Goal: Task Accomplishment & Management: Complete application form

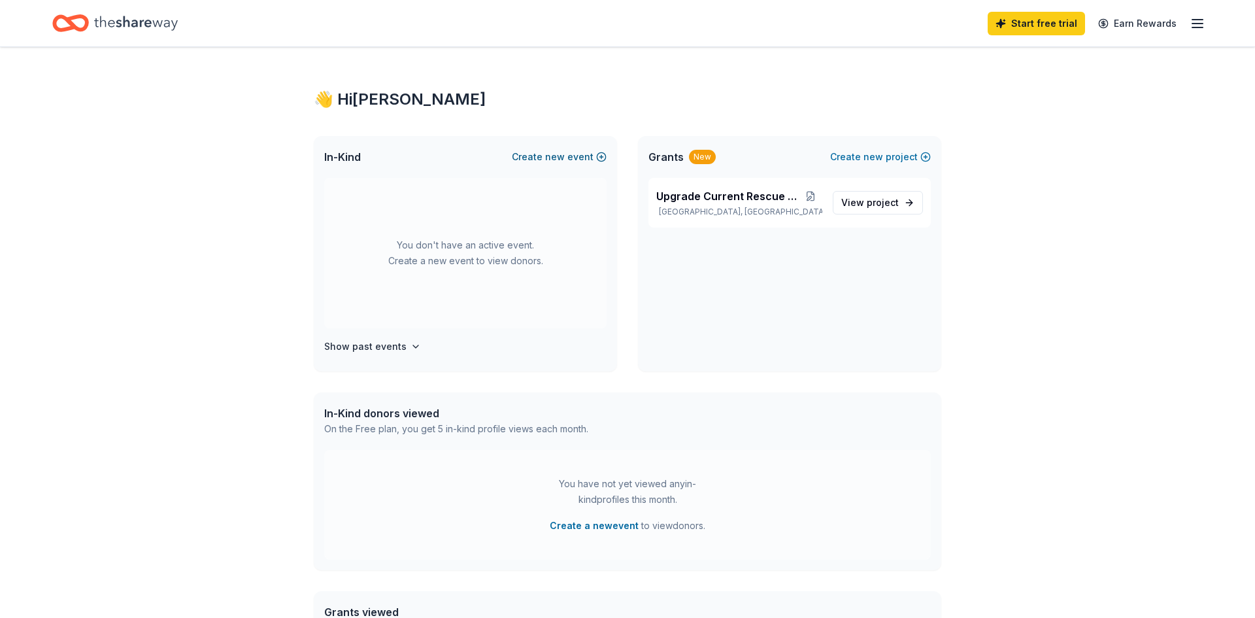
click at [565, 157] on span "new" at bounding box center [555, 157] width 20 height 16
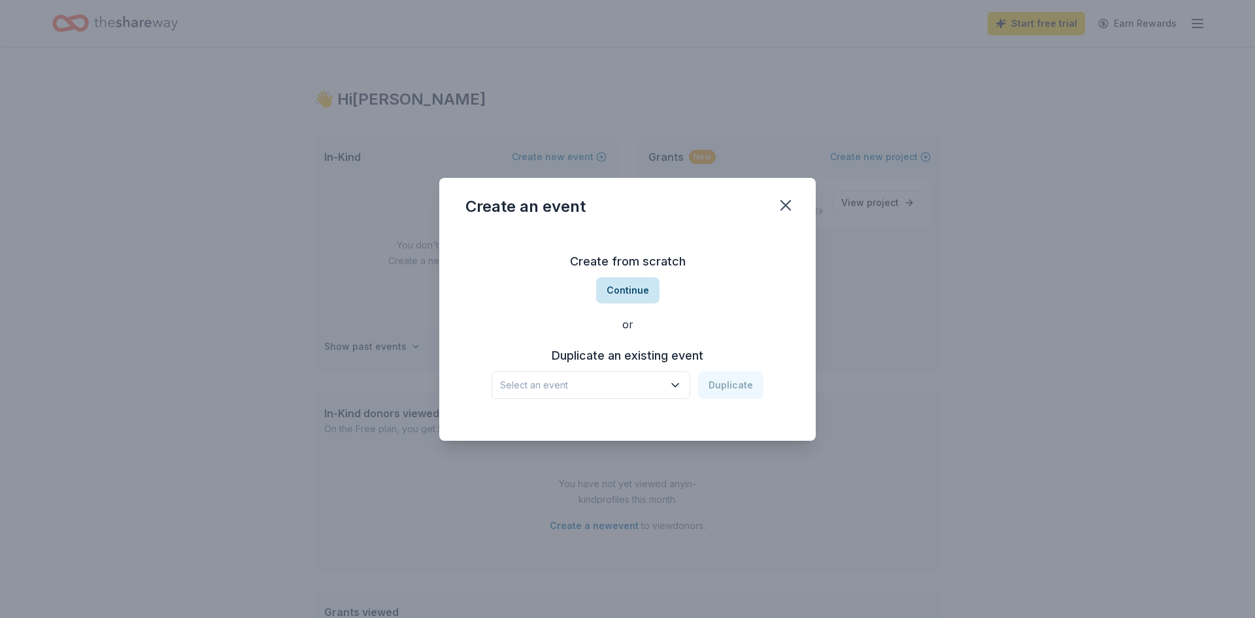
click at [624, 282] on button "Continue" at bounding box center [627, 290] width 63 height 26
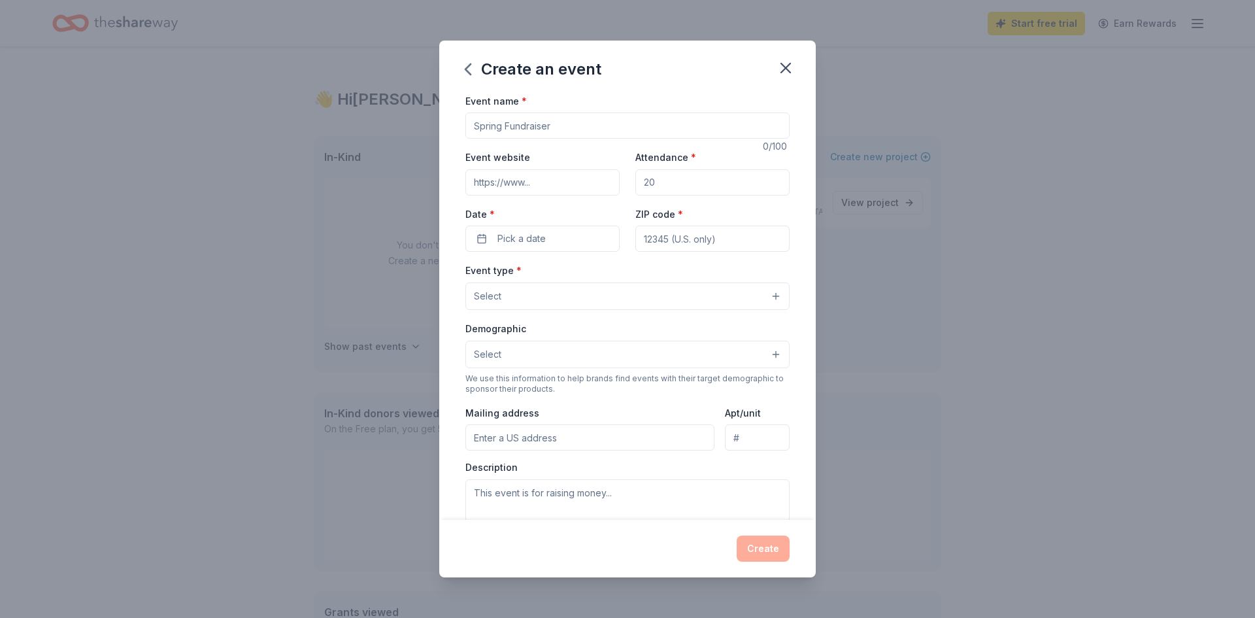
click at [564, 125] on input "Event name *" at bounding box center [627, 125] width 324 height 26
type input "Meat Raffle and Auction"
click at [661, 182] on input "Attendance *" at bounding box center [712, 182] width 154 height 26
type input "200"
click at [480, 238] on button "Pick a date" at bounding box center [542, 238] width 154 height 26
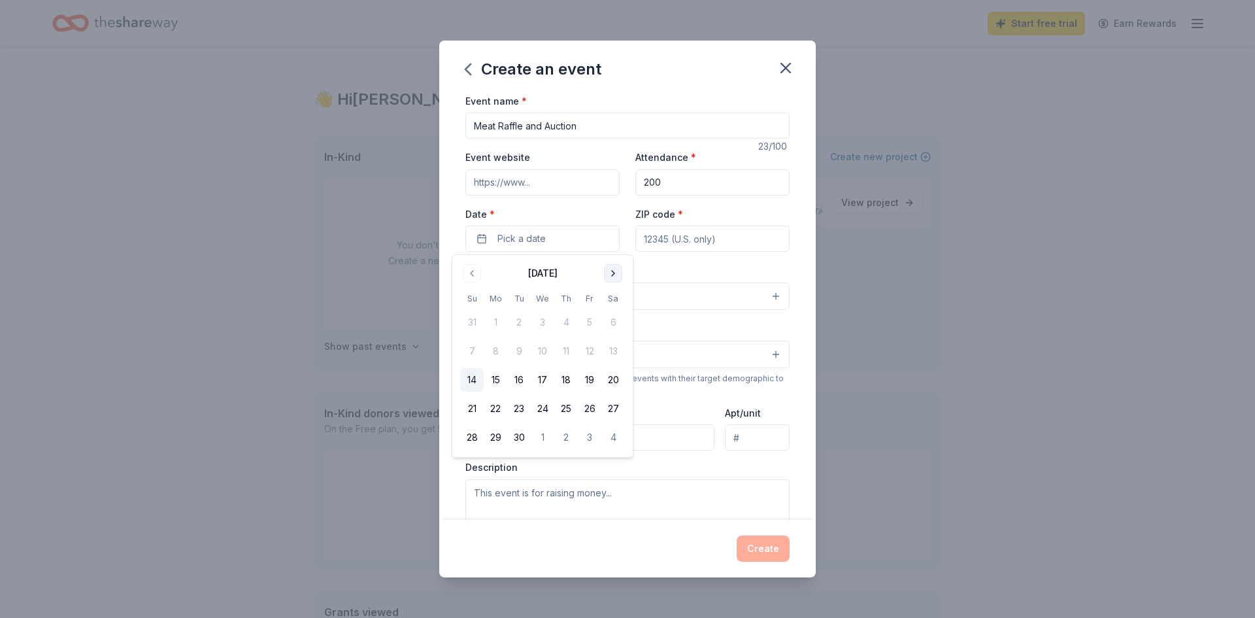
click at [612, 272] on button "Go to next month" at bounding box center [613, 273] width 18 height 18
click at [589, 357] on button "7" at bounding box center [590, 351] width 24 height 24
click at [722, 240] on input "ZIP code *" at bounding box center [712, 238] width 154 height 26
type input "14437"
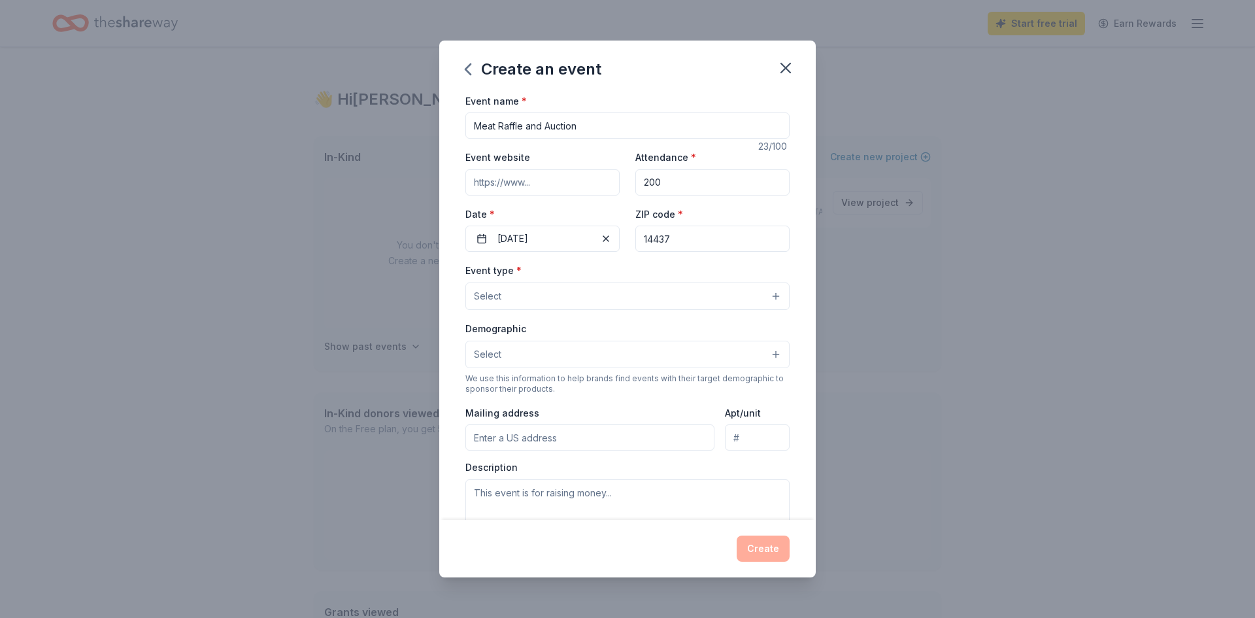
click at [591, 290] on button "Select" at bounding box center [627, 295] width 324 height 27
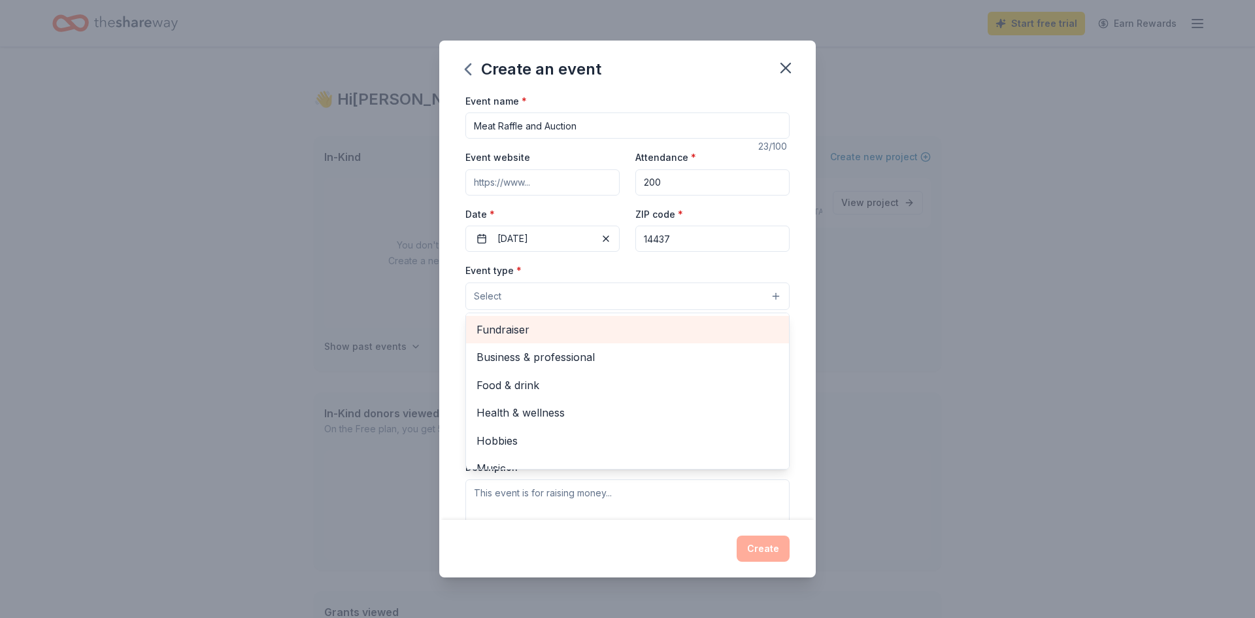
click at [529, 333] on span "Fundraiser" at bounding box center [627, 329] width 302 height 17
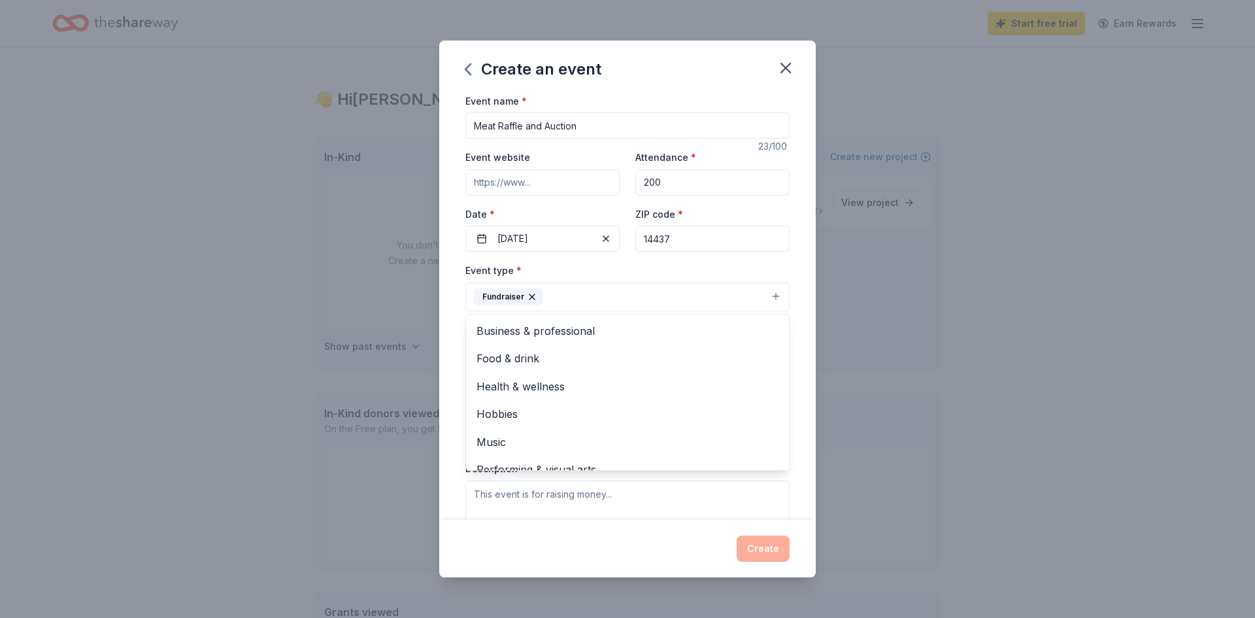
scroll to position [16, 0]
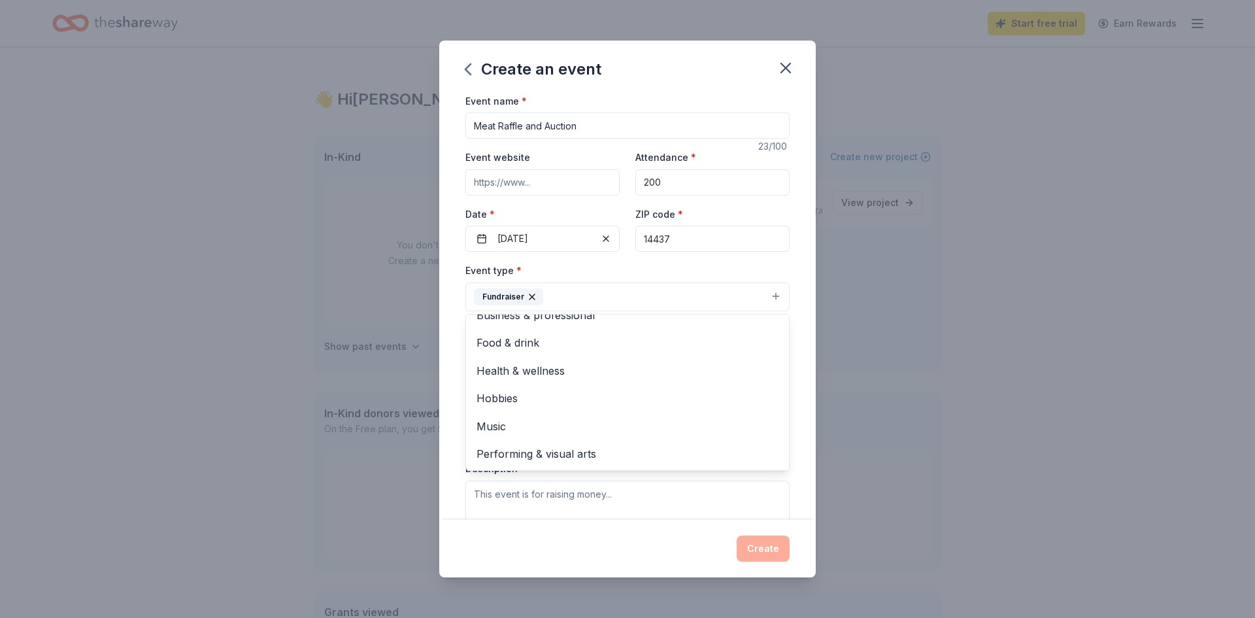
click at [263, 338] on div "Create an event Event name * Meat Raffle and Auction 23 /100 Event website Atte…" at bounding box center [627, 309] width 1255 height 618
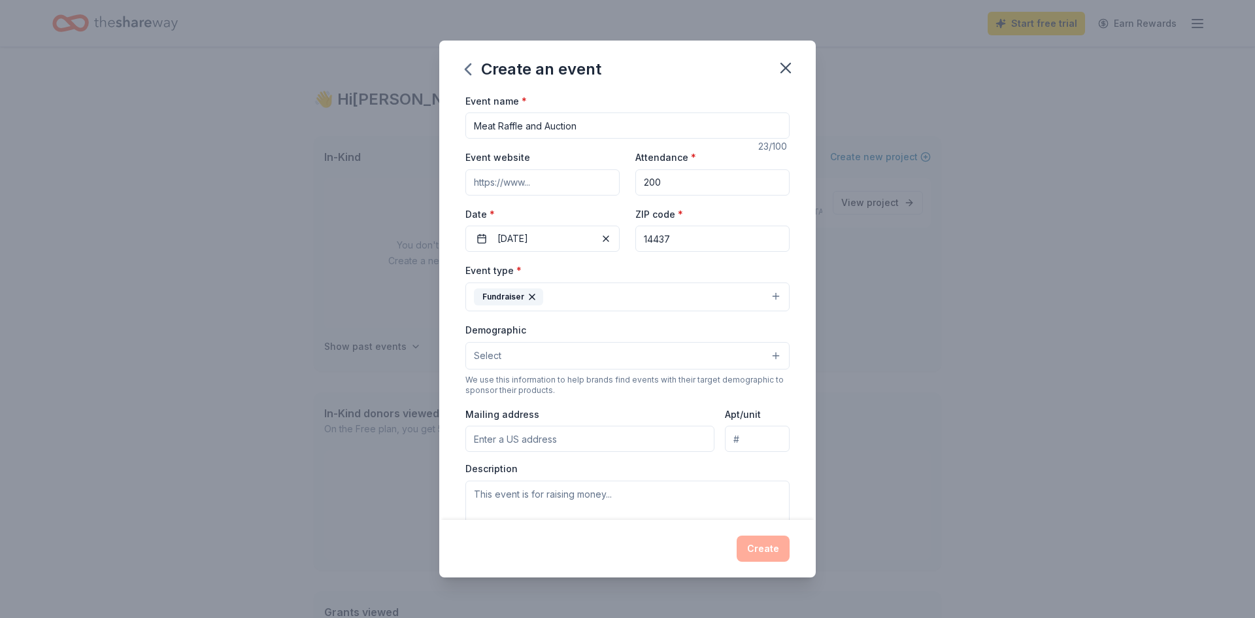
click at [563, 356] on button "Select" at bounding box center [627, 355] width 324 height 27
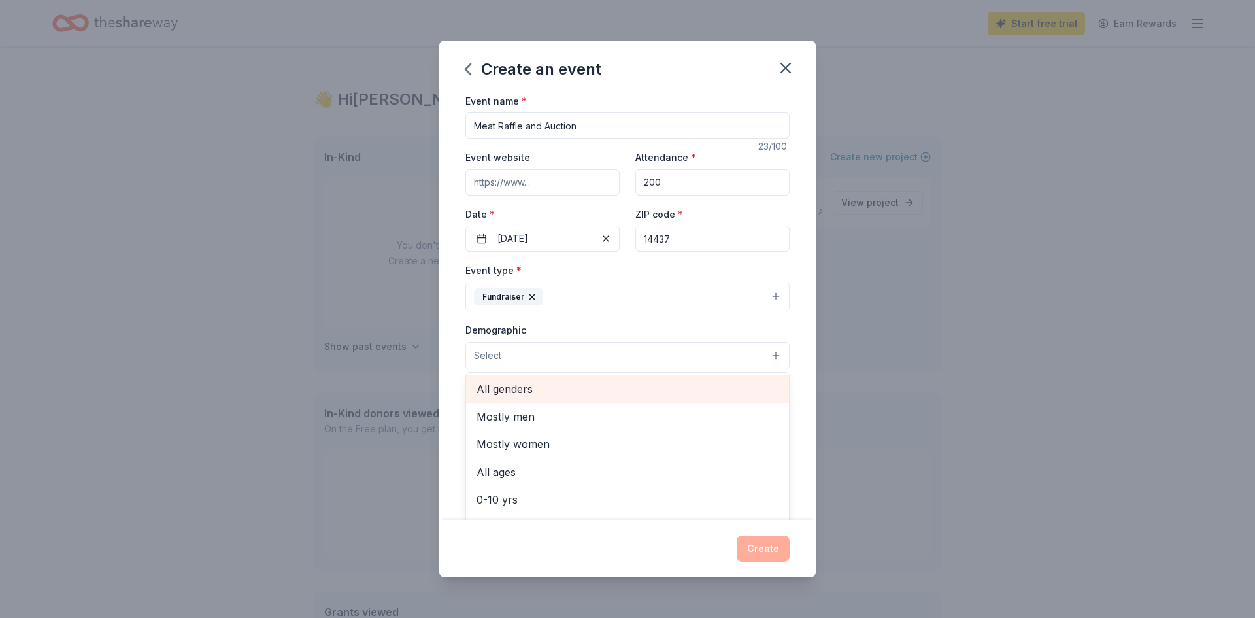
click at [525, 393] on span "All genders" at bounding box center [627, 388] width 302 height 17
click at [906, 391] on div "Create an event Event name * Meat Raffle and Auction 23 /100 Event website Atte…" at bounding box center [627, 309] width 1255 height 618
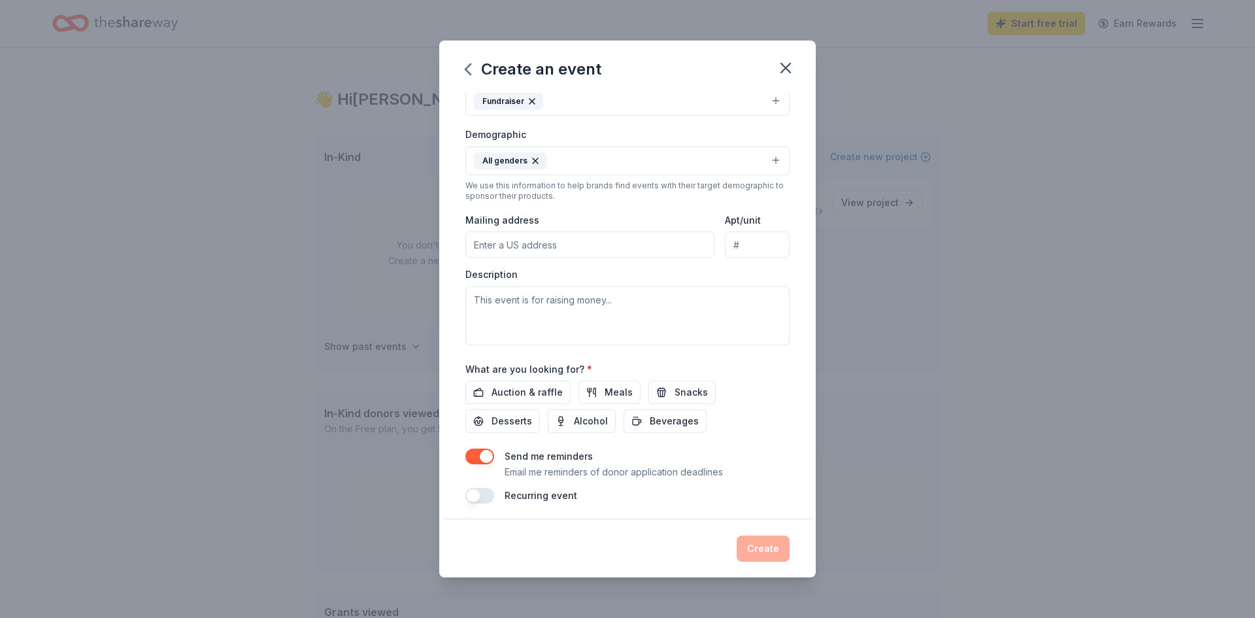
scroll to position [200, 0]
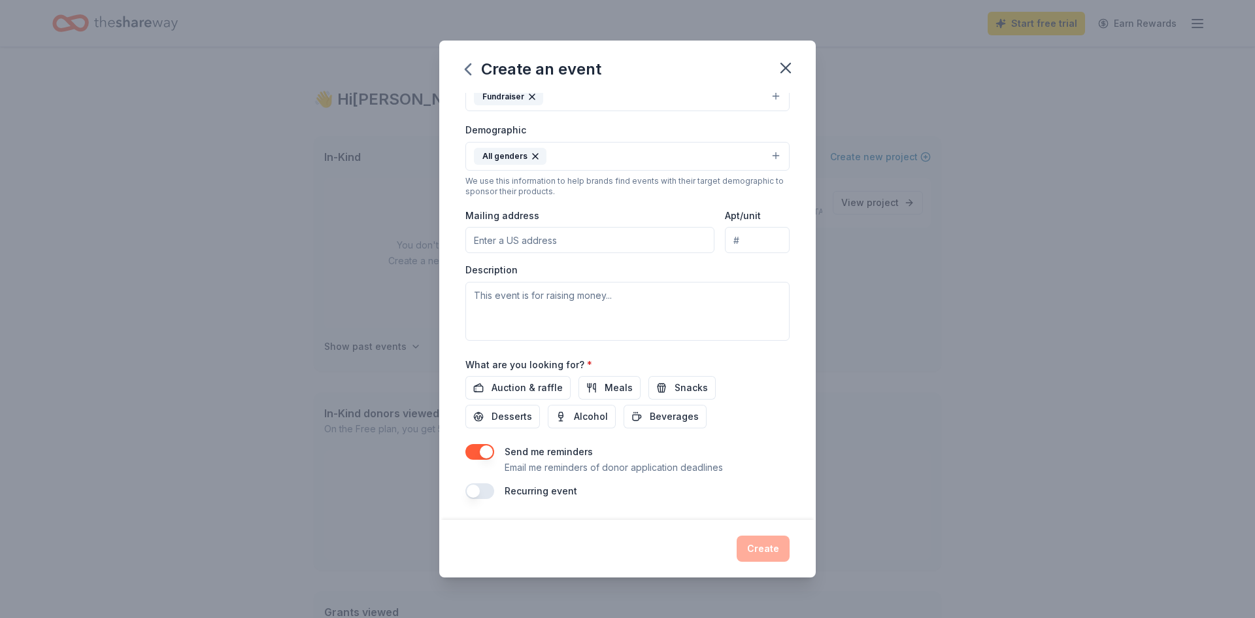
click at [742, 156] on button "All genders" at bounding box center [627, 156] width 324 height 29
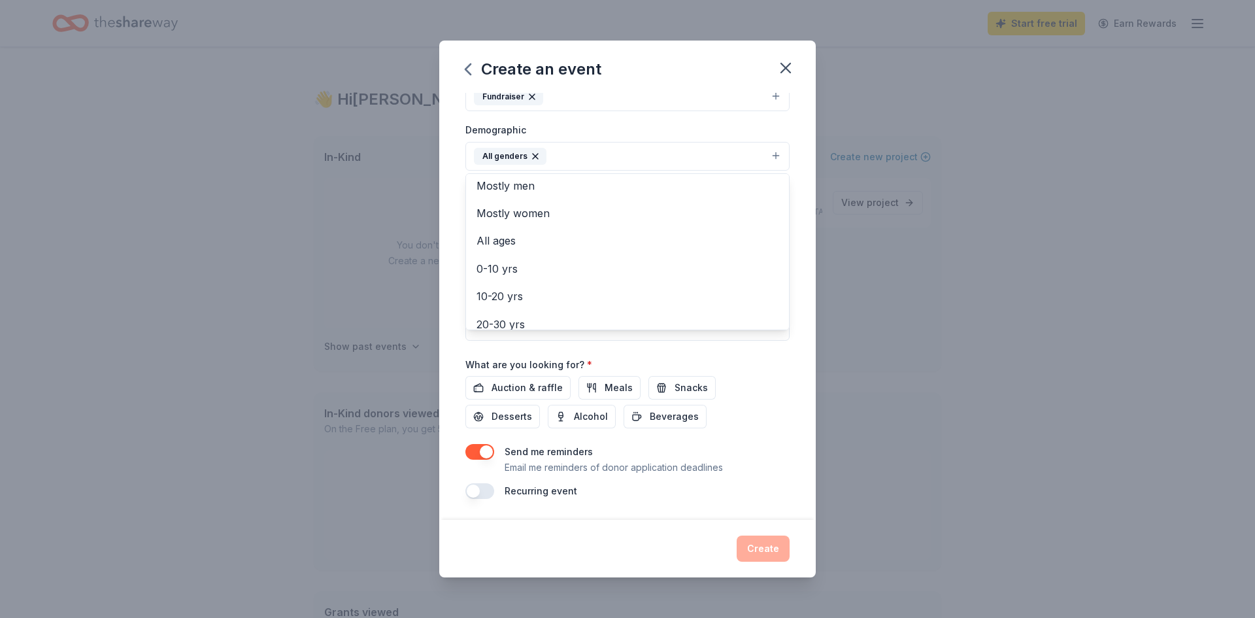
scroll to position [4, 0]
click at [507, 248] on span "All ages" at bounding box center [627, 241] width 302 height 17
click at [350, 269] on div "Create an event Event name * Meat Raffle and Auction 23 /100 Event website Atte…" at bounding box center [627, 309] width 1255 height 618
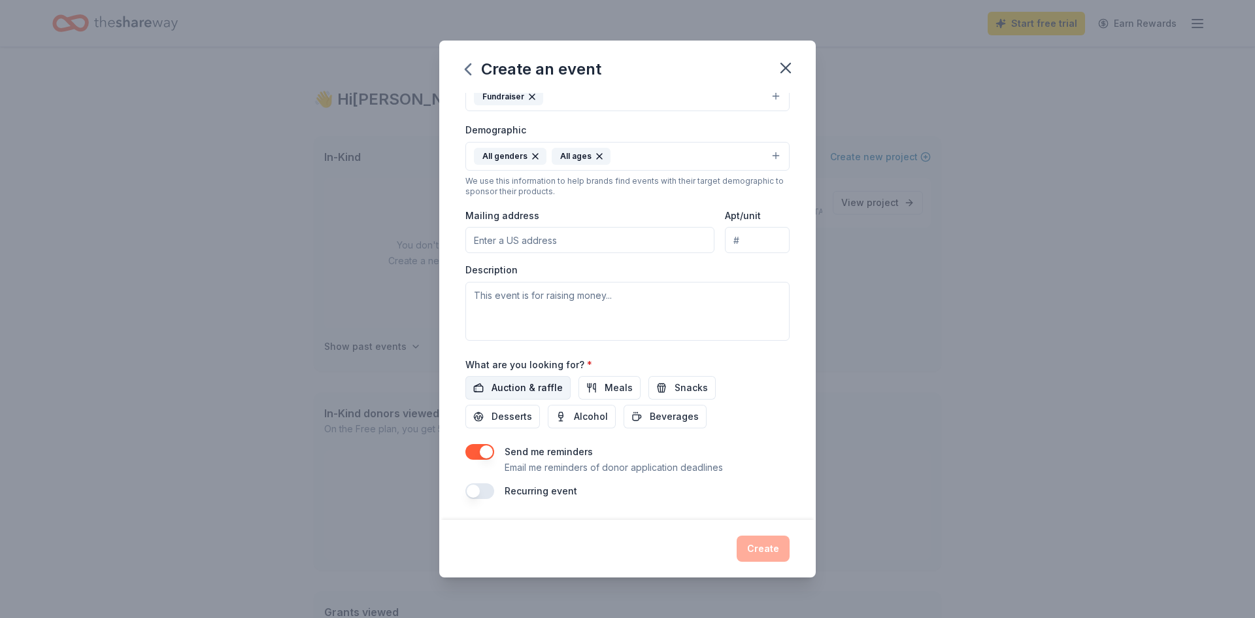
click at [505, 398] on button "Auction & raffle" at bounding box center [517, 388] width 105 height 24
click at [755, 556] on button "Create" at bounding box center [762, 548] width 53 height 26
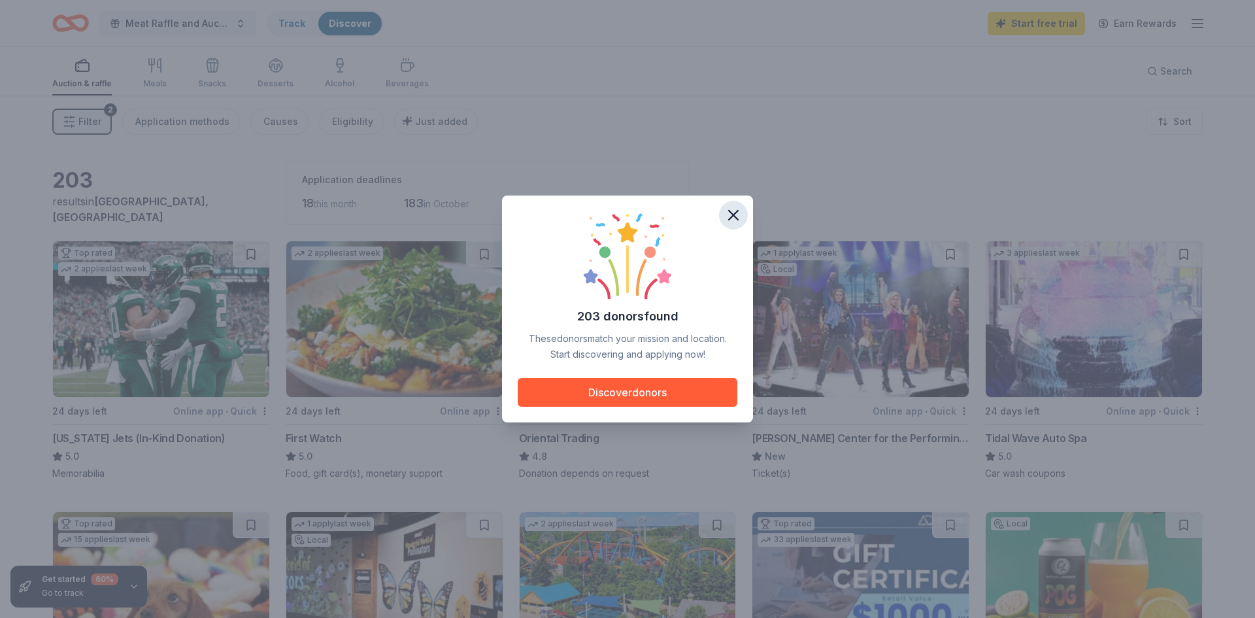
click at [738, 215] on icon "button" at bounding box center [733, 215] width 18 height 18
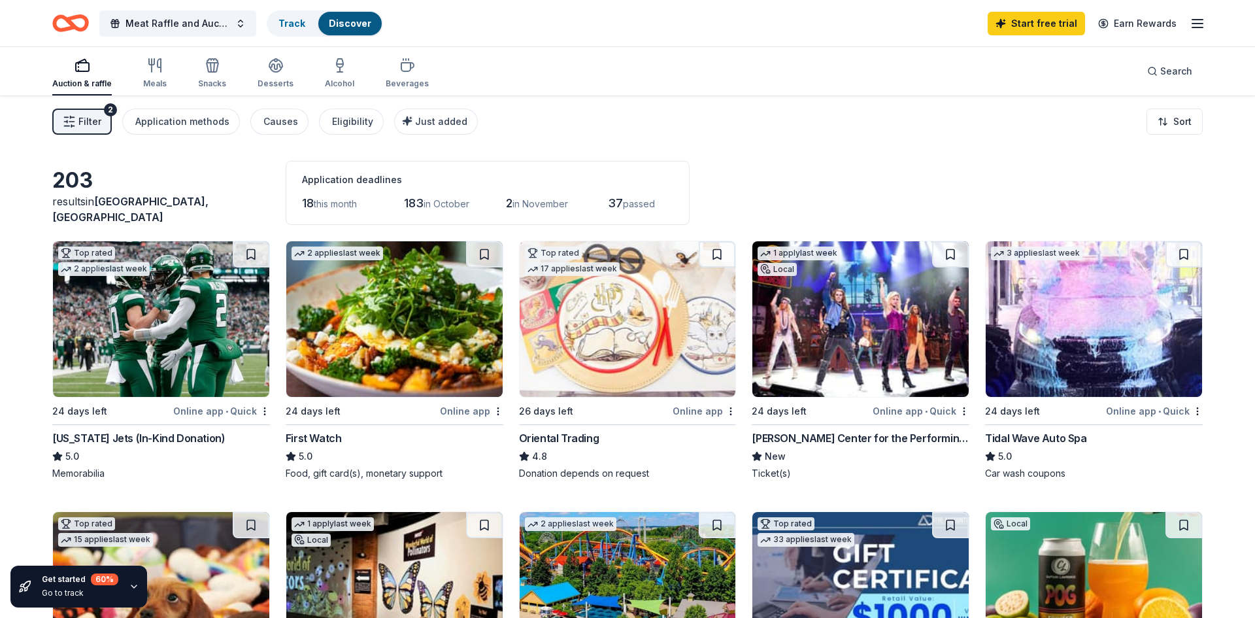
click at [68, 26] on icon "Home" at bounding box center [70, 23] width 37 height 31
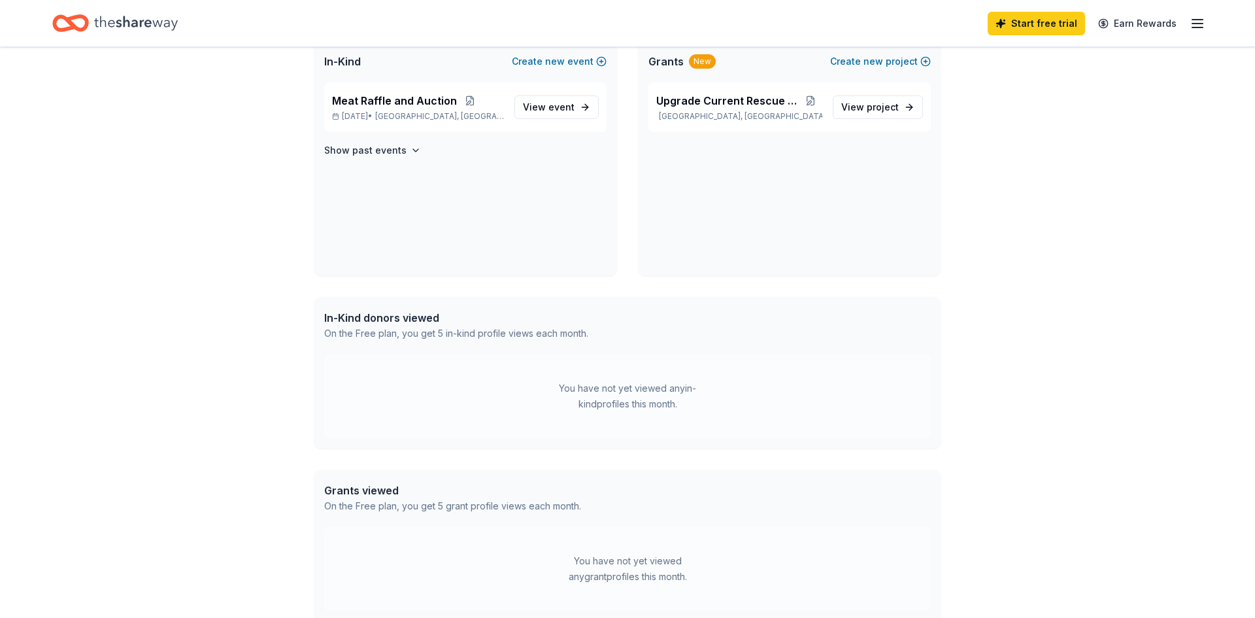
scroll to position [295, 0]
click at [414, 97] on span "Meat Raffle and Auction" at bounding box center [394, 100] width 125 height 16
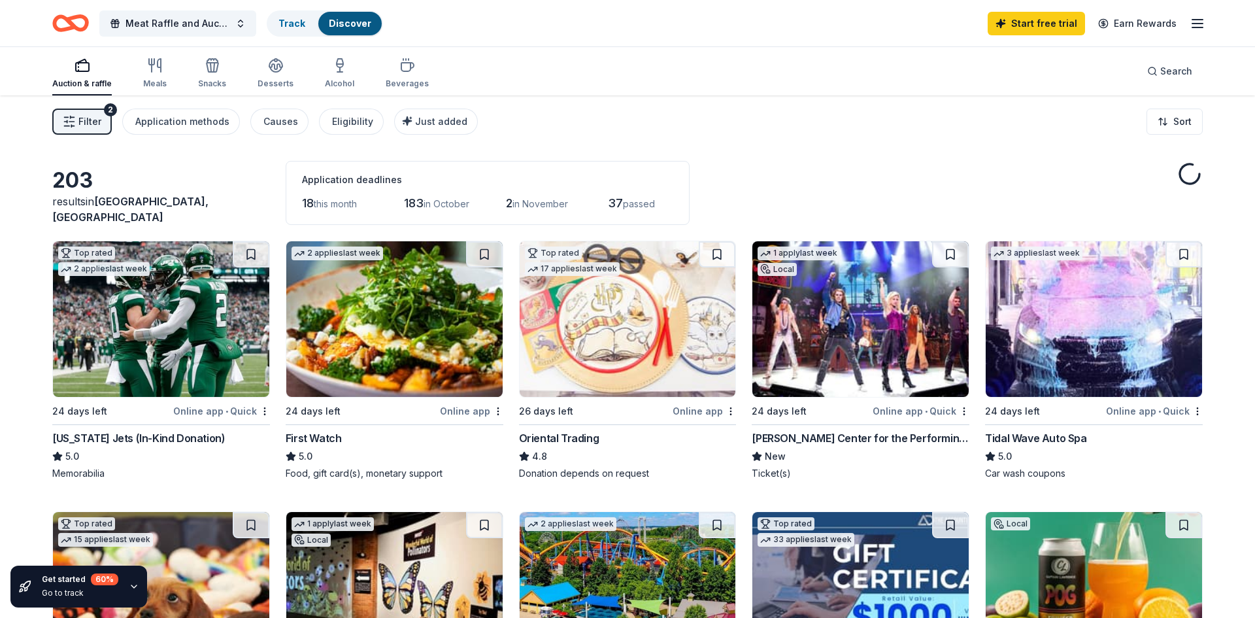
click at [75, 533] on div "15 applies last week" at bounding box center [105, 540] width 95 height 14
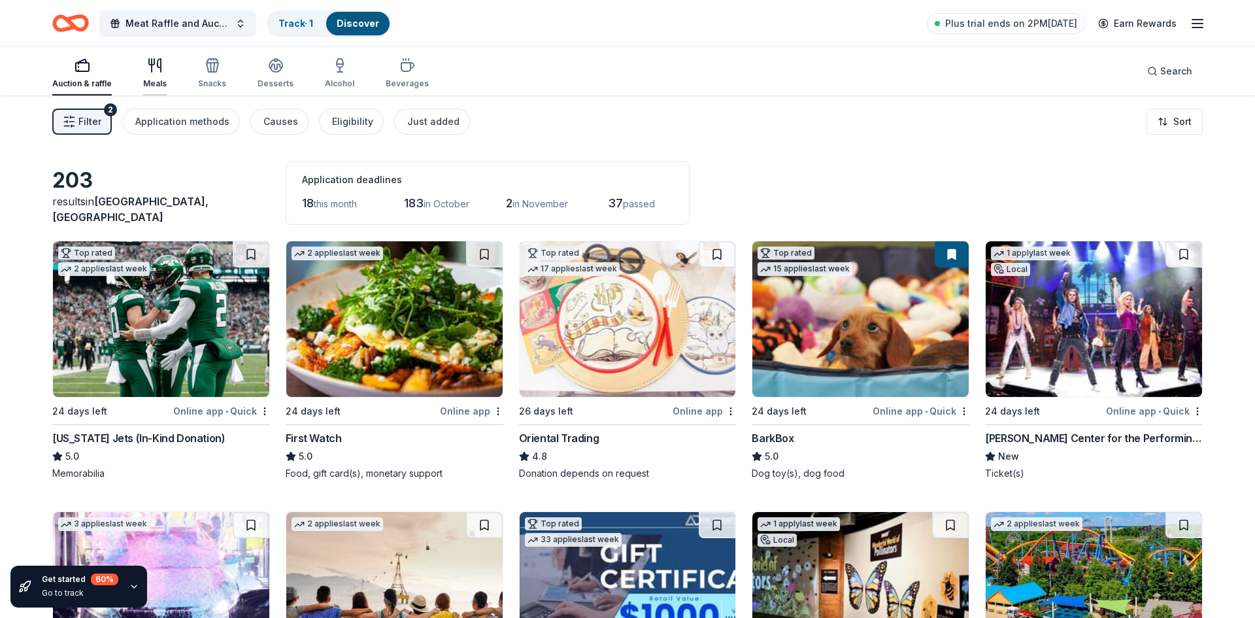
click at [156, 69] on icon "button" at bounding box center [155, 66] width 16 height 16
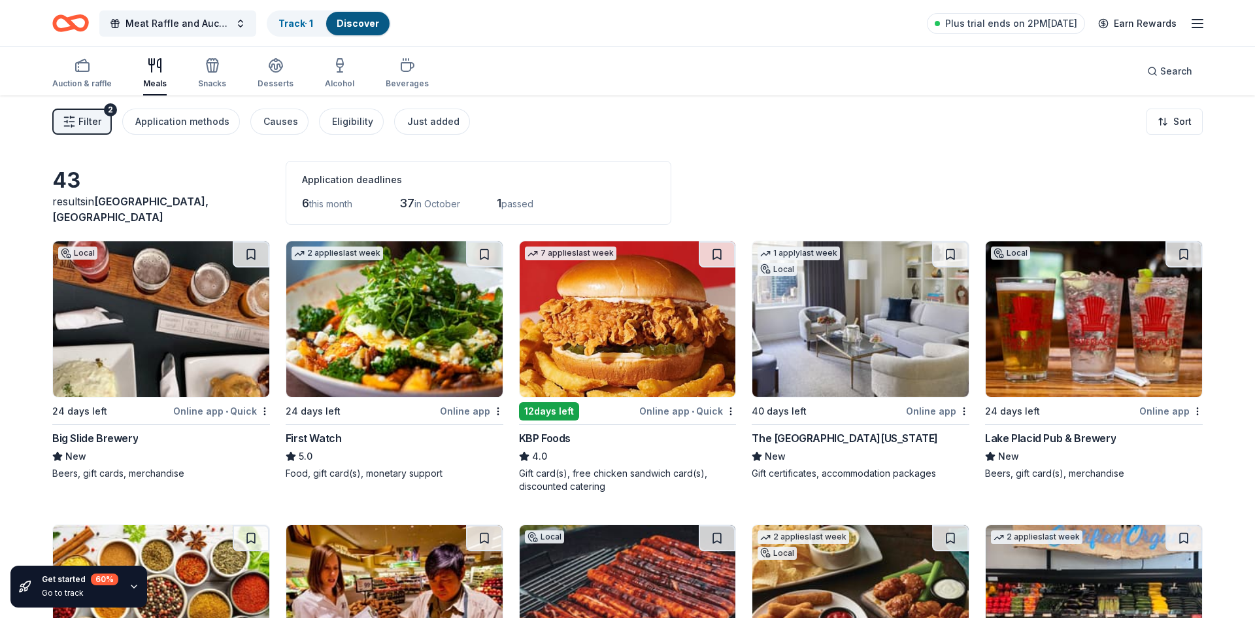
click at [90, 116] on span "Filter" at bounding box center [89, 122] width 23 height 16
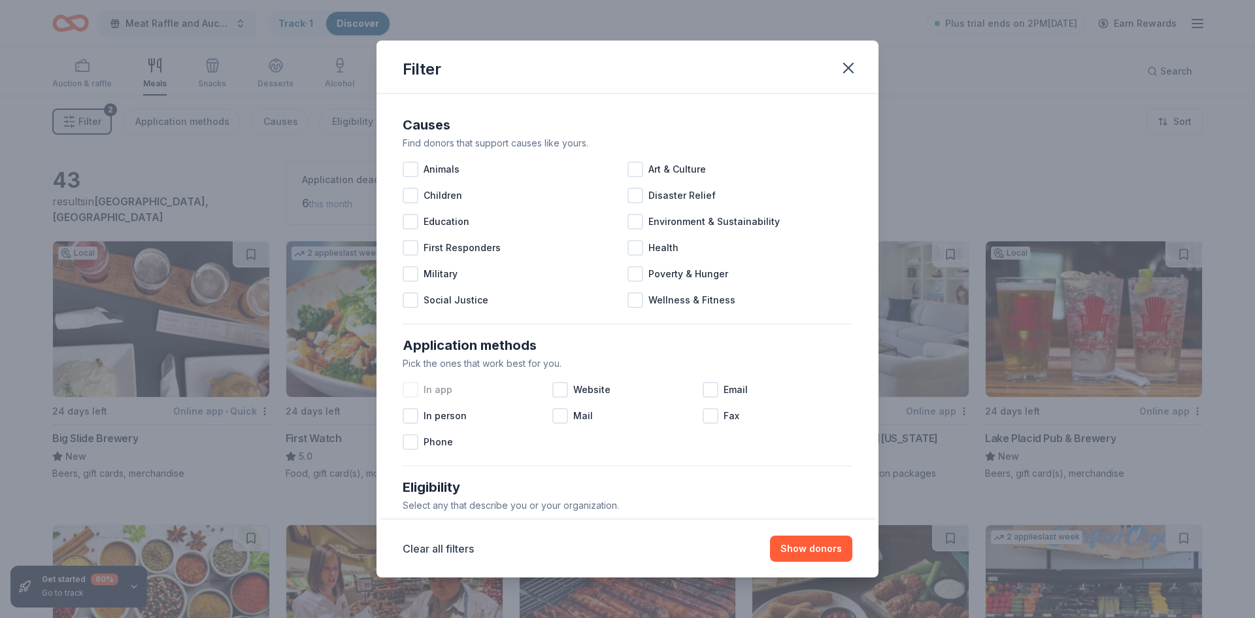
click at [406, 392] on div at bounding box center [411, 390] width 16 height 16
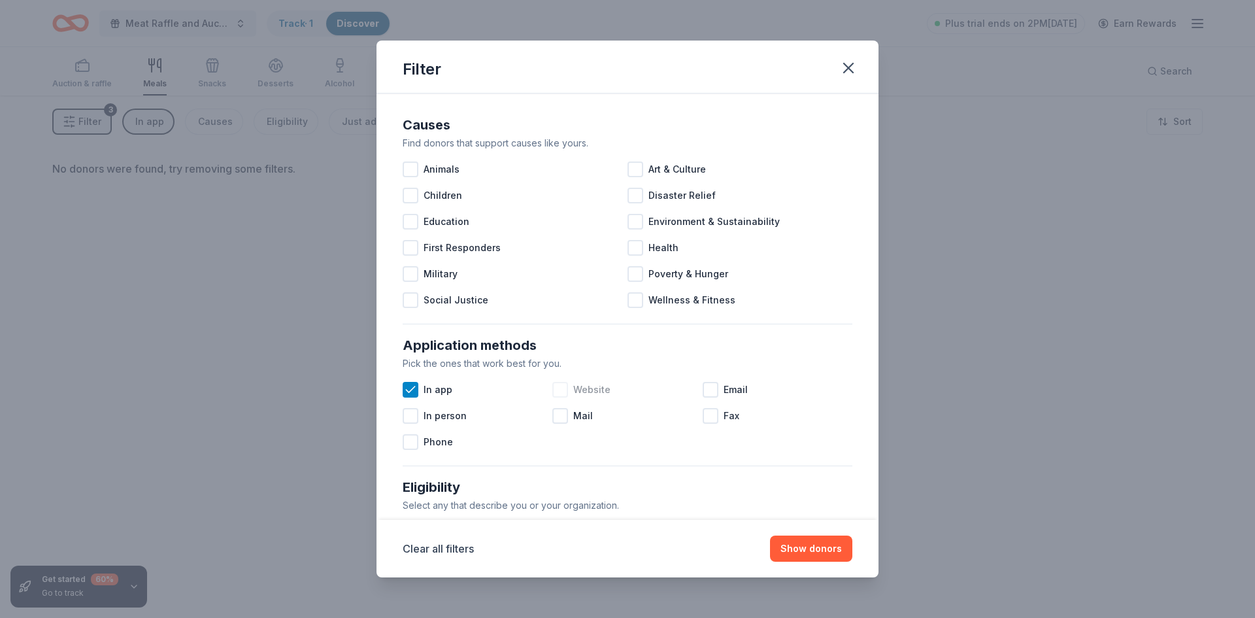
click at [559, 389] on div at bounding box center [560, 390] width 16 height 16
click at [821, 547] on button "Show donors" at bounding box center [811, 548] width 82 height 26
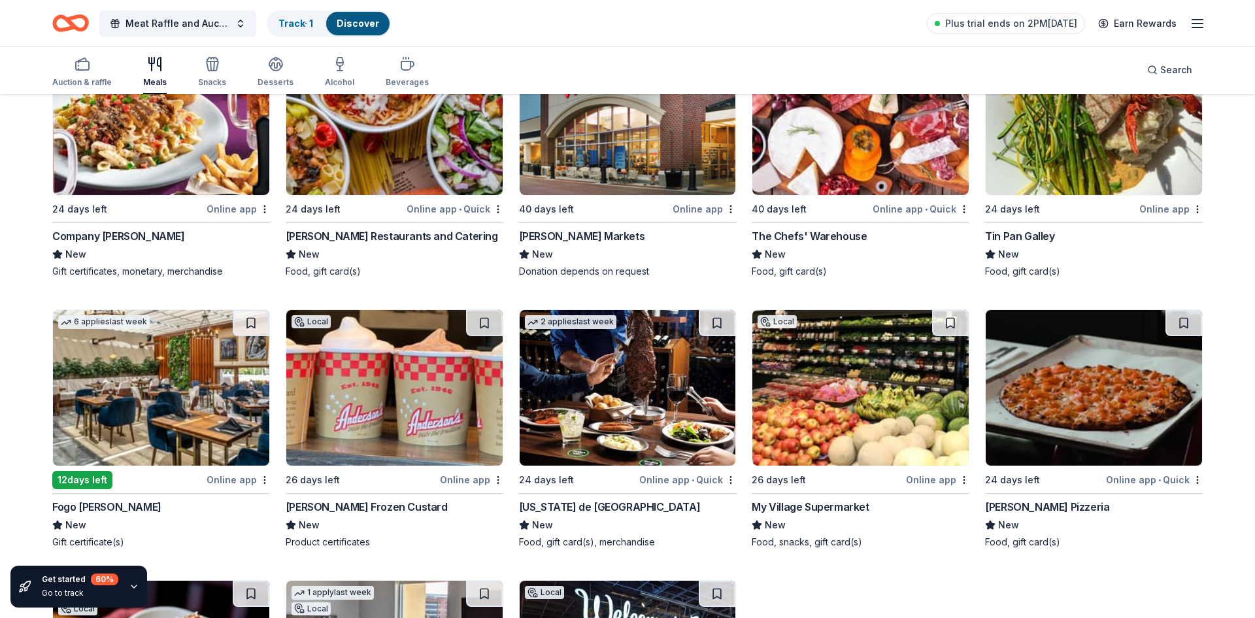
scroll to position [770, 0]
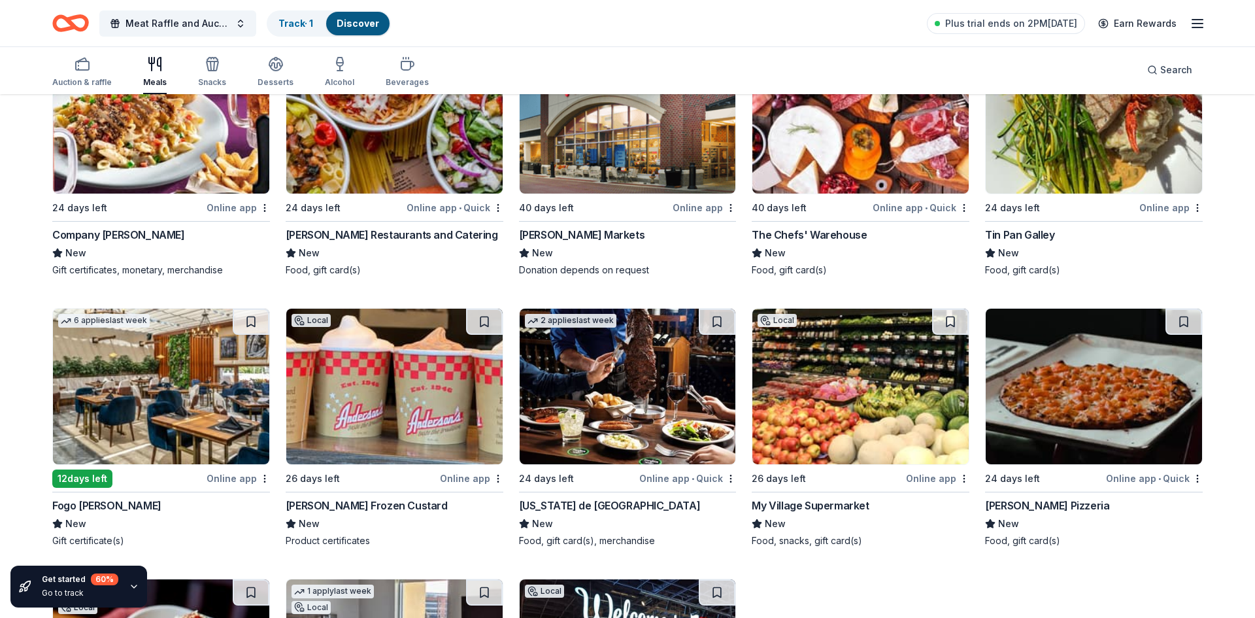
click at [608, 396] on img at bounding box center [628, 386] width 216 height 156
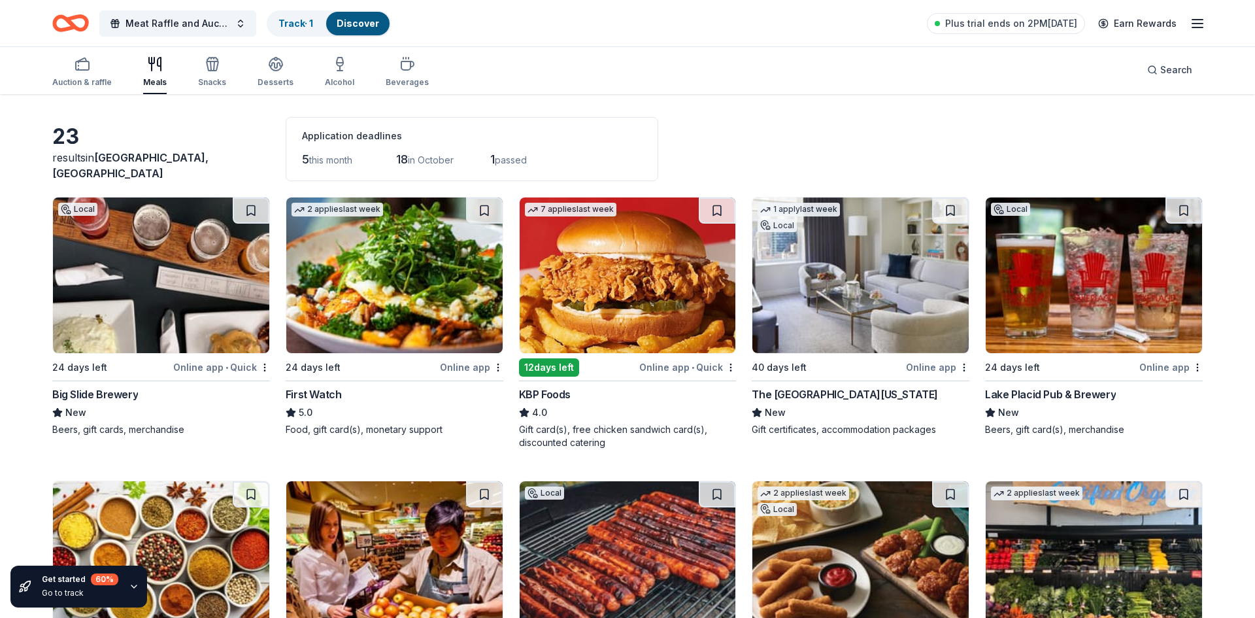
scroll to position [0, 0]
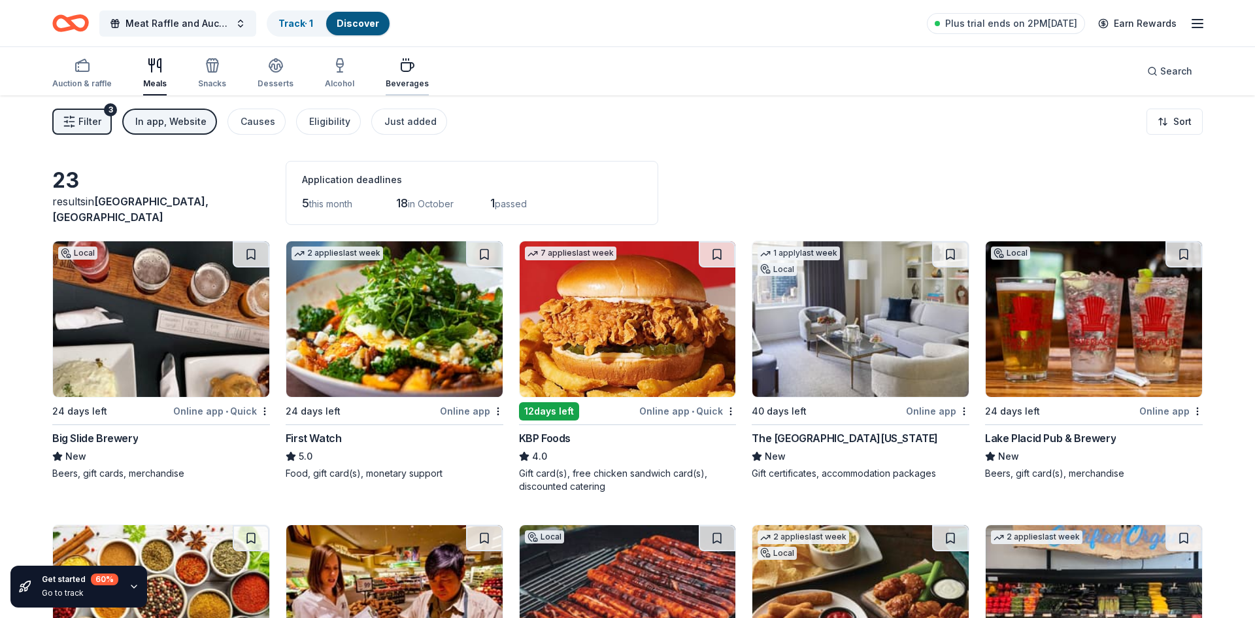
click at [401, 66] on icon "button" at bounding box center [407, 66] width 16 height 16
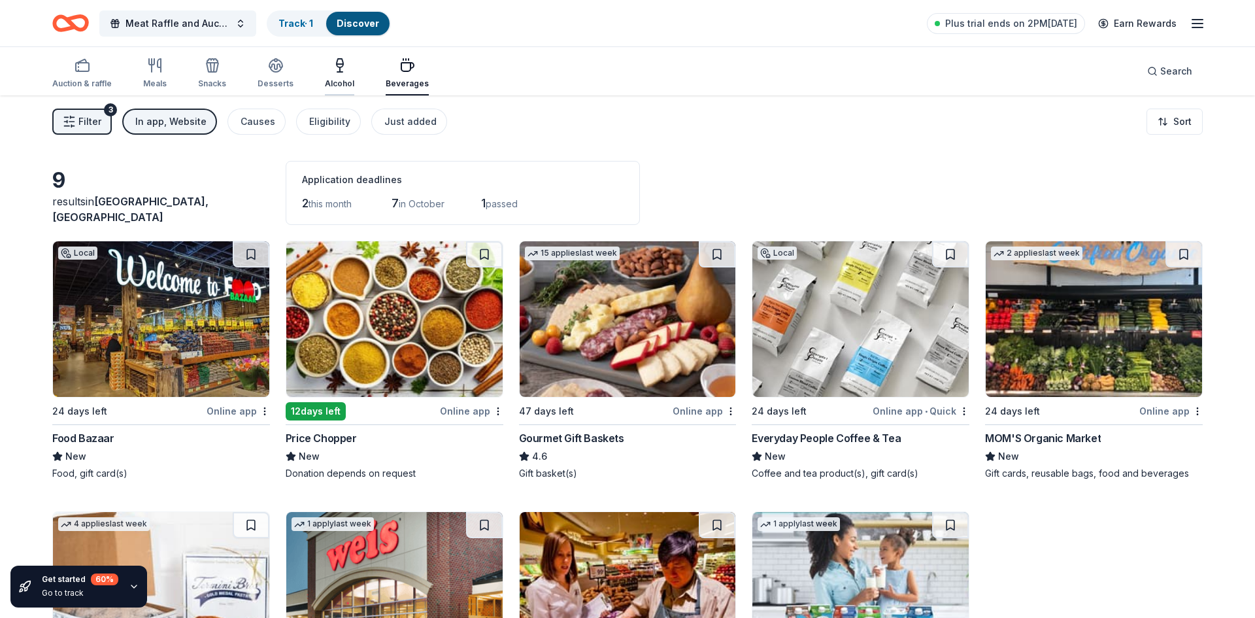
click at [336, 76] on div "Alcohol" at bounding box center [339, 73] width 29 height 31
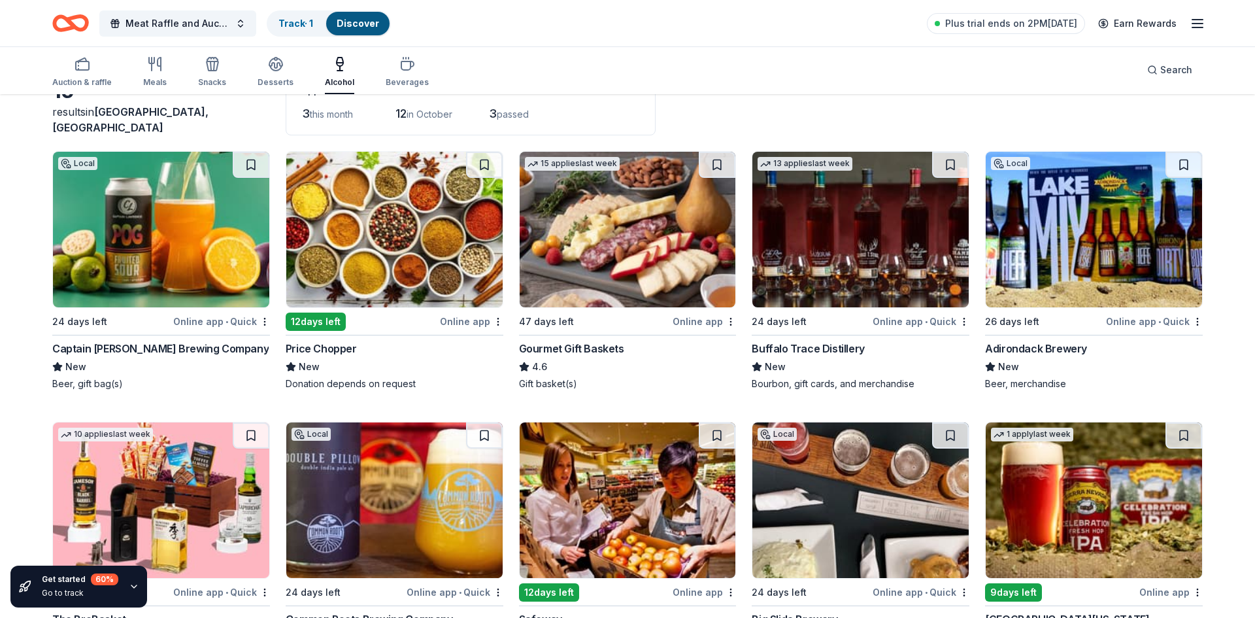
scroll to position [90, 0]
click at [634, 227] on img at bounding box center [628, 229] width 216 height 156
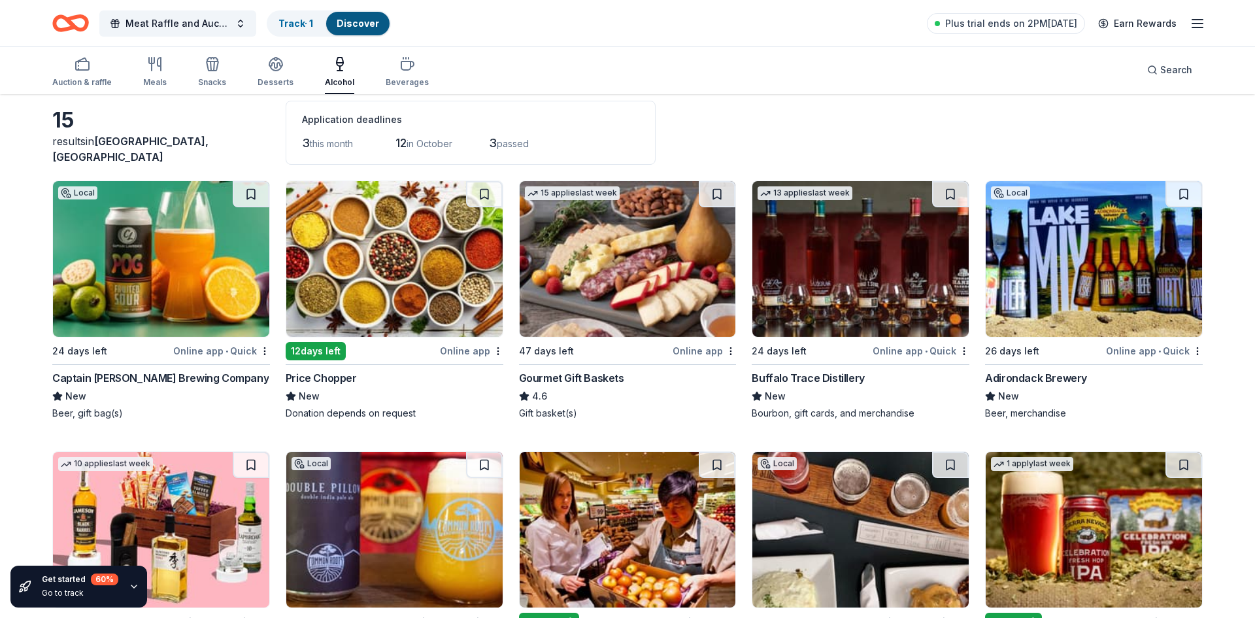
scroll to position [0, 0]
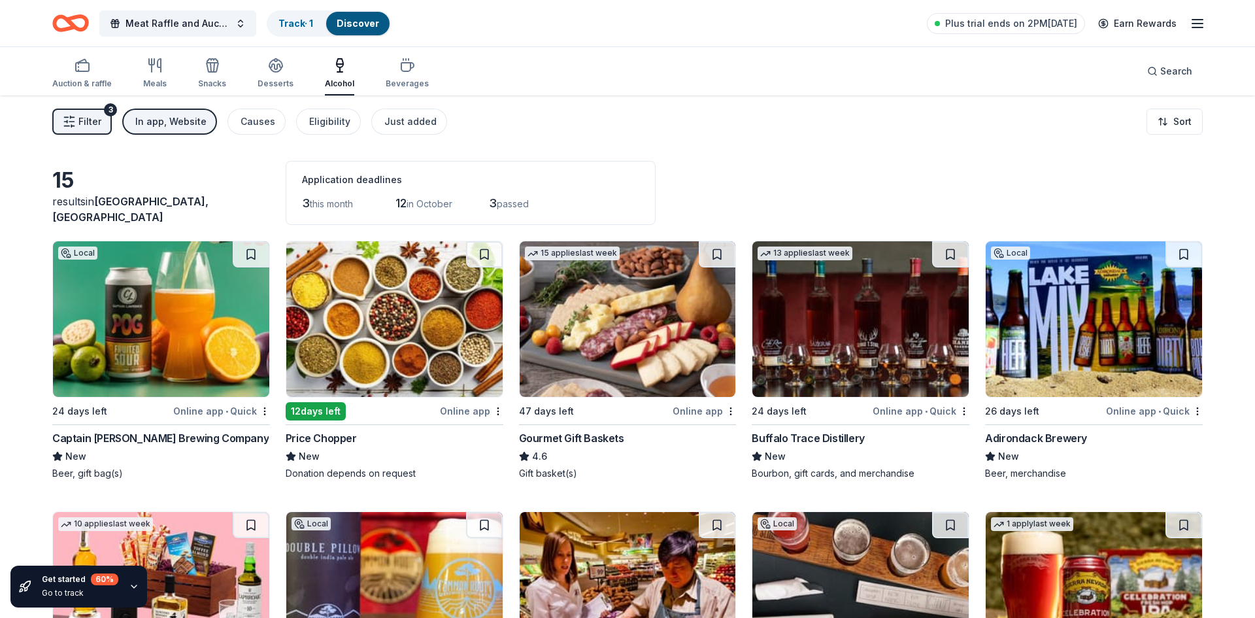
click at [88, 119] on span "Filter" at bounding box center [89, 122] width 23 height 16
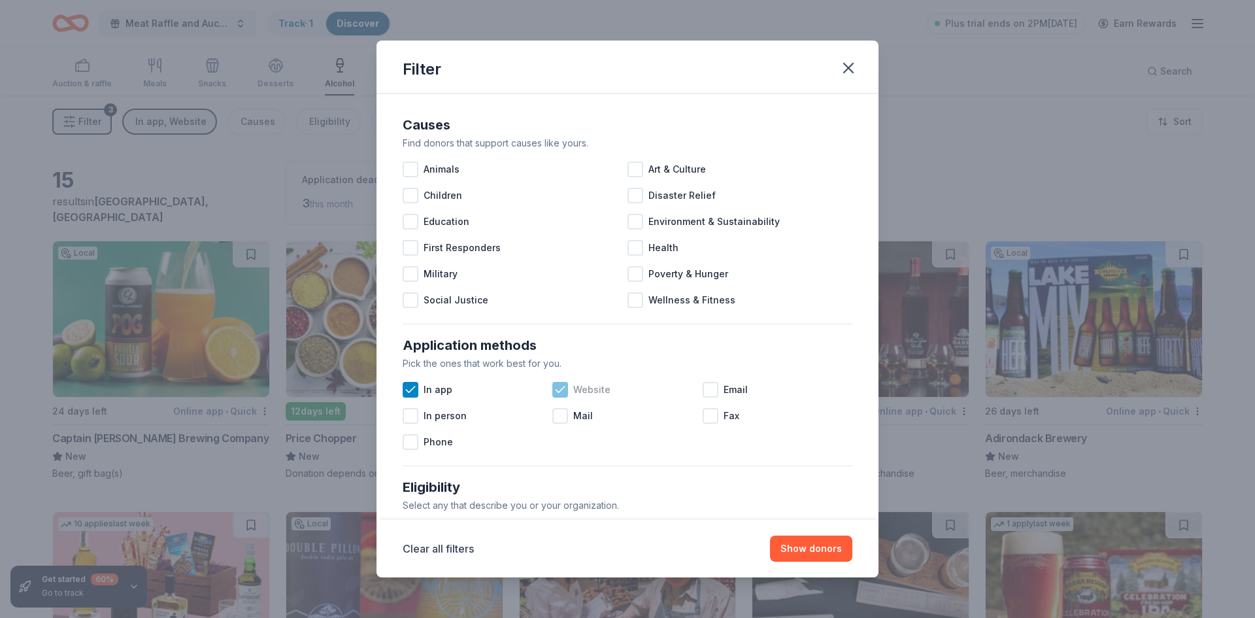
click at [561, 388] on icon at bounding box center [560, 389] width 13 height 13
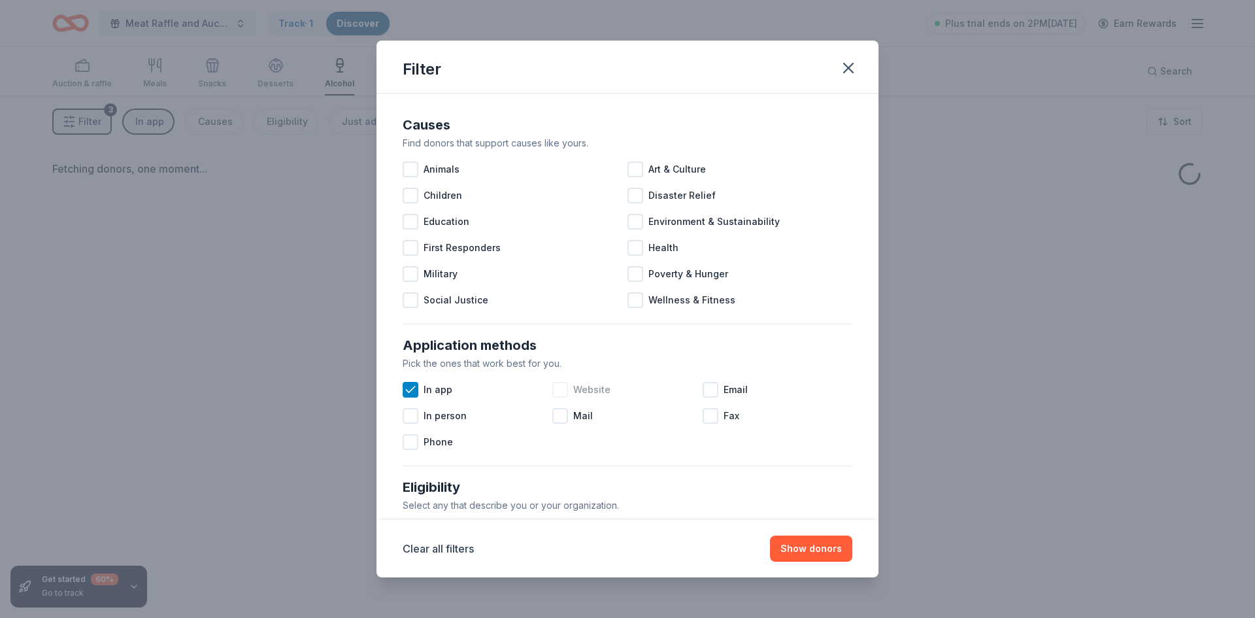
click at [401, 389] on div "Application methods Pick the ones that work best for you. In app Website Email …" at bounding box center [627, 394] width 460 height 131
click at [403, 388] on div at bounding box center [411, 390] width 16 height 16
click at [824, 540] on button "Show donors" at bounding box center [811, 548] width 82 height 26
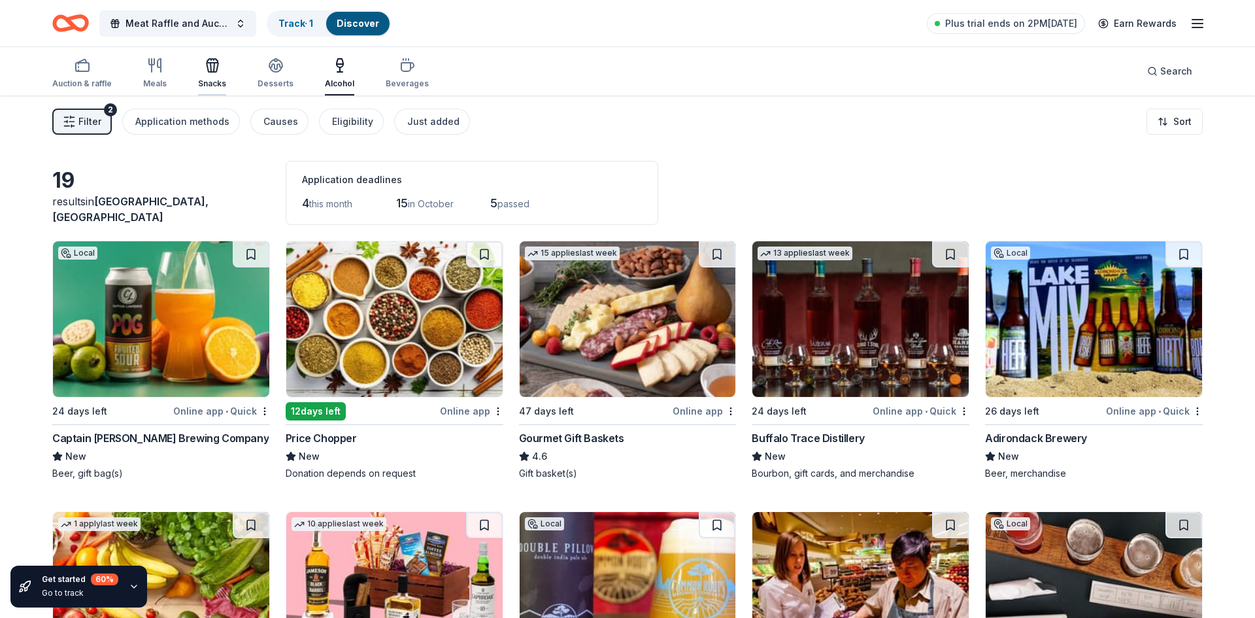
click at [214, 70] on icon "button" at bounding box center [213, 66] width 16 height 16
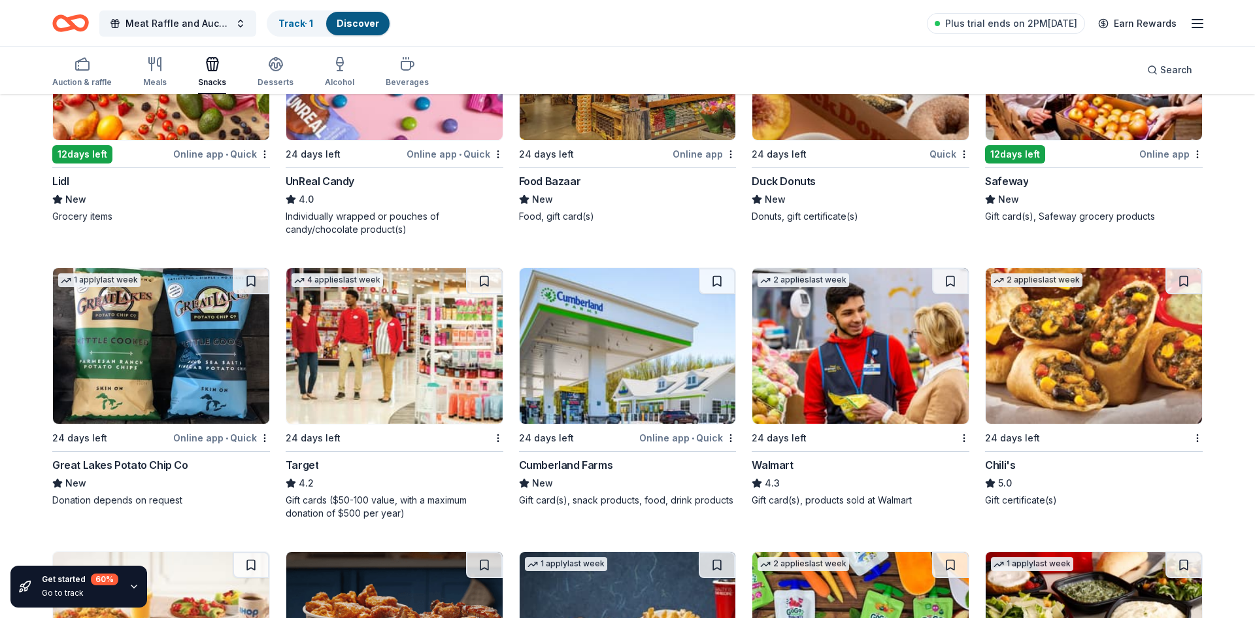
scroll to position [1082, 0]
click at [157, 337] on img at bounding box center [161, 345] width 216 height 156
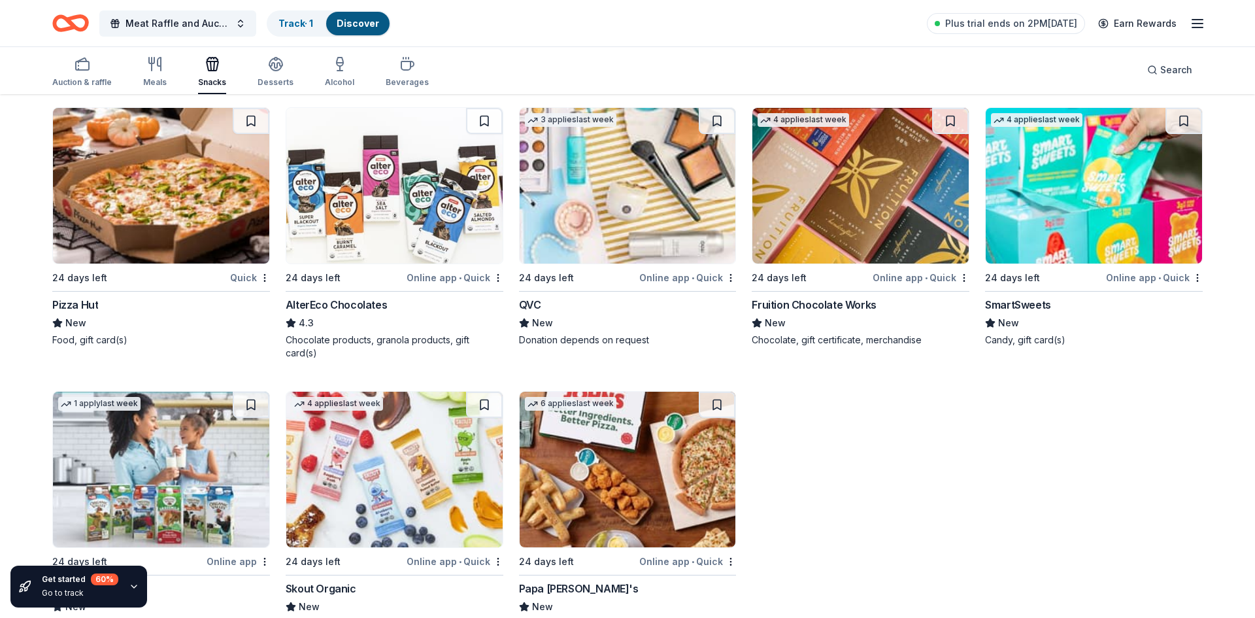
scroll to position [1834, 0]
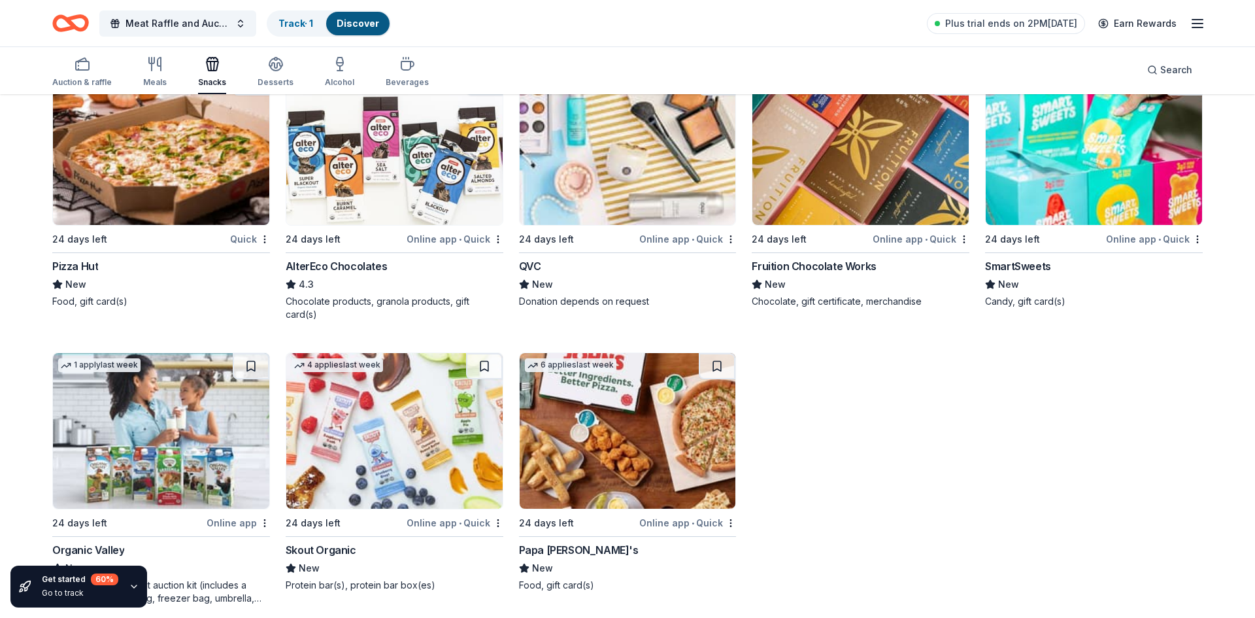
click at [52, 482] on div "1 apply last week" at bounding box center [161, 430] width 218 height 157
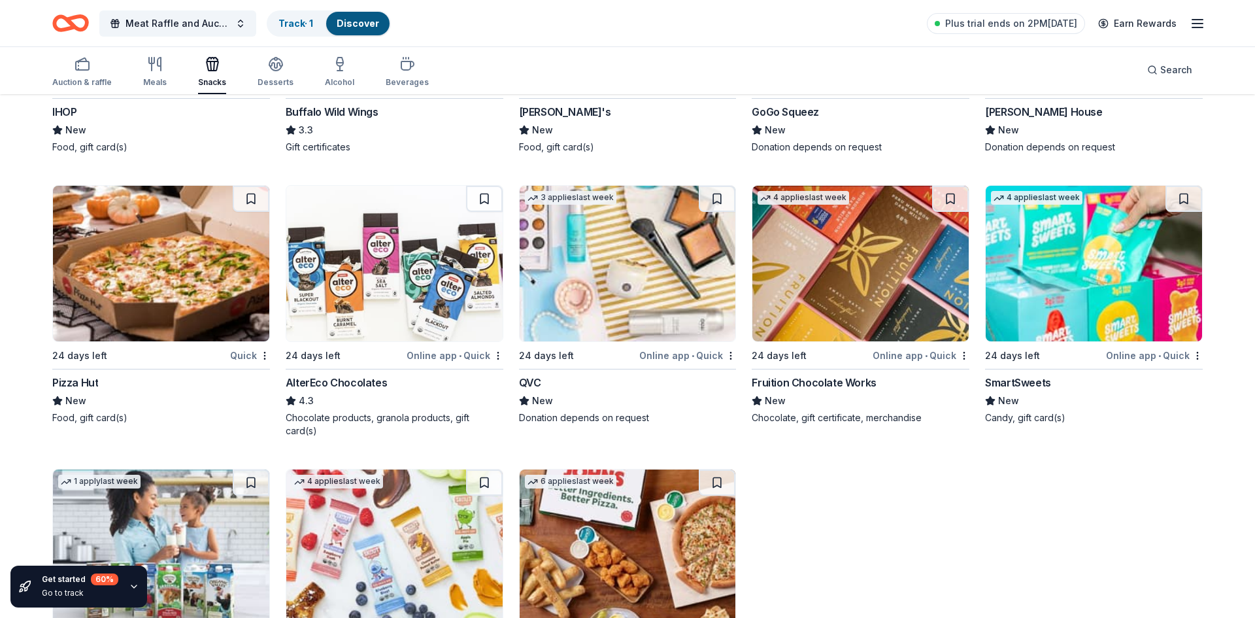
scroll to position [1713, 0]
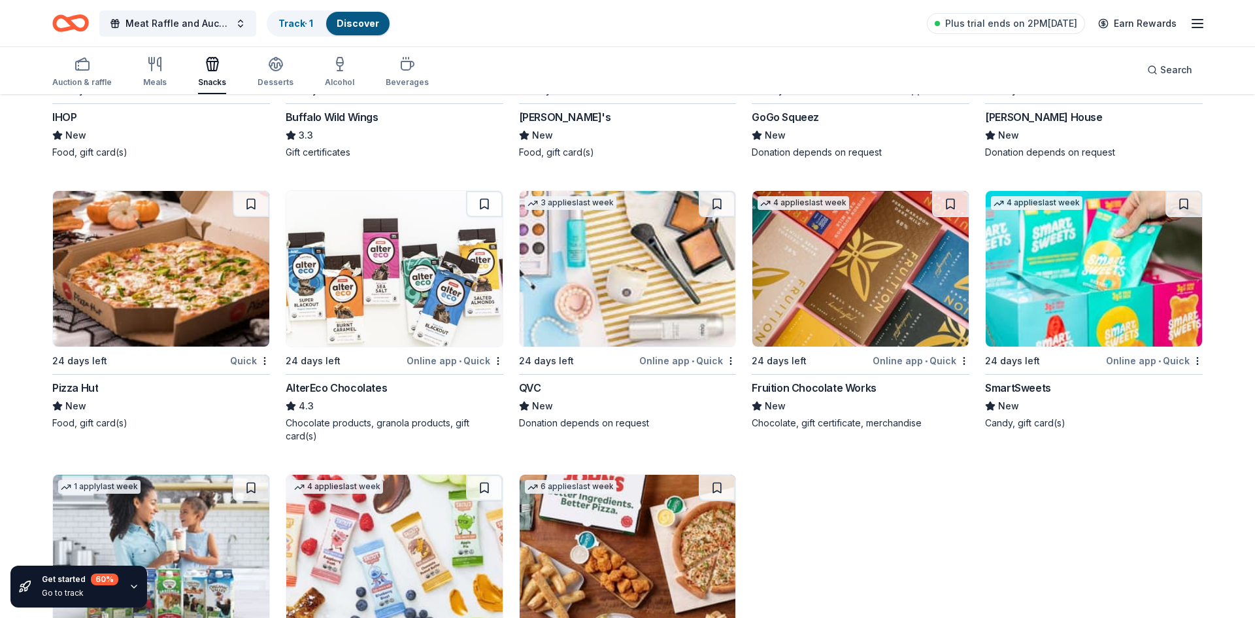
click at [1115, 297] on img at bounding box center [1093, 269] width 216 height 156
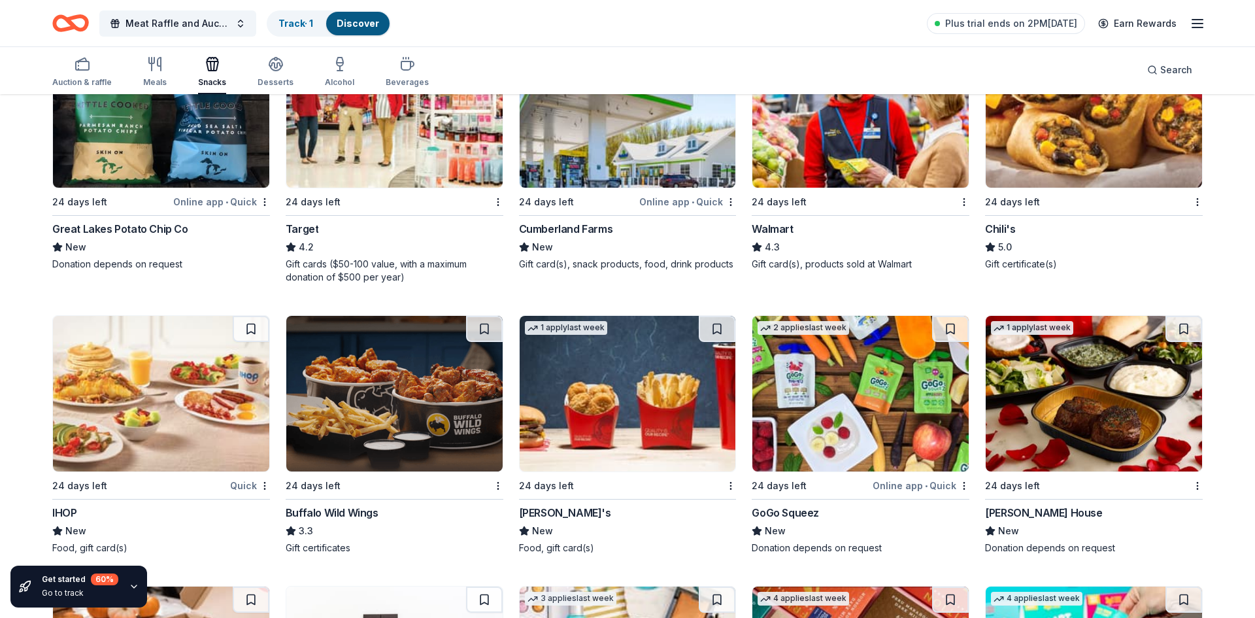
scroll to position [1243, 0]
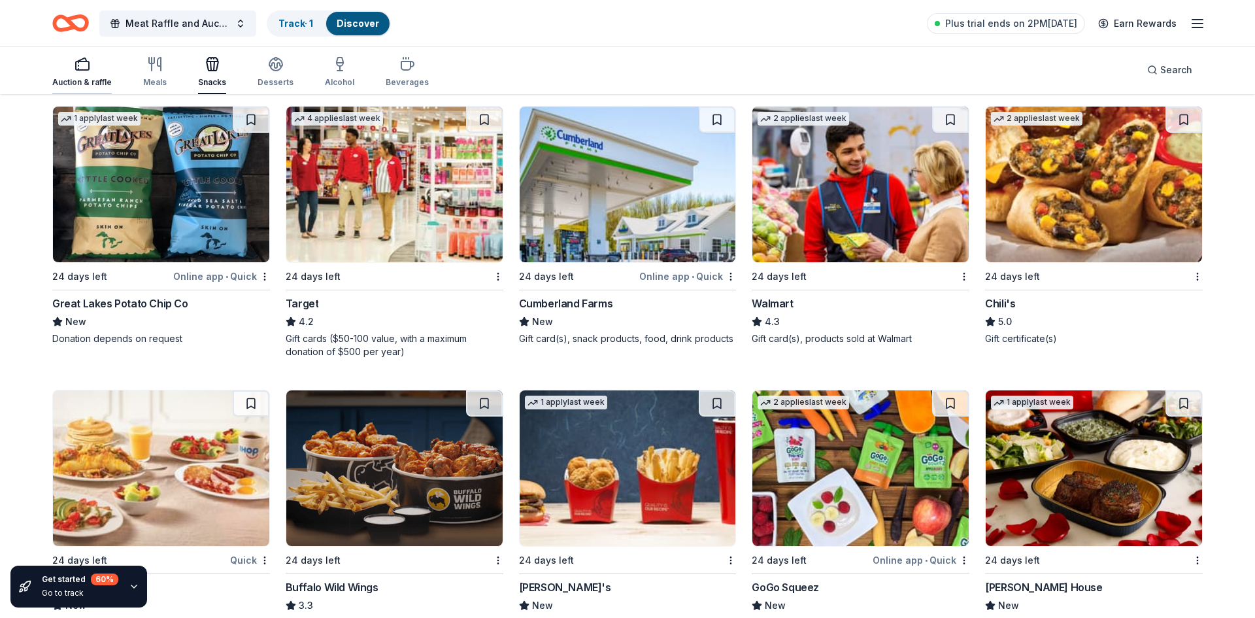
click at [94, 76] on div "Auction & raffle" at bounding box center [81, 71] width 59 height 31
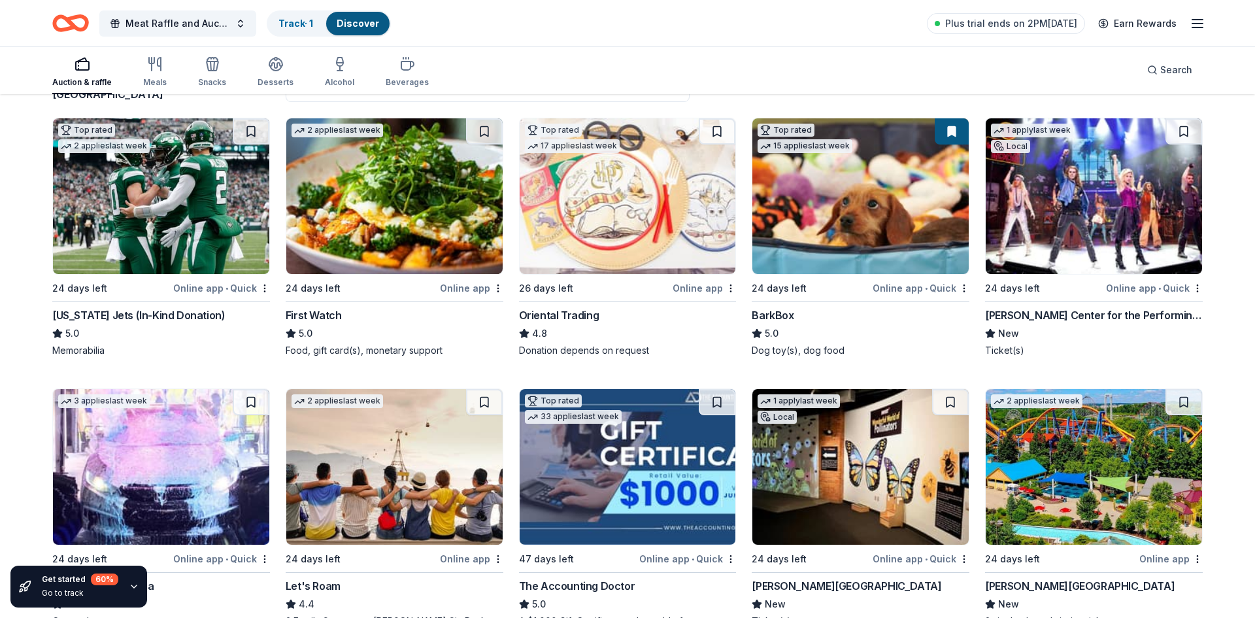
scroll to position [118, 0]
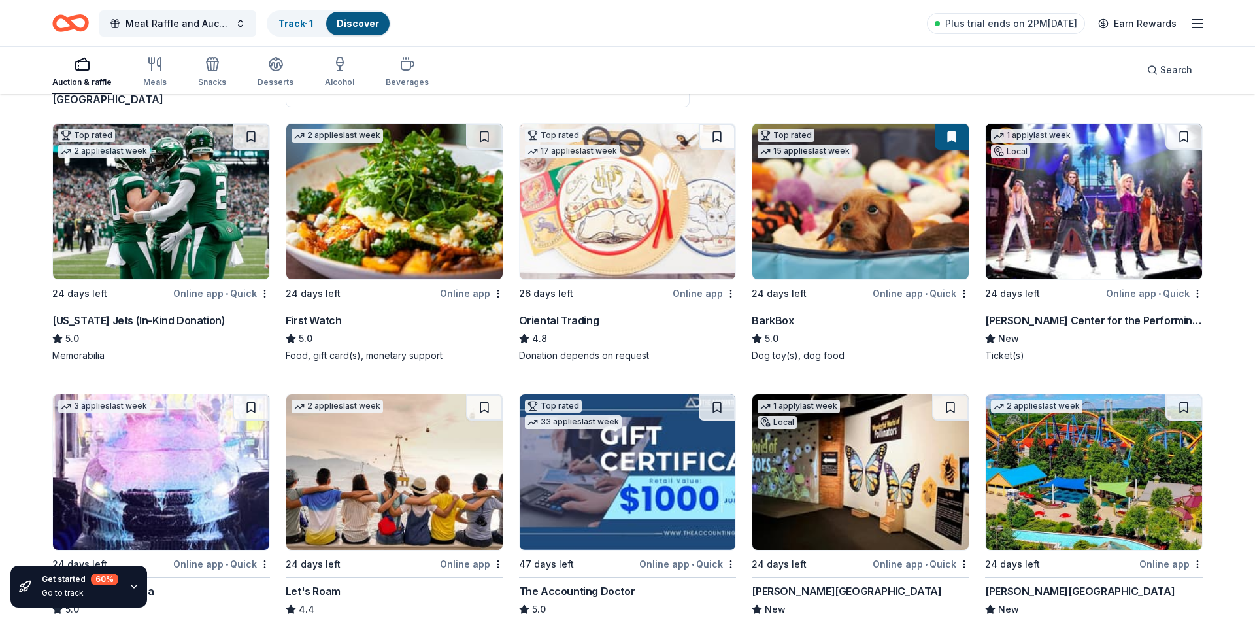
click at [591, 181] on img at bounding box center [628, 202] width 216 height 156
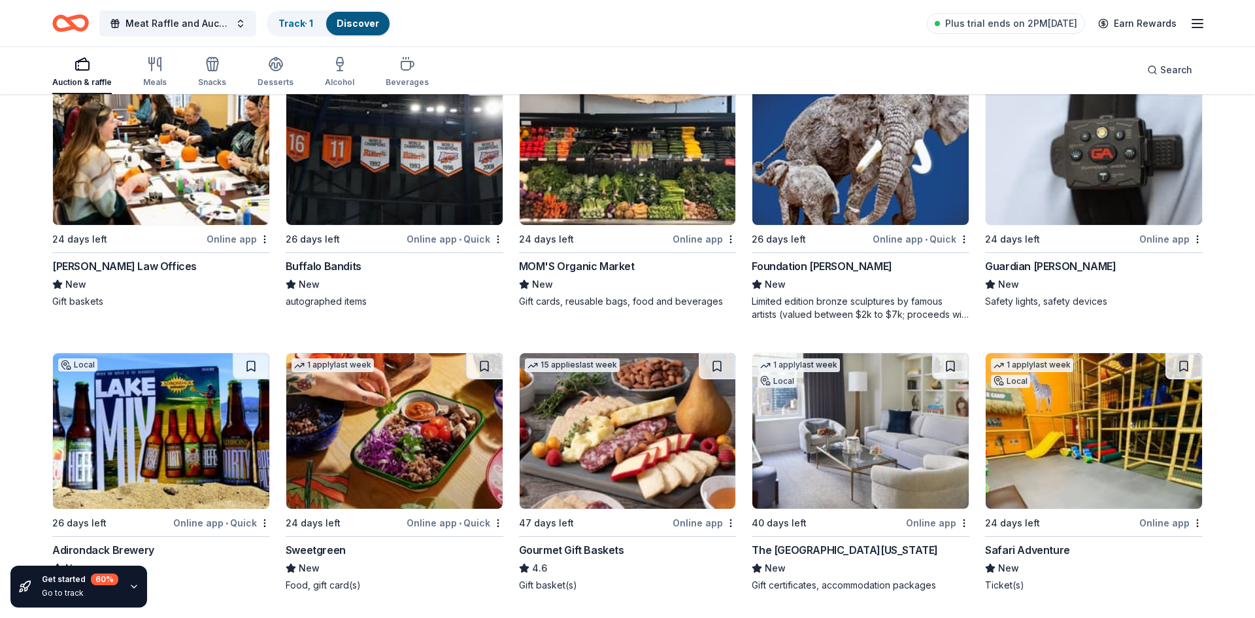
scroll to position [1014, 0]
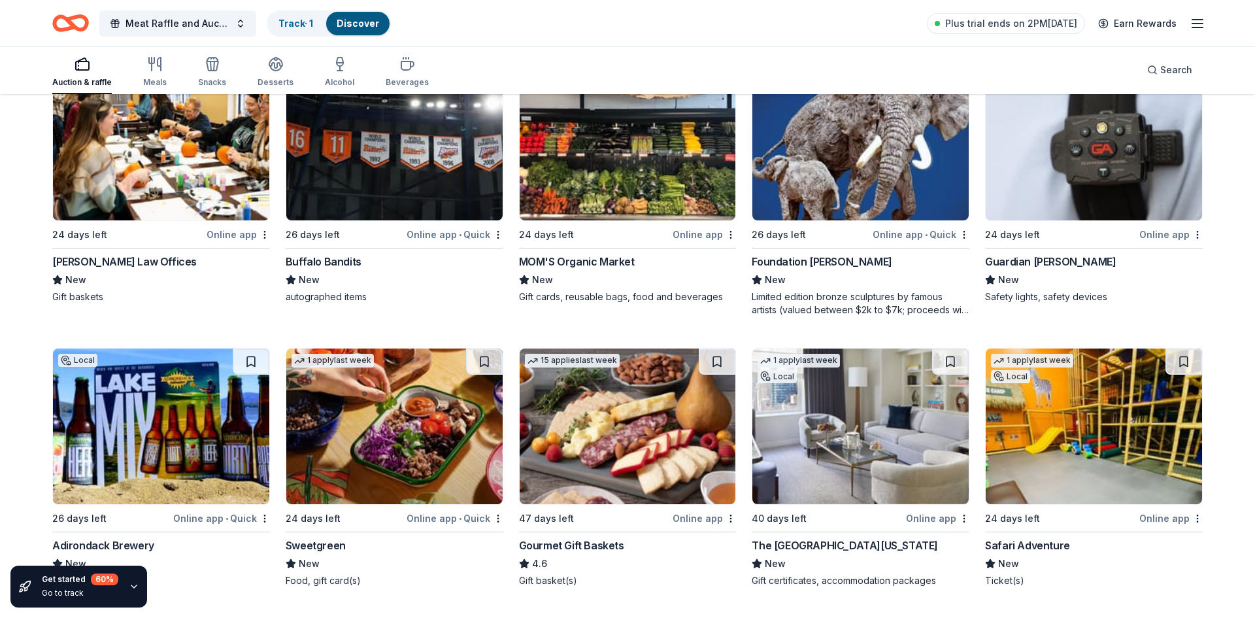
click at [39, 444] on div "203 results in Dansville, NY Application deadlines 18 this month 183 in October…" at bounding box center [627, 28] width 1255 height 1894
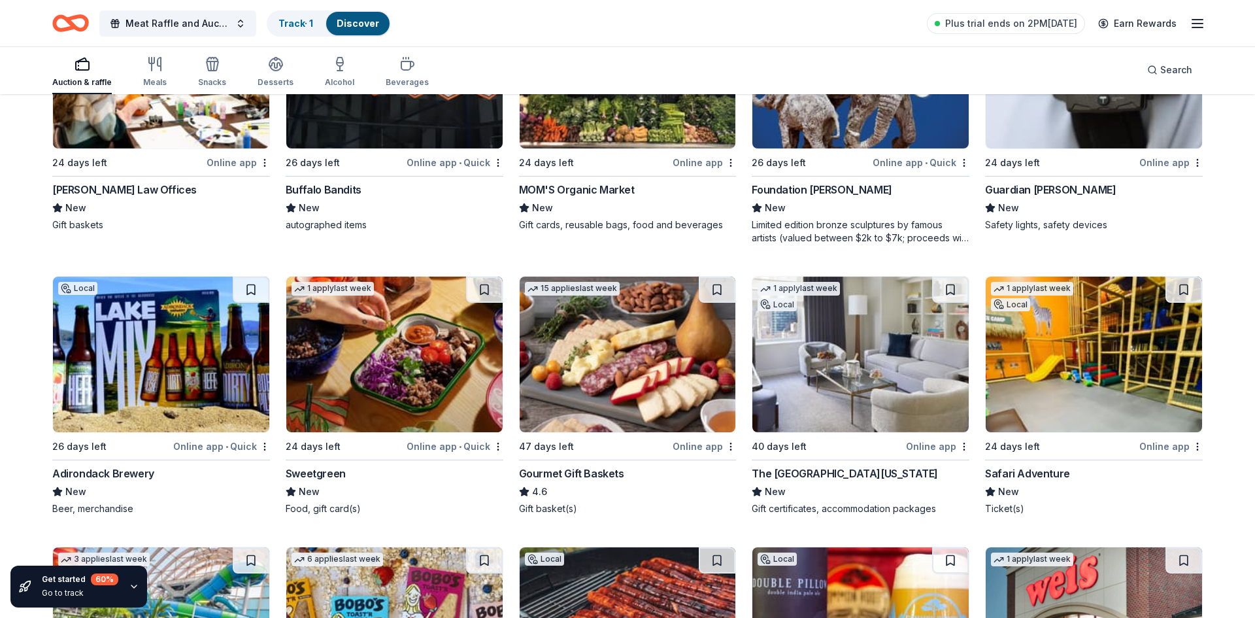
scroll to position [1097, 0]
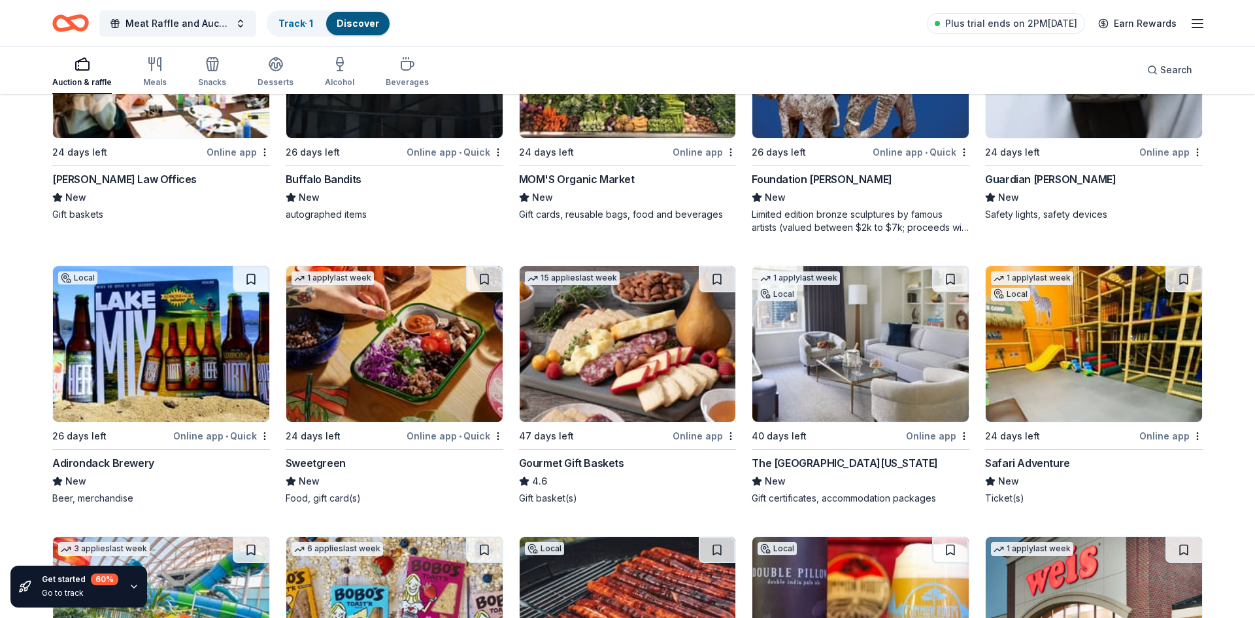
click at [170, 338] on img at bounding box center [161, 344] width 216 height 156
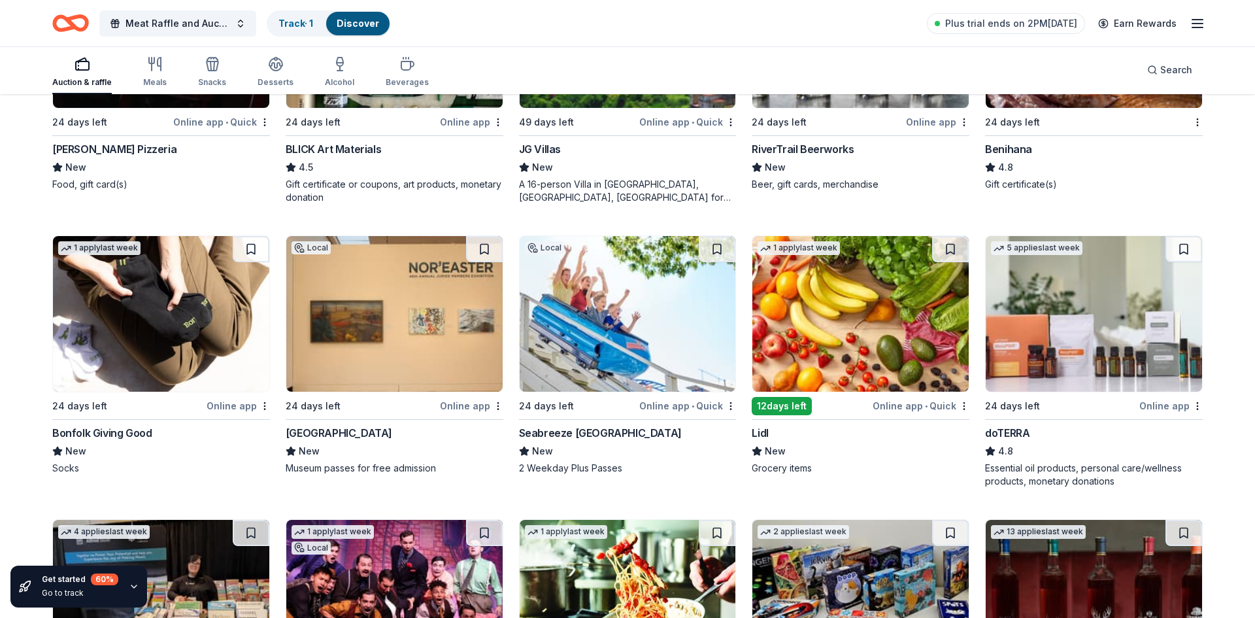
scroll to position [2817, 0]
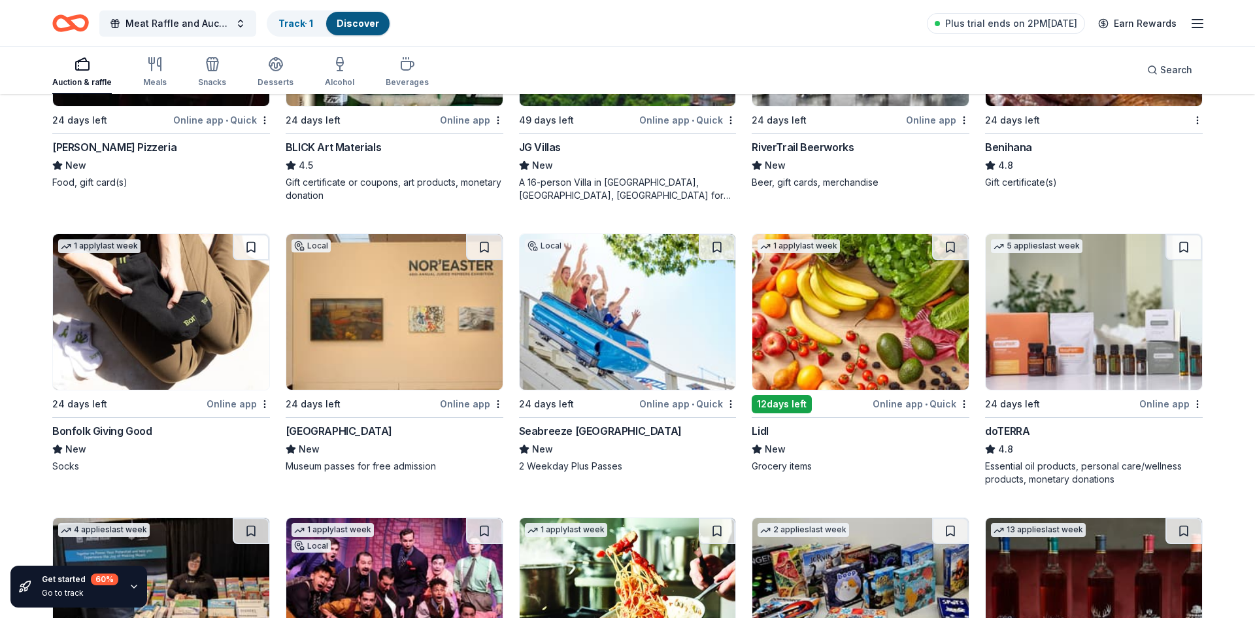
click at [187, 336] on img at bounding box center [161, 312] width 216 height 156
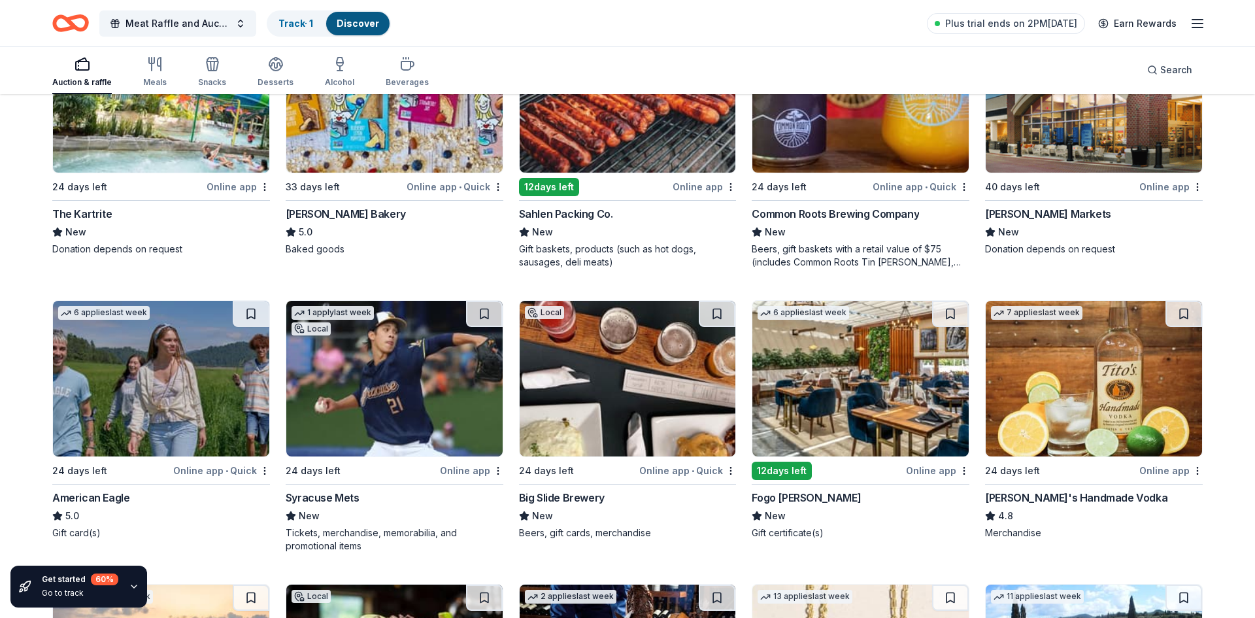
scroll to position [1610, 0]
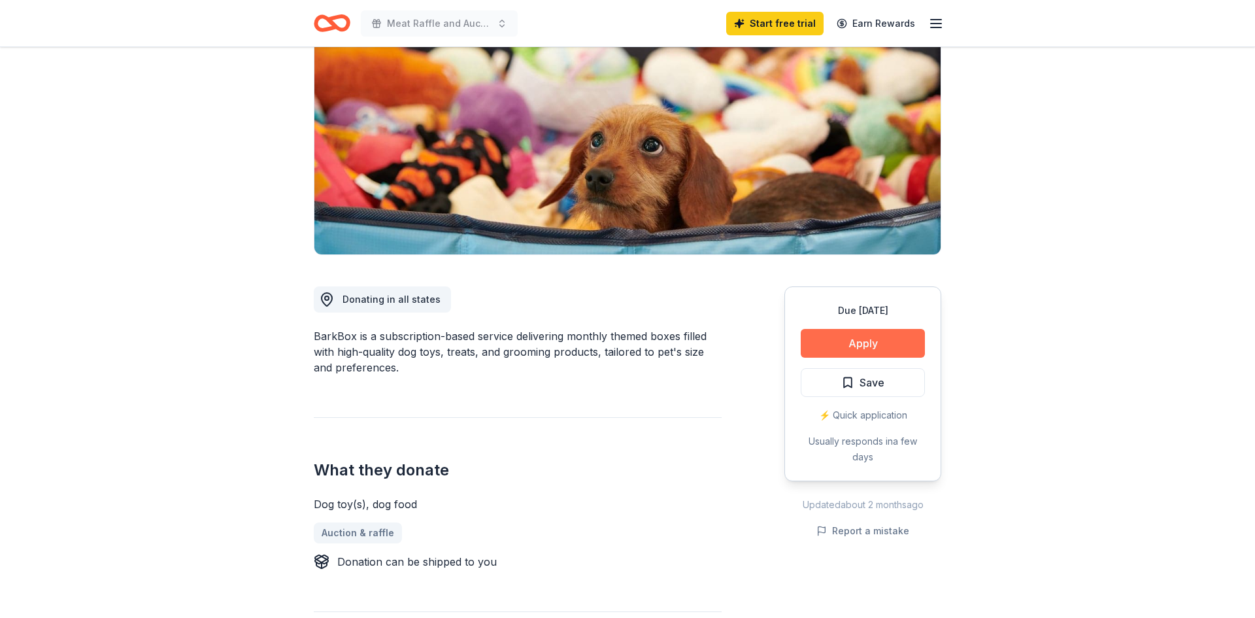
scroll to position [144, 0]
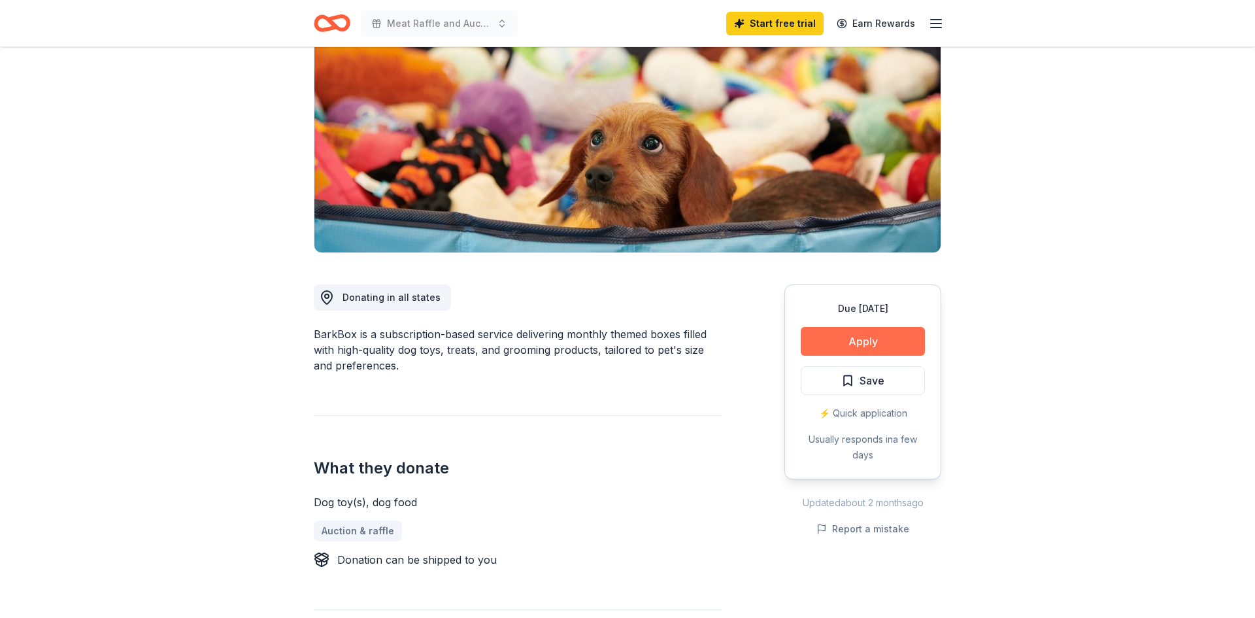
click at [864, 339] on button "Apply" at bounding box center [863, 341] width 124 height 29
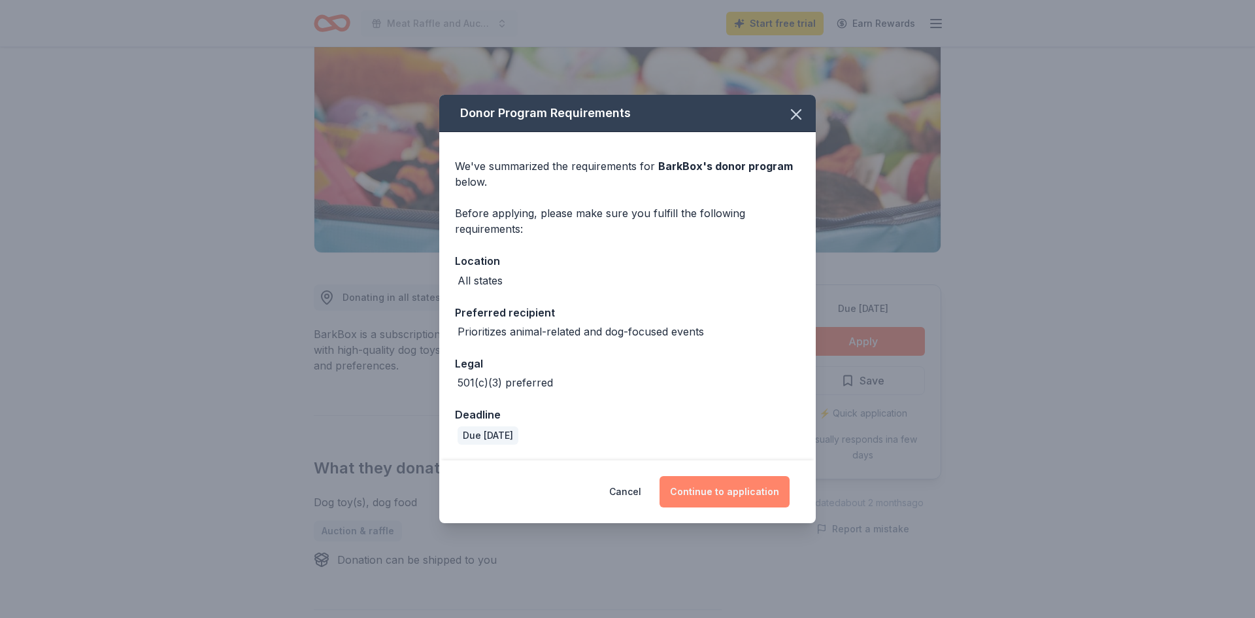
click at [739, 489] on button "Continue to application" at bounding box center [724, 491] width 130 height 31
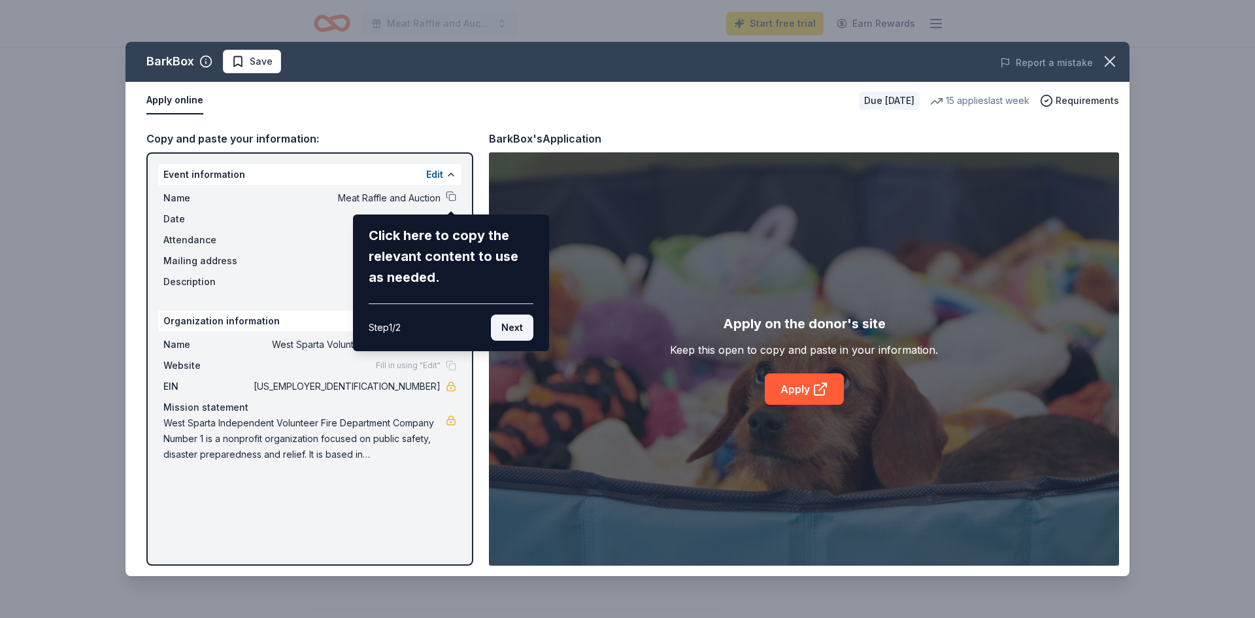
click at [512, 319] on button "Next" at bounding box center [512, 327] width 42 height 26
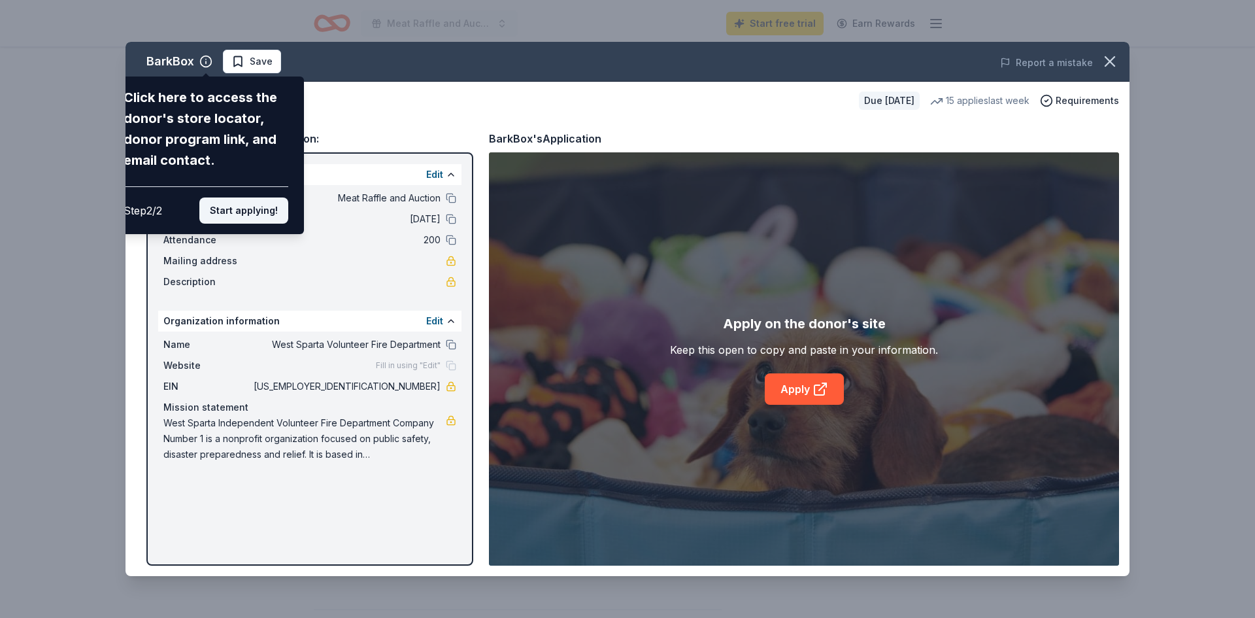
click at [245, 209] on button "Start applying!" at bounding box center [243, 210] width 89 height 26
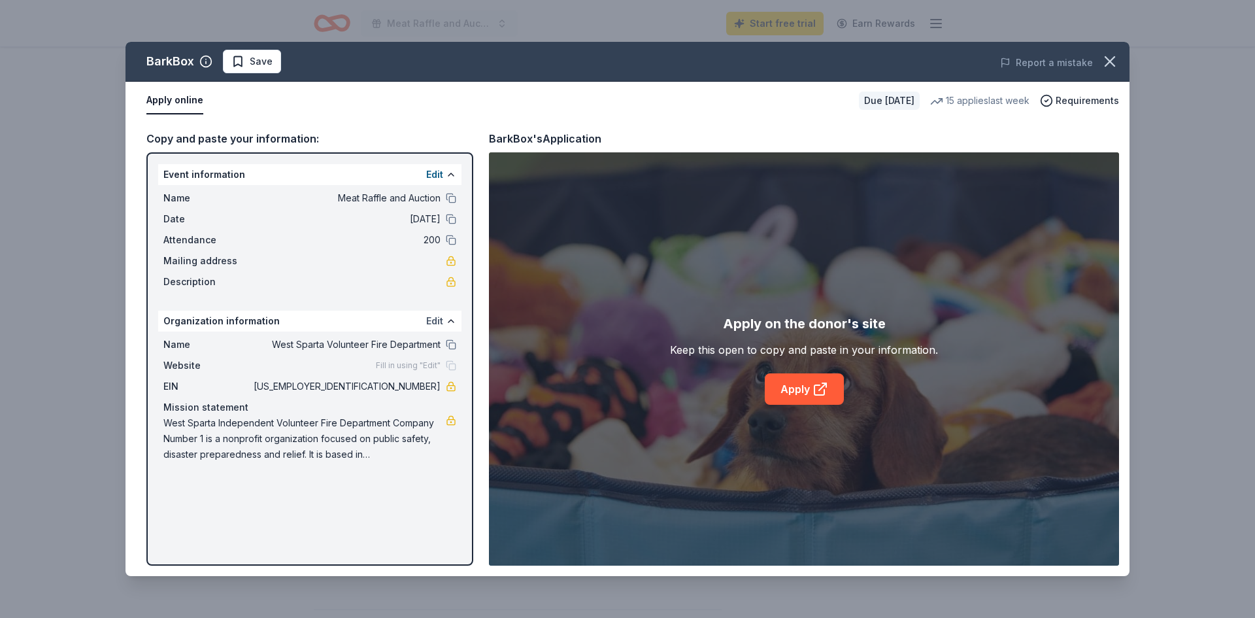
click at [433, 320] on button "Edit" at bounding box center [434, 321] width 17 height 16
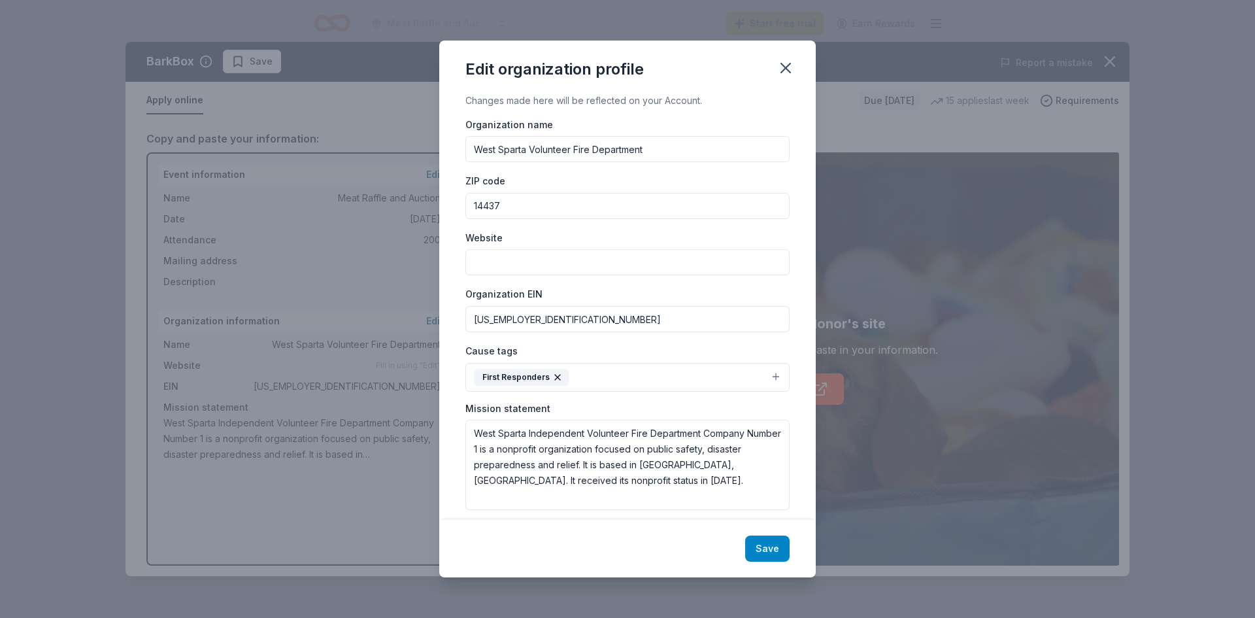
click at [764, 550] on button "Save" at bounding box center [767, 548] width 44 height 26
click at [788, 71] on icon "button" at bounding box center [785, 67] width 9 height 9
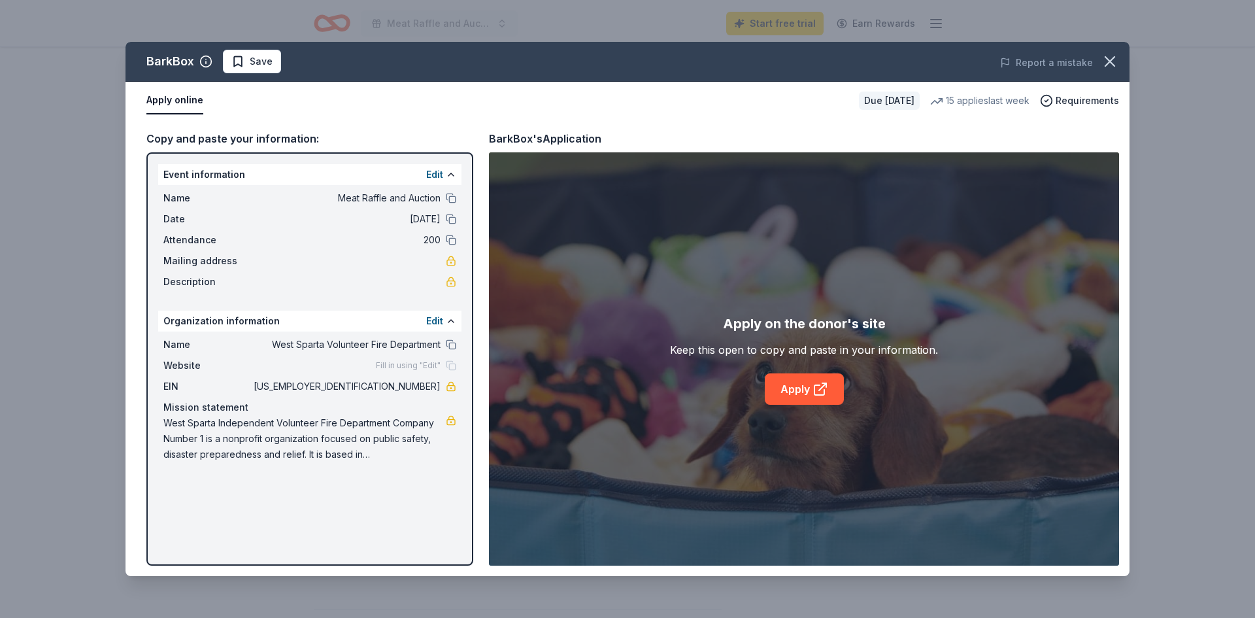
click at [189, 101] on button "Apply online" at bounding box center [174, 100] width 57 height 27
click at [252, 61] on span "Save" at bounding box center [261, 62] width 23 height 16
click at [796, 378] on link "Apply" at bounding box center [804, 388] width 79 height 31
click at [1103, 61] on icon "button" at bounding box center [1109, 61] width 18 height 18
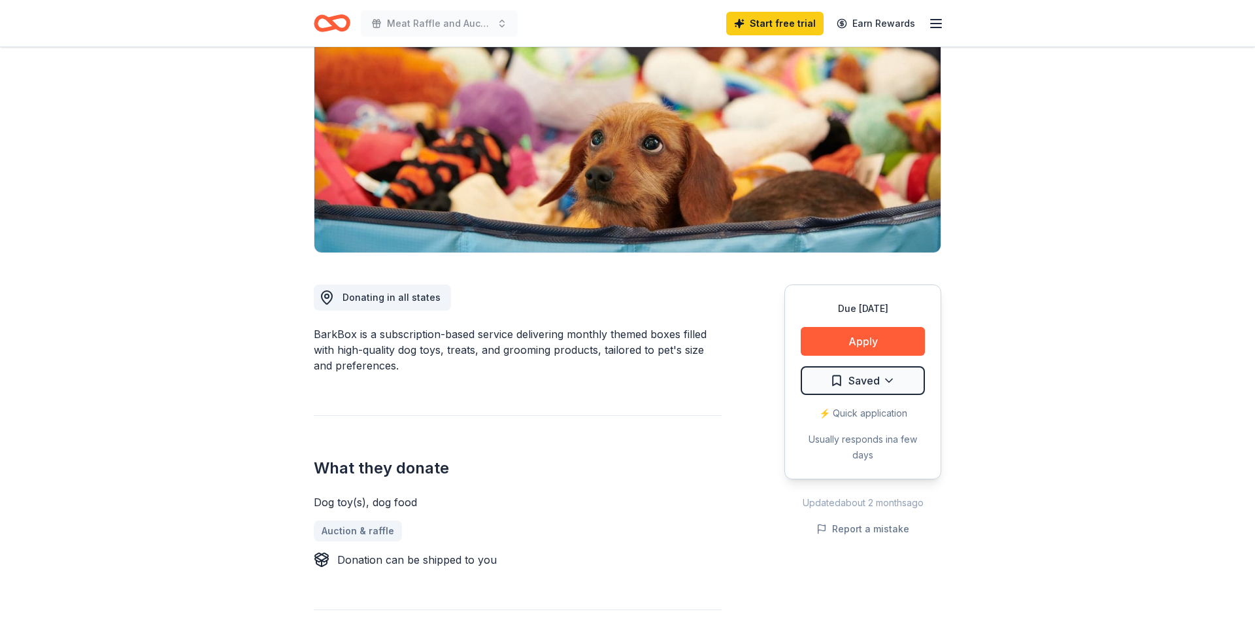
click at [331, 26] on icon "Home" at bounding box center [326, 22] width 20 height 13
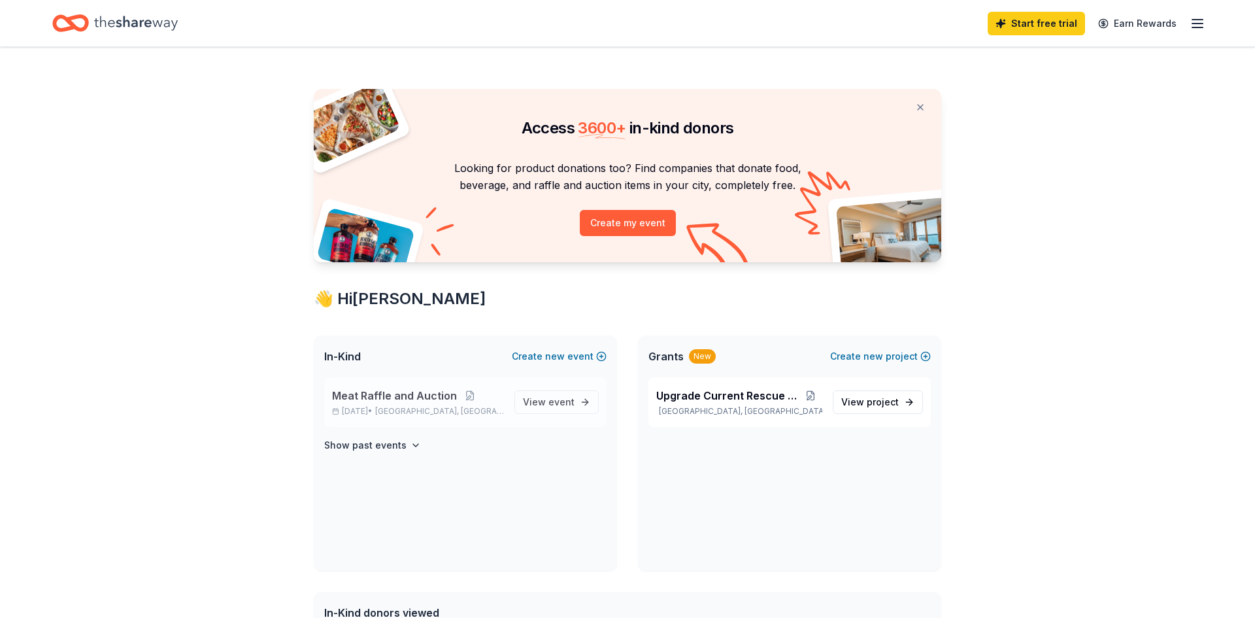
click at [437, 399] on span "Meat Raffle and Auction" at bounding box center [394, 396] width 125 height 16
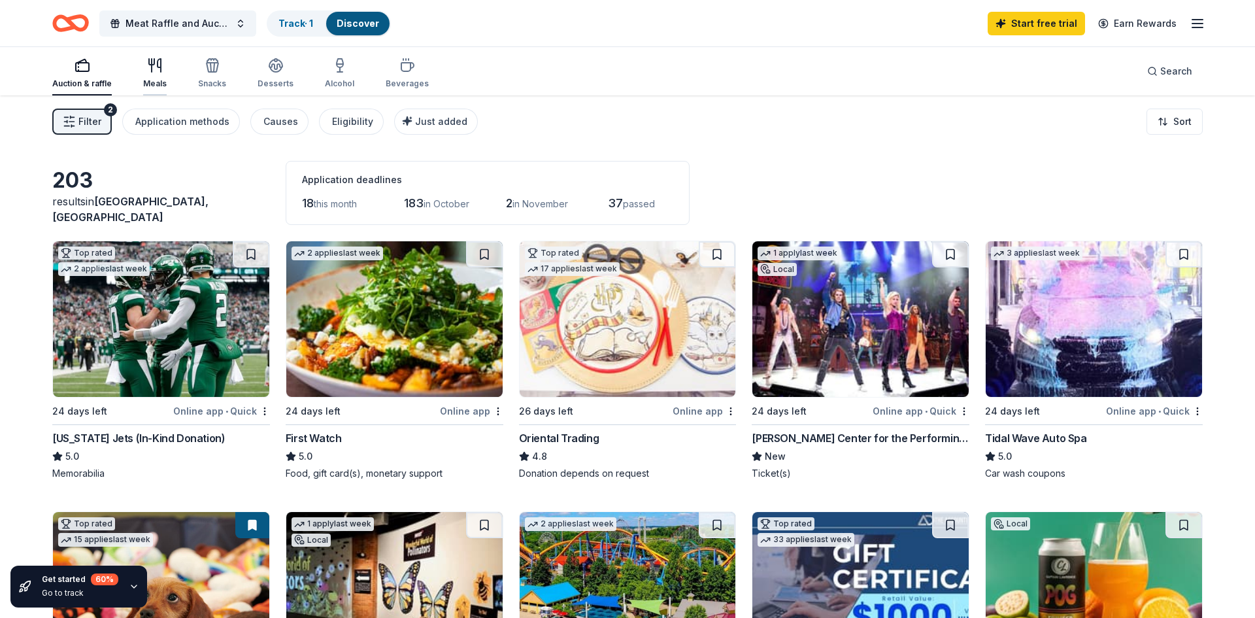
click at [152, 70] on icon "button" at bounding box center [152, 65] width 0 height 13
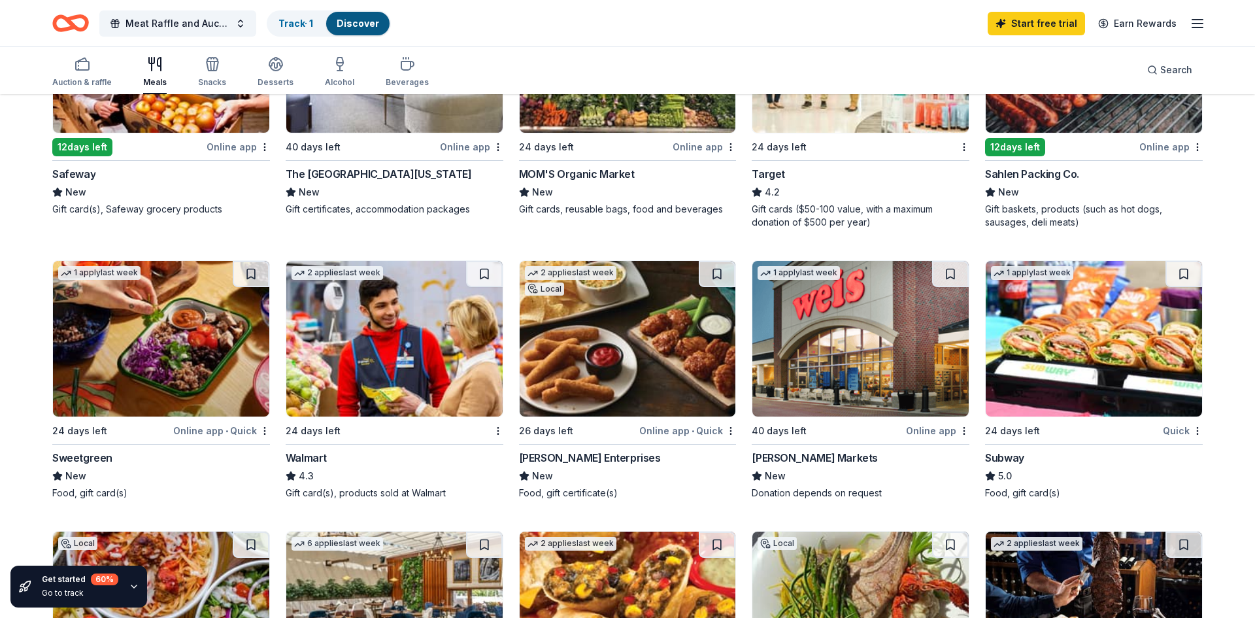
scroll to position [552, 0]
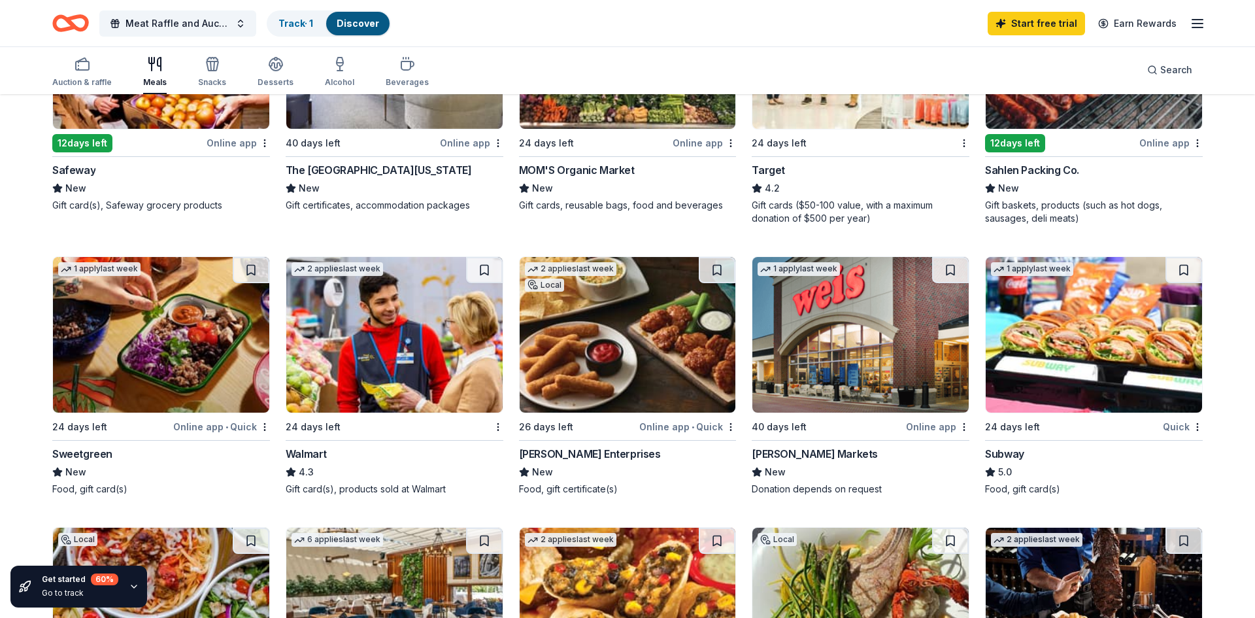
click at [1079, 301] on img at bounding box center [1093, 335] width 216 height 156
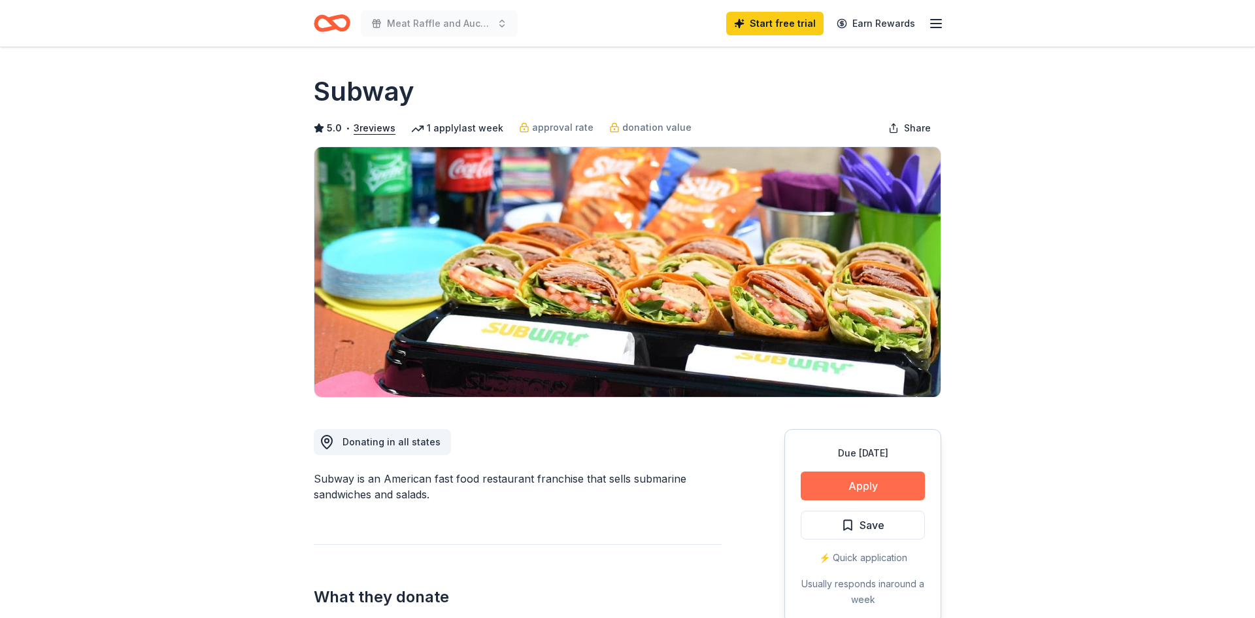
click at [872, 488] on button "Apply" at bounding box center [863, 485] width 124 height 29
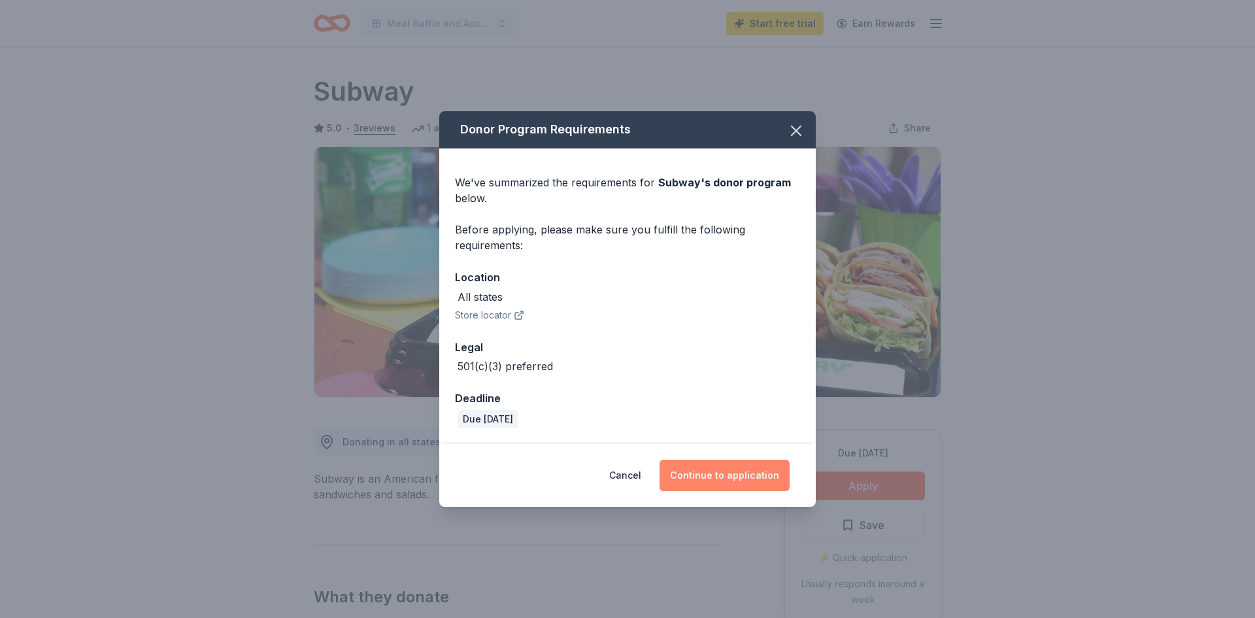
click at [696, 469] on button "Continue to application" at bounding box center [724, 474] width 130 height 31
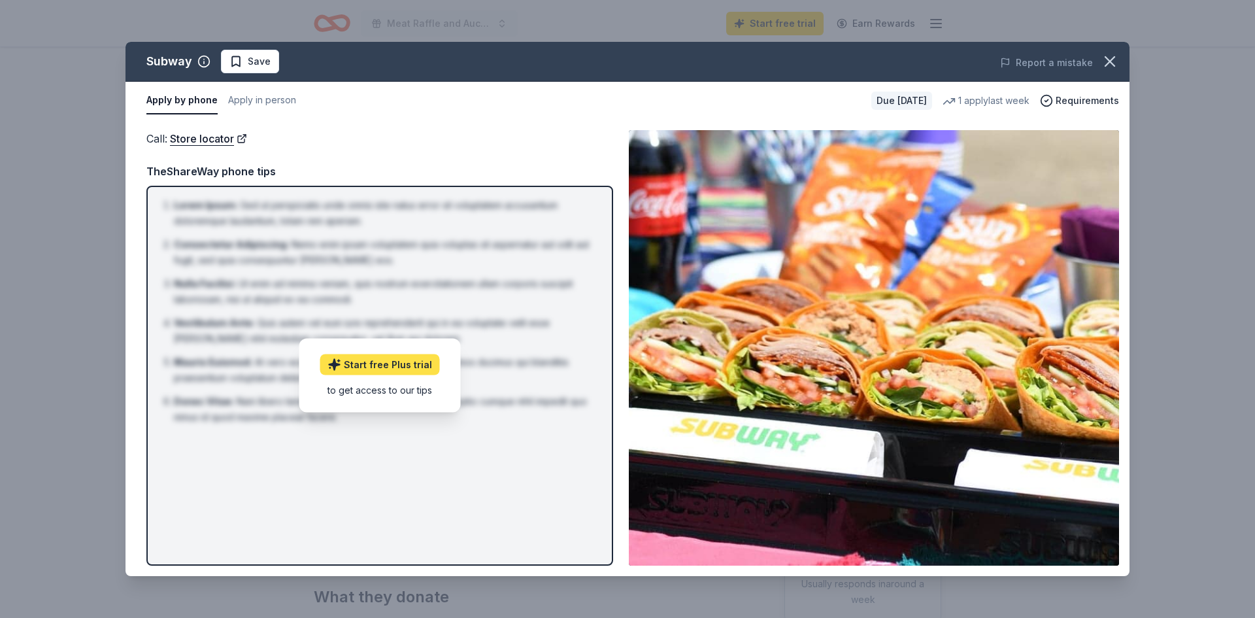
click at [399, 362] on link "Start free Plus trial" at bounding box center [380, 364] width 120 height 21
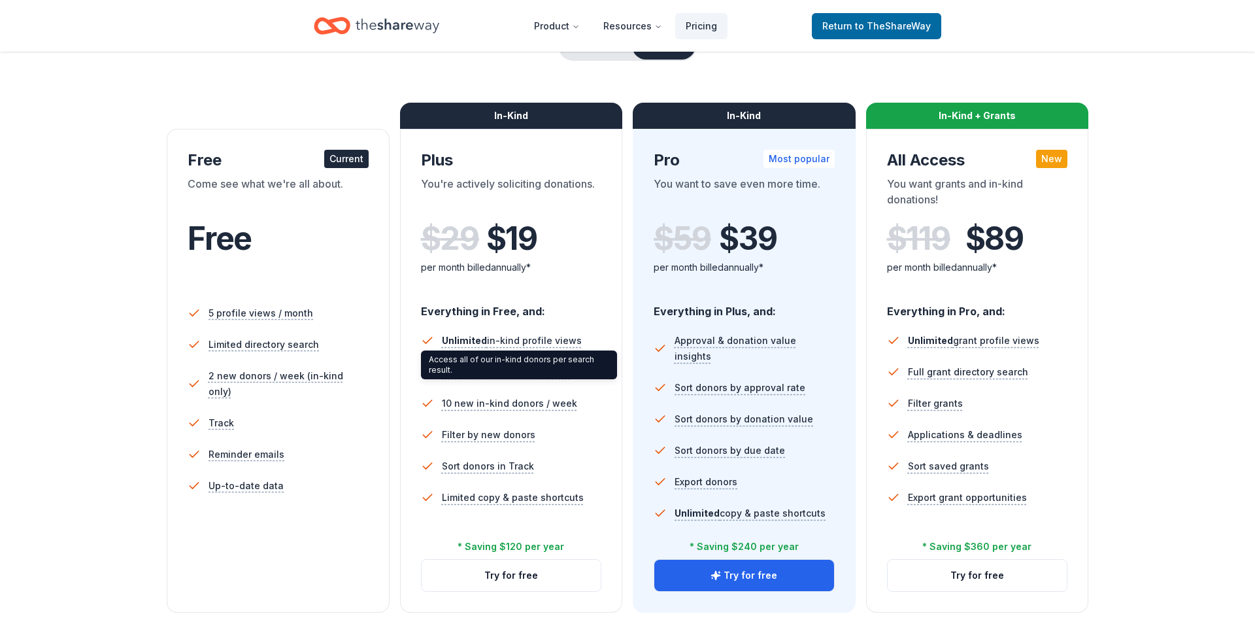
scroll to position [134, 0]
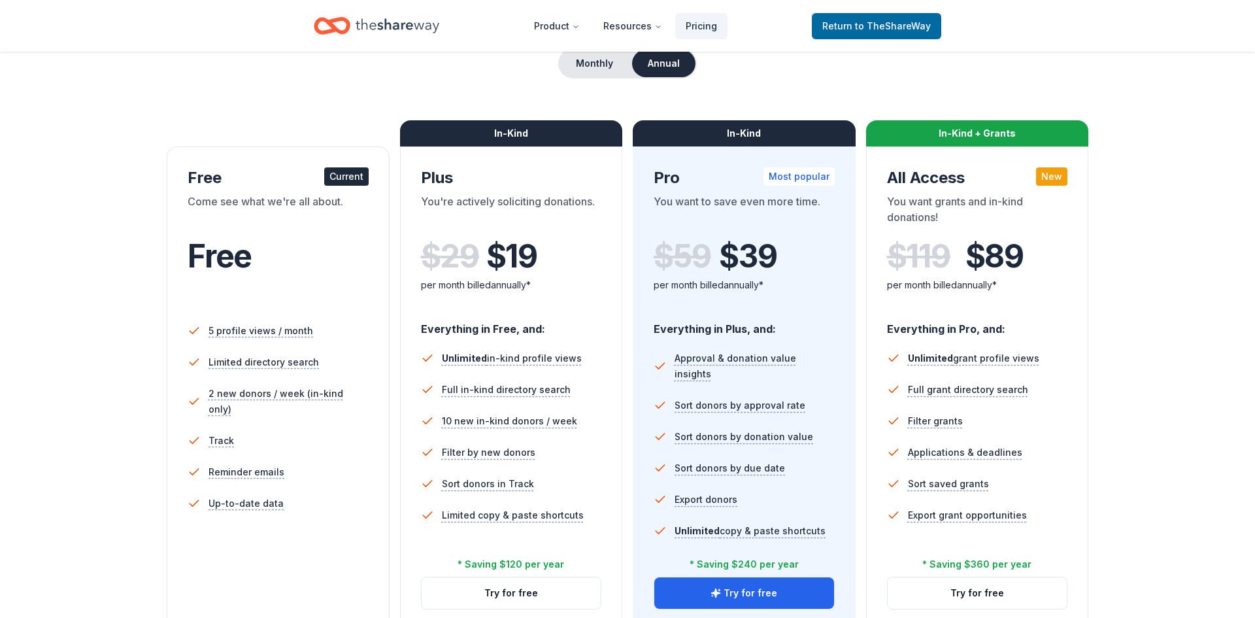
click at [516, 162] on div "In-Kind Plus You're actively soliciting donations. $ 29 $ 19 per month billed a…" at bounding box center [511, 388] width 223 height 484
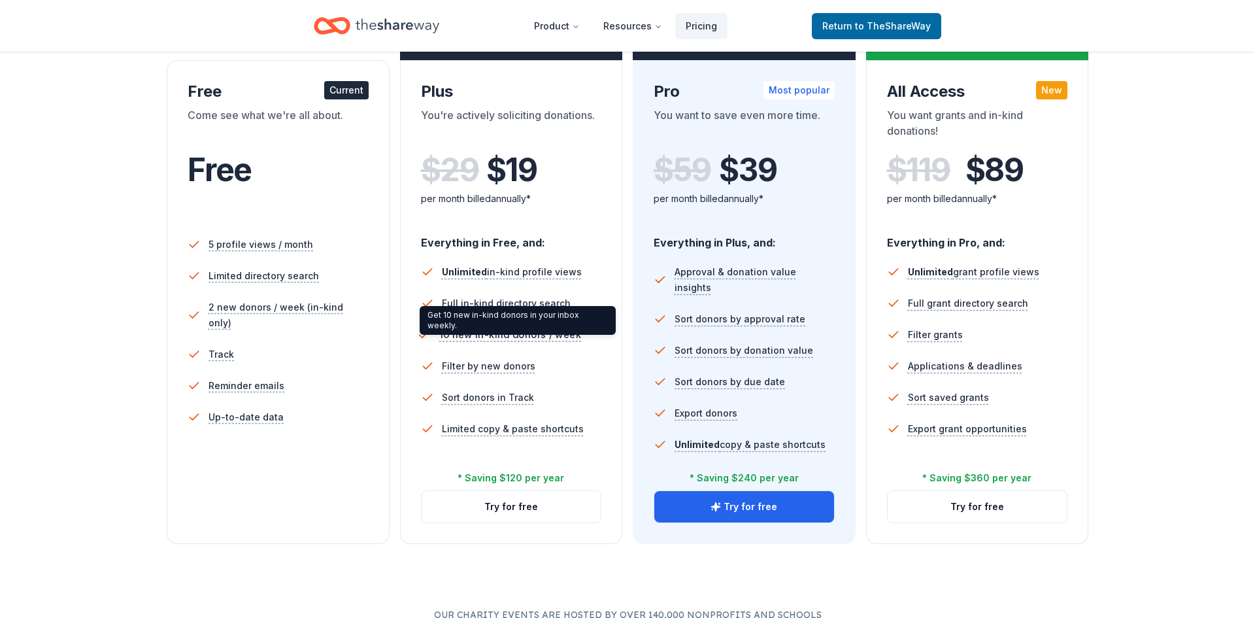
scroll to position [227, 0]
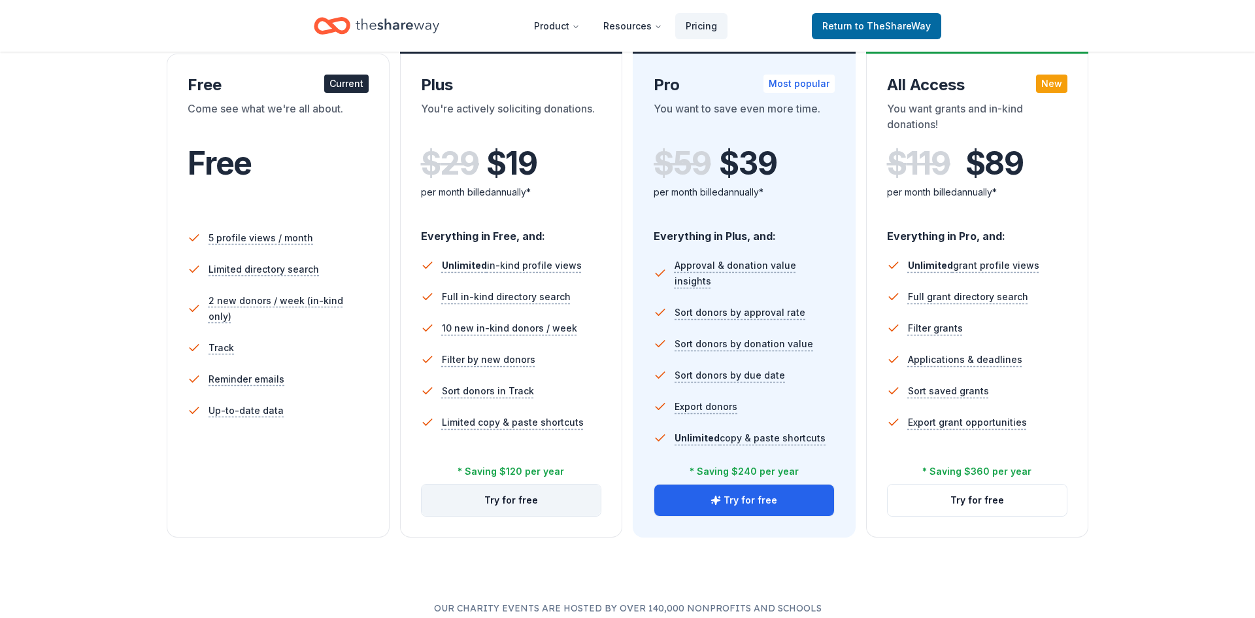
click at [522, 501] on button "Try for free" at bounding box center [512, 499] width 180 height 31
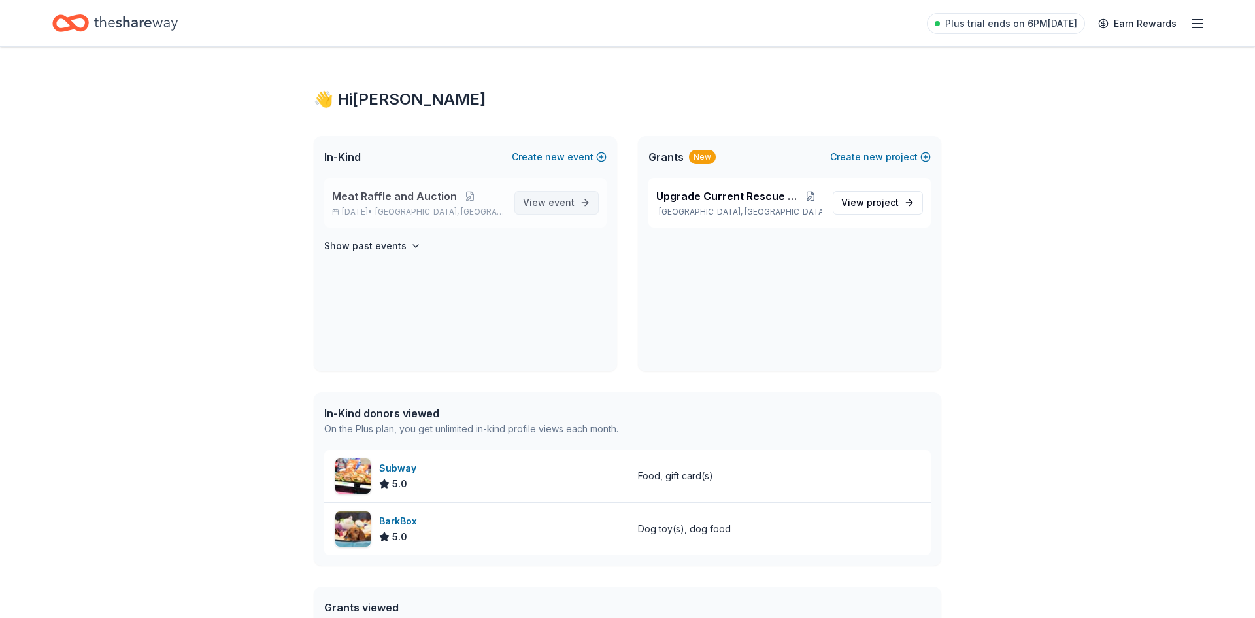
click at [541, 197] on span "View event" at bounding box center [549, 203] width 52 height 16
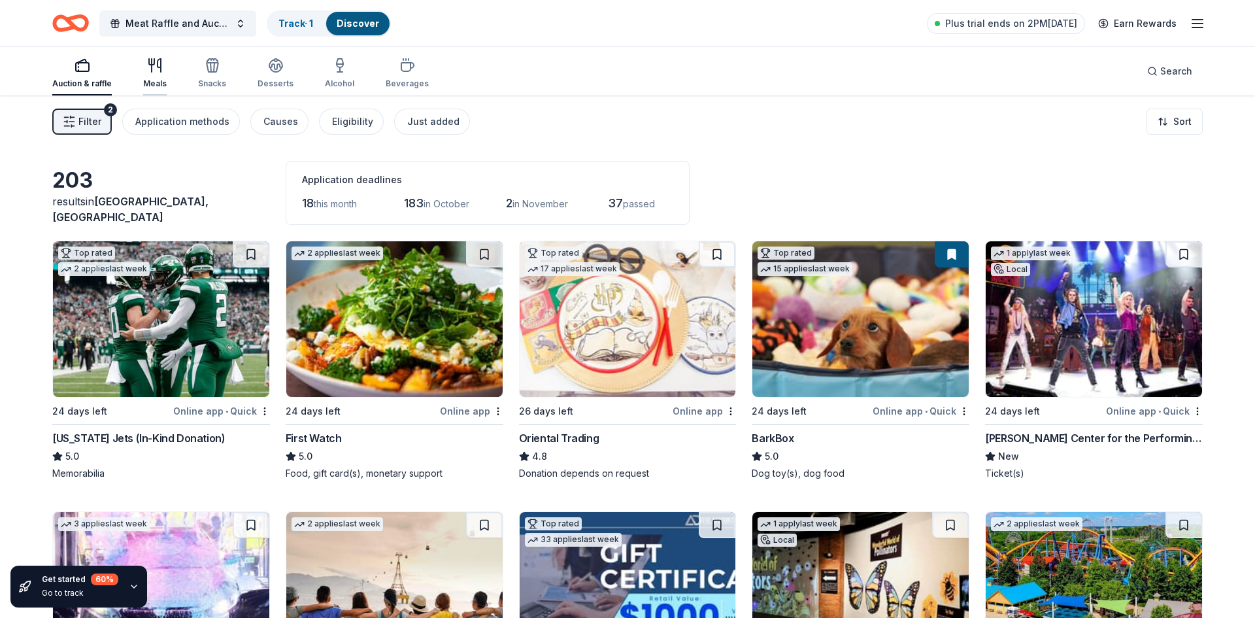
click at [158, 67] on icon "button" at bounding box center [158, 65] width 3 height 13
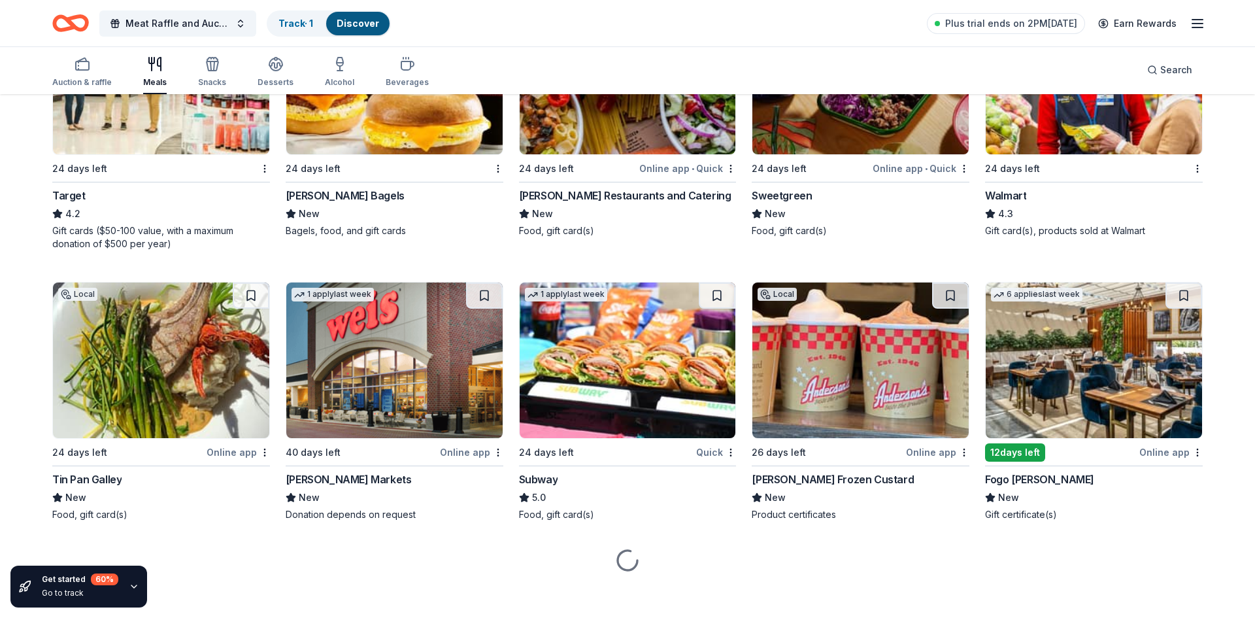
scroll to position [818, 0]
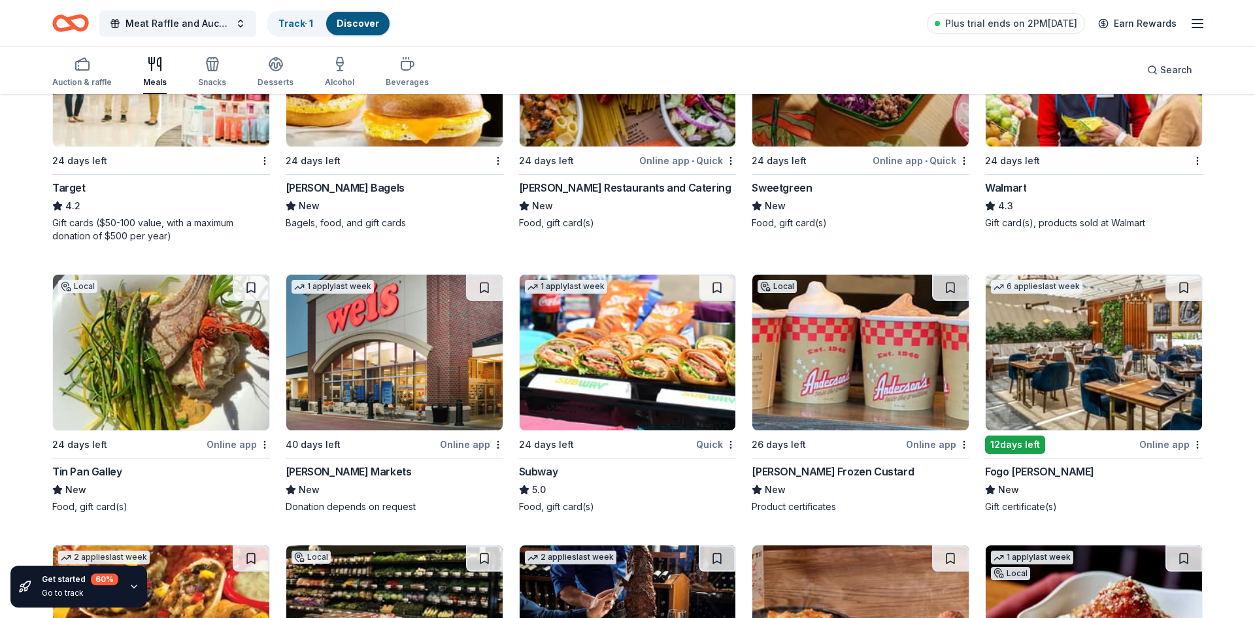
click at [633, 369] on img at bounding box center [628, 352] width 216 height 156
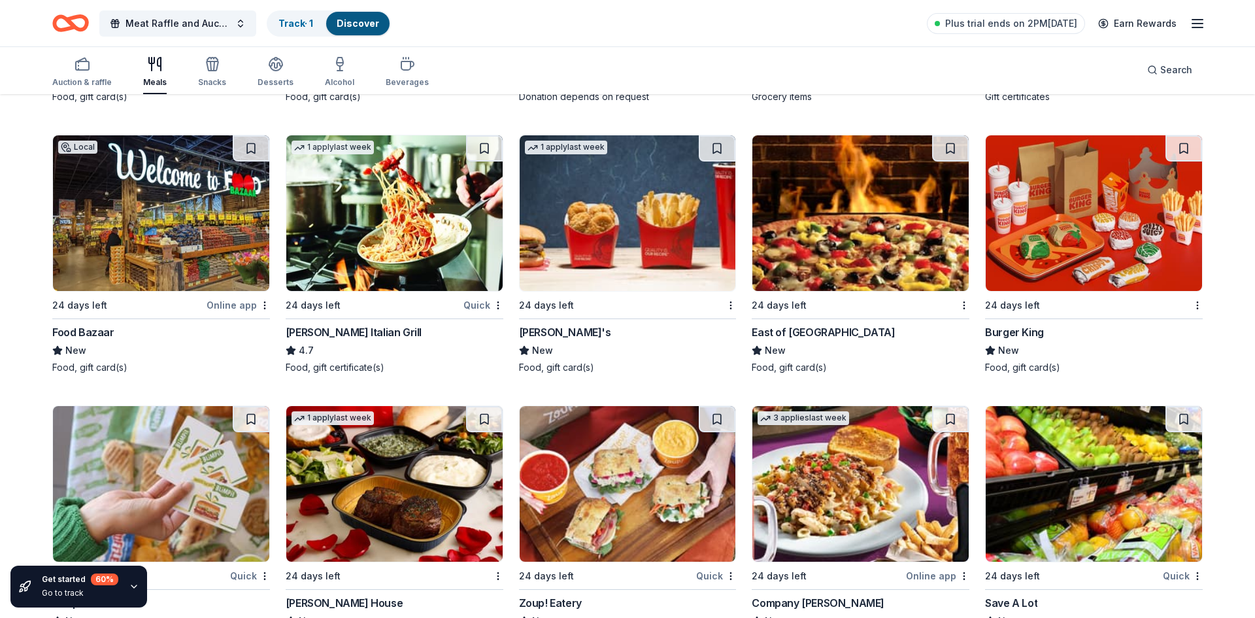
scroll to position [1772, 0]
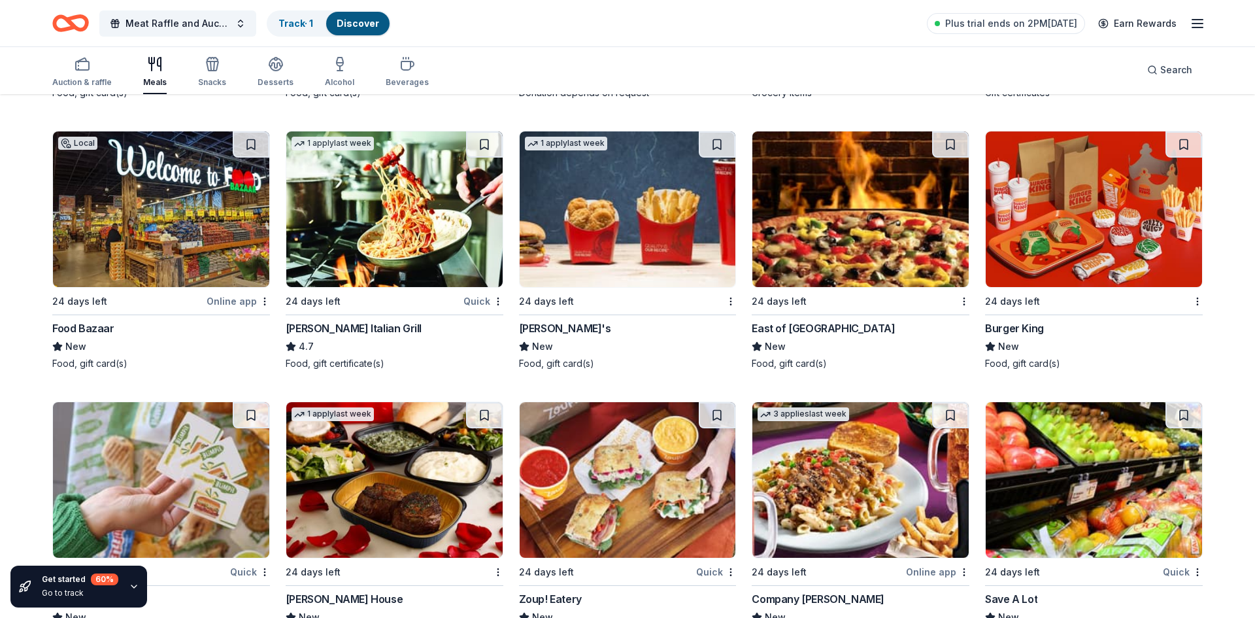
click at [621, 238] on img at bounding box center [628, 209] width 216 height 156
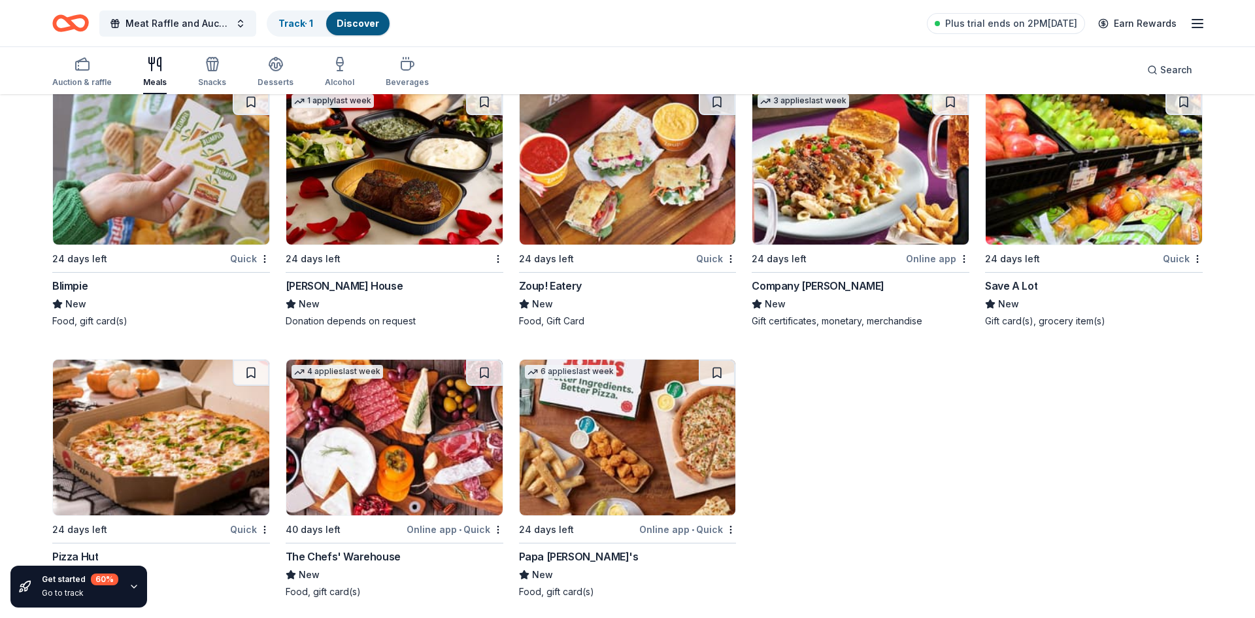
scroll to position [2092, 0]
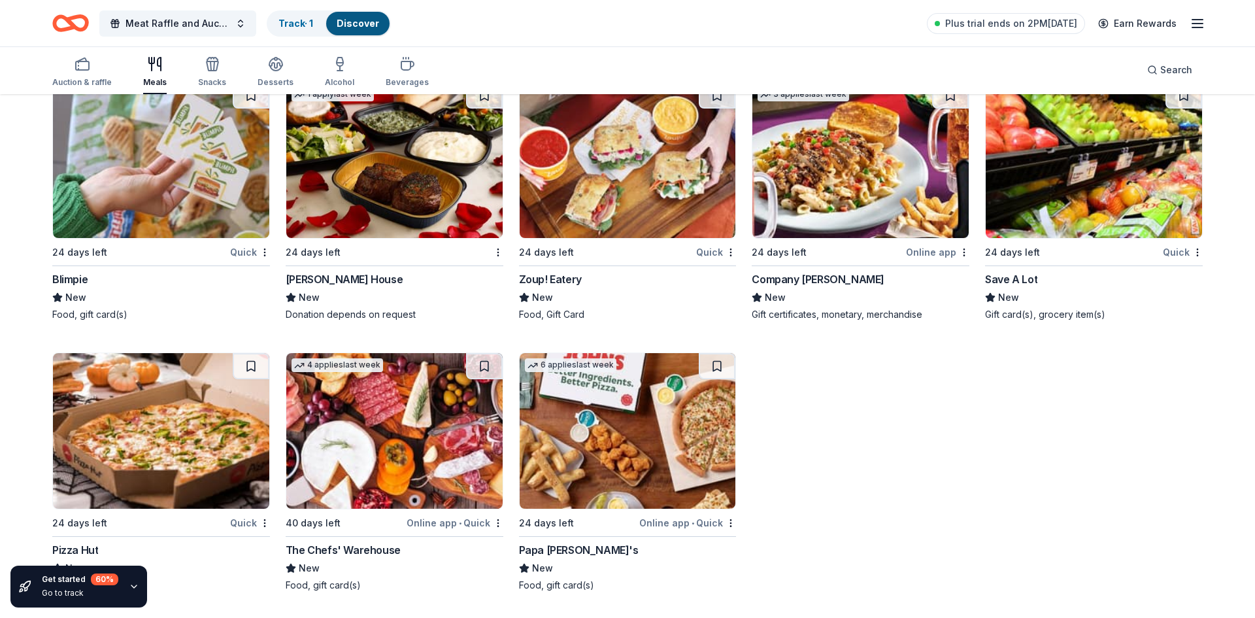
click at [120, 427] on img at bounding box center [161, 431] width 216 height 156
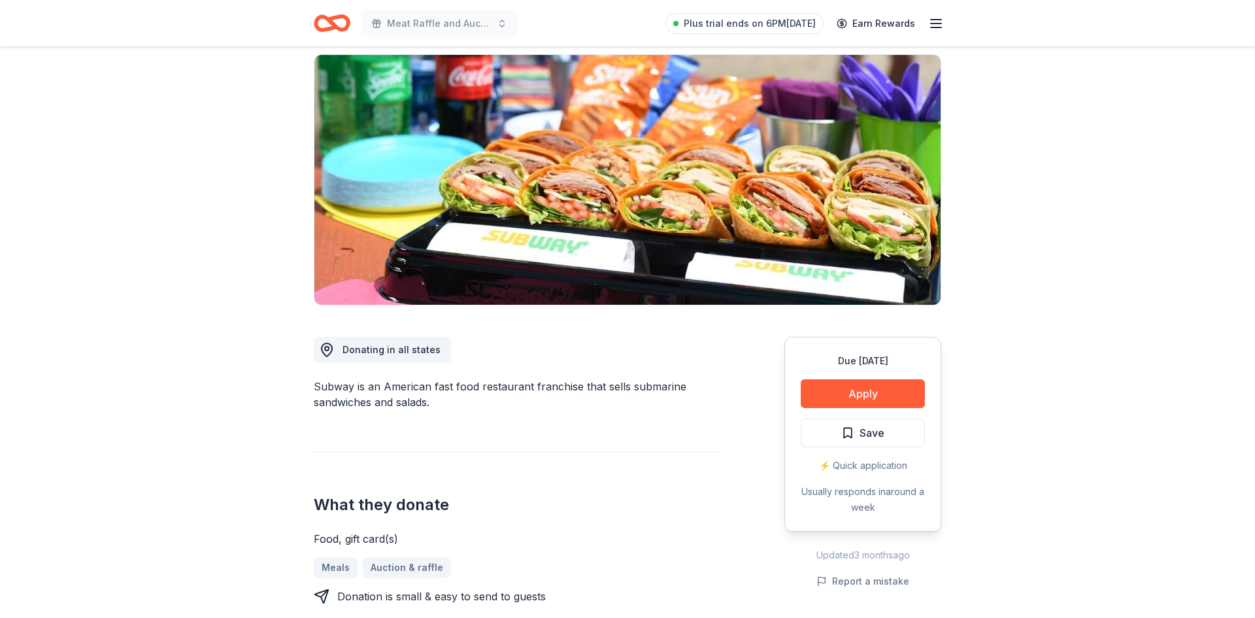
scroll to position [94, 0]
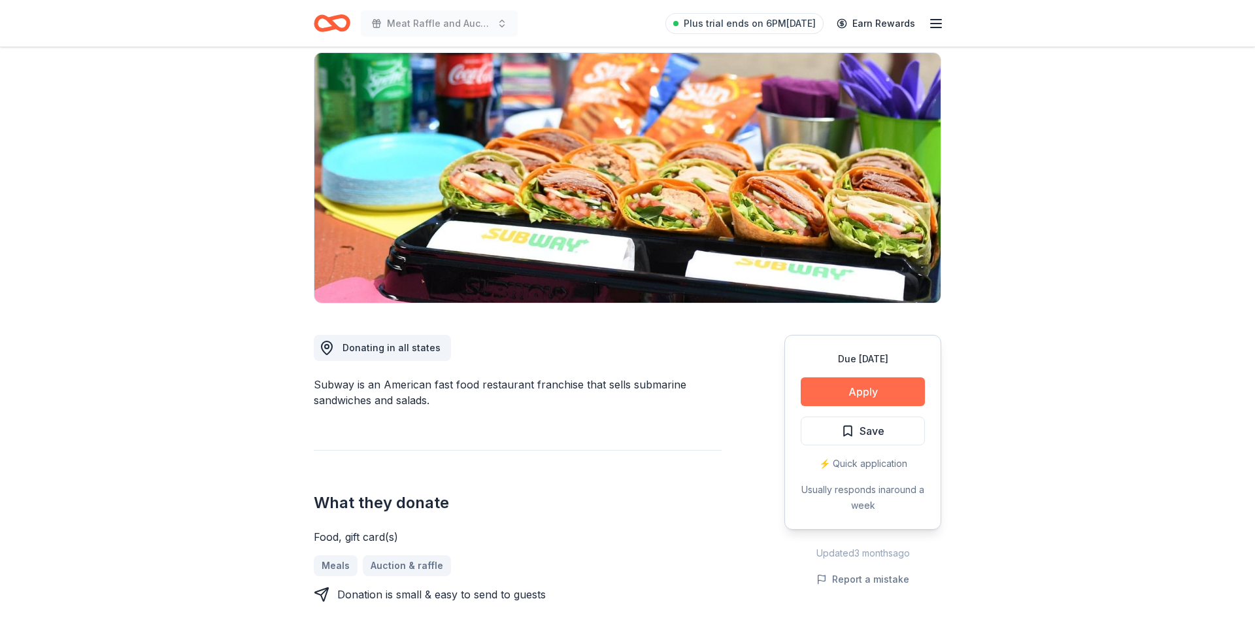
click at [874, 393] on button "Apply" at bounding box center [863, 391] width 124 height 29
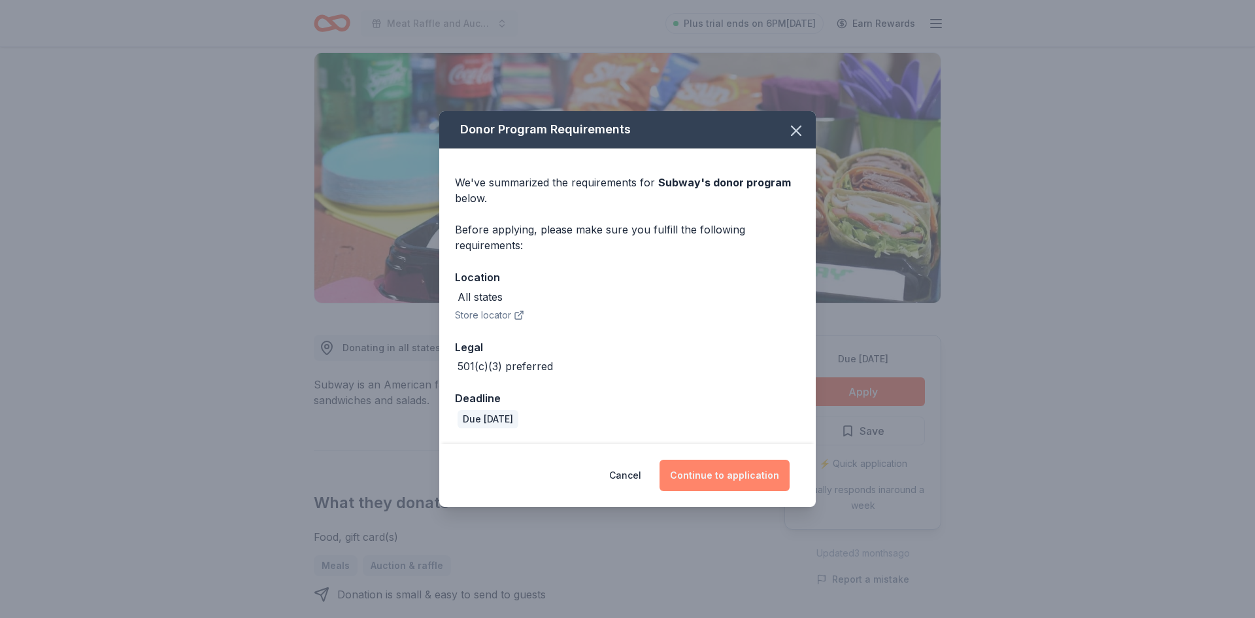
click at [730, 478] on button "Continue to application" at bounding box center [724, 474] width 130 height 31
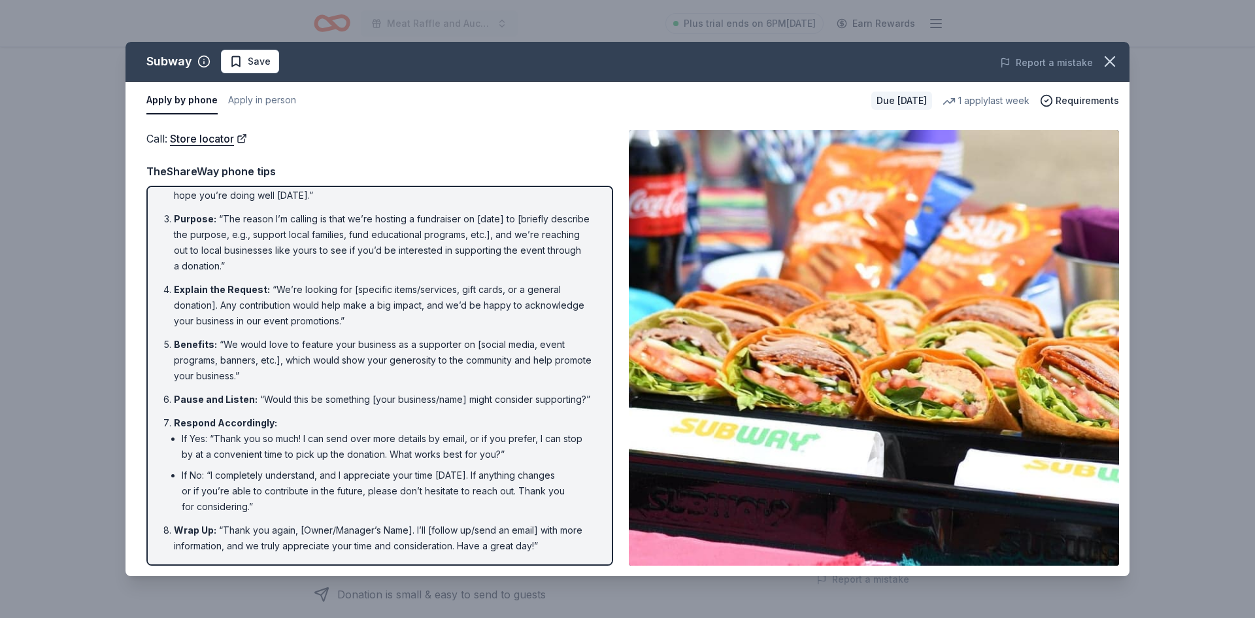
scroll to position [0, 0]
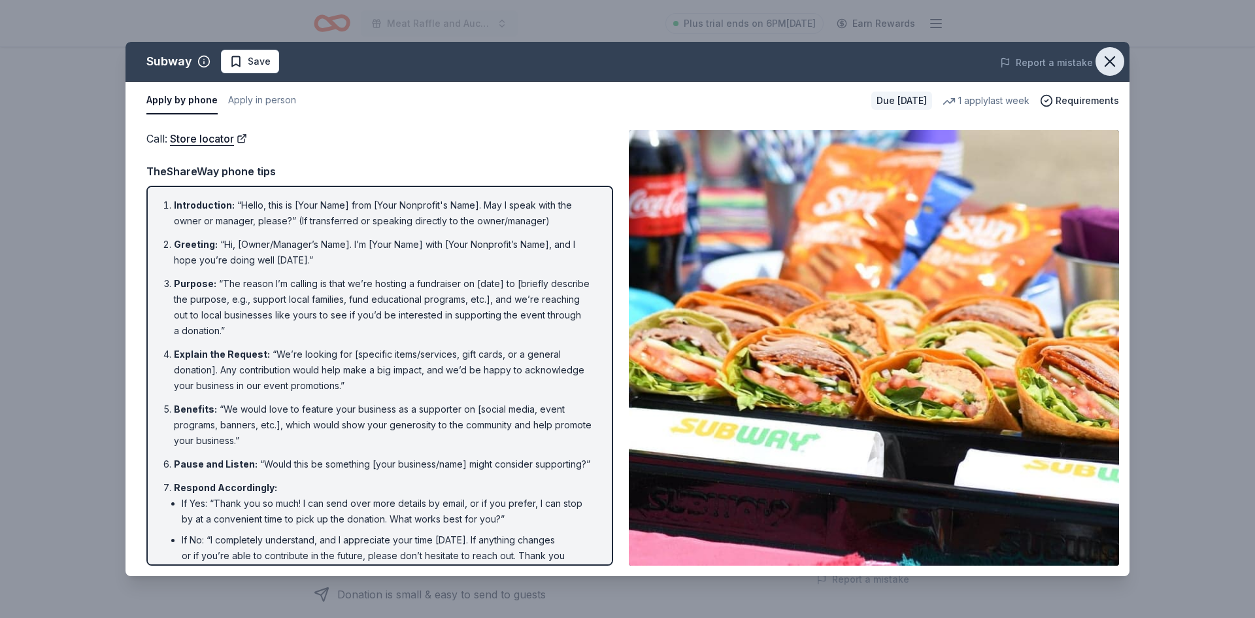
click at [1103, 65] on icon "button" at bounding box center [1109, 61] width 18 height 18
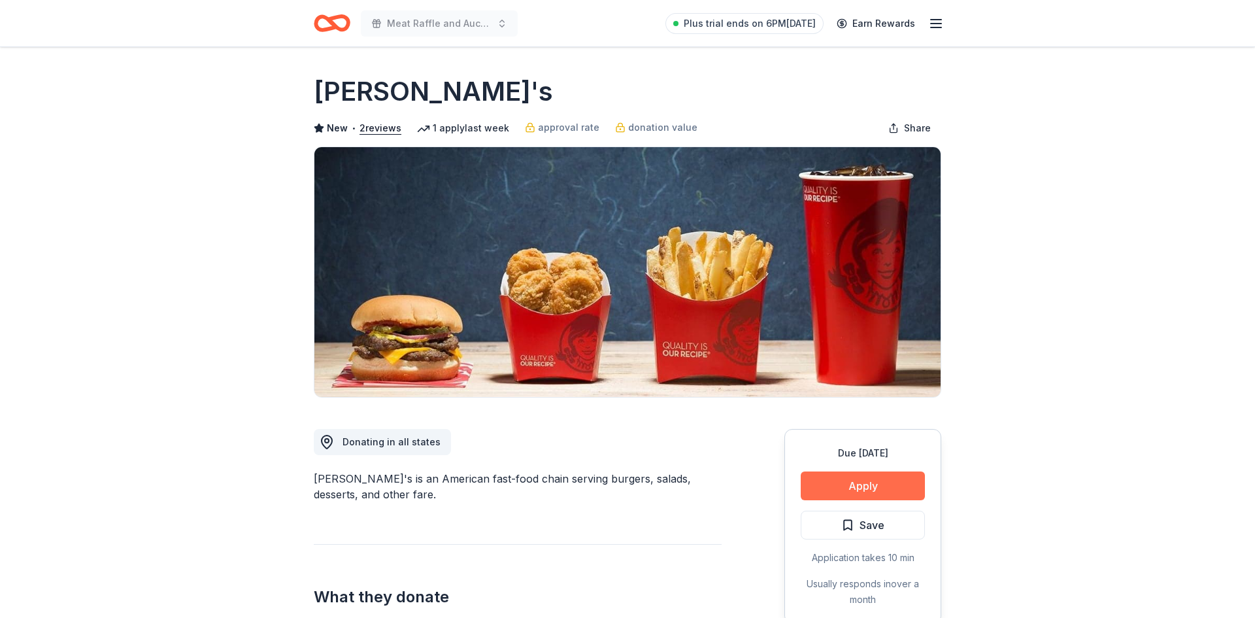
click at [852, 480] on button "Apply" at bounding box center [863, 485] width 124 height 29
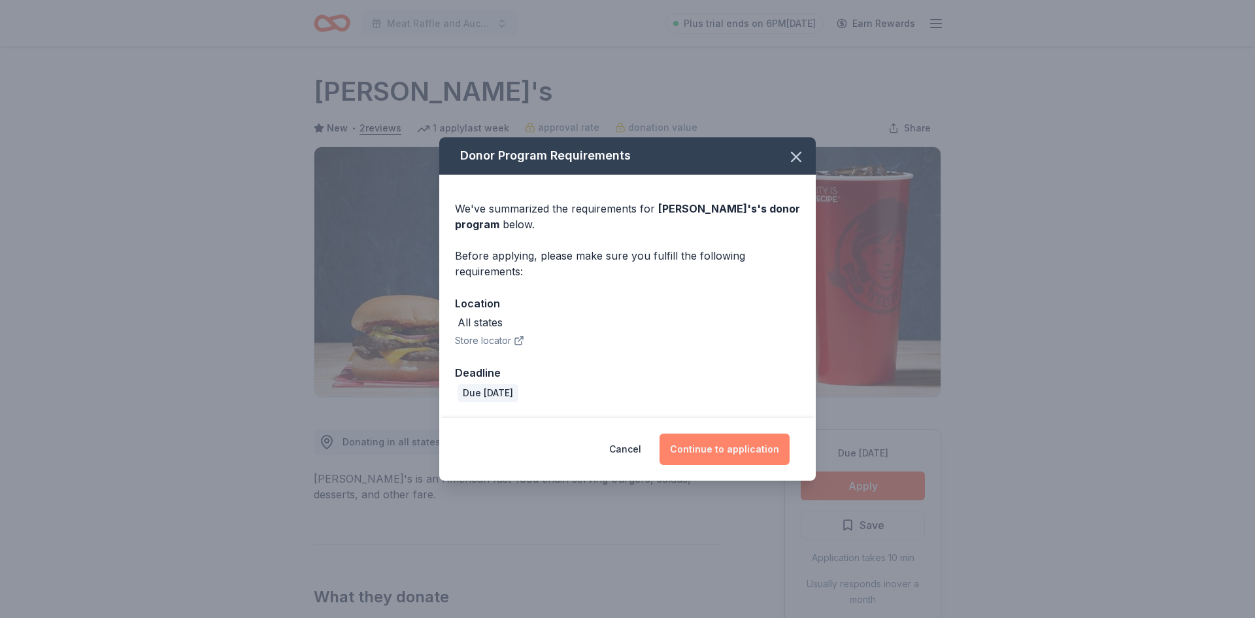
click at [712, 450] on button "Continue to application" at bounding box center [724, 448] width 130 height 31
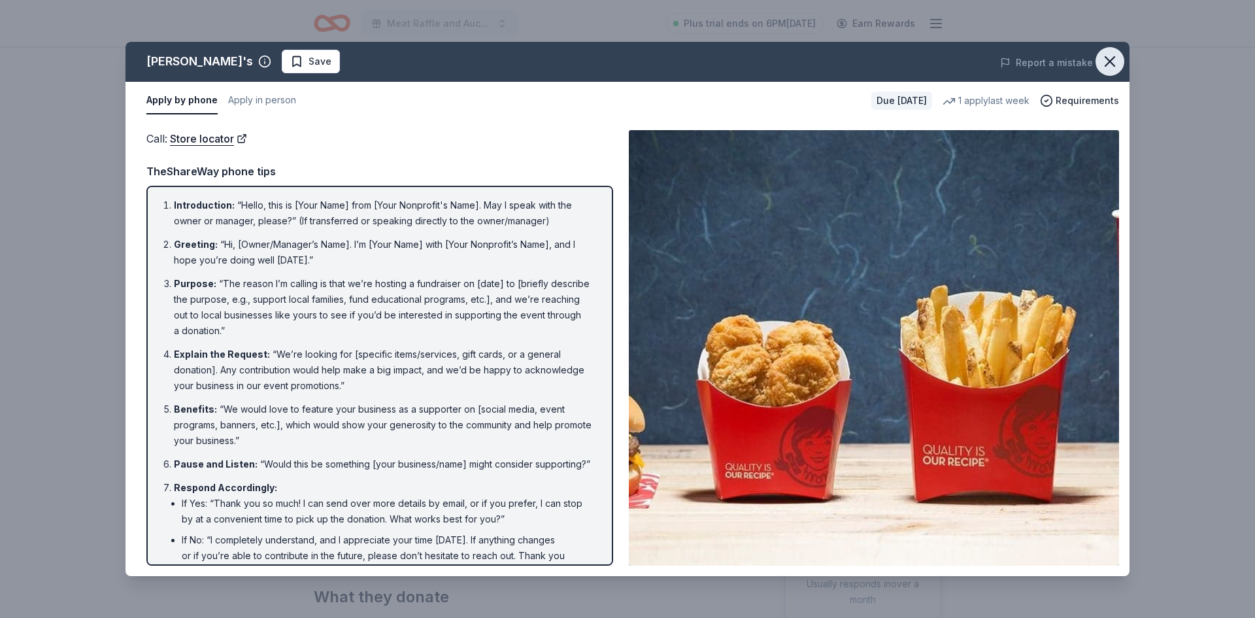
click at [1107, 67] on icon "button" at bounding box center [1109, 61] width 18 height 18
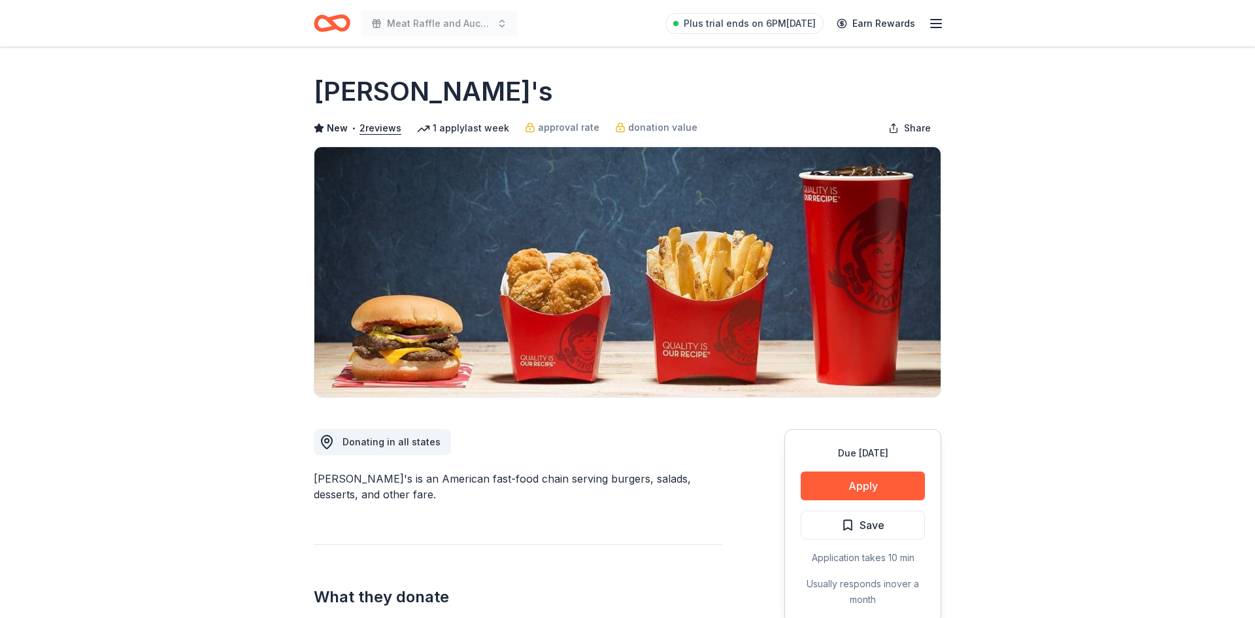
scroll to position [5, 0]
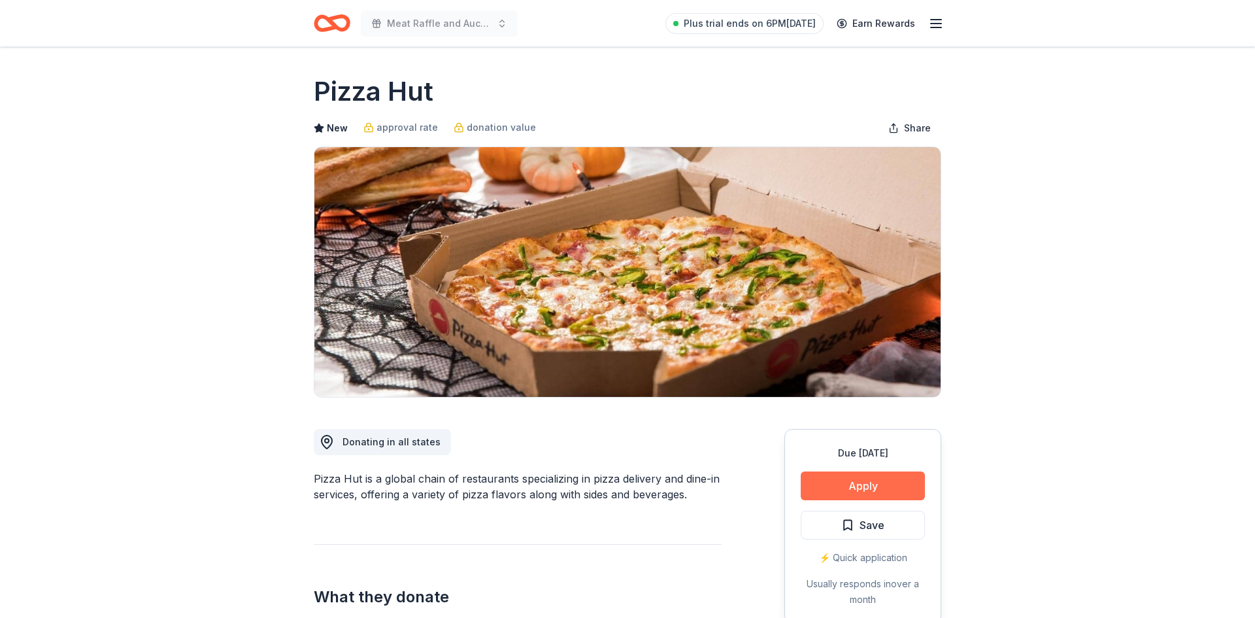
click at [882, 494] on button "Apply" at bounding box center [863, 485] width 124 height 29
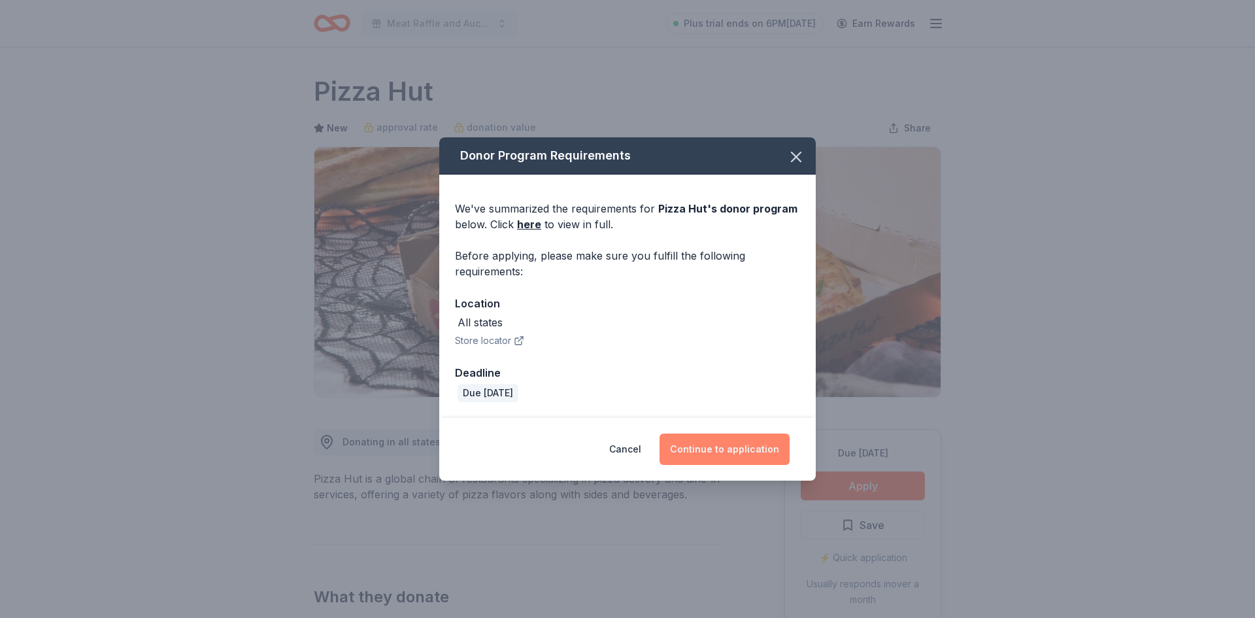
click at [718, 445] on button "Continue to application" at bounding box center [724, 448] width 130 height 31
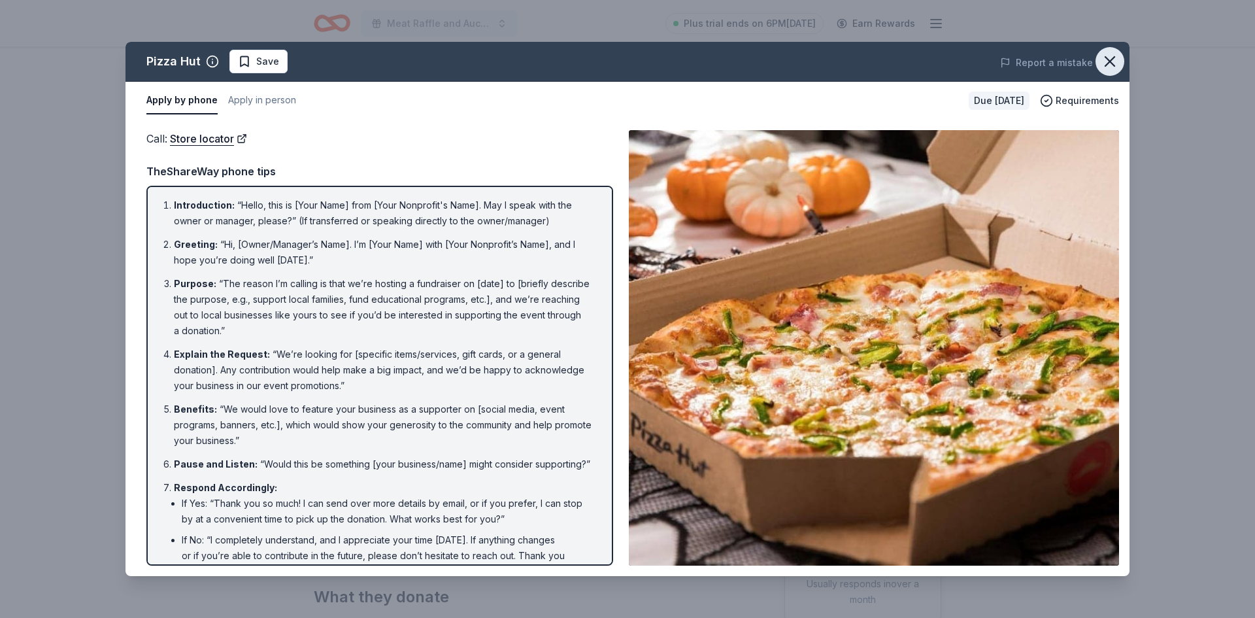
click at [1116, 67] on icon "button" at bounding box center [1109, 61] width 18 height 18
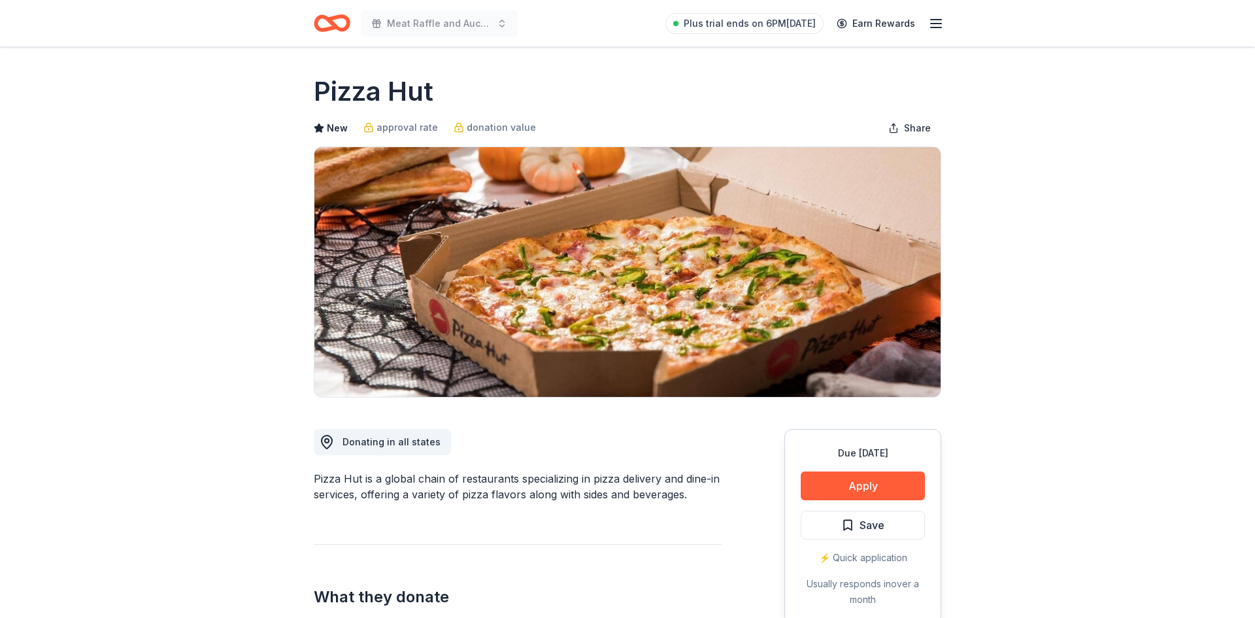
click at [326, 23] on icon "Home" at bounding box center [332, 23] width 37 height 31
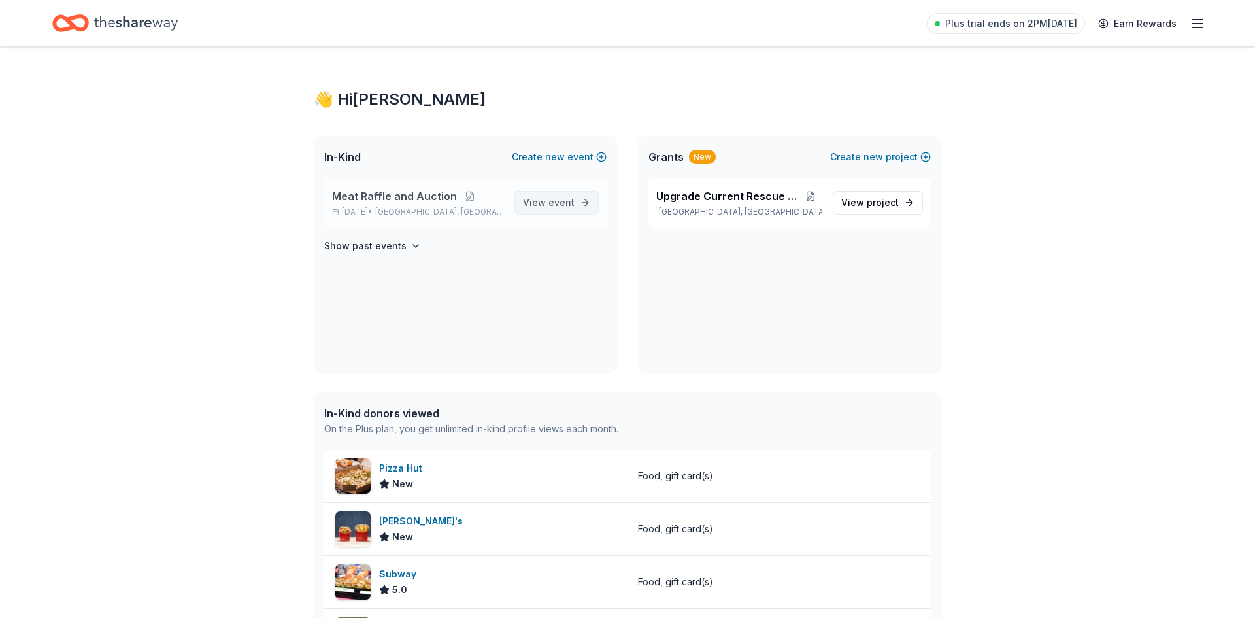
click at [548, 203] on span "View event" at bounding box center [549, 203] width 52 height 16
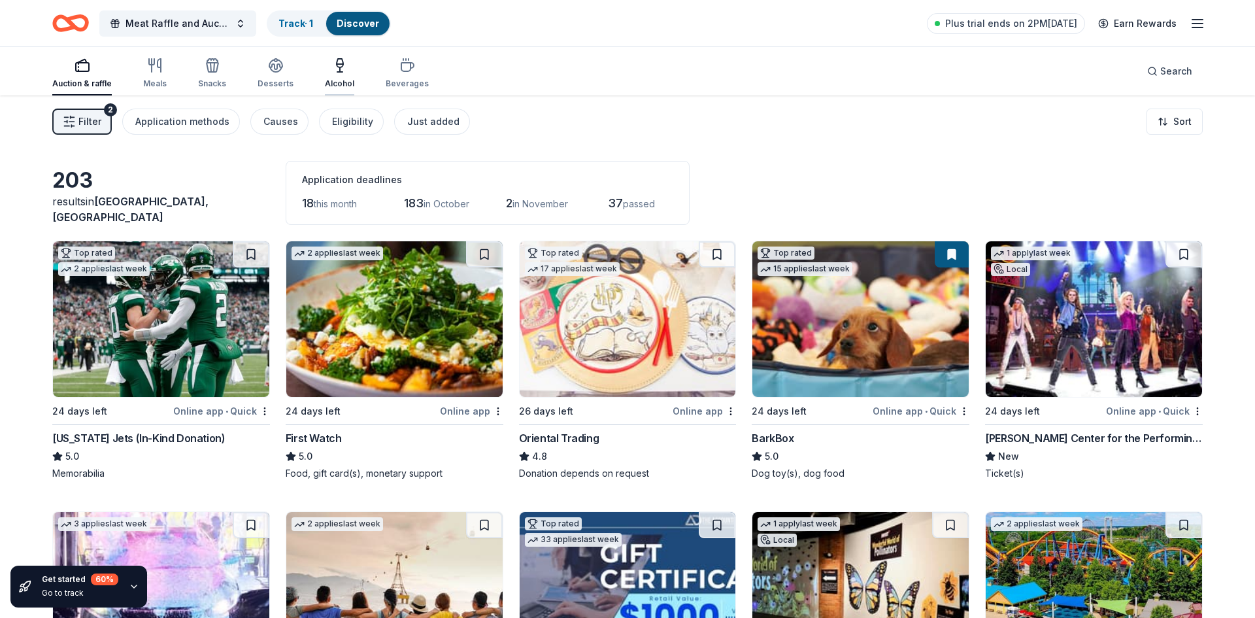
click at [337, 69] on icon "button" at bounding box center [340, 66] width 16 height 16
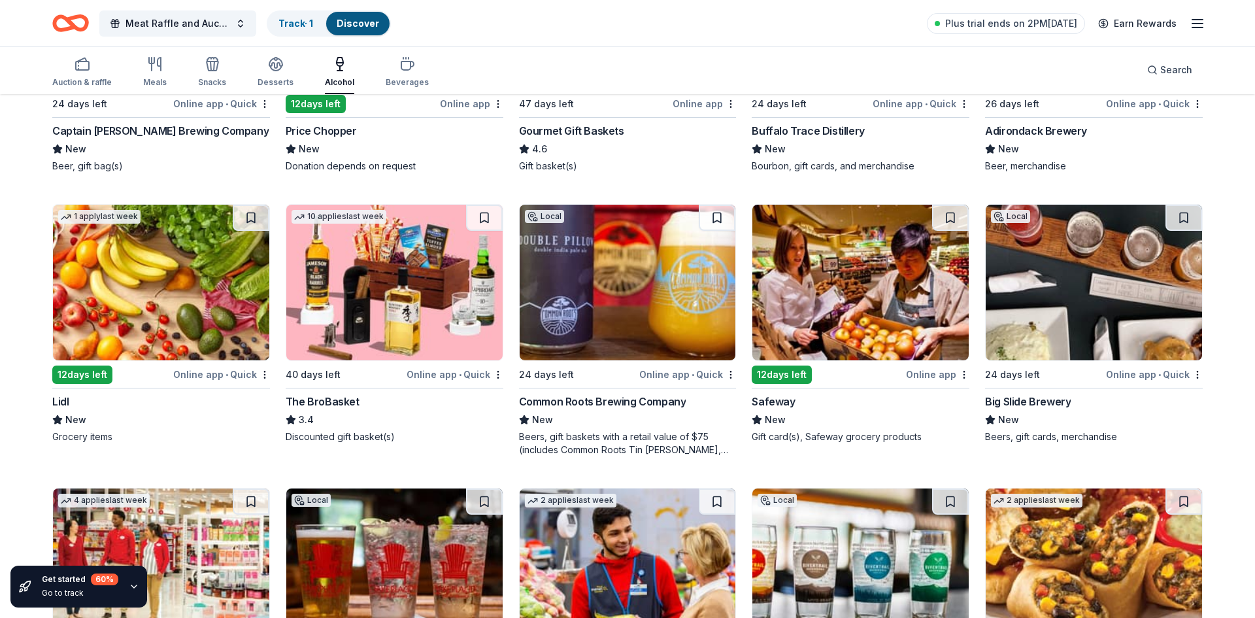
scroll to position [237, 0]
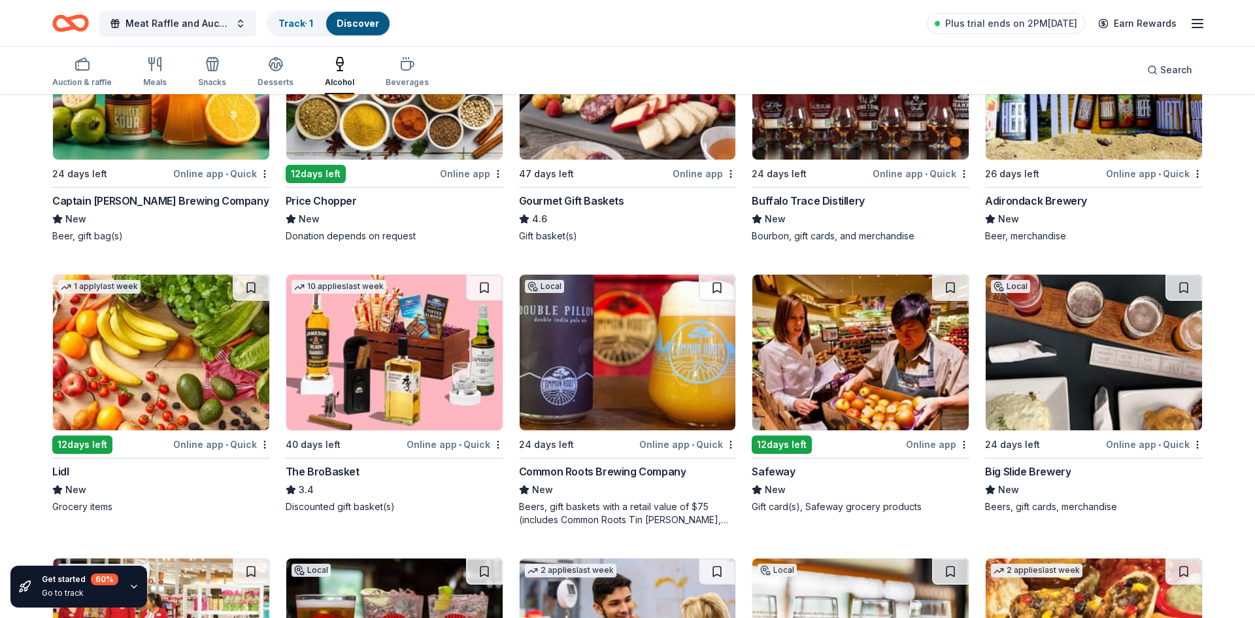
click at [29, 415] on div "19 results in Dansville, NY Application deadlines 4 this month 15 in October 5 …" at bounding box center [627, 482] width 1255 height 1248
click at [361, 353] on img at bounding box center [394, 352] width 216 height 156
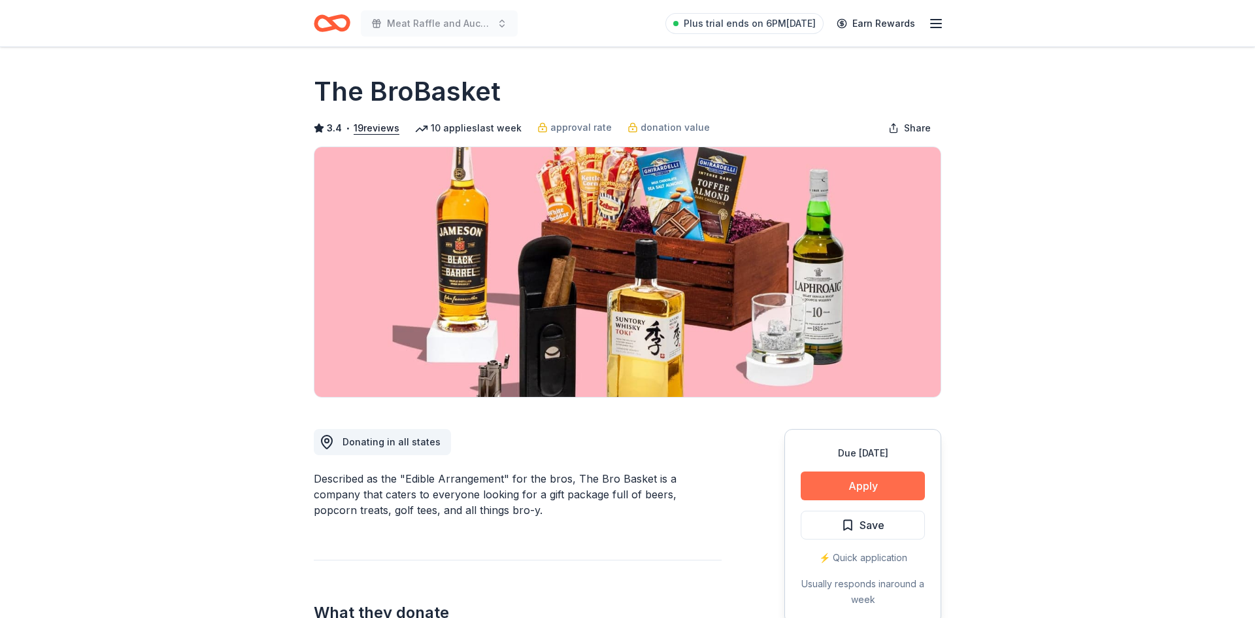
click at [853, 482] on button "Apply" at bounding box center [863, 485] width 124 height 29
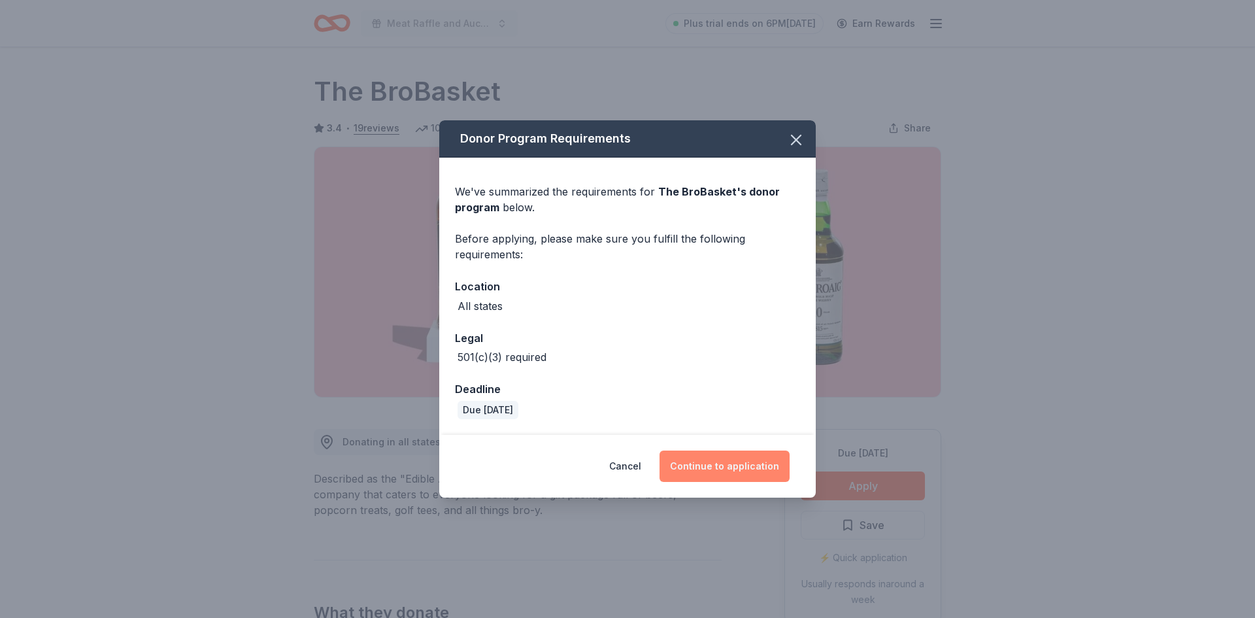
click at [754, 476] on button "Continue to application" at bounding box center [724, 465] width 130 height 31
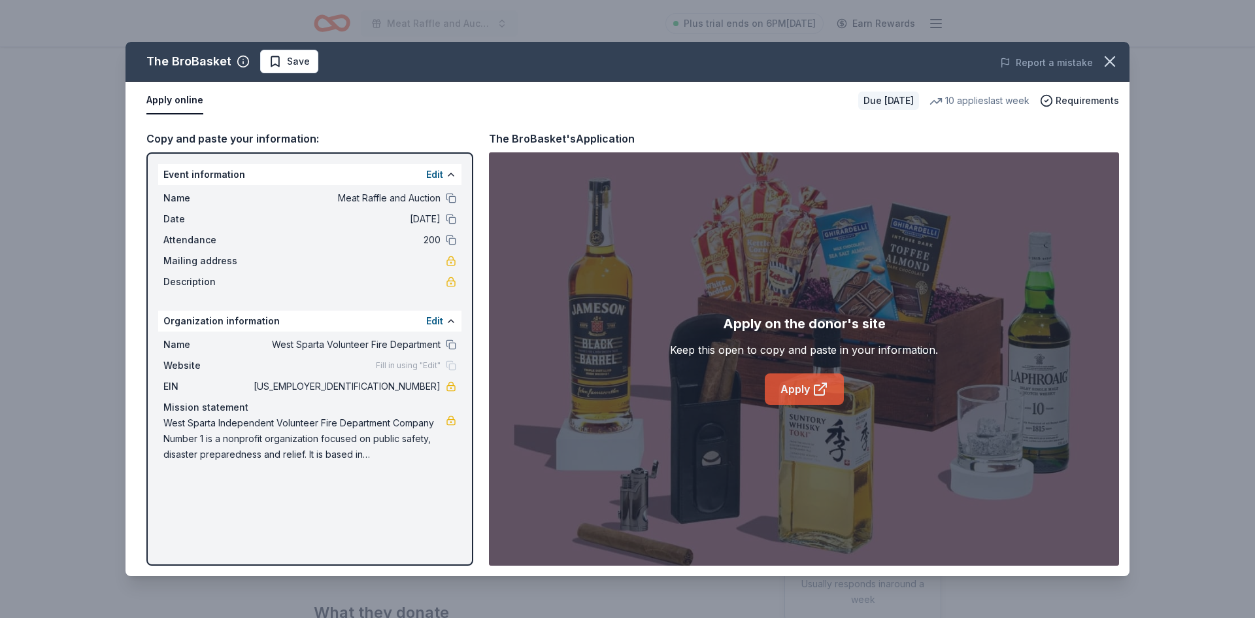
click at [793, 383] on link "Apply" at bounding box center [804, 388] width 79 height 31
click at [811, 395] on link "Apply" at bounding box center [804, 388] width 79 height 31
click at [1114, 65] on icon "button" at bounding box center [1109, 61] width 18 height 18
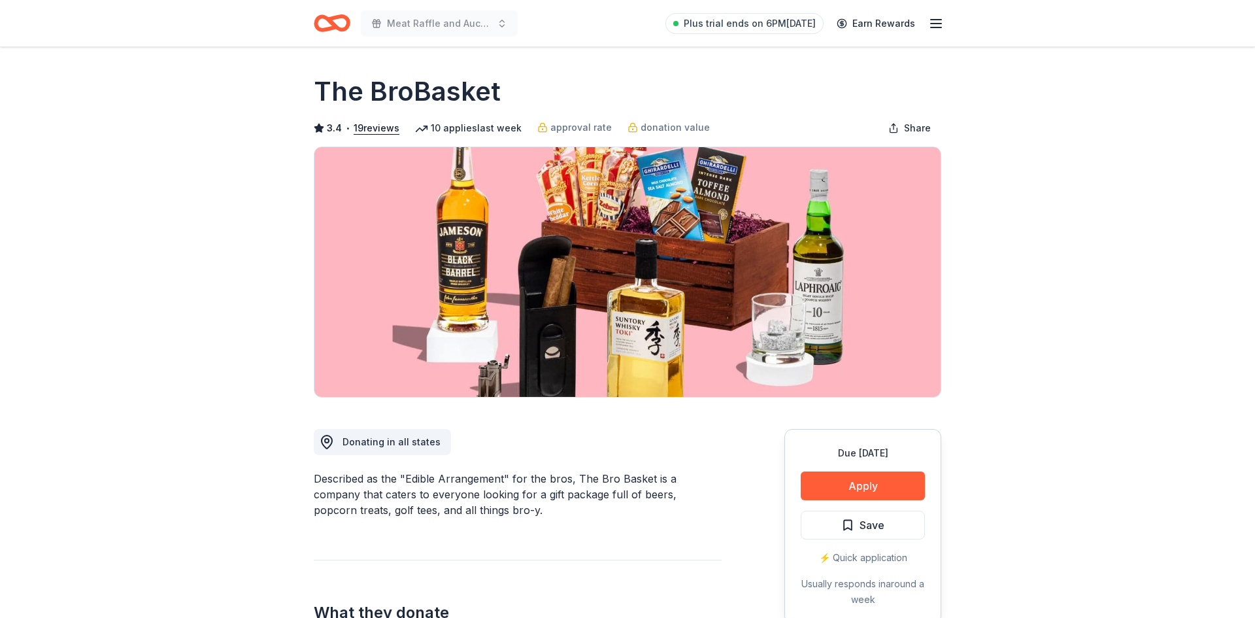
click at [341, 24] on icon "Home" at bounding box center [332, 23] width 37 height 31
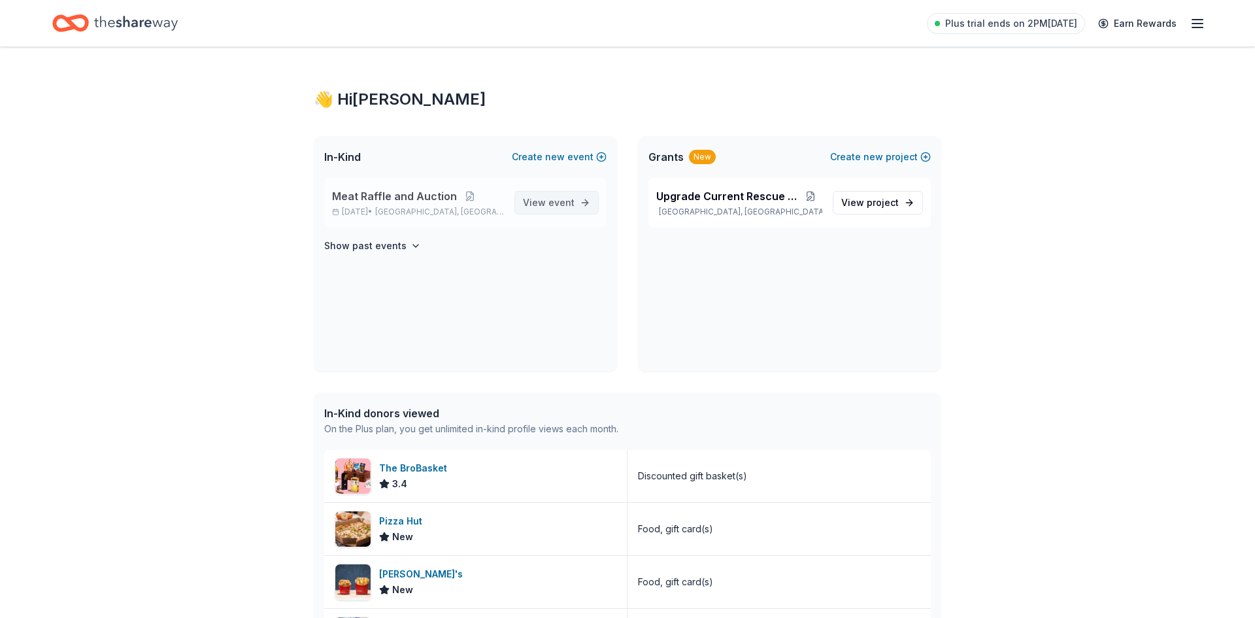
click at [532, 199] on span "View event" at bounding box center [549, 203] width 52 height 16
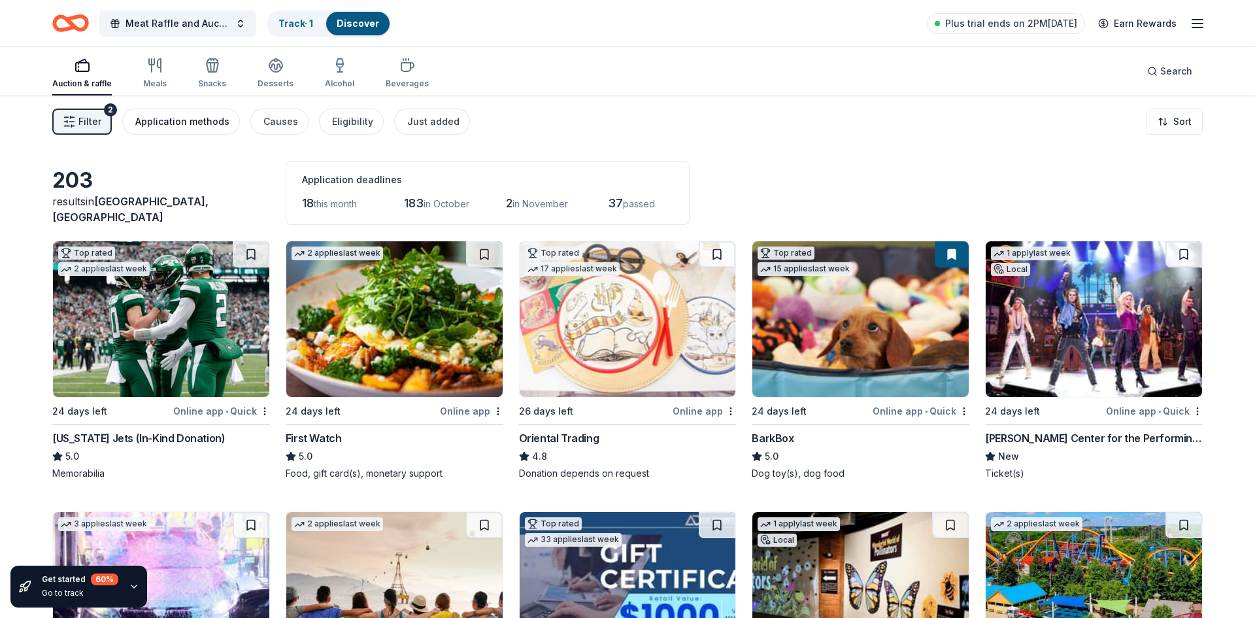
click at [188, 114] on div "Application methods" at bounding box center [182, 122] width 94 height 16
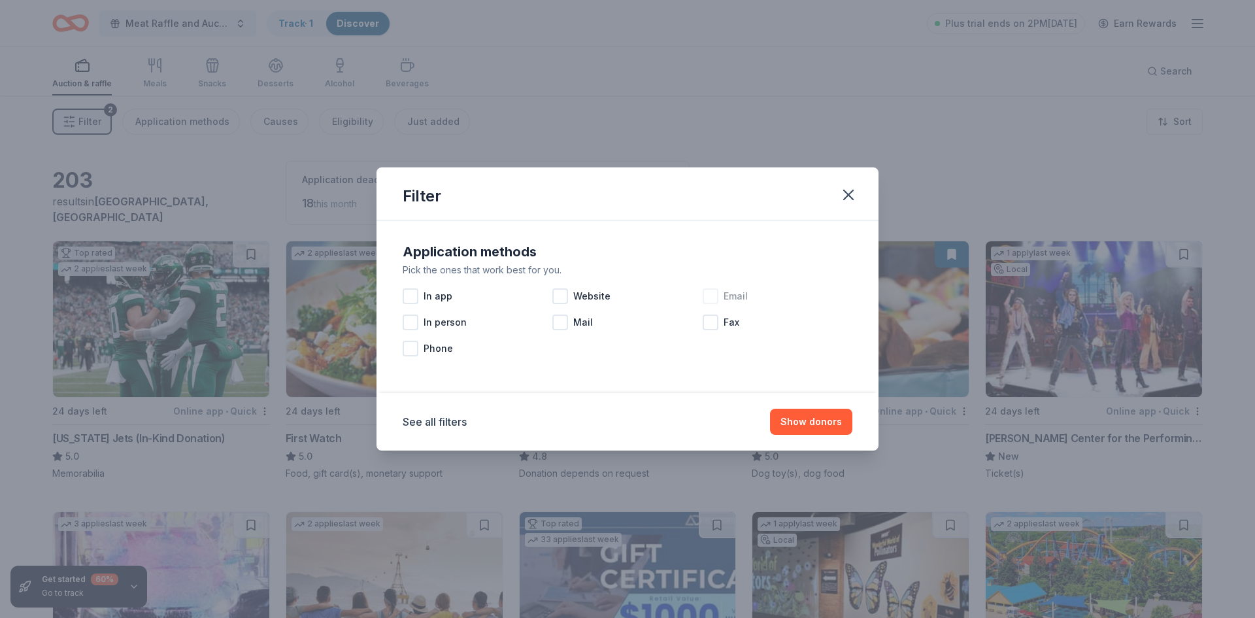
click at [711, 299] on div at bounding box center [711, 296] width 16 height 16
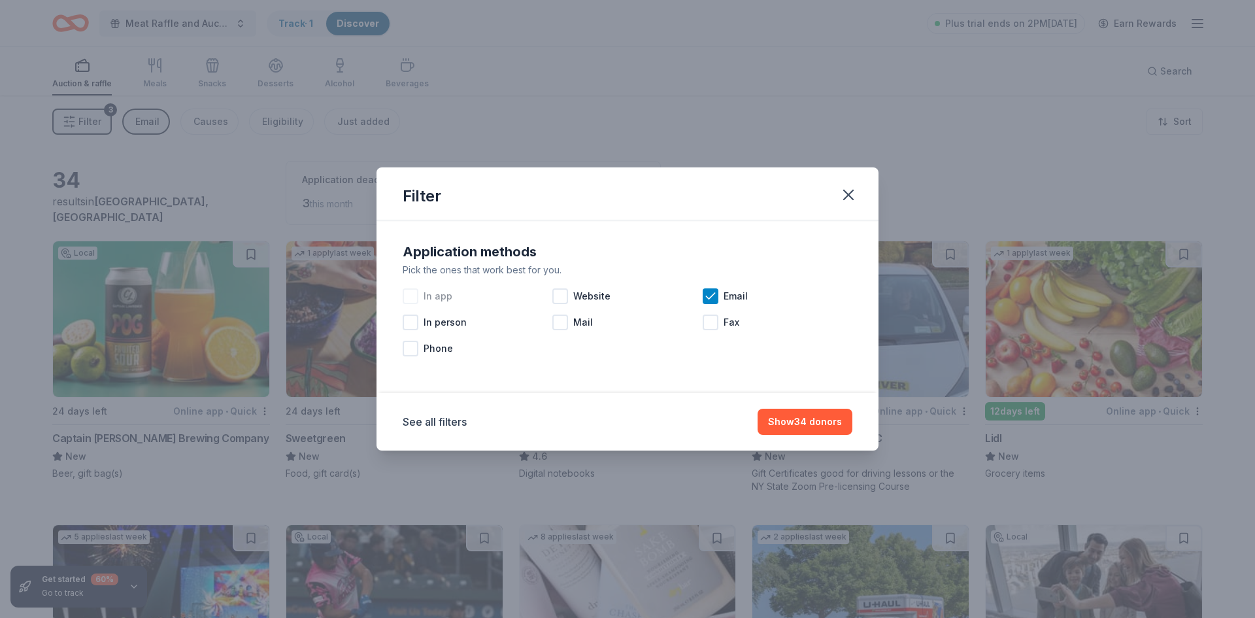
click at [409, 294] on div at bounding box center [411, 296] width 16 height 16
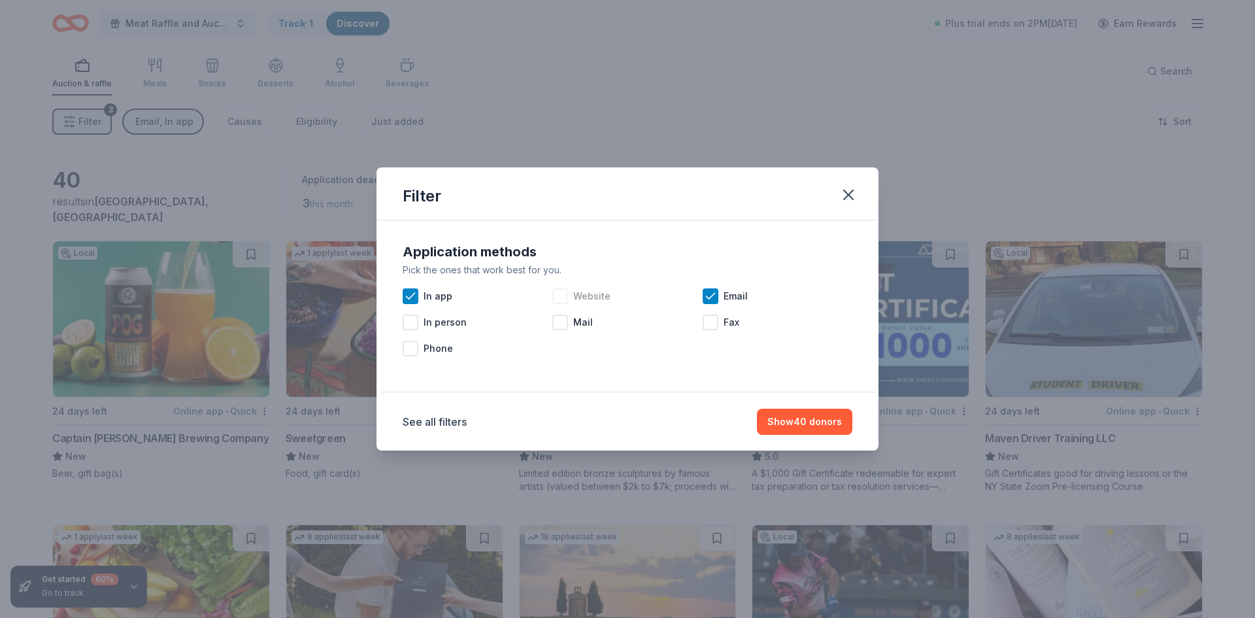
click at [563, 299] on div at bounding box center [560, 296] width 16 height 16
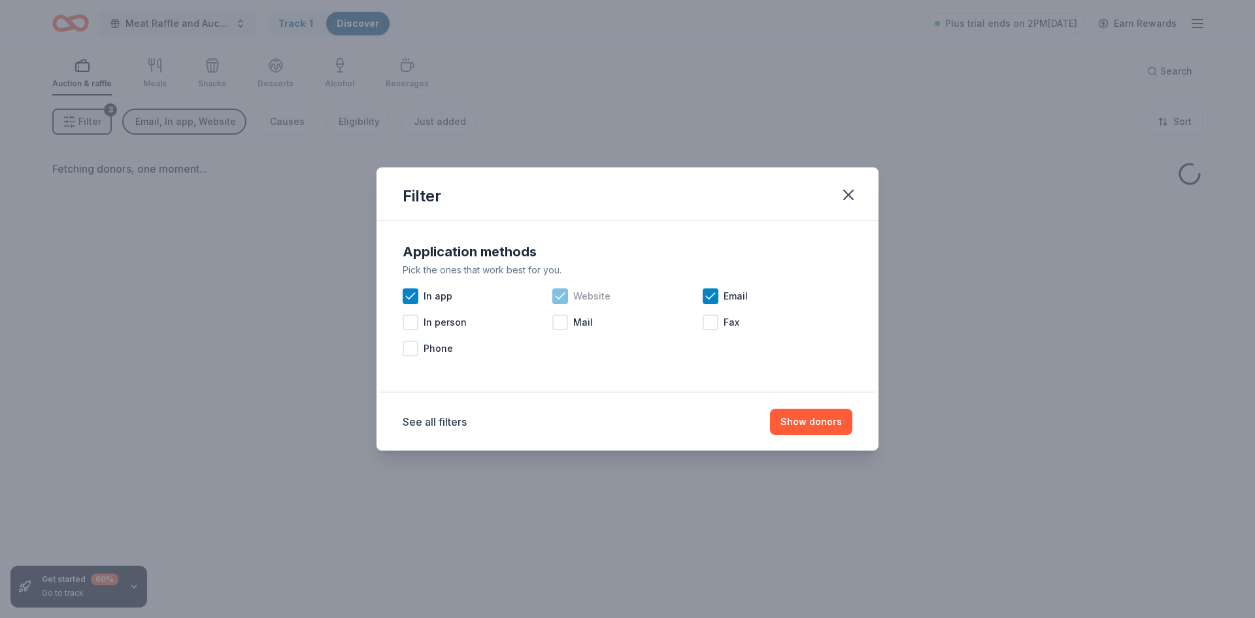
click at [563, 299] on icon at bounding box center [560, 295] width 13 height 13
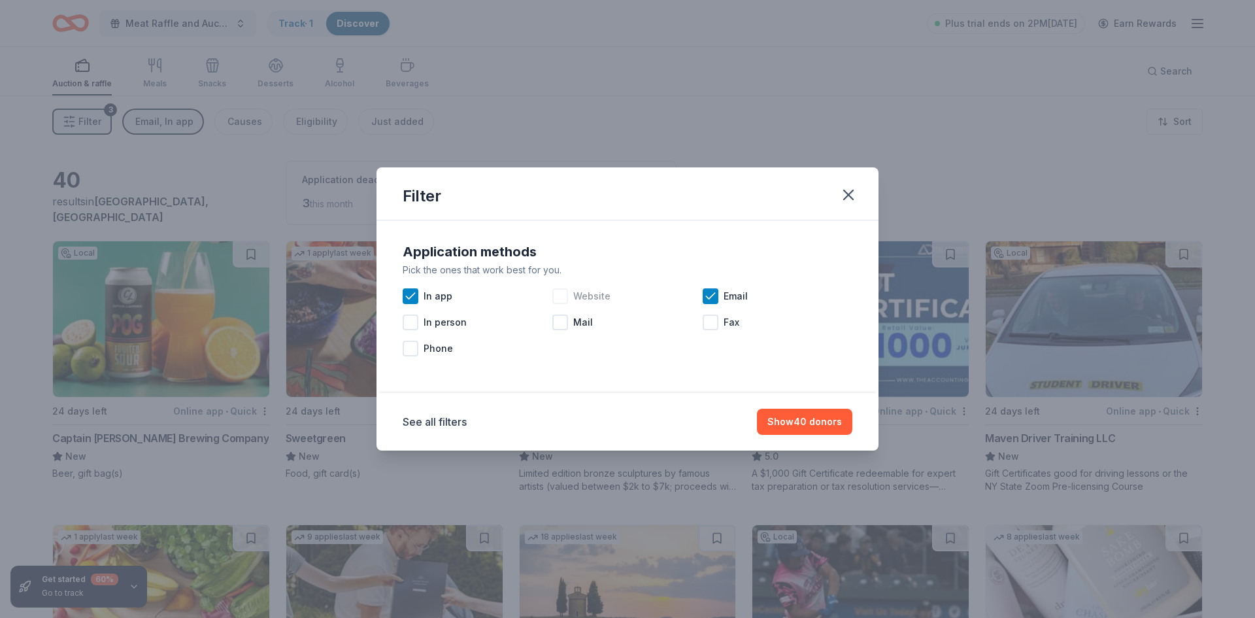
click at [563, 298] on div at bounding box center [560, 296] width 16 height 16
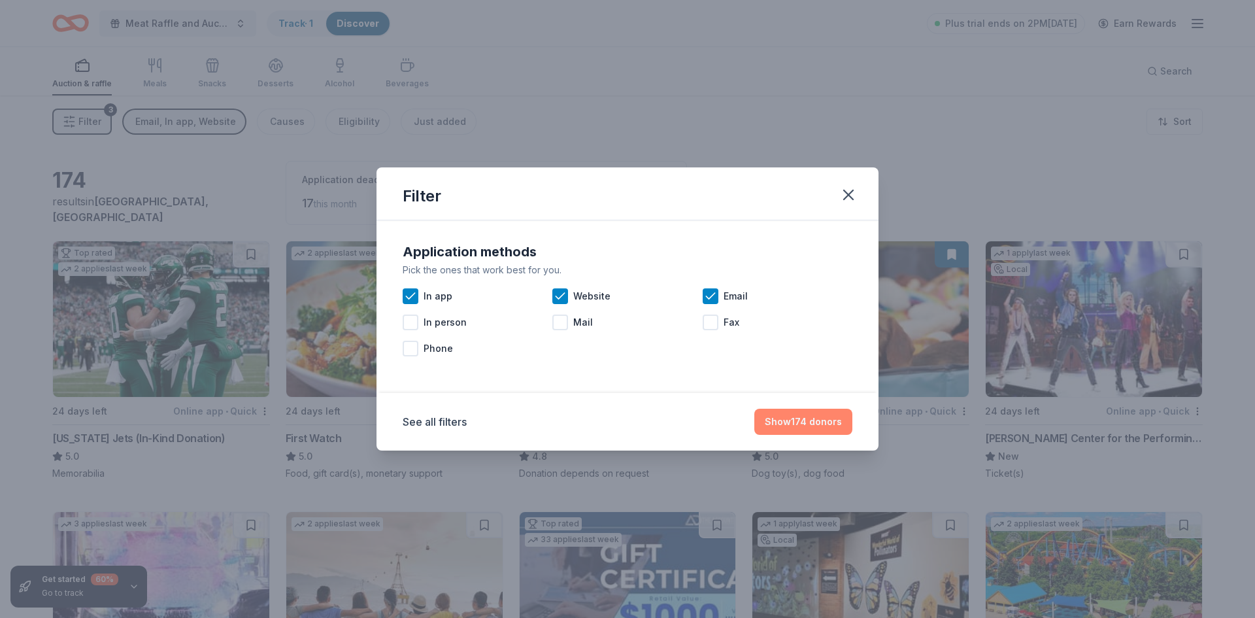
click at [788, 420] on button "Show 174 donors" at bounding box center [803, 421] width 98 height 26
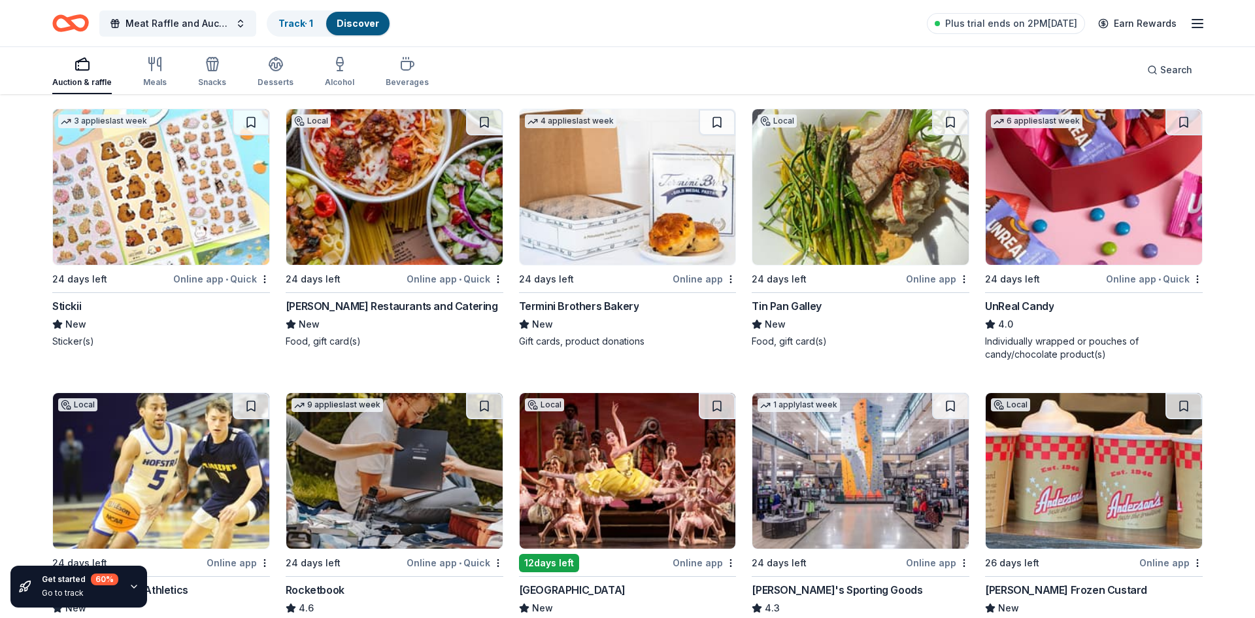
scroll to position [4111, 0]
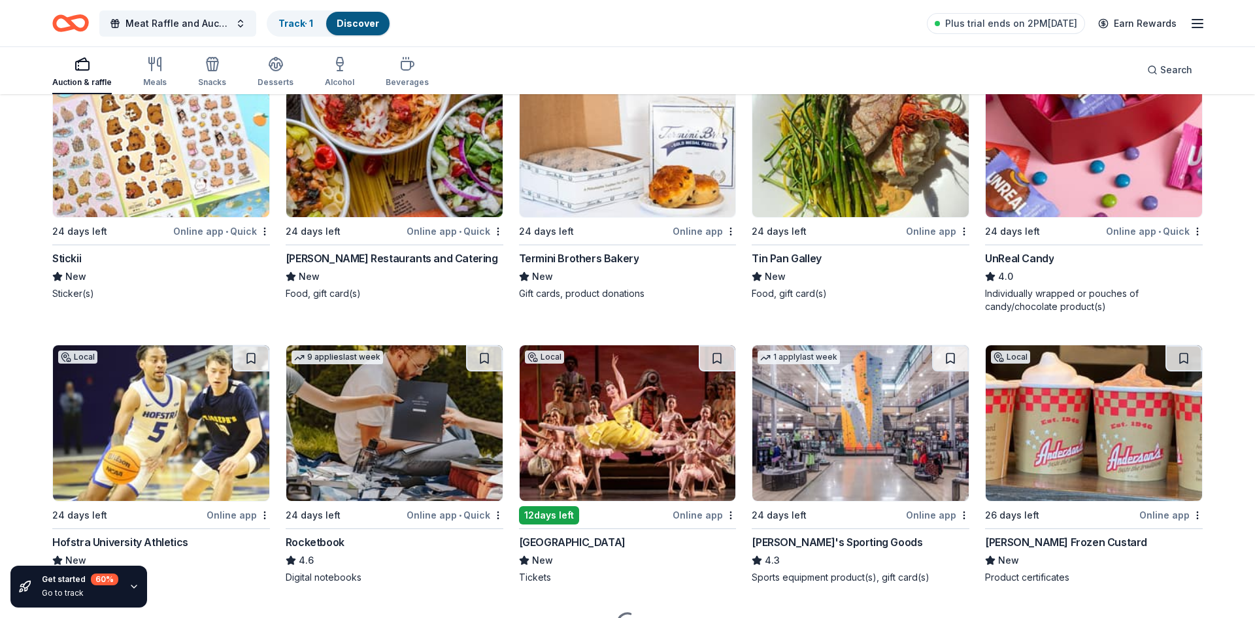
click at [56, 411] on img at bounding box center [161, 423] width 216 height 156
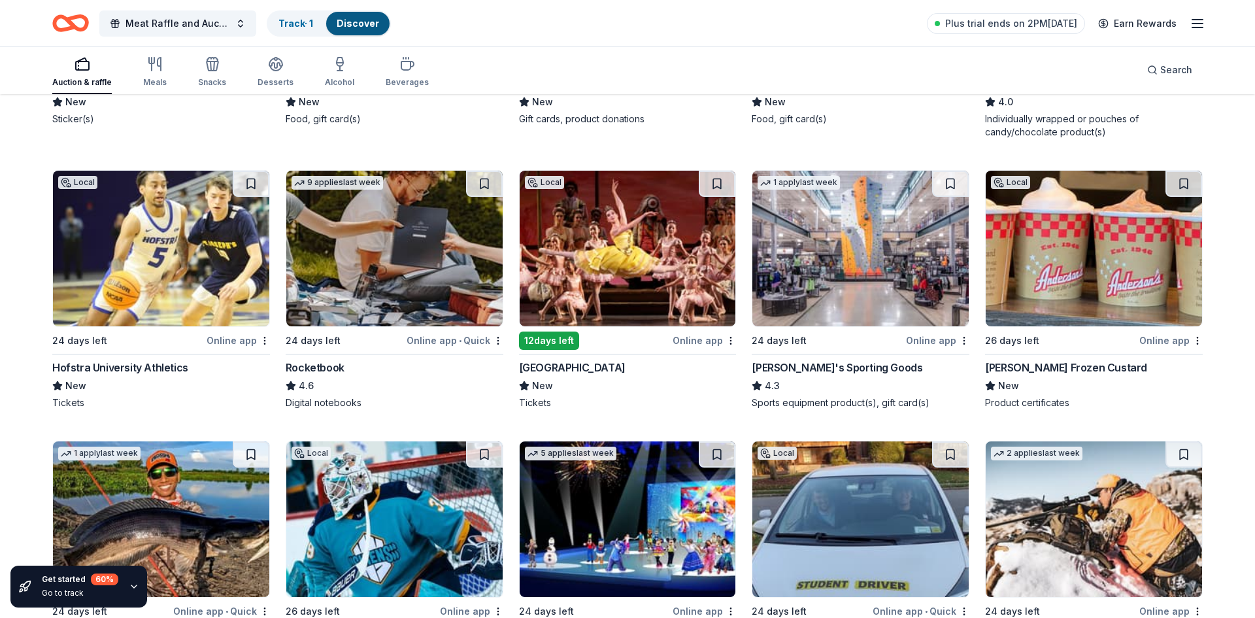
scroll to position [4290, 0]
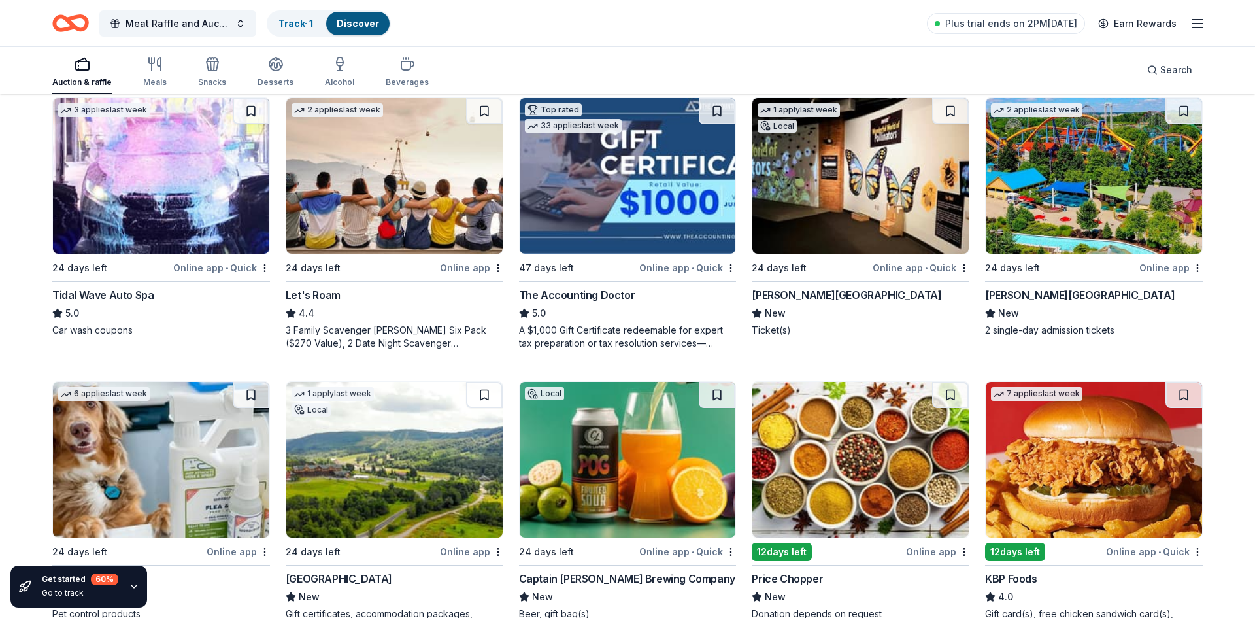
scroll to position [0, 0]
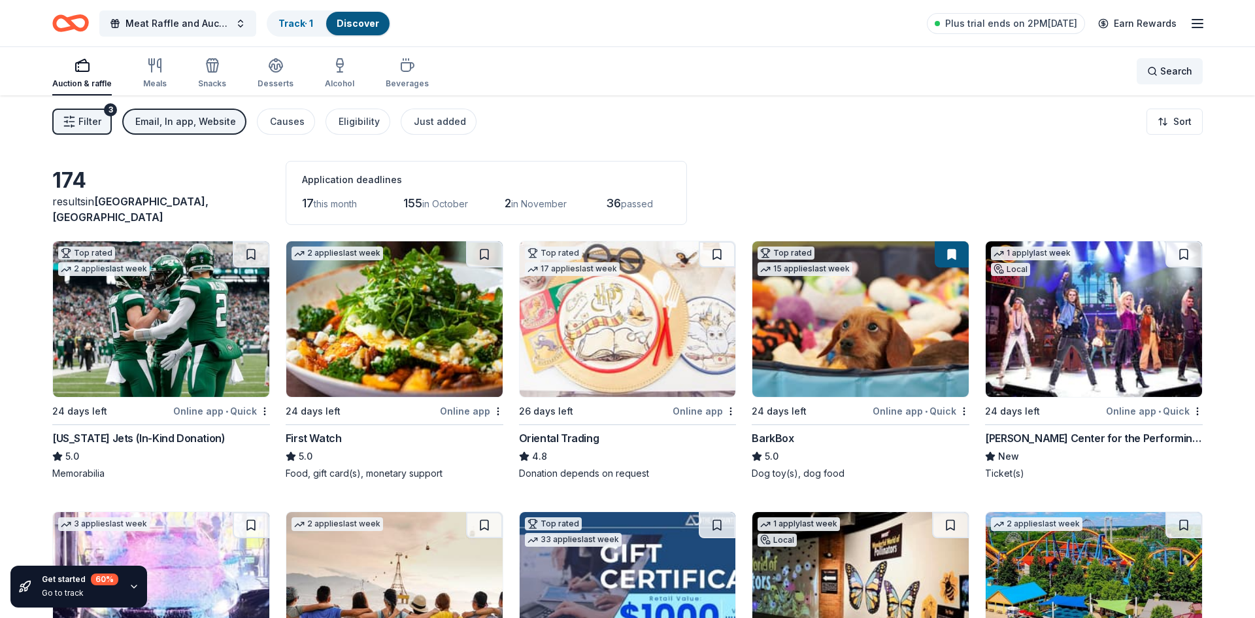
click at [1167, 74] on span "Search" at bounding box center [1176, 71] width 32 height 16
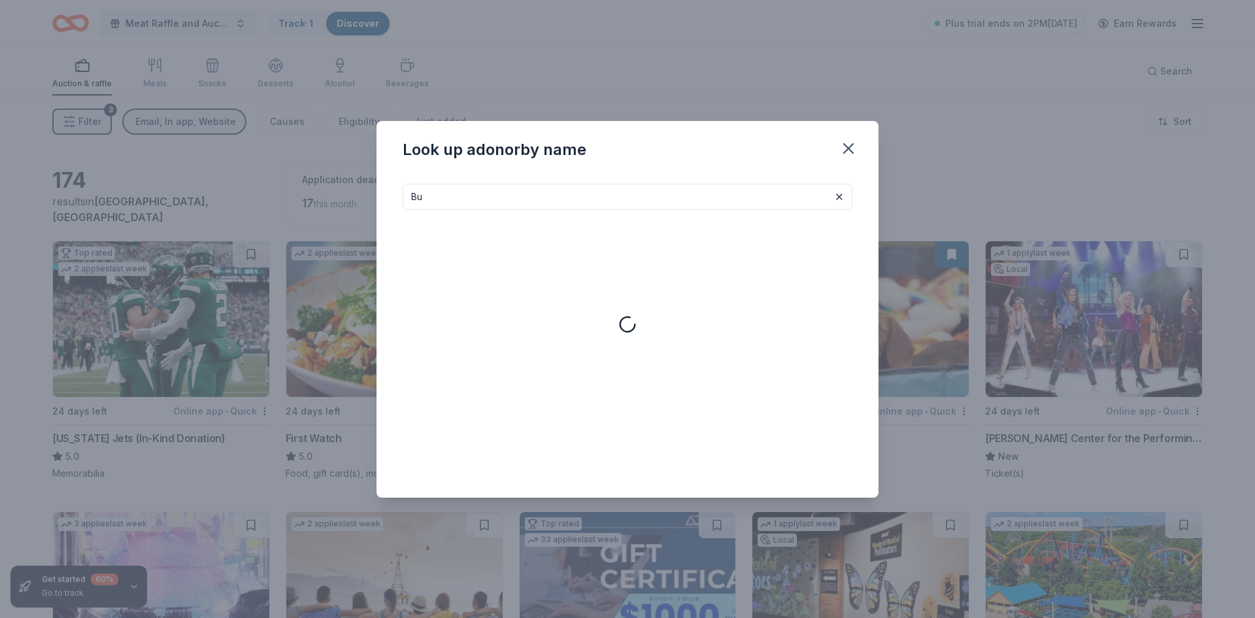
type input "B"
click at [478, 198] on input "Rochester" at bounding box center [628, 197] width 450 height 26
type input "R"
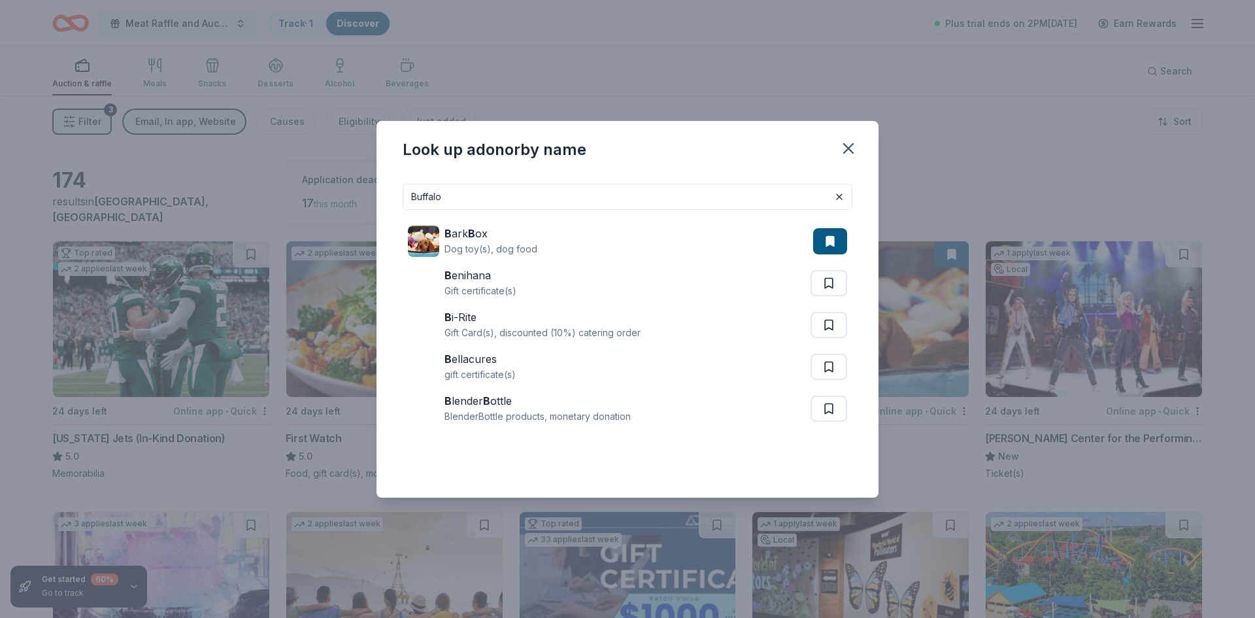
type input "Buffalo"
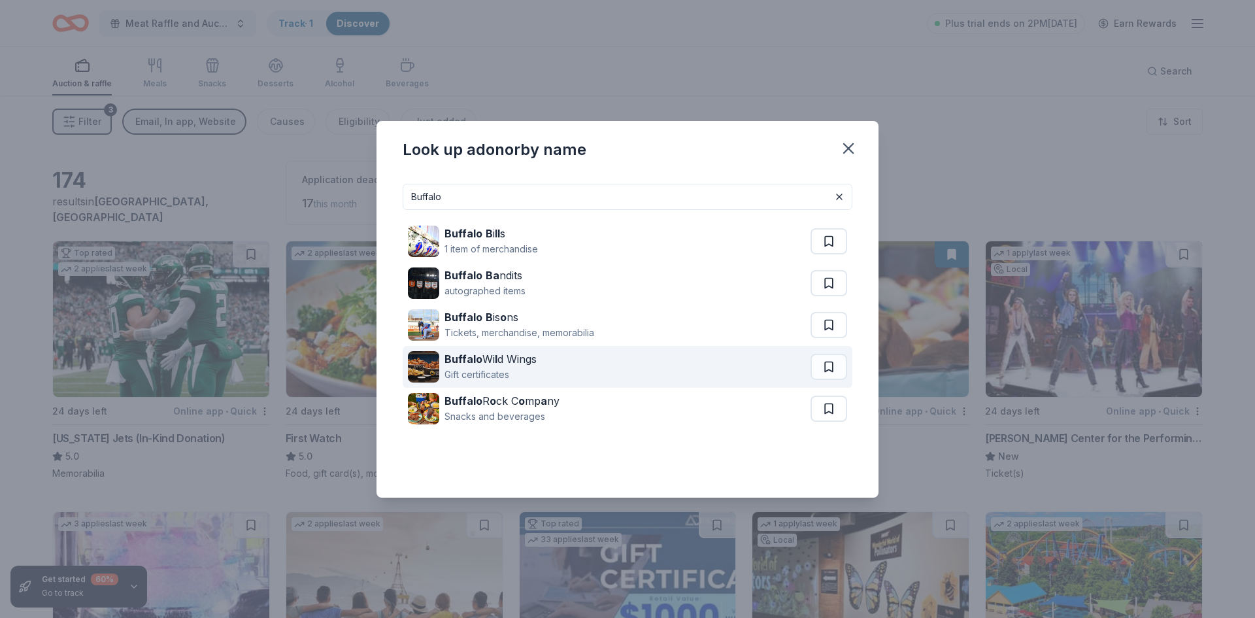
click at [507, 365] on div "Buffalo Wi l d Wings" at bounding box center [490, 359] width 92 height 16
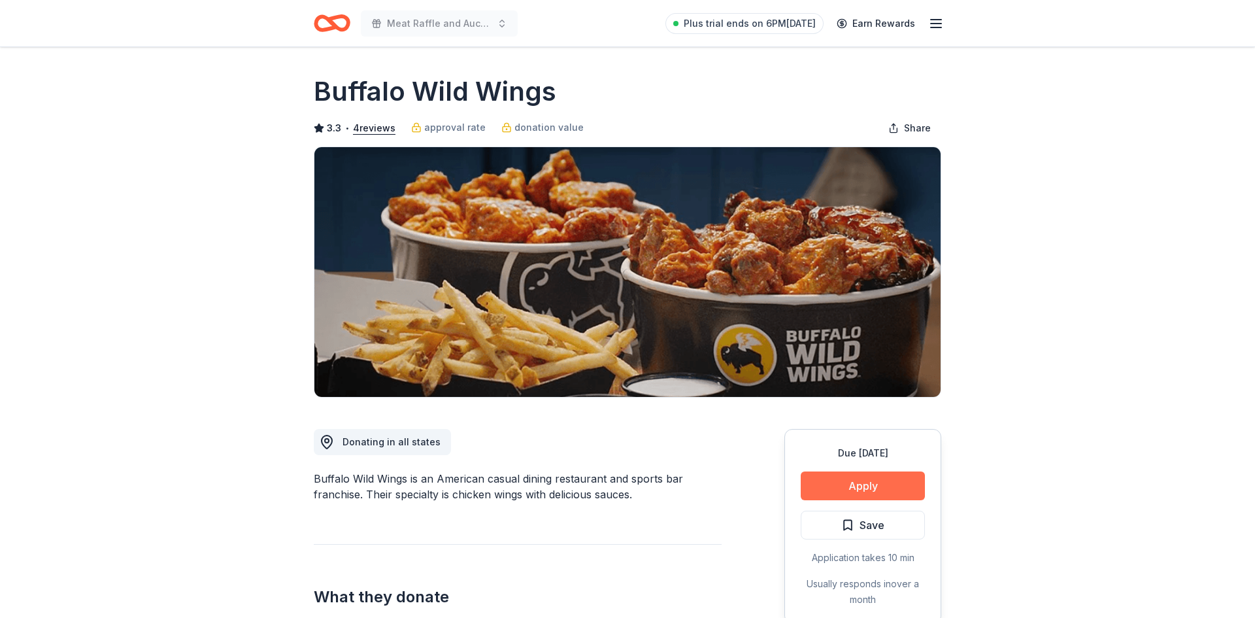
click at [820, 482] on button "Apply" at bounding box center [863, 485] width 124 height 29
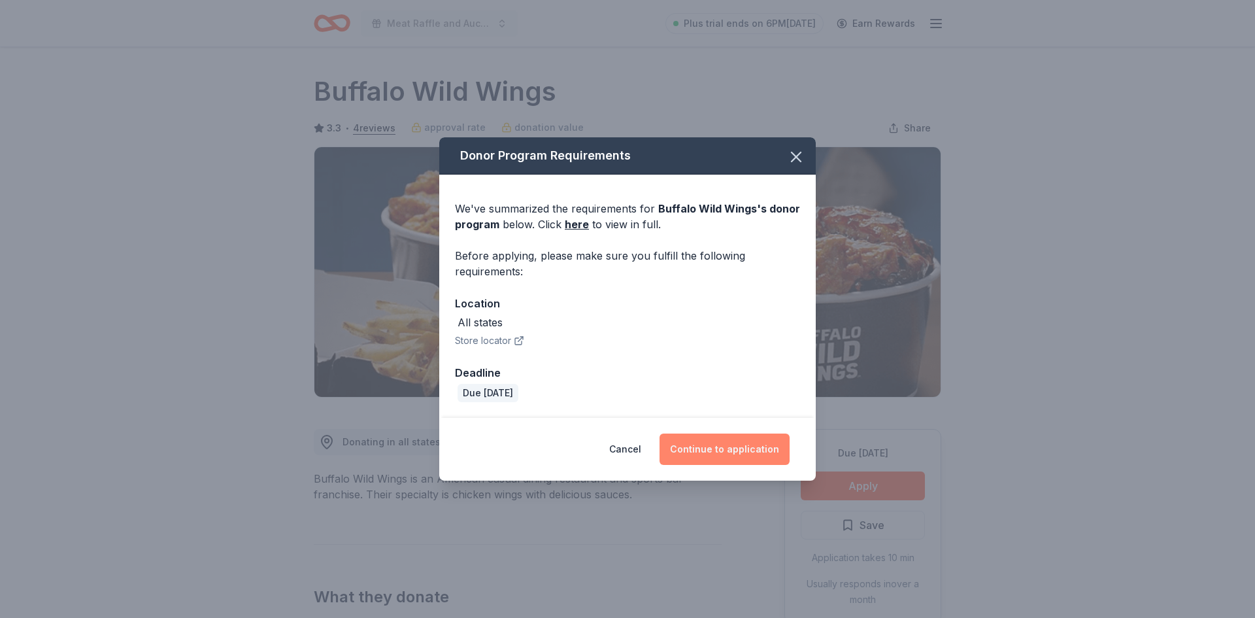
click at [755, 445] on button "Continue to application" at bounding box center [724, 448] width 130 height 31
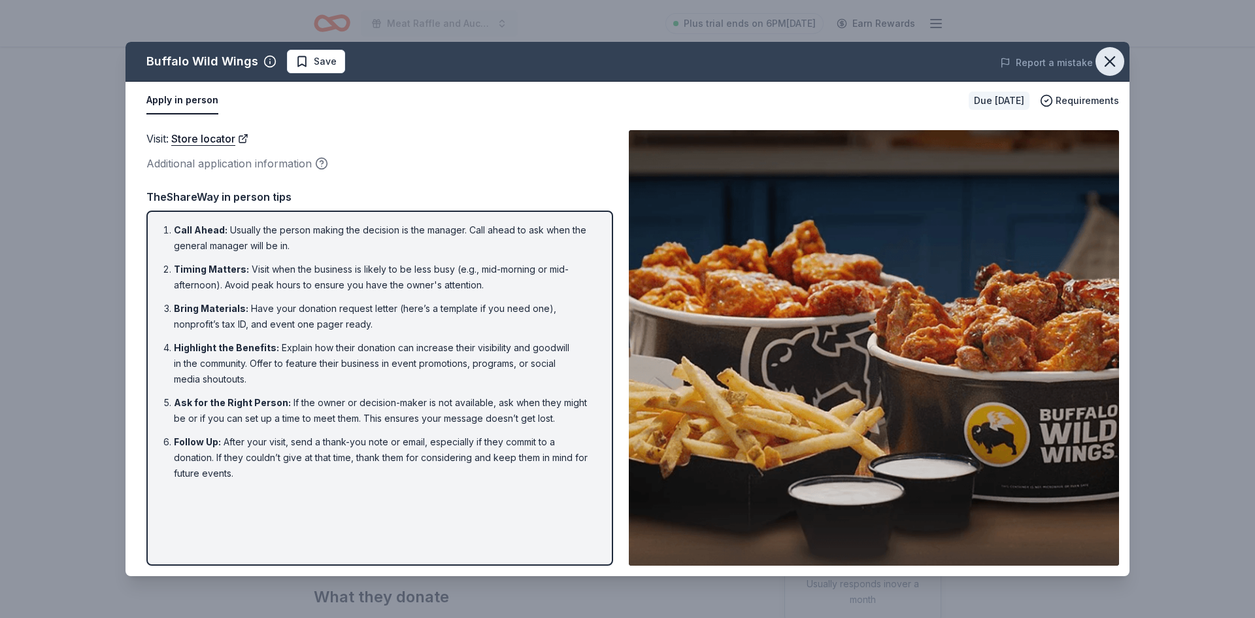
click at [1112, 59] on icon "button" at bounding box center [1109, 61] width 9 height 9
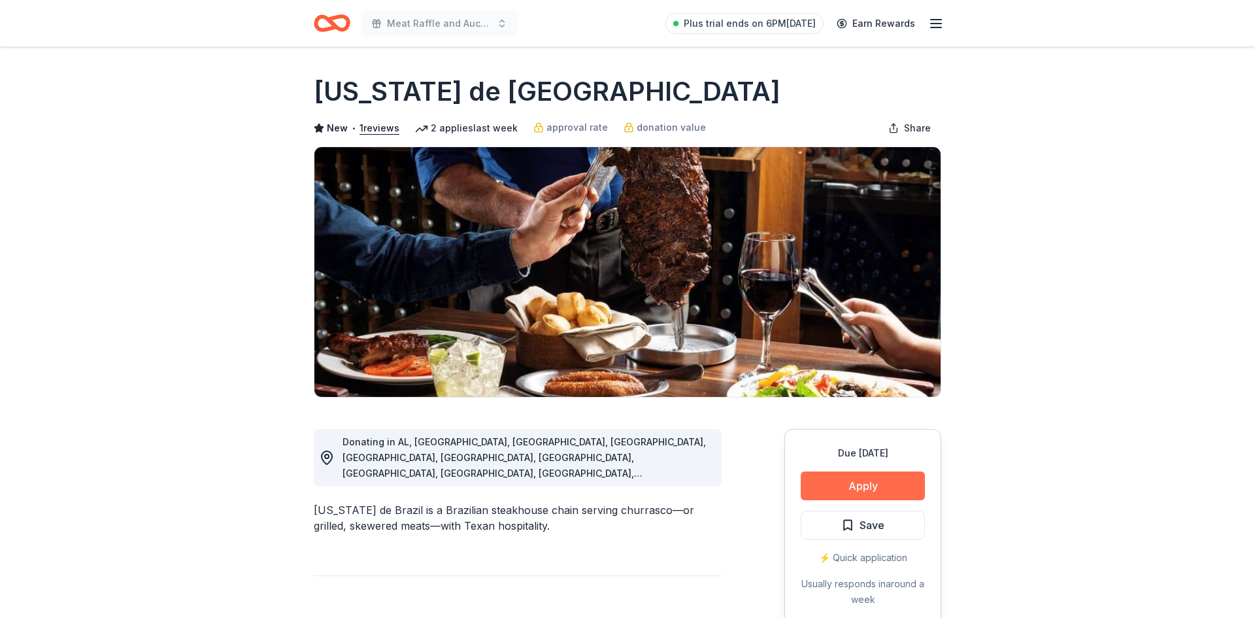
click at [874, 487] on button "Apply" at bounding box center [863, 485] width 124 height 29
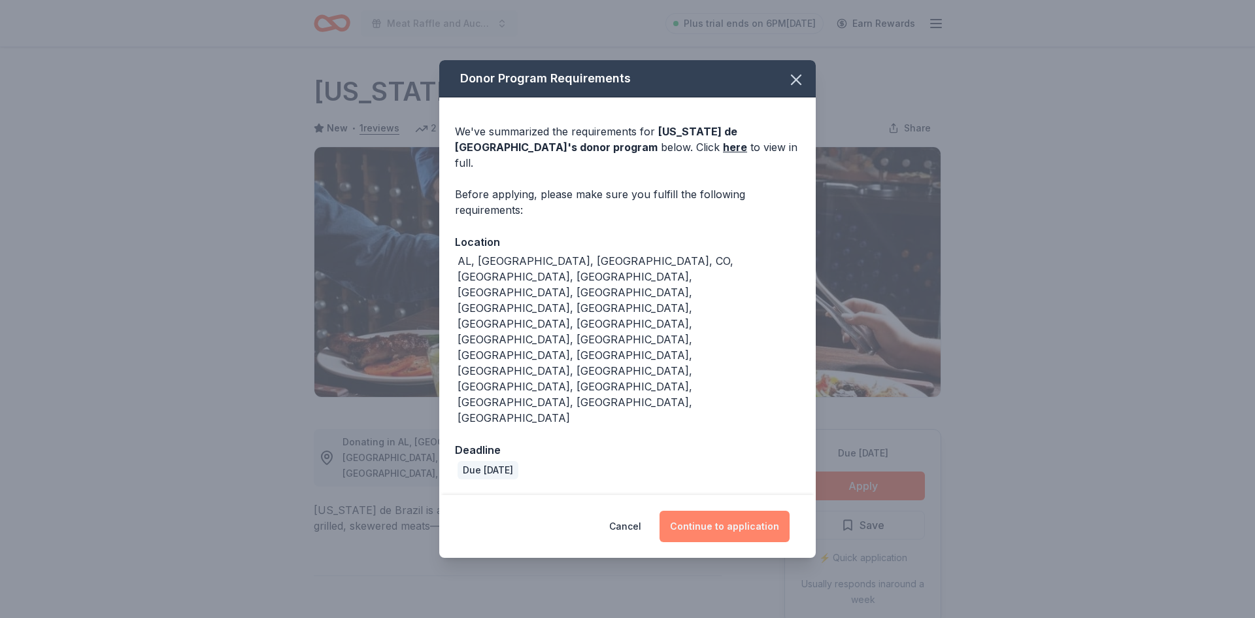
click at [704, 510] on button "Continue to application" at bounding box center [724, 525] width 130 height 31
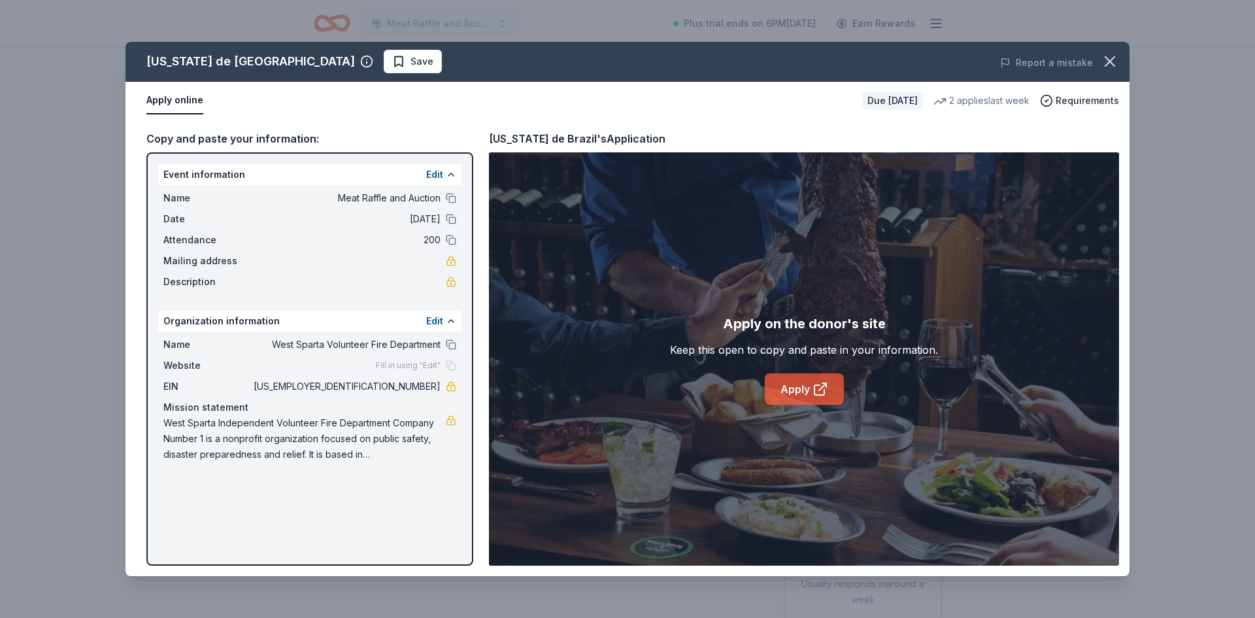
click at [805, 395] on link "Apply" at bounding box center [804, 388] width 79 height 31
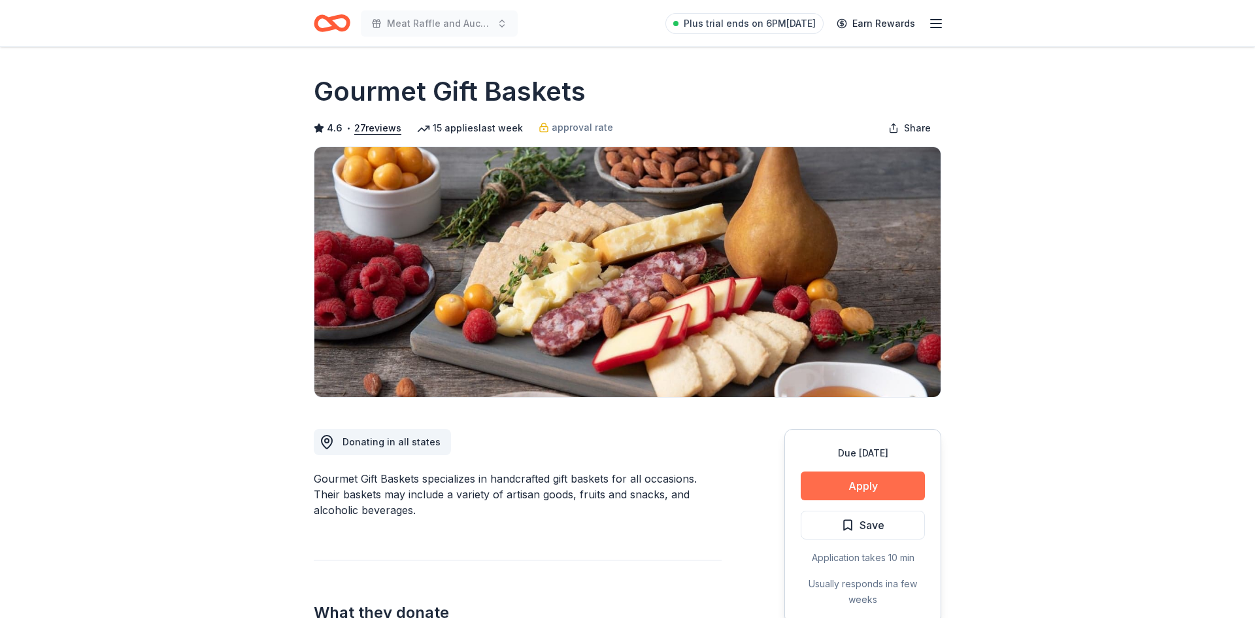
click at [853, 478] on button "Apply" at bounding box center [863, 485] width 124 height 29
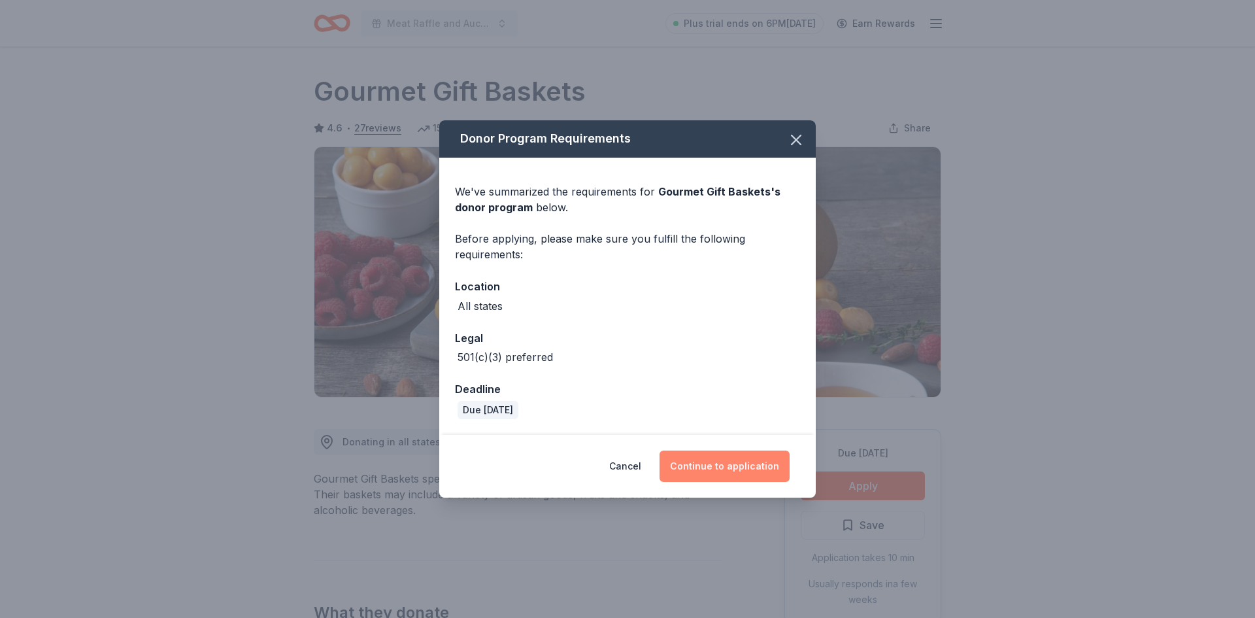
click at [728, 465] on button "Continue to application" at bounding box center [724, 465] width 130 height 31
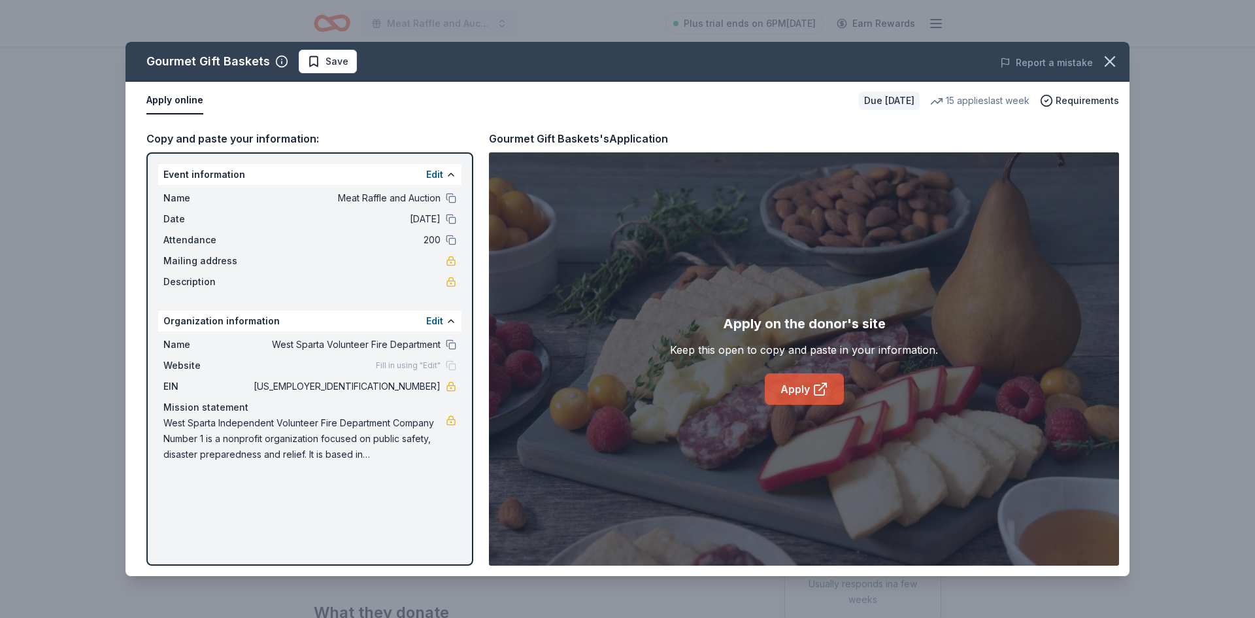
click at [769, 394] on link "Apply" at bounding box center [804, 388] width 79 height 31
click at [1116, 66] on icon "button" at bounding box center [1109, 61] width 18 height 18
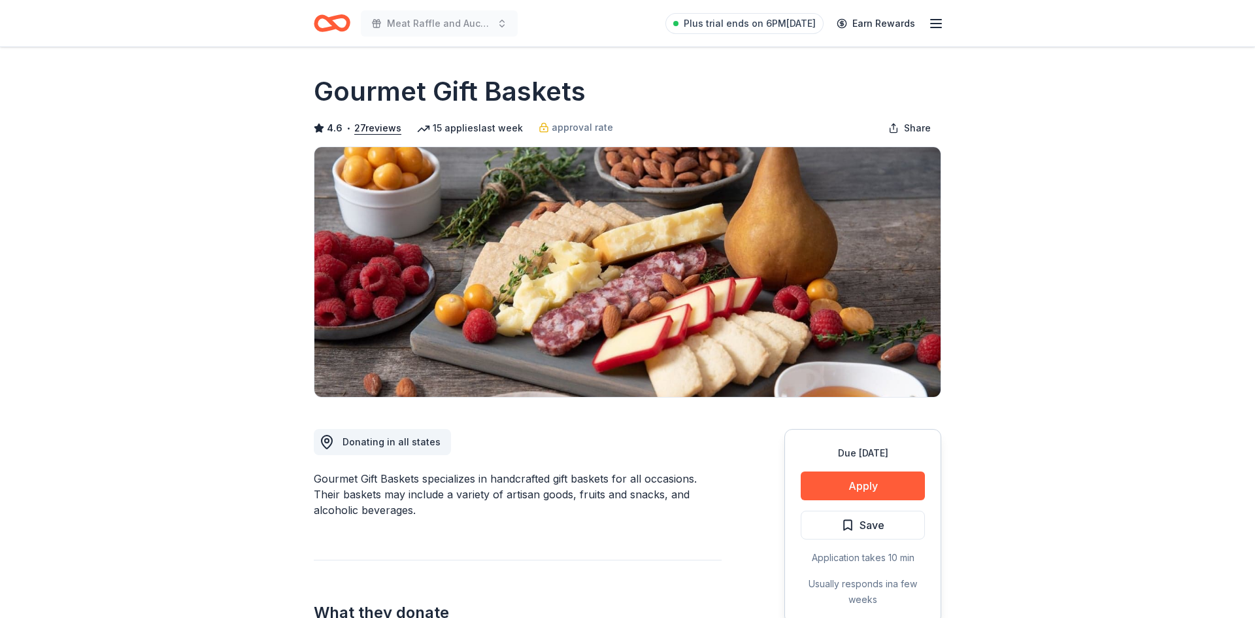
click at [337, 19] on icon "Home" at bounding box center [332, 23] width 37 height 31
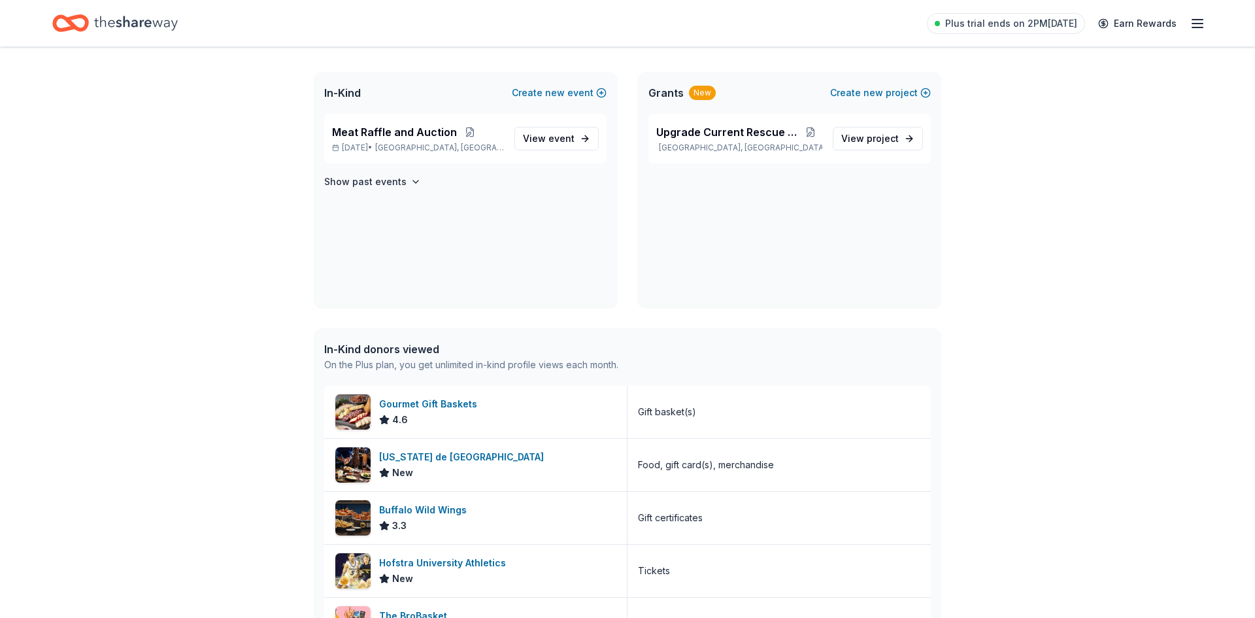
scroll to position [44, 0]
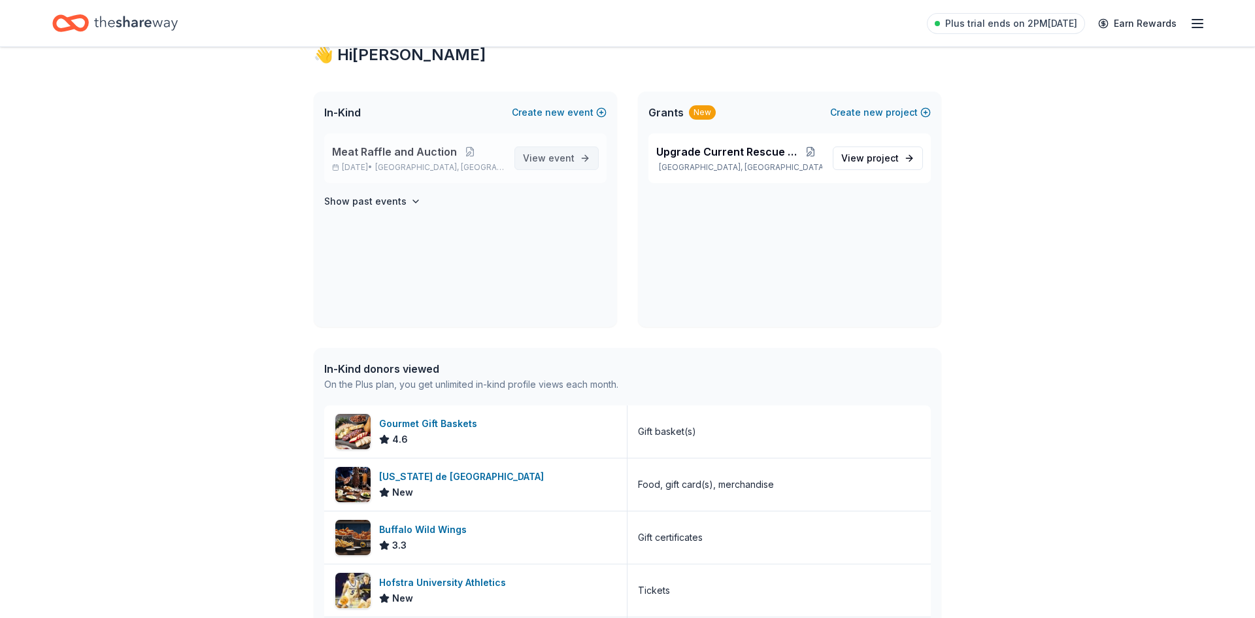
click at [550, 157] on span "event" at bounding box center [561, 157] width 26 height 11
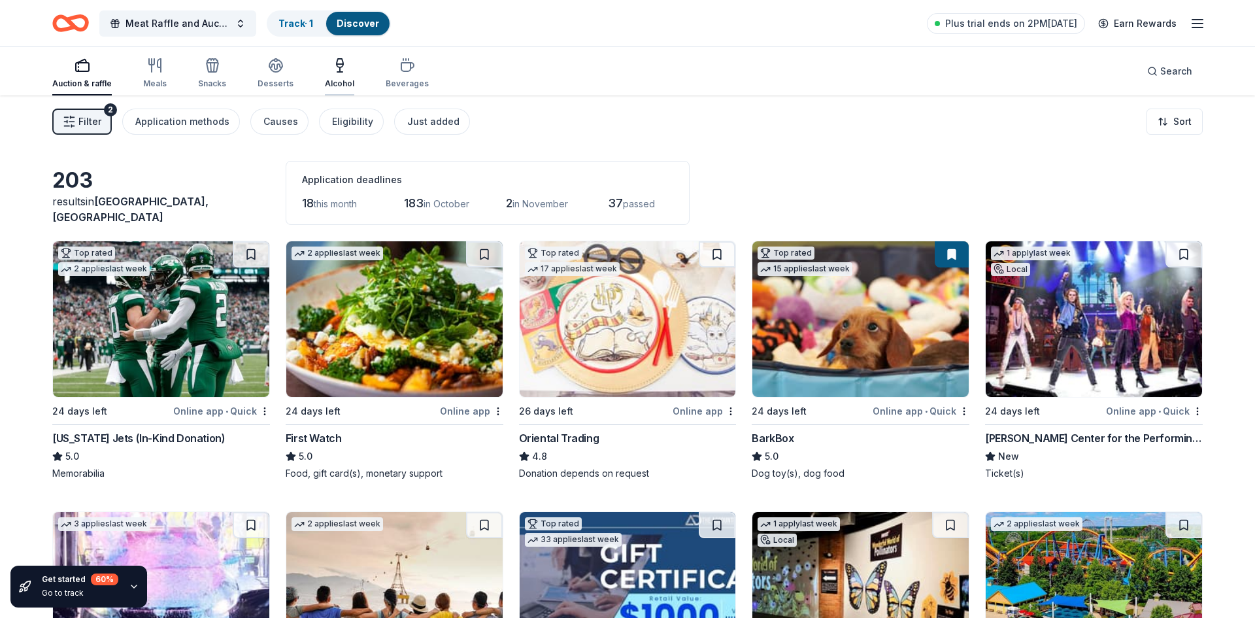
click at [335, 78] on div "Alcohol" at bounding box center [339, 83] width 29 height 10
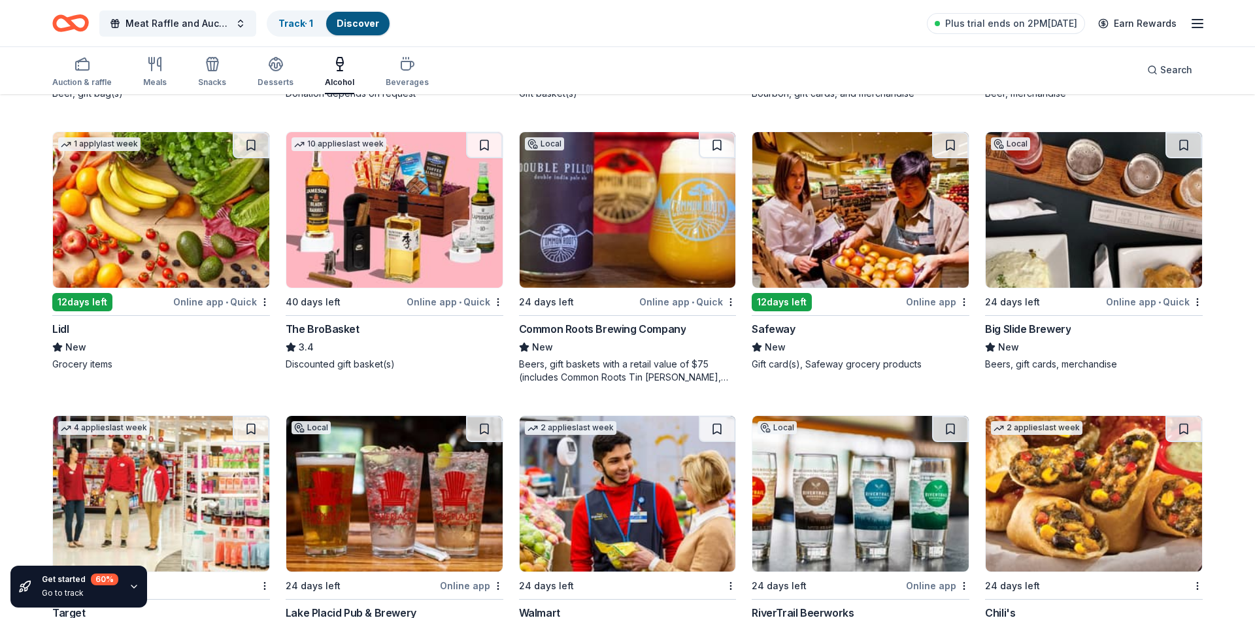
scroll to position [385, 0]
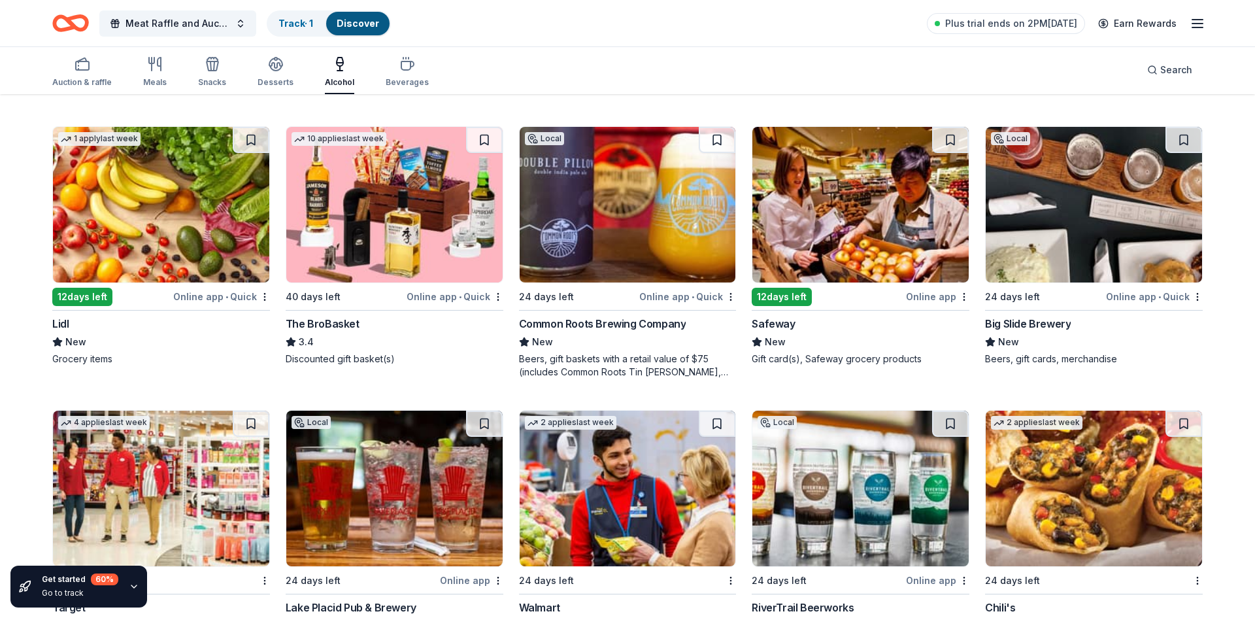
click at [636, 207] on img at bounding box center [628, 205] width 216 height 156
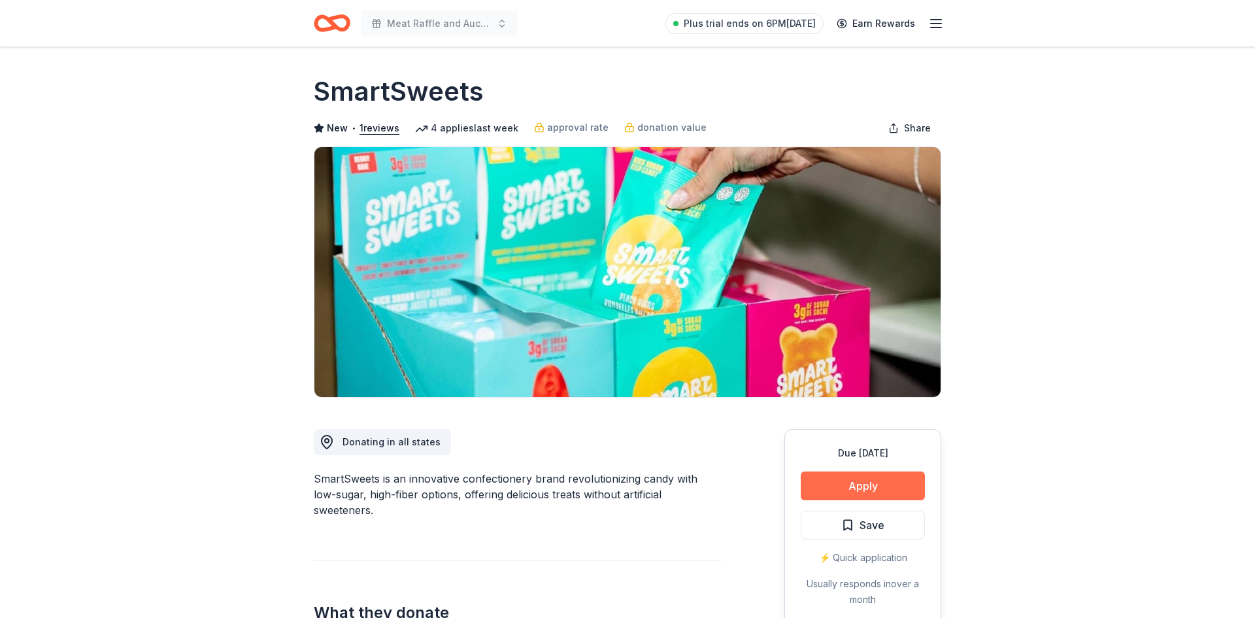
click at [885, 484] on button "Apply" at bounding box center [863, 485] width 124 height 29
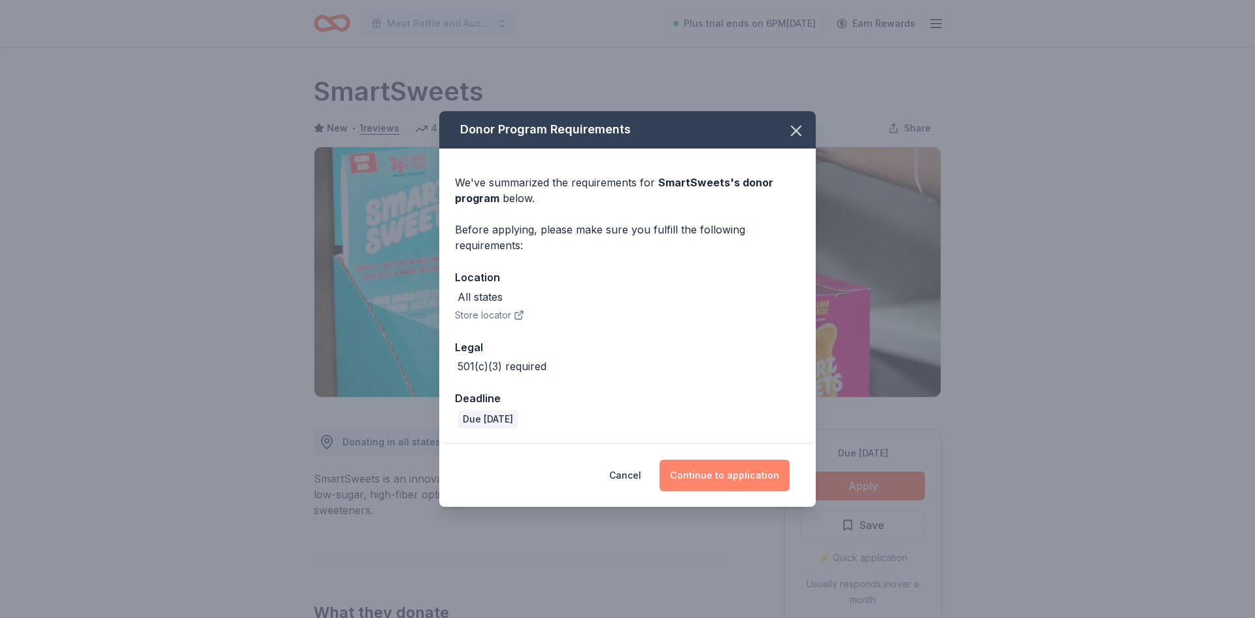
click at [737, 485] on button "Continue to application" at bounding box center [724, 474] width 130 height 31
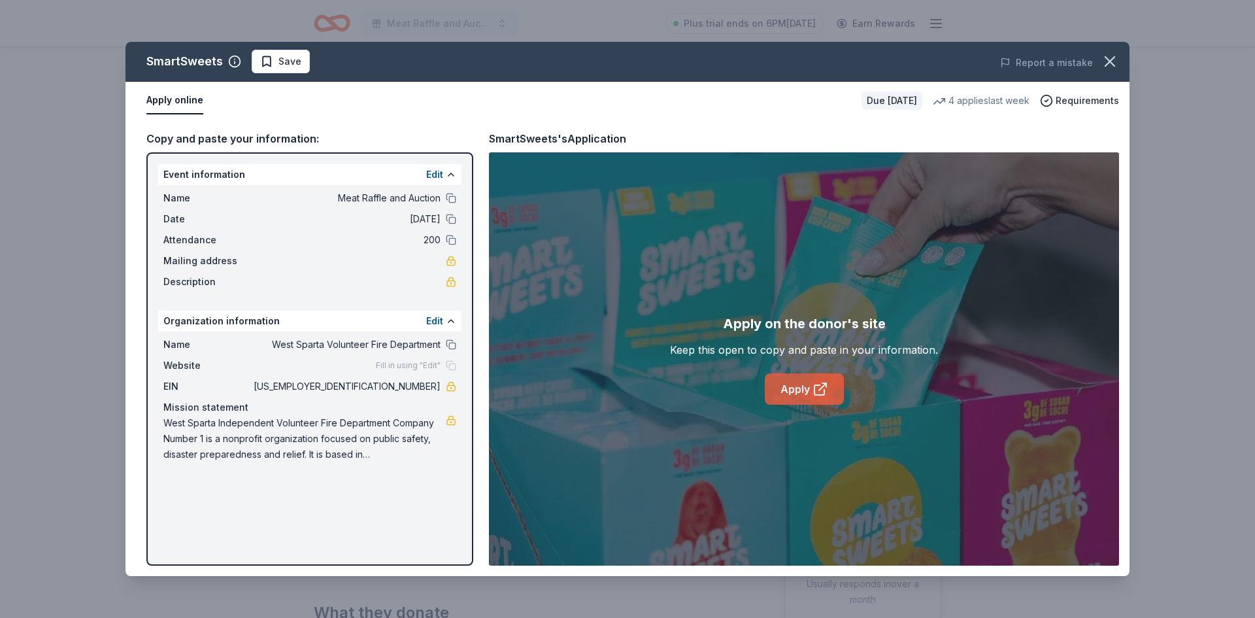
click at [801, 393] on link "Apply" at bounding box center [804, 388] width 79 height 31
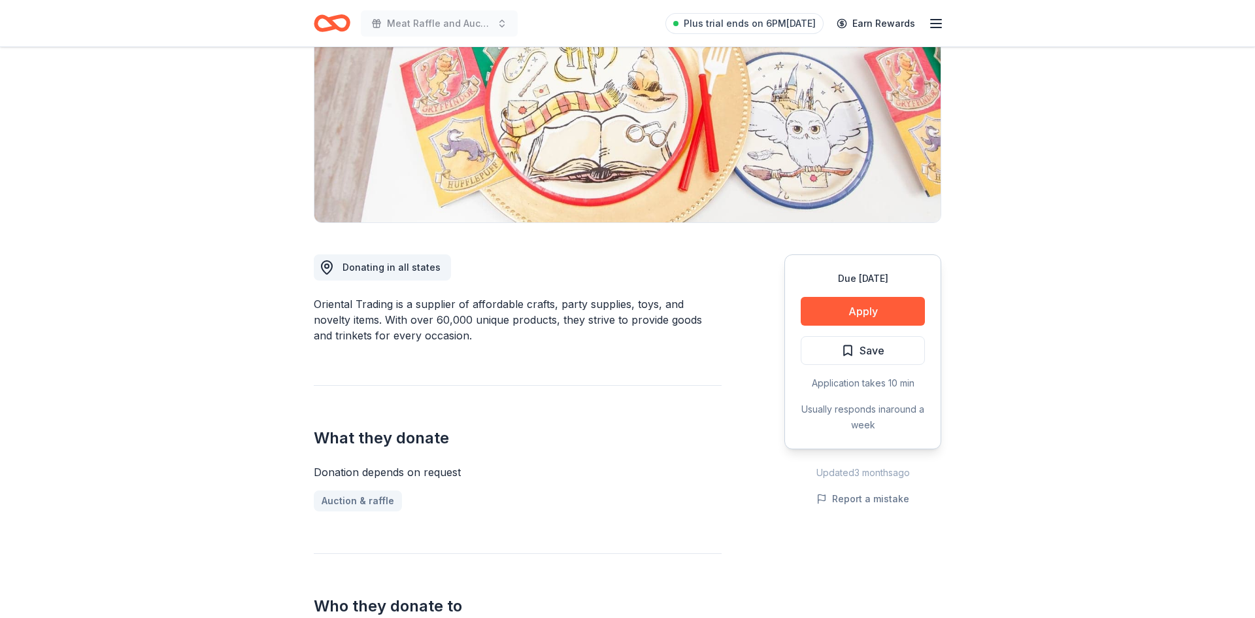
scroll to position [175, 0]
click at [846, 307] on button "Apply" at bounding box center [863, 310] width 124 height 29
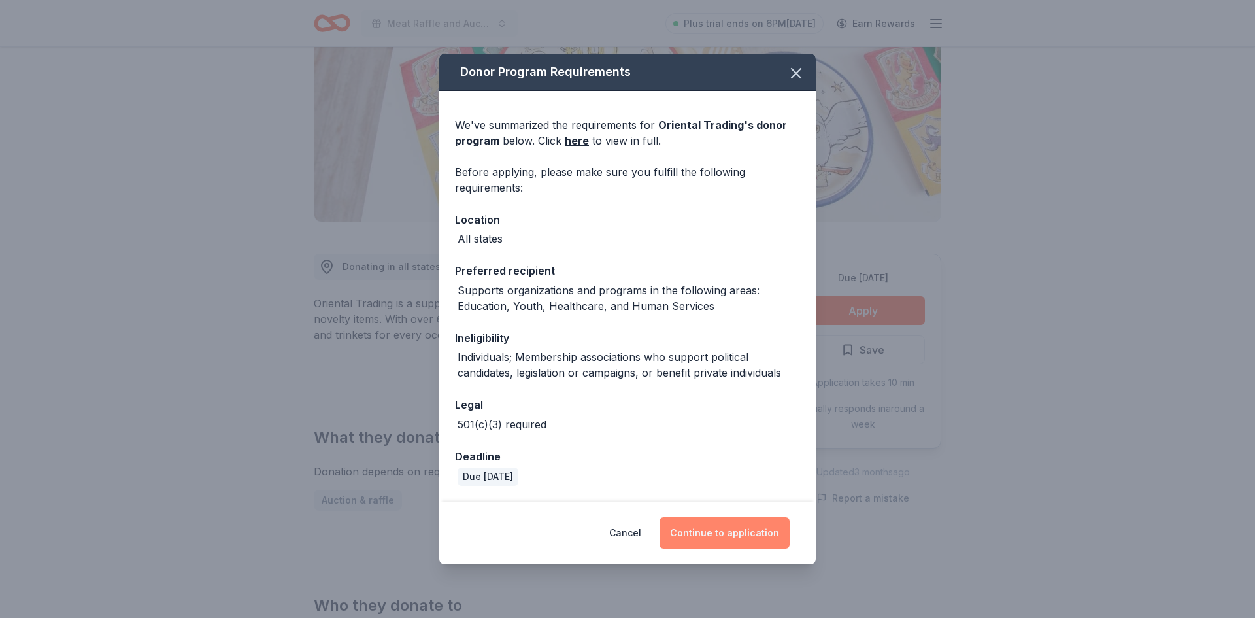
click at [713, 538] on button "Continue to application" at bounding box center [724, 532] width 130 height 31
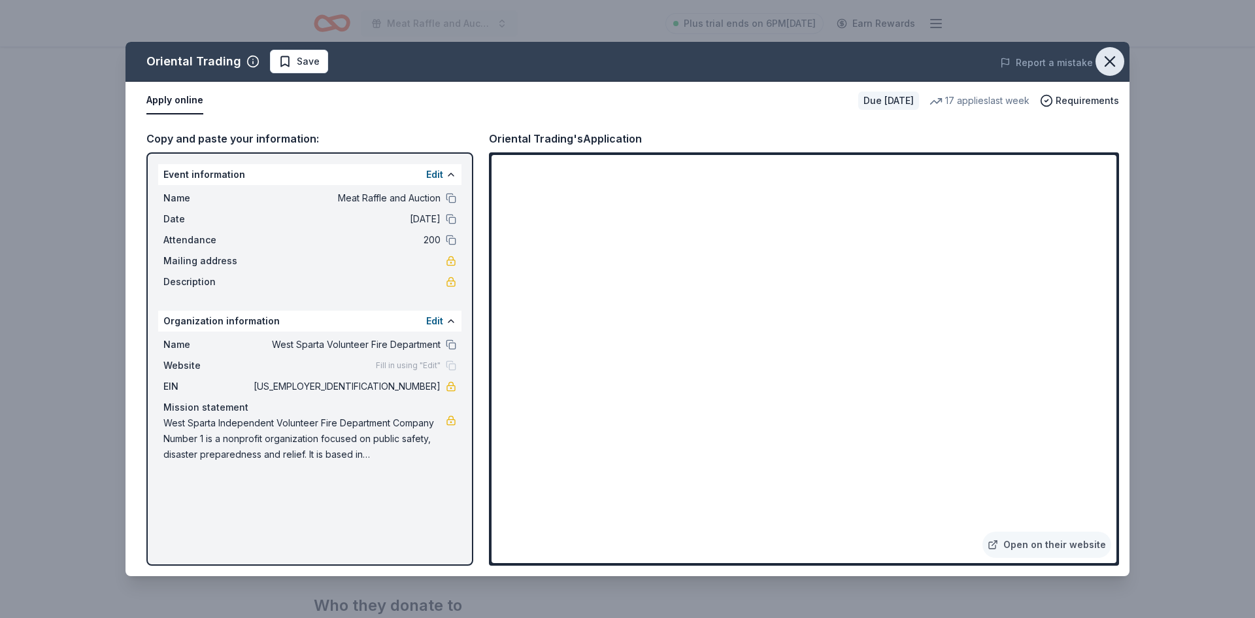
click at [1110, 56] on icon "button" at bounding box center [1109, 61] width 18 height 18
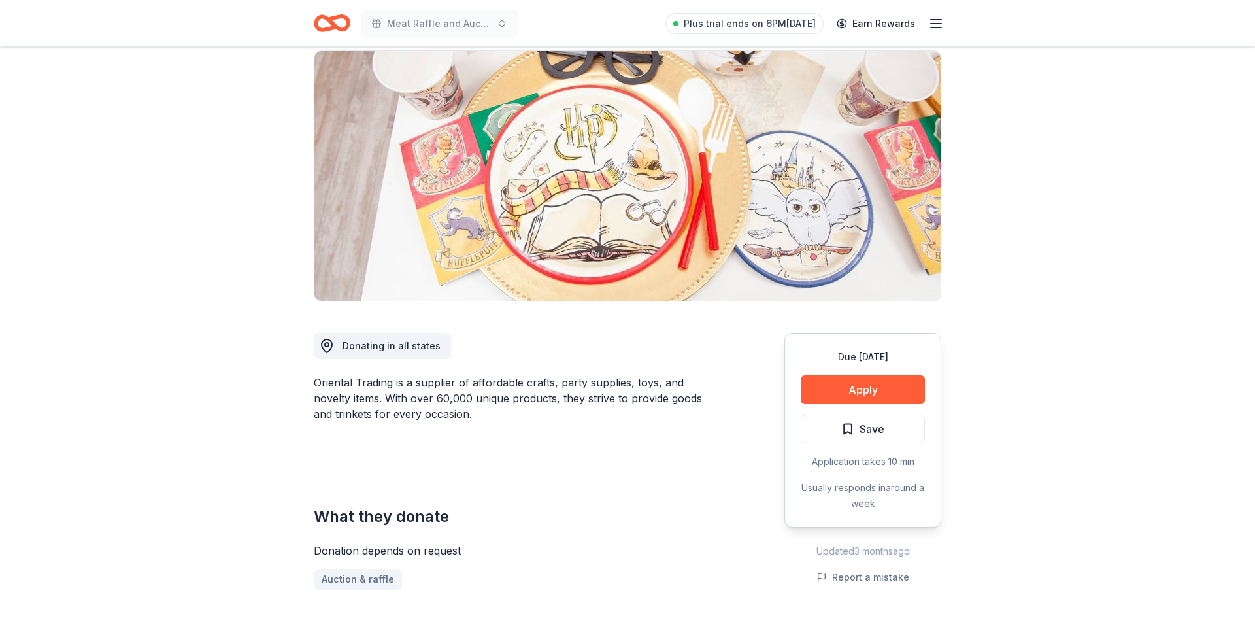
scroll to position [0, 0]
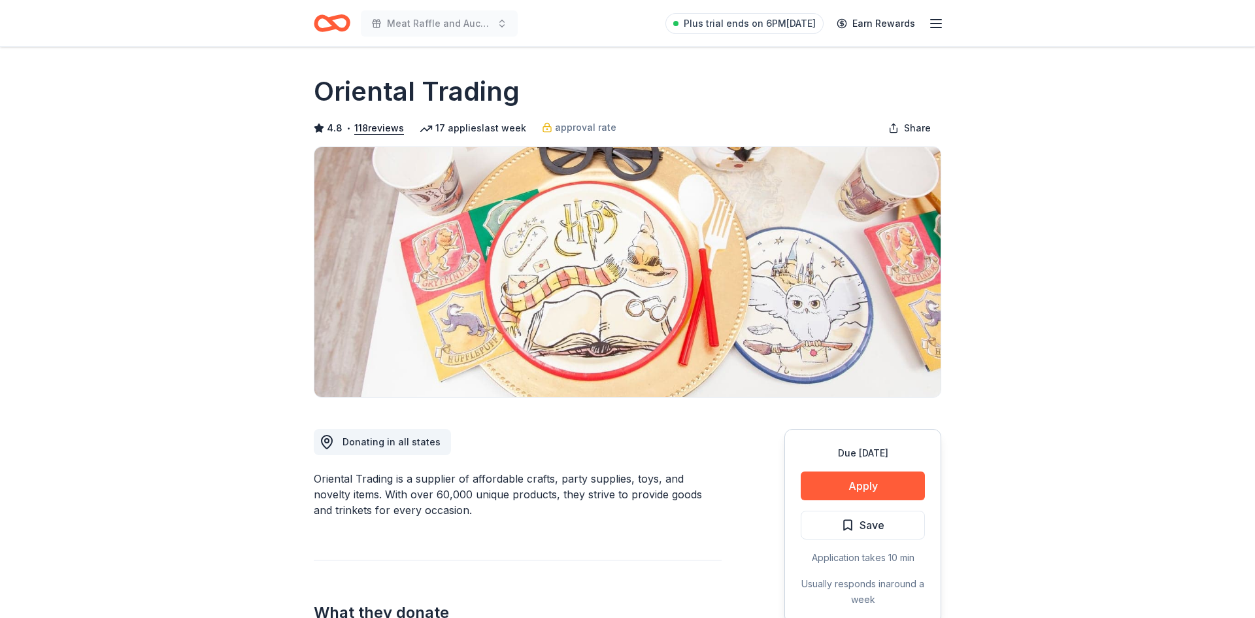
click at [329, 22] on icon "Home" at bounding box center [338, 22] width 20 height 13
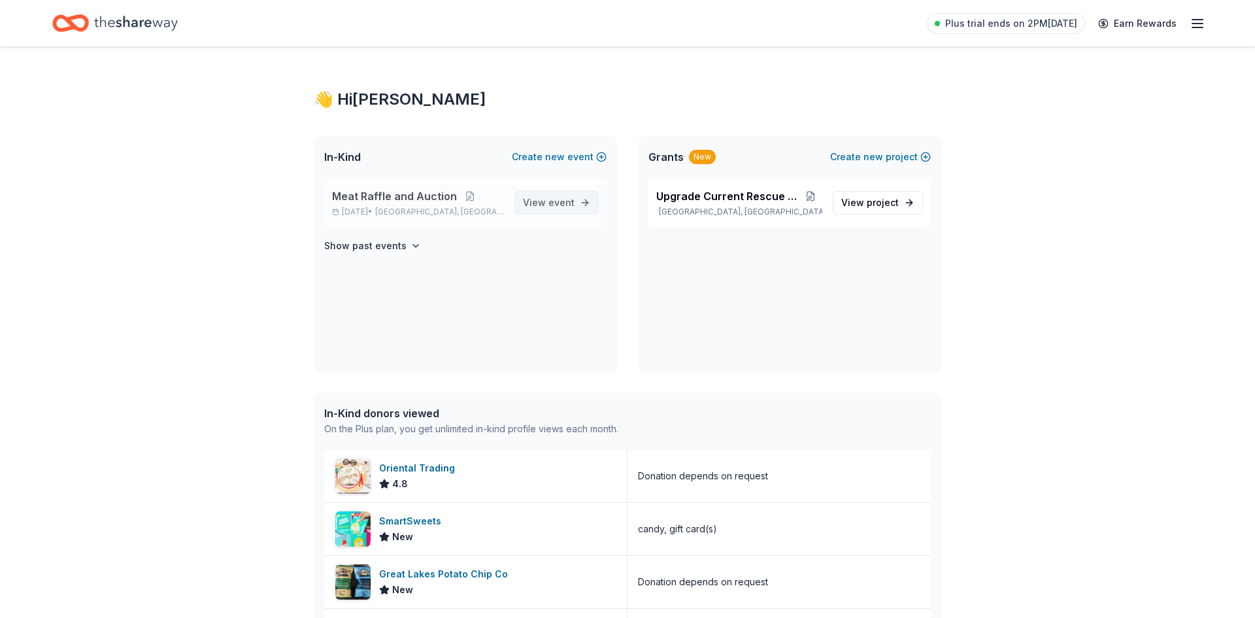
click at [563, 206] on span "event" at bounding box center [561, 202] width 26 height 11
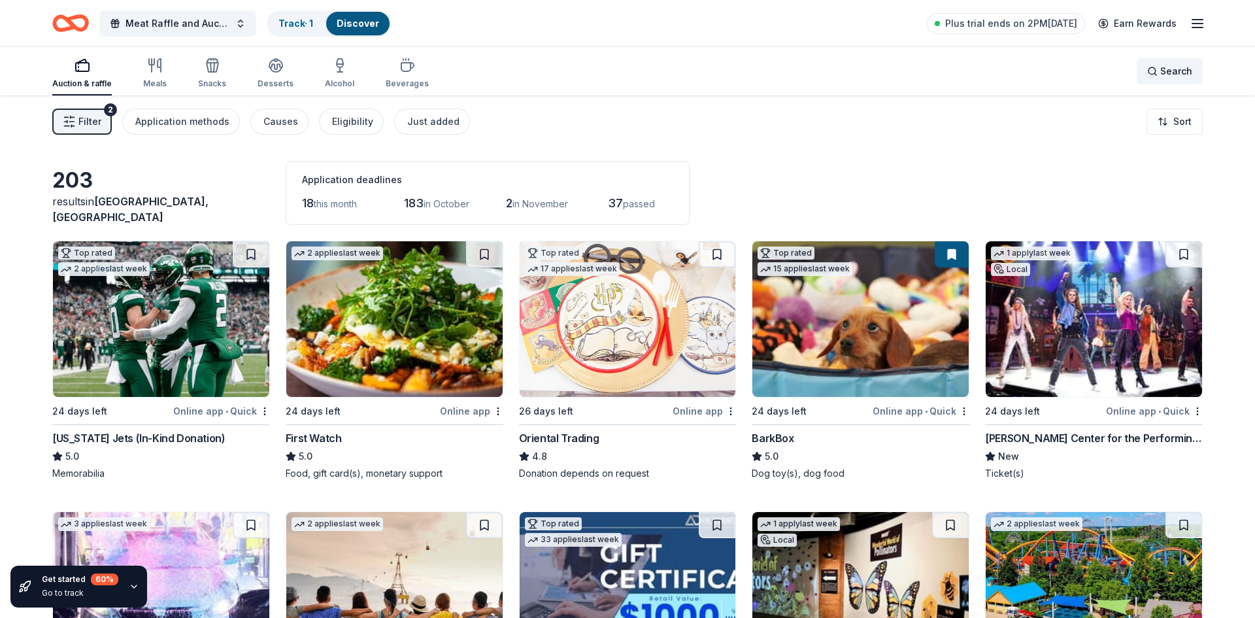
click at [1151, 64] on div "Search" at bounding box center [1169, 71] width 45 height 16
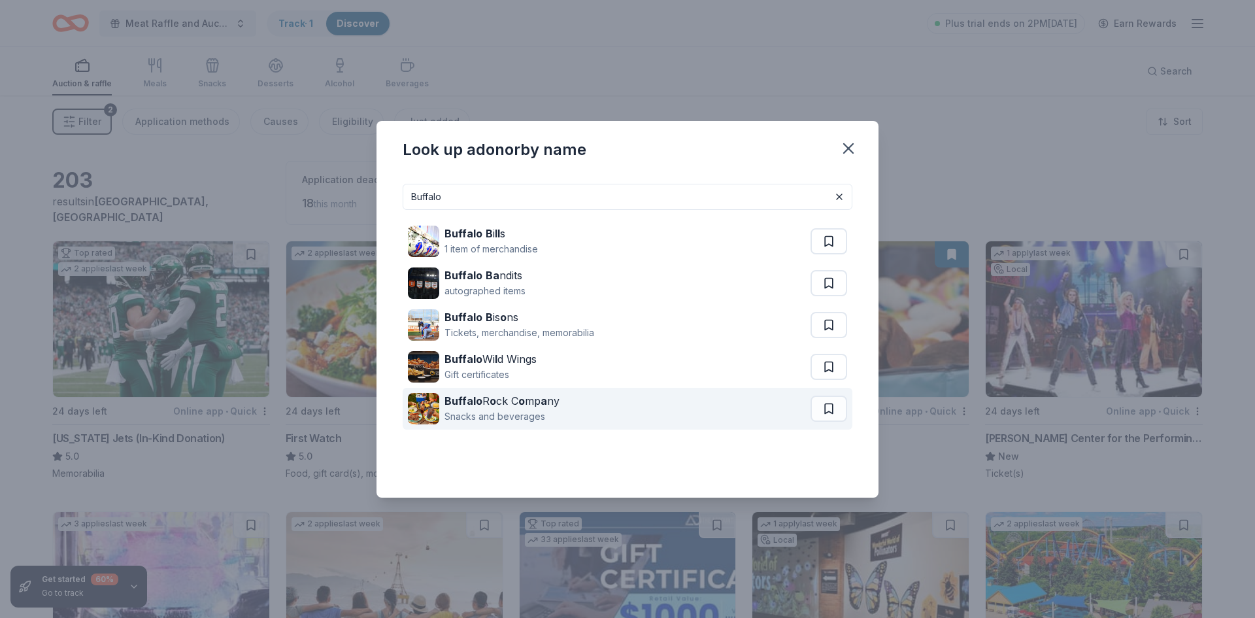
type input "Buffalo"
click at [511, 414] on div "Snacks and beverages" at bounding box center [501, 416] width 115 height 16
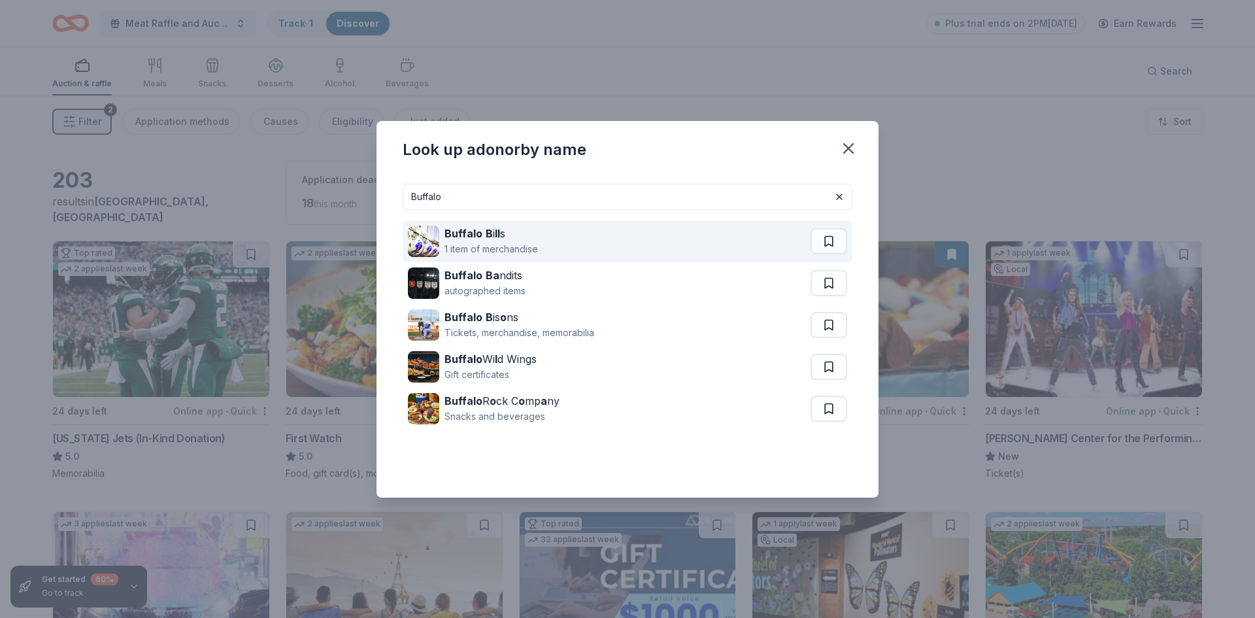
click at [504, 234] on div "Buffalo B i ll s" at bounding box center [490, 233] width 93 height 16
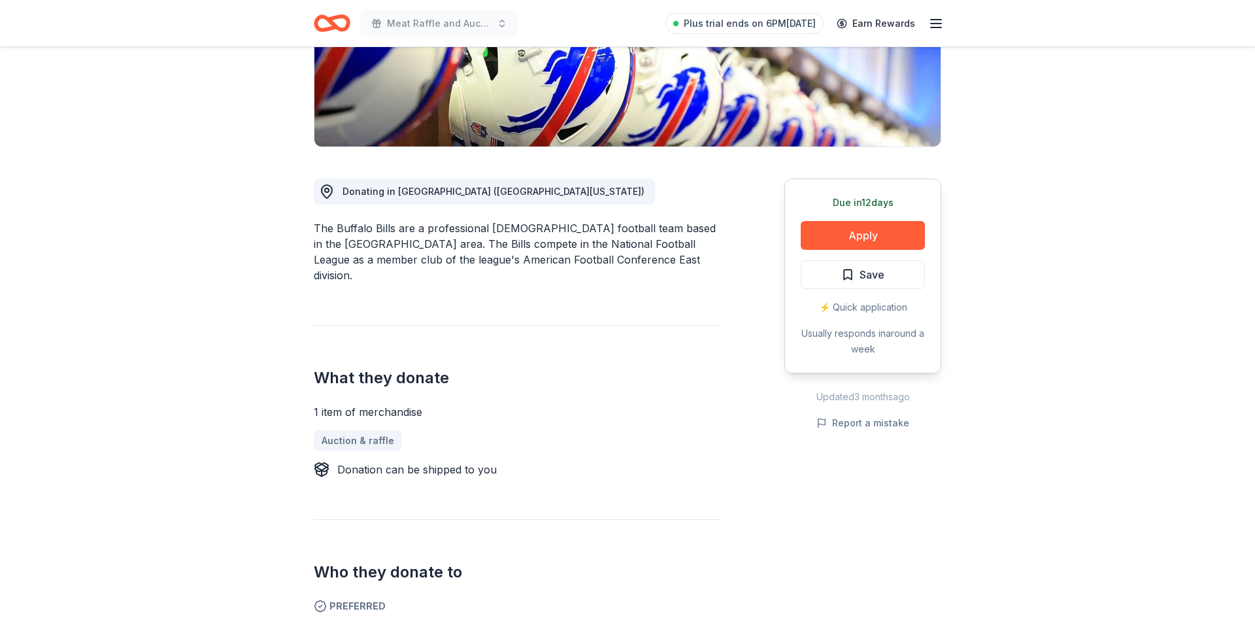
scroll to position [250, 0]
click at [876, 232] on button "Apply" at bounding box center [863, 236] width 124 height 29
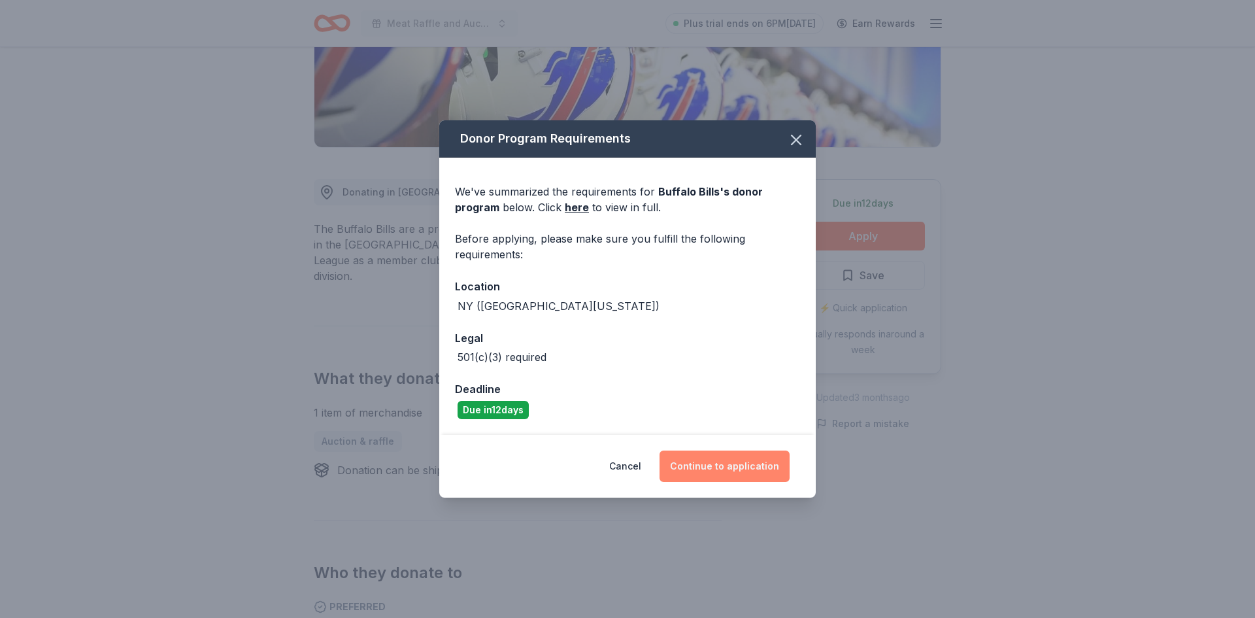
click at [718, 461] on button "Continue to application" at bounding box center [724, 465] width 130 height 31
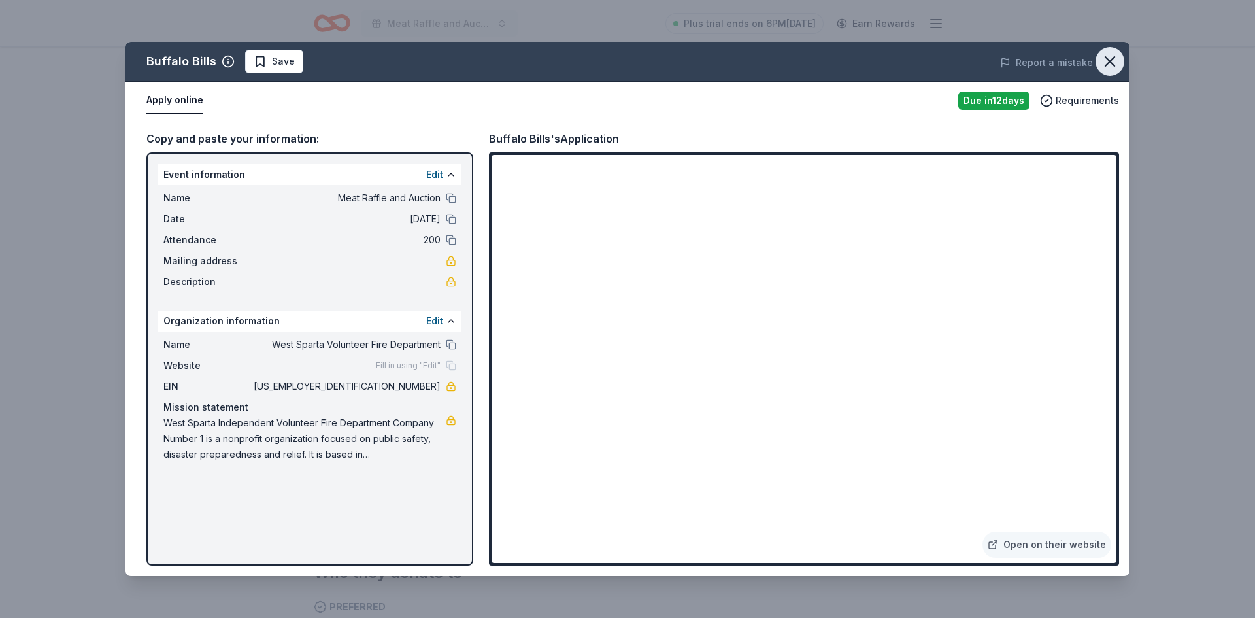
click at [1117, 69] on icon "button" at bounding box center [1109, 61] width 18 height 18
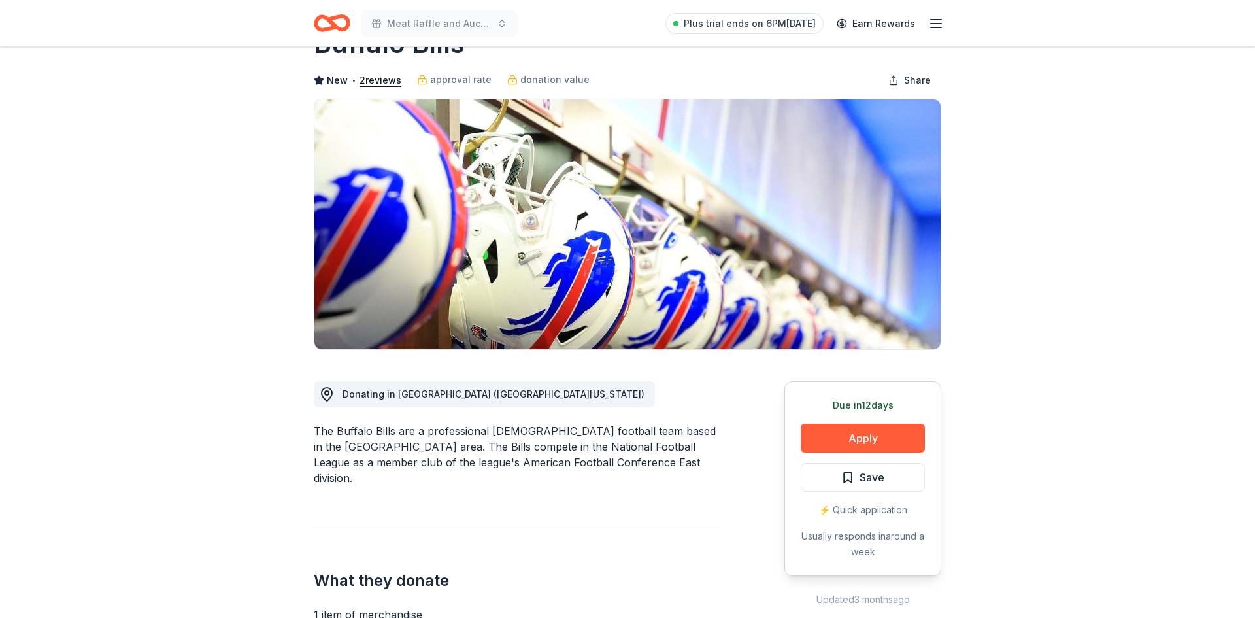
scroll to position [0, 0]
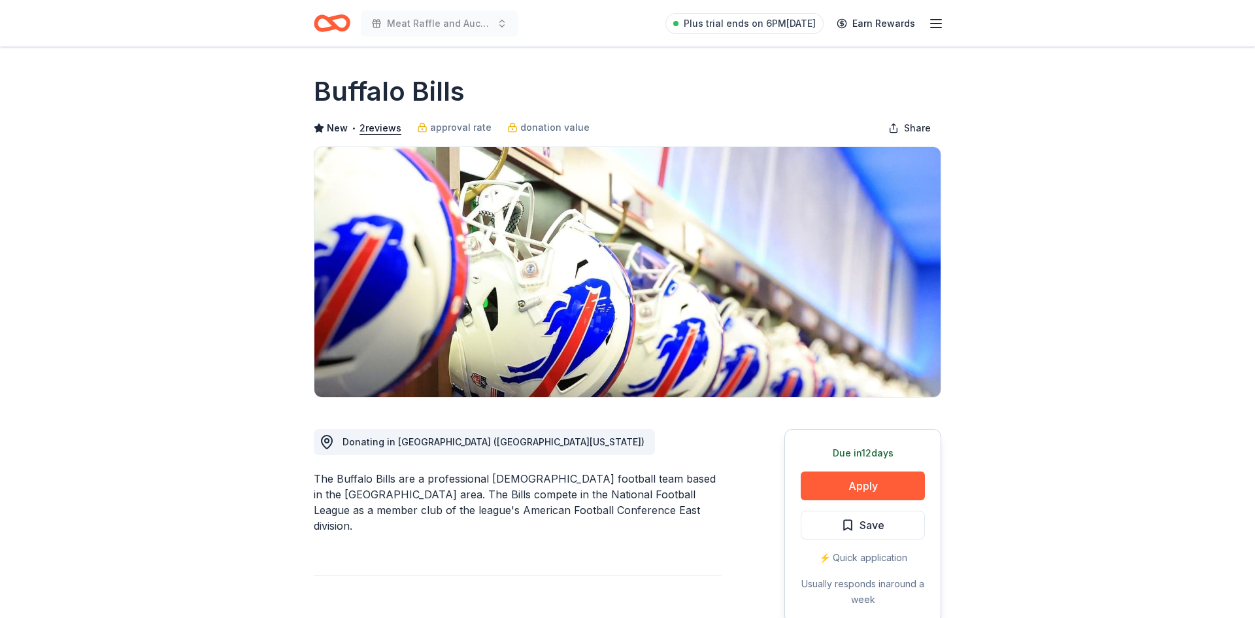
click at [345, 32] on icon "Home" at bounding box center [332, 23] width 37 height 31
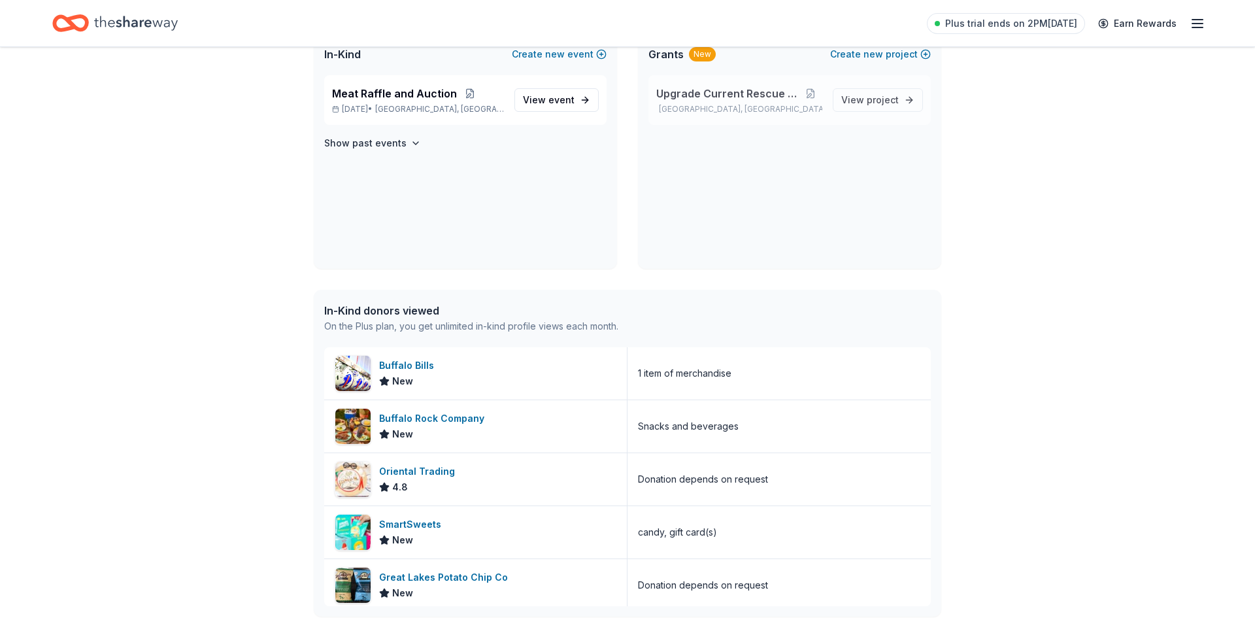
scroll to position [14, 0]
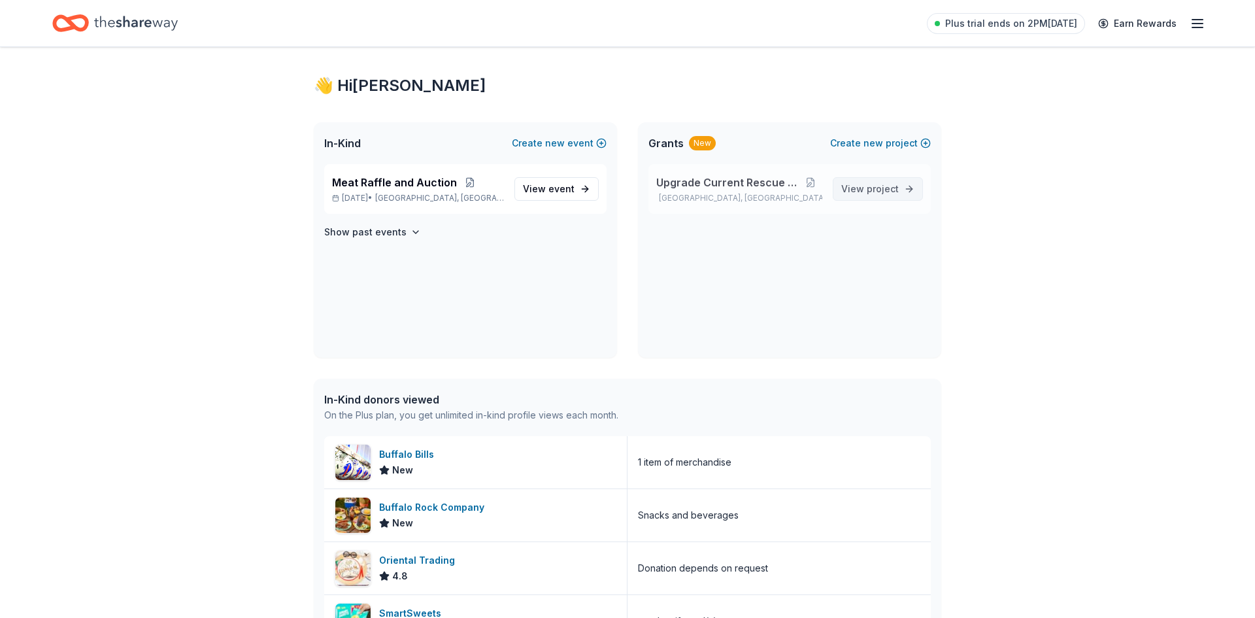
click at [879, 190] on span "project" at bounding box center [883, 188] width 32 height 11
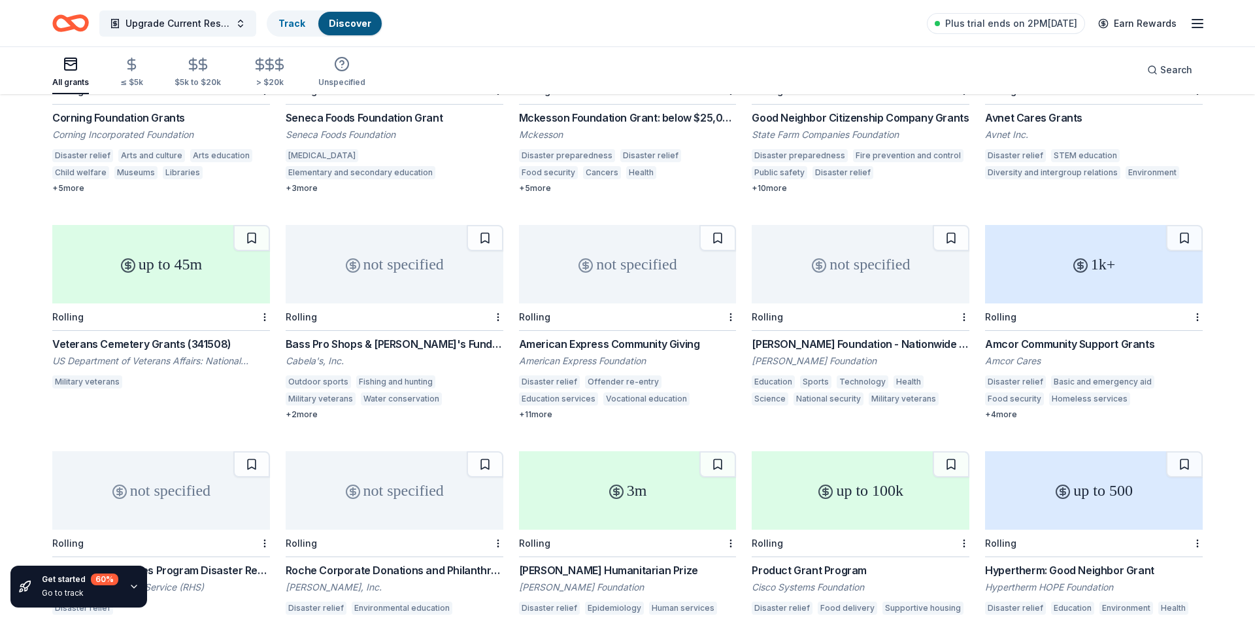
scroll to position [234, 0]
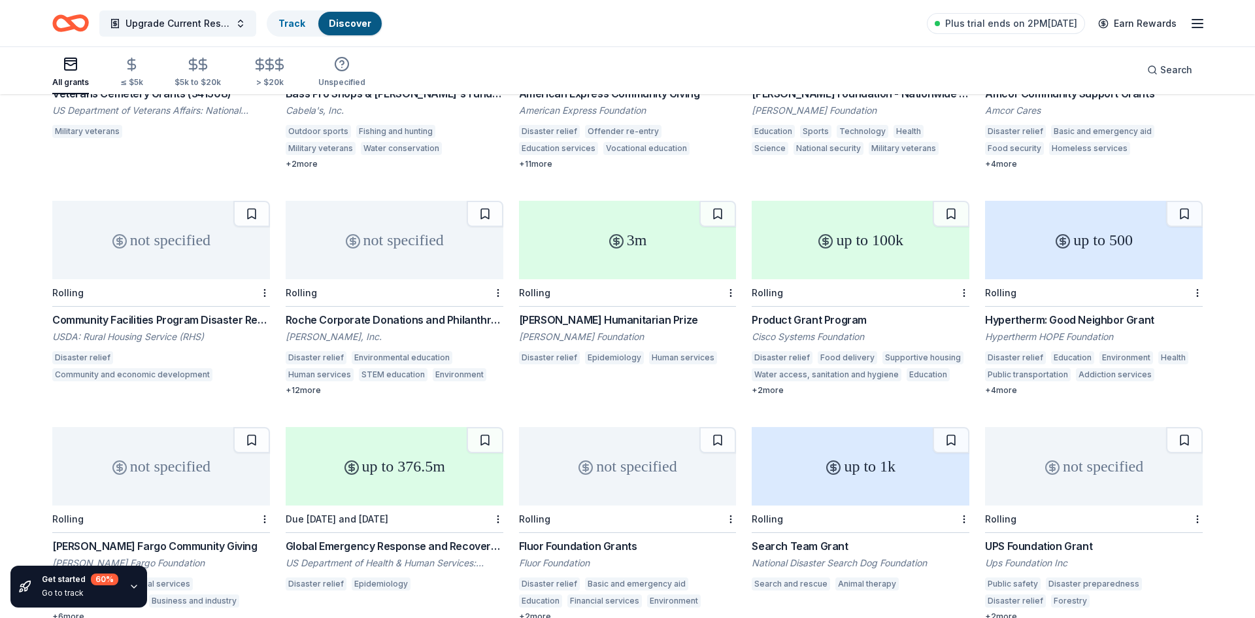
scroll to position [493, 0]
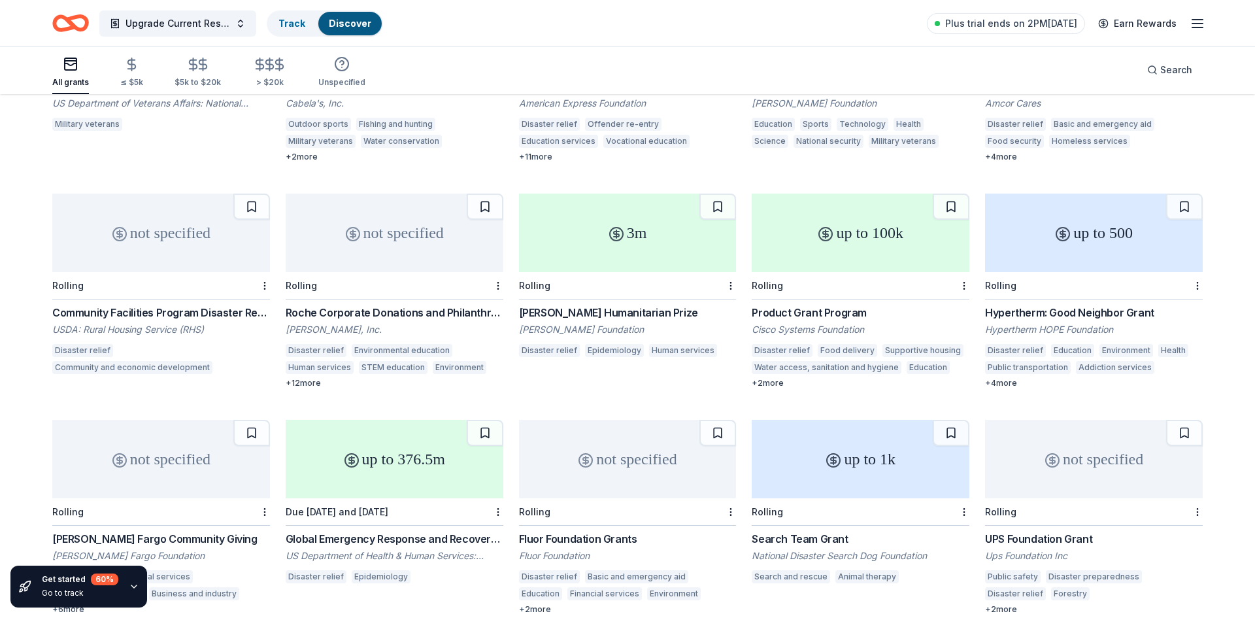
click at [30, 354] on div "227 results in Dansville, NY not specified Rolling Corning Foundation Grants Co…" at bounding box center [627, 386] width 1255 height 1567
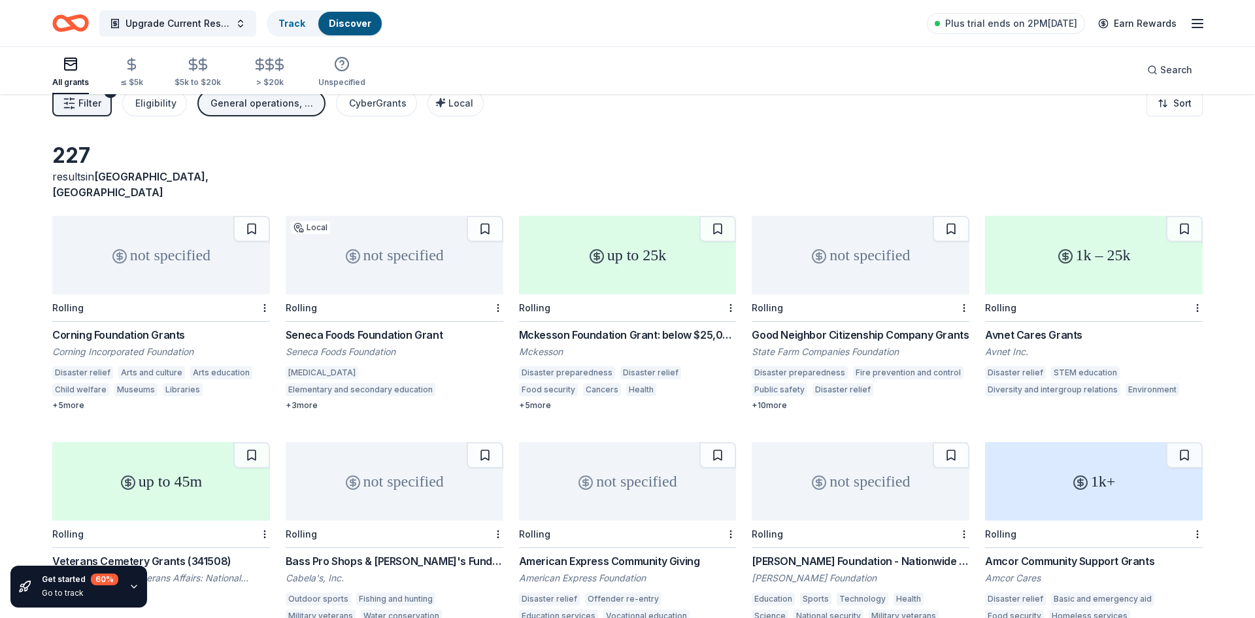
scroll to position [0, 0]
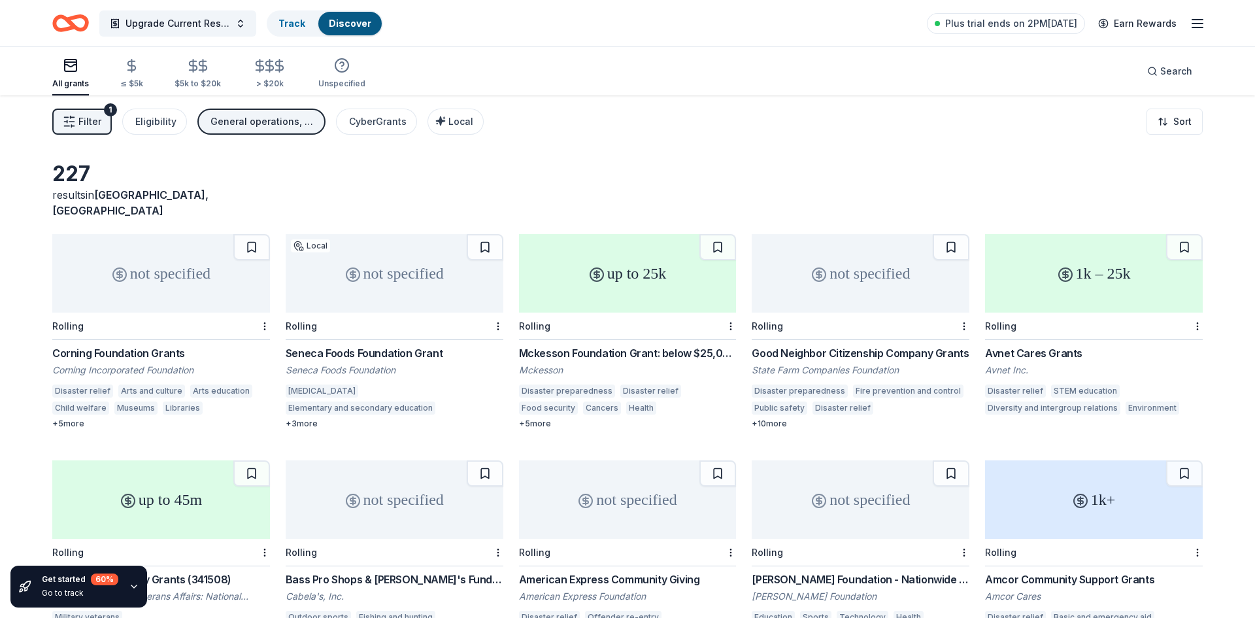
click at [75, 29] on icon "Home" at bounding box center [77, 22] width 20 height 13
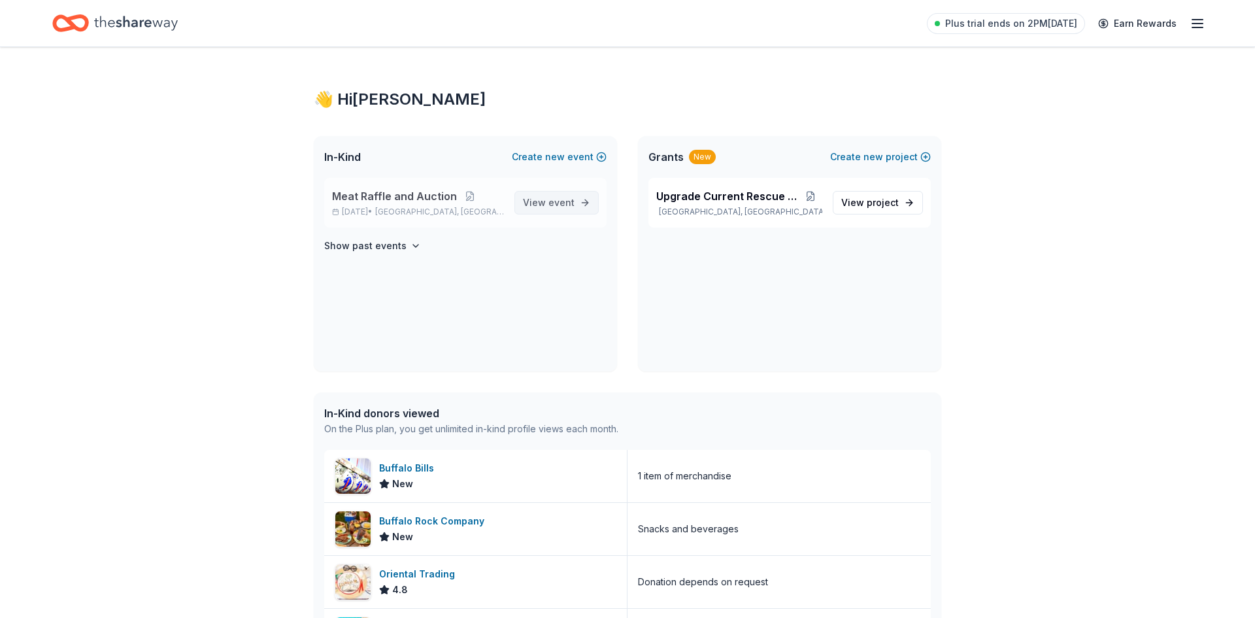
click at [554, 205] on span "event" at bounding box center [561, 202] width 26 height 11
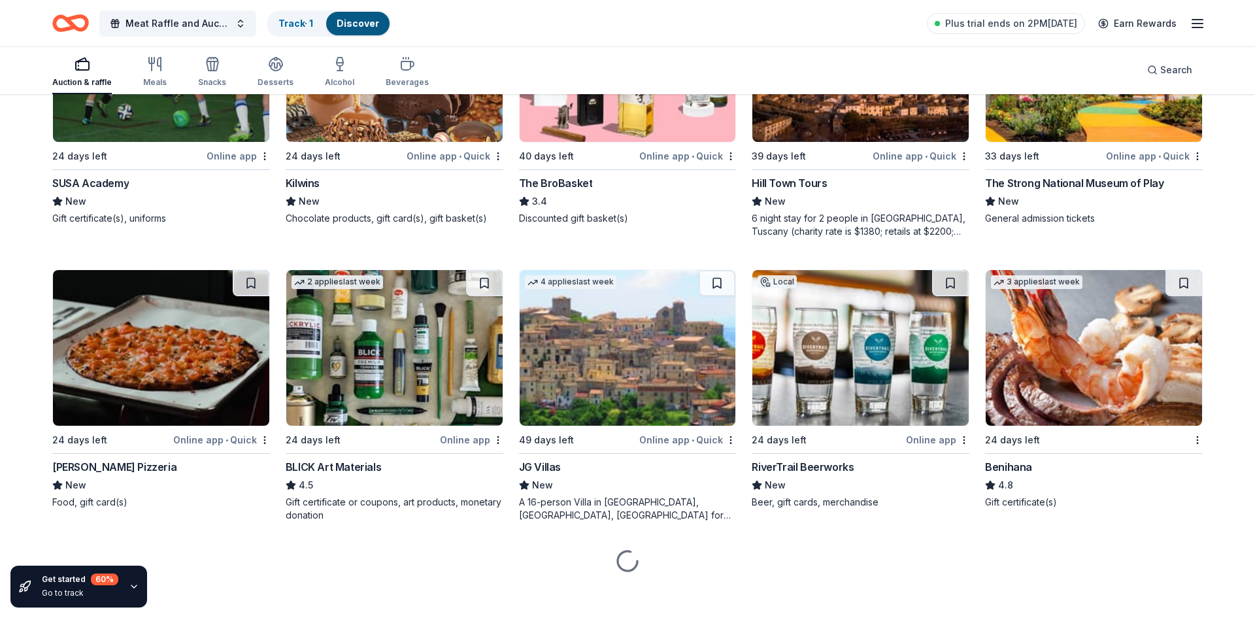
scroll to position [2500, 0]
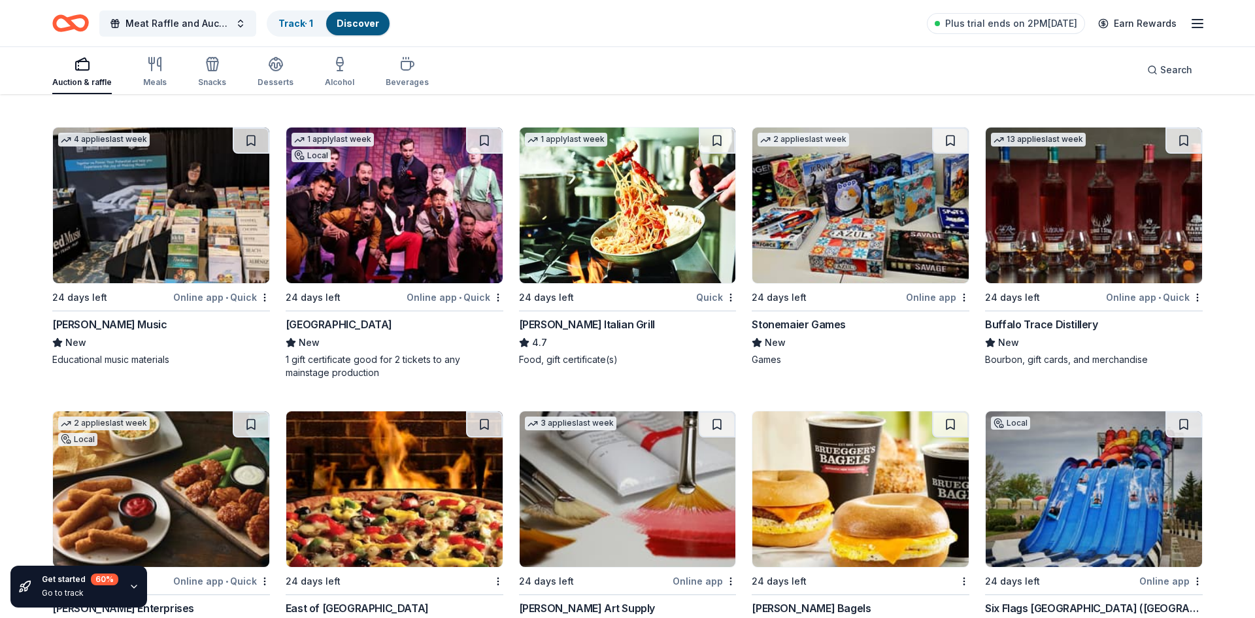
scroll to position [3204, 0]
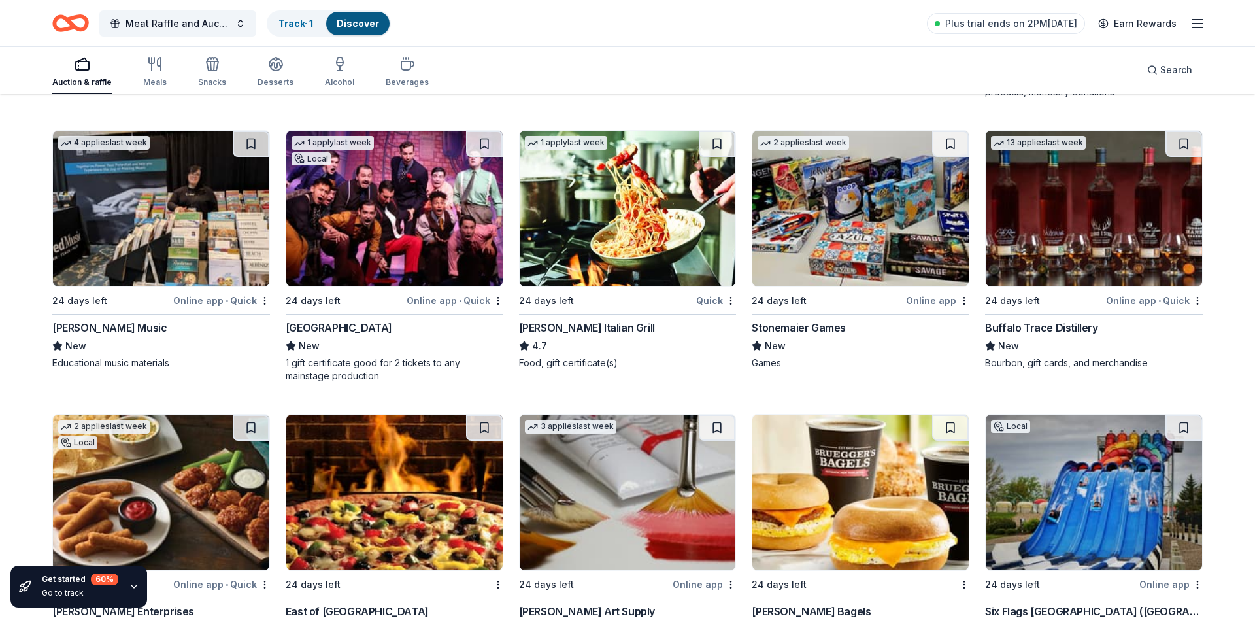
click at [629, 193] on img at bounding box center [628, 209] width 216 height 156
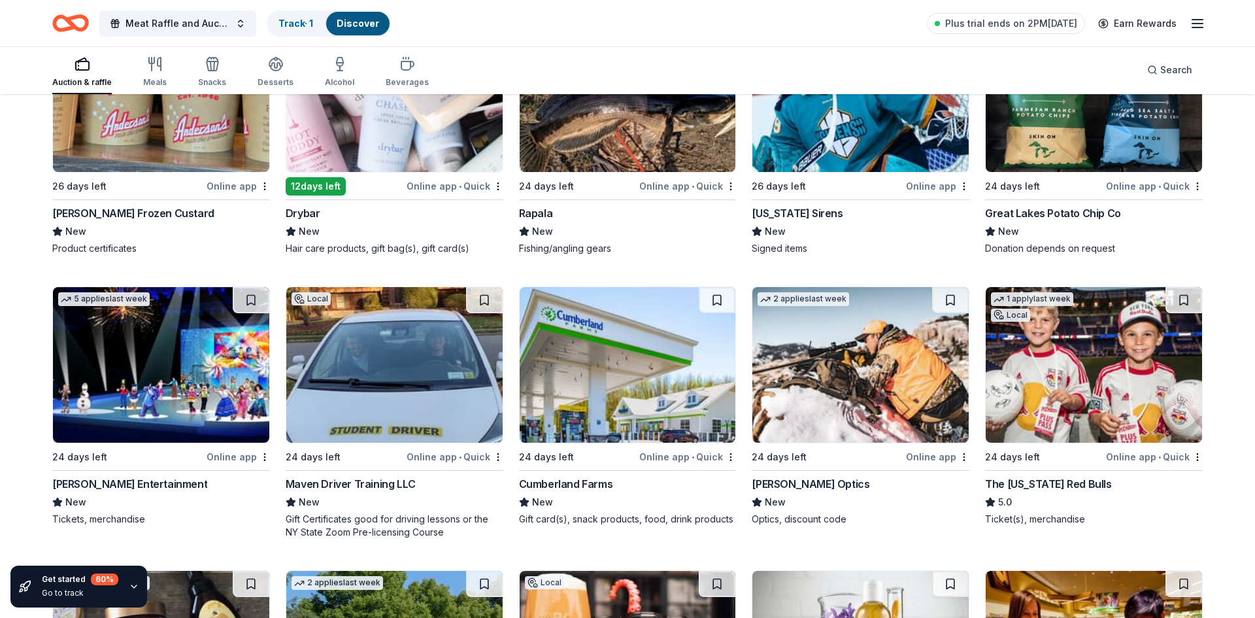
scroll to position [4993, 0]
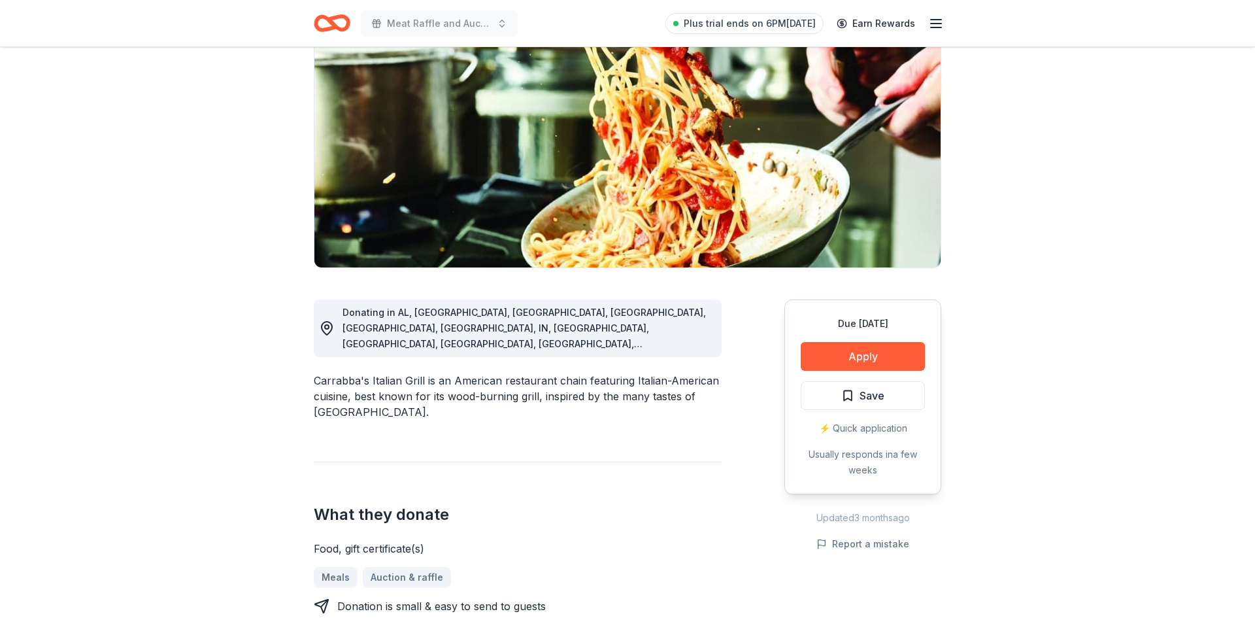
scroll to position [127, 0]
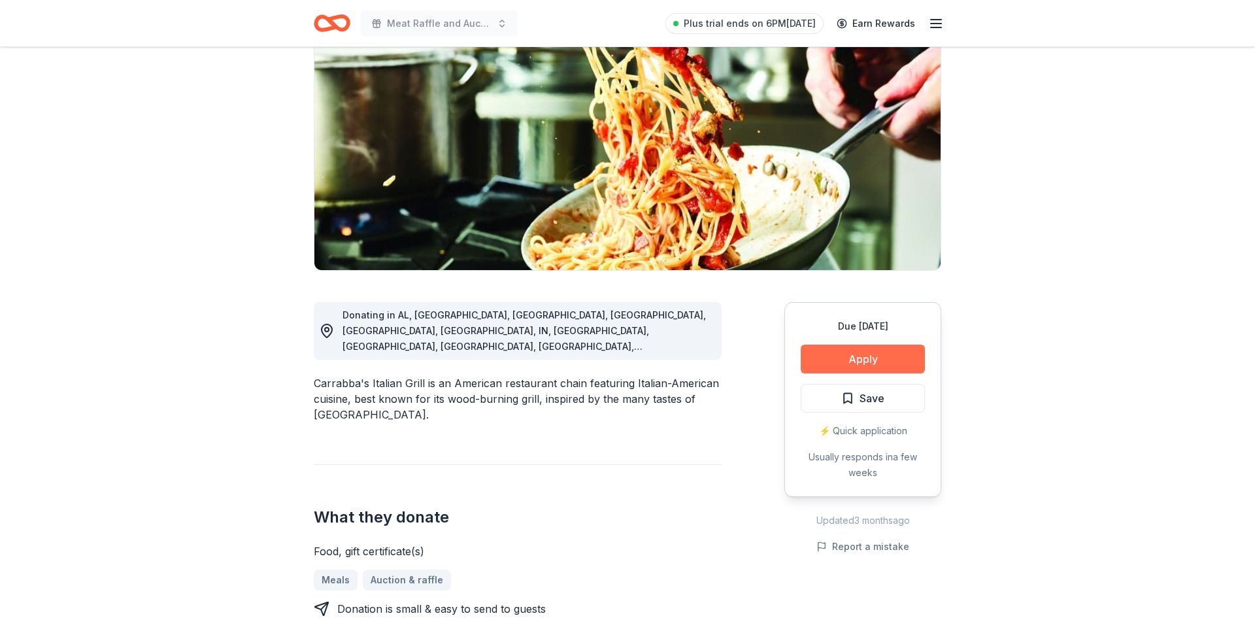
click at [867, 356] on button "Apply" at bounding box center [863, 358] width 124 height 29
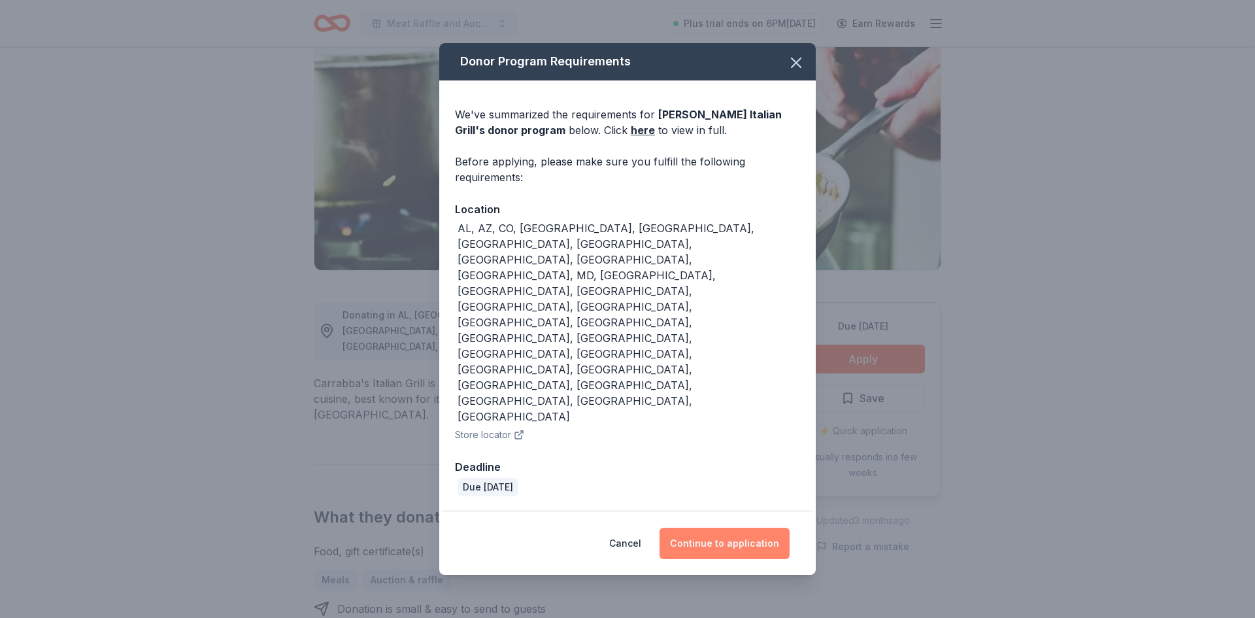
click at [690, 527] on button "Continue to application" at bounding box center [724, 542] width 130 height 31
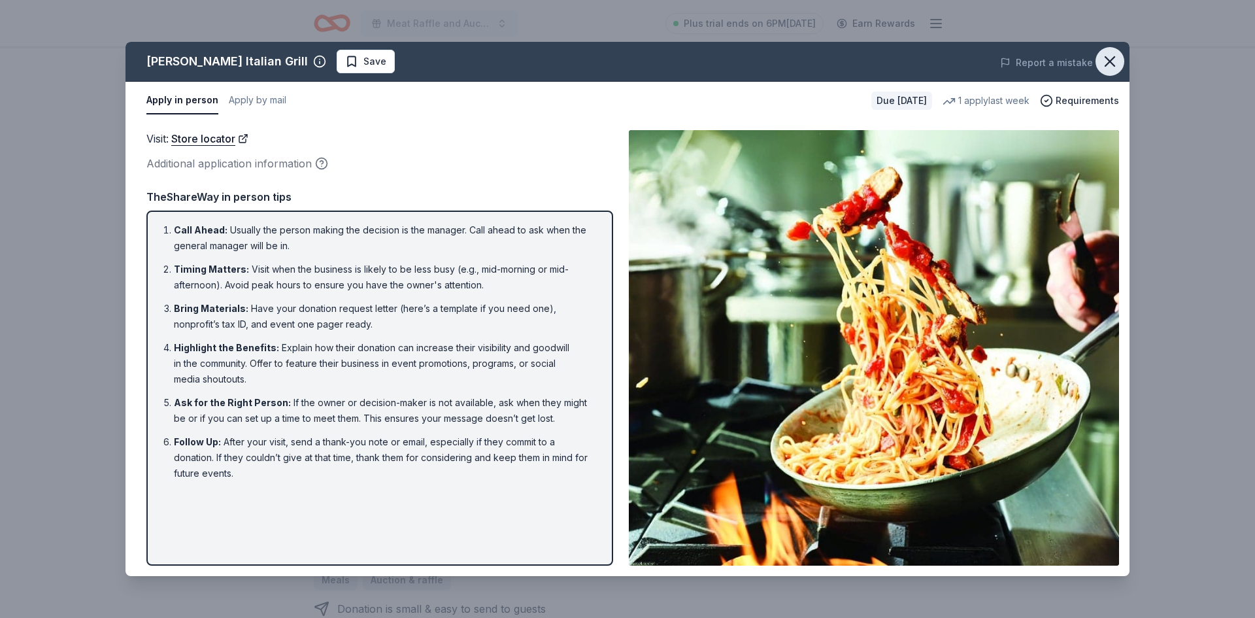
click at [1110, 60] on icon "button" at bounding box center [1109, 61] width 9 height 9
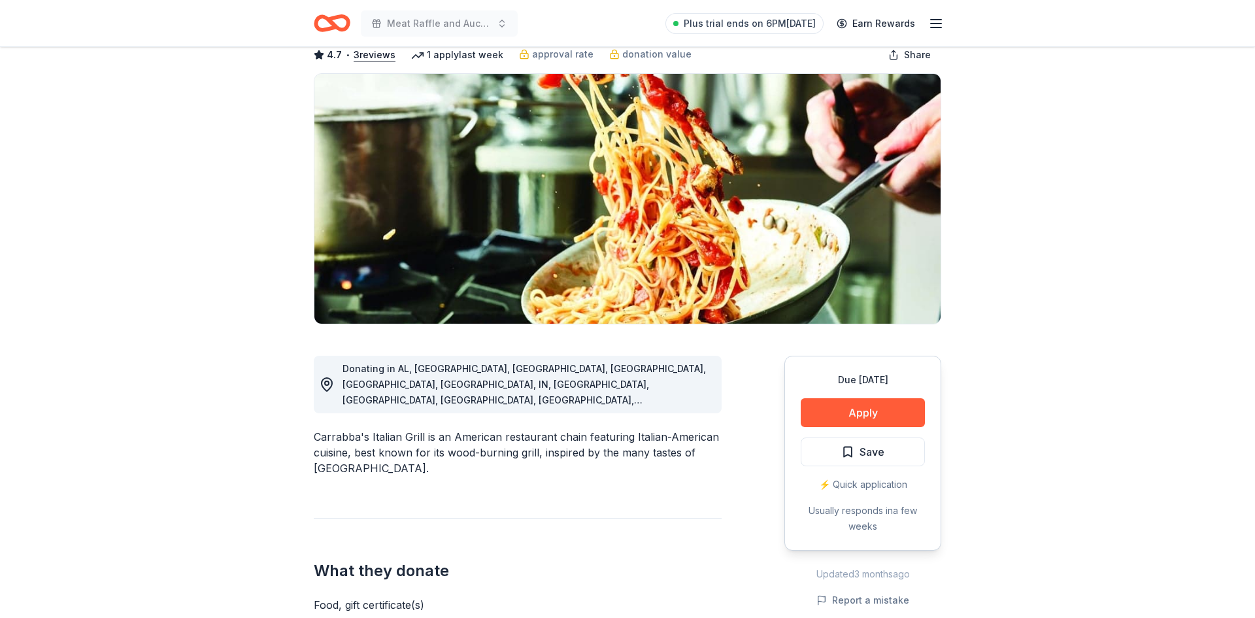
scroll to position [39, 0]
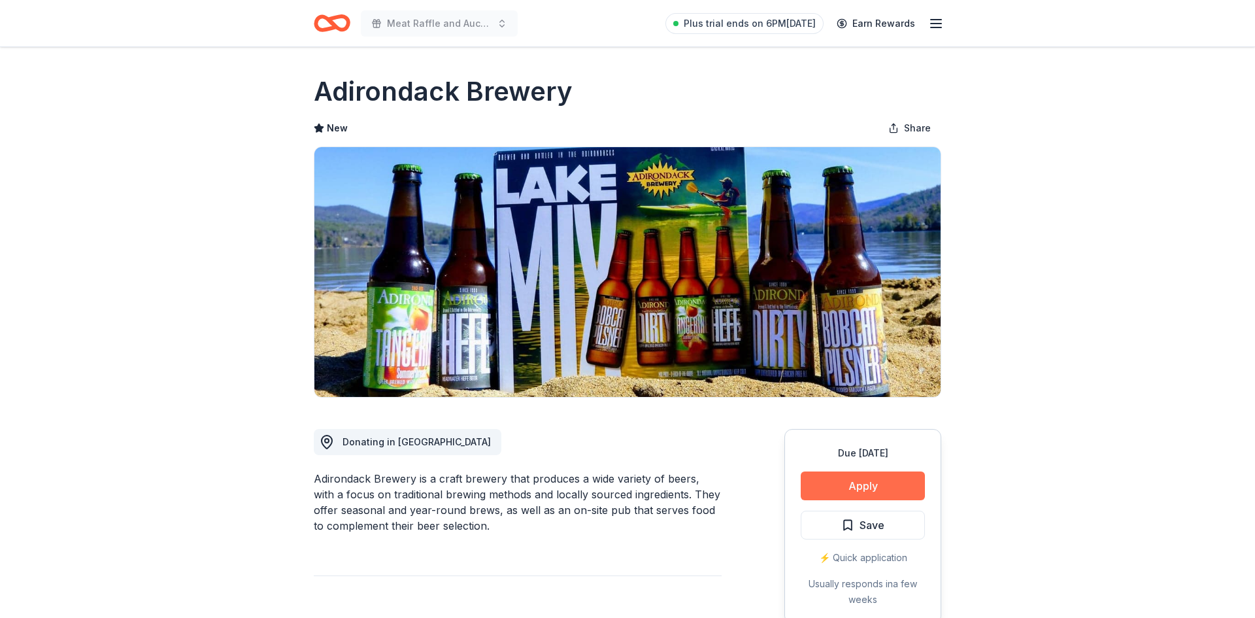
click at [849, 479] on button "Apply" at bounding box center [863, 485] width 124 height 29
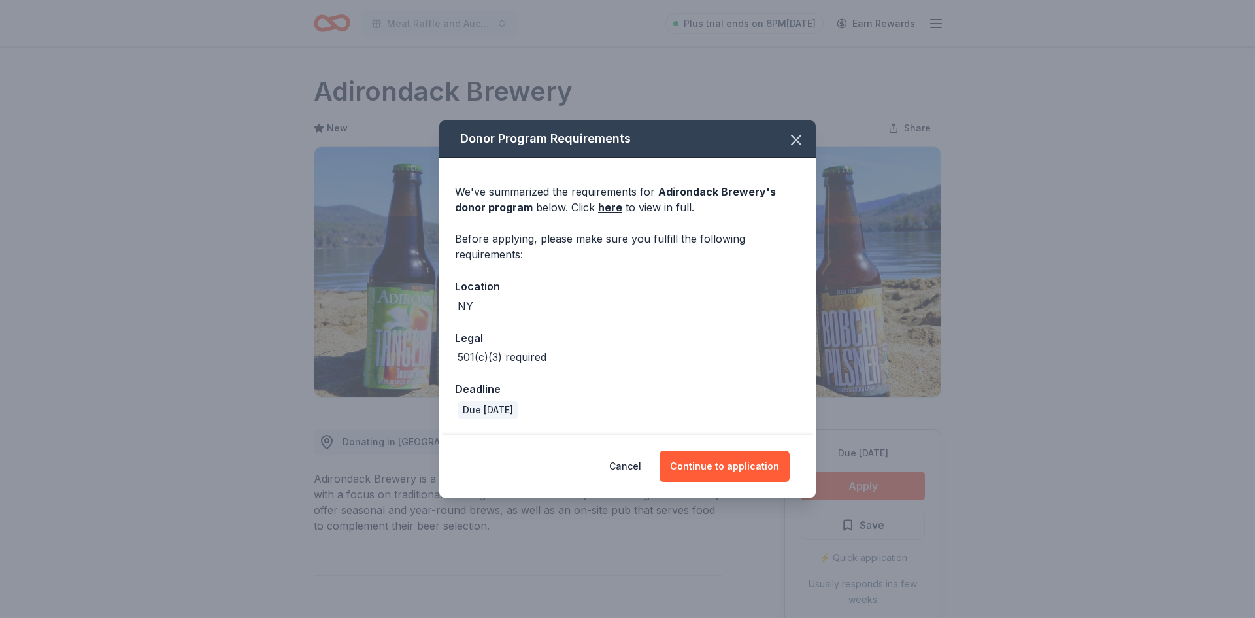
click at [734, 481] on div "Cancel Continue to application" at bounding box center [627, 466] width 376 height 63
click at [723, 473] on button "Continue to application" at bounding box center [724, 465] width 130 height 31
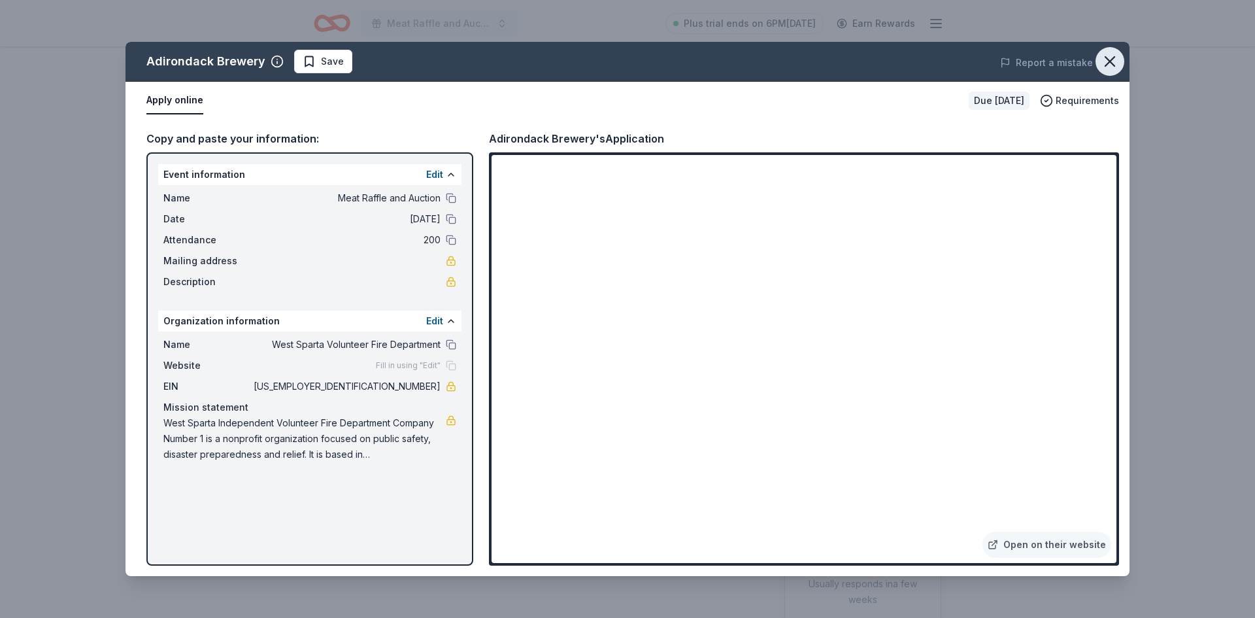
click at [1114, 66] on icon "button" at bounding box center [1109, 61] width 9 height 9
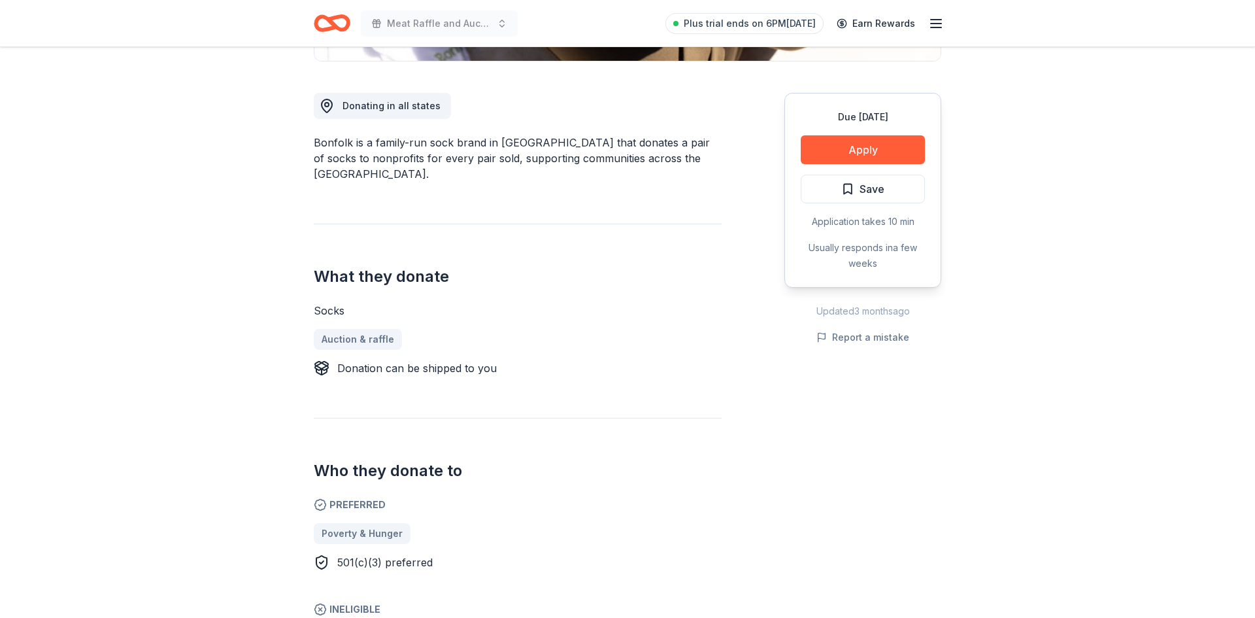
scroll to position [339, 0]
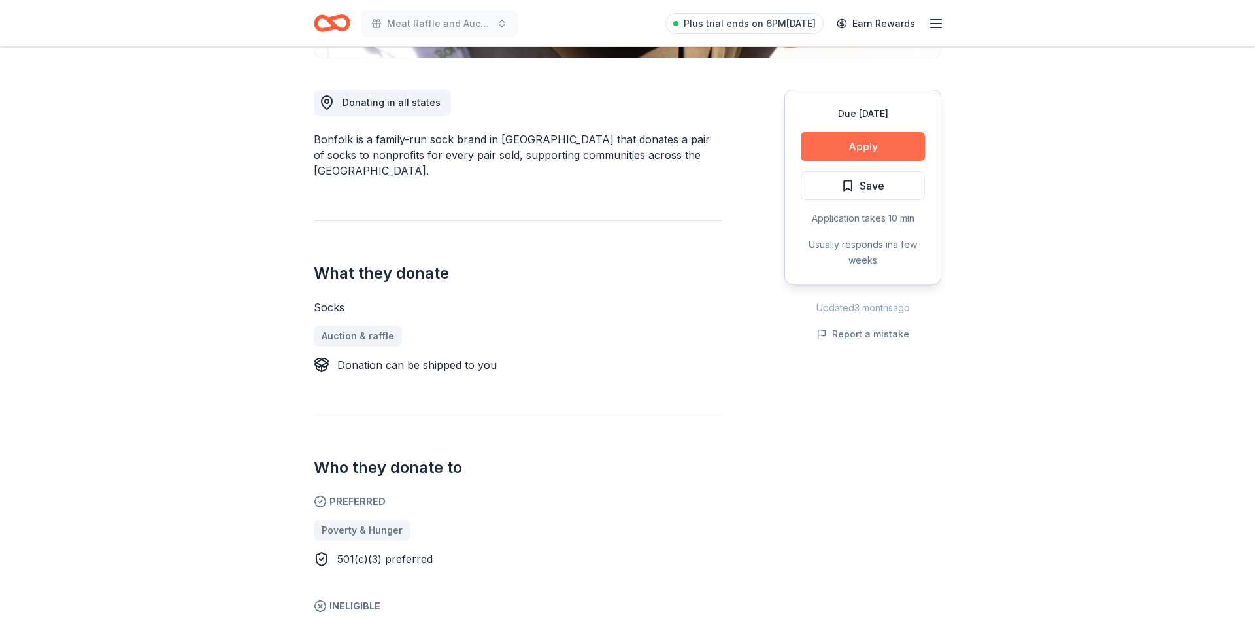
click at [870, 145] on button "Apply" at bounding box center [863, 146] width 124 height 29
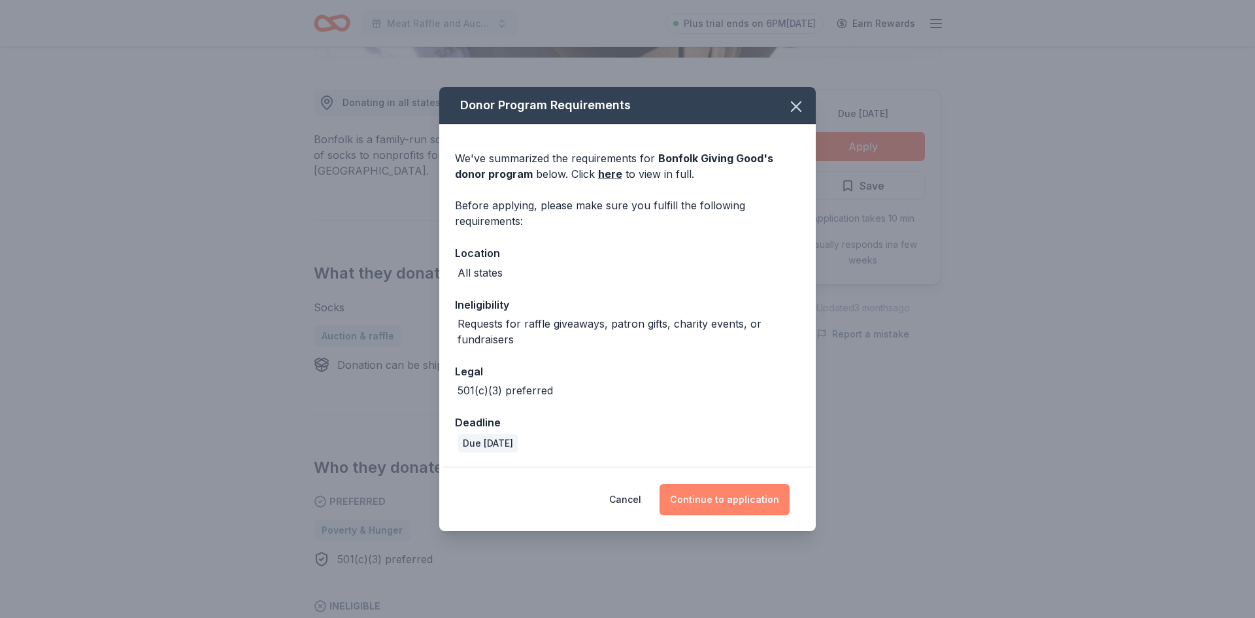
click at [708, 493] on button "Continue to application" at bounding box center [724, 499] width 130 height 31
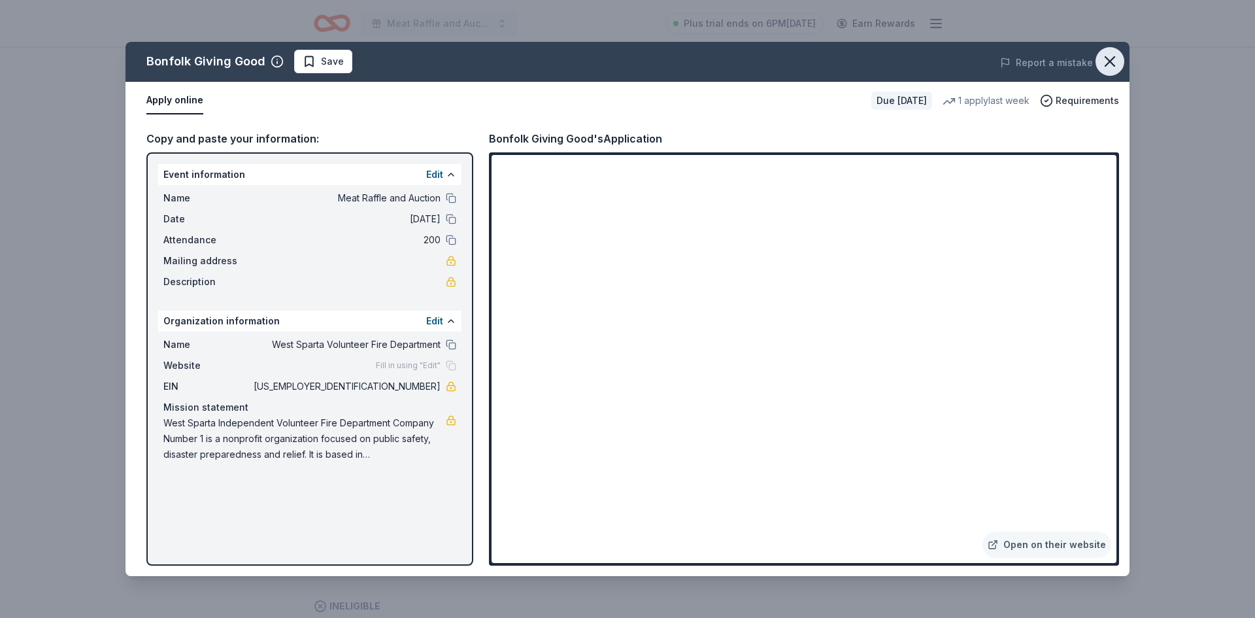
click at [1108, 62] on icon "button" at bounding box center [1109, 61] width 9 height 9
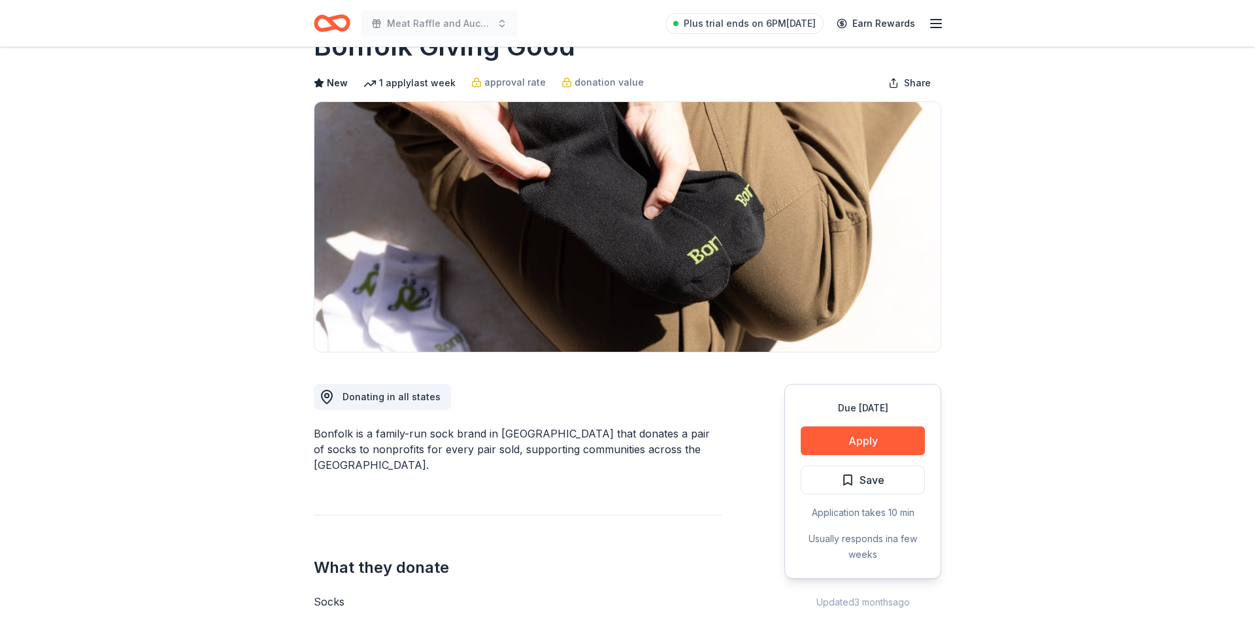
scroll to position [0, 0]
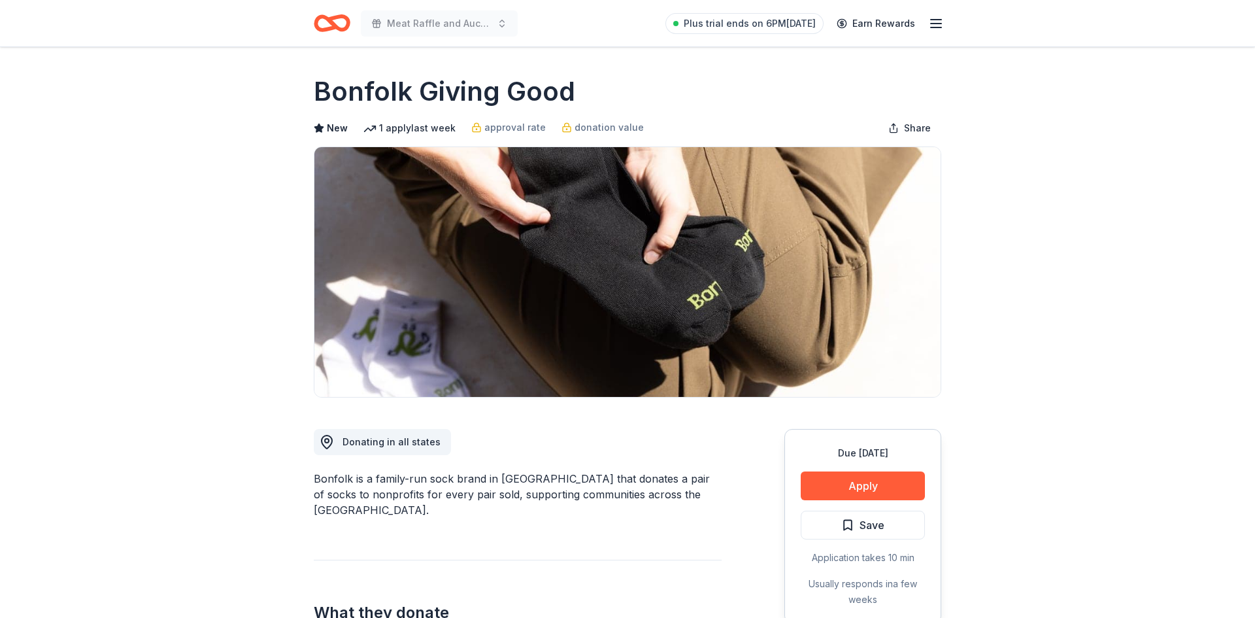
click at [340, 29] on icon "Home" at bounding box center [338, 22] width 20 height 13
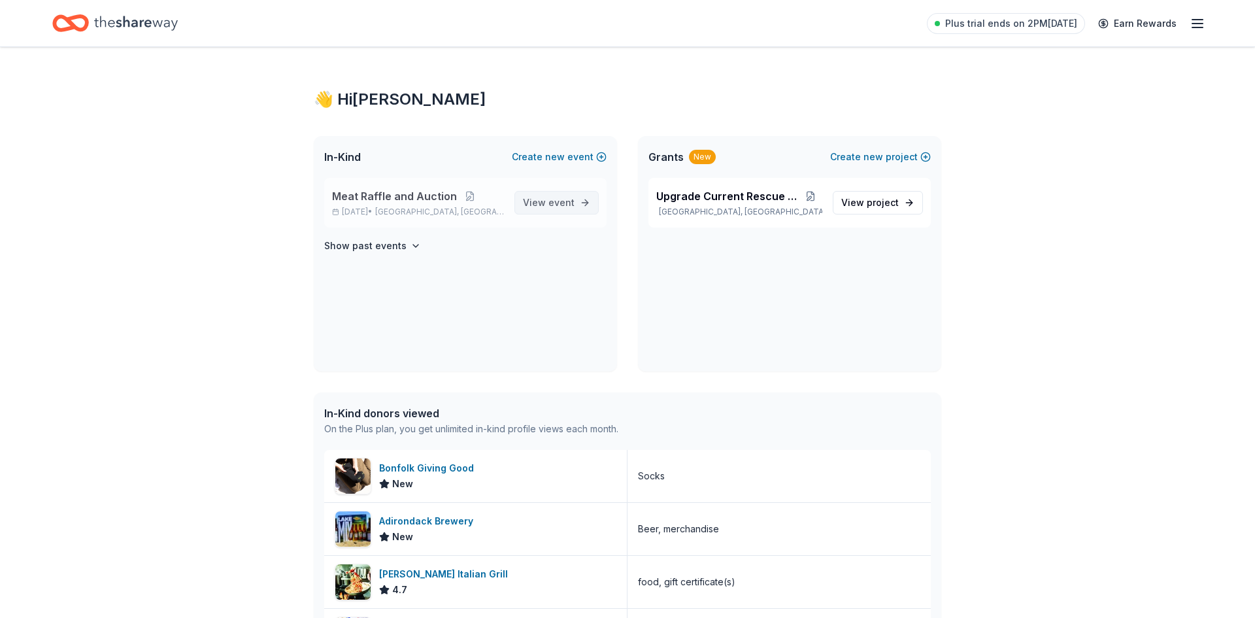
click at [550, 207] on span "event" at bounding box center [561, 202] width 26 height 11
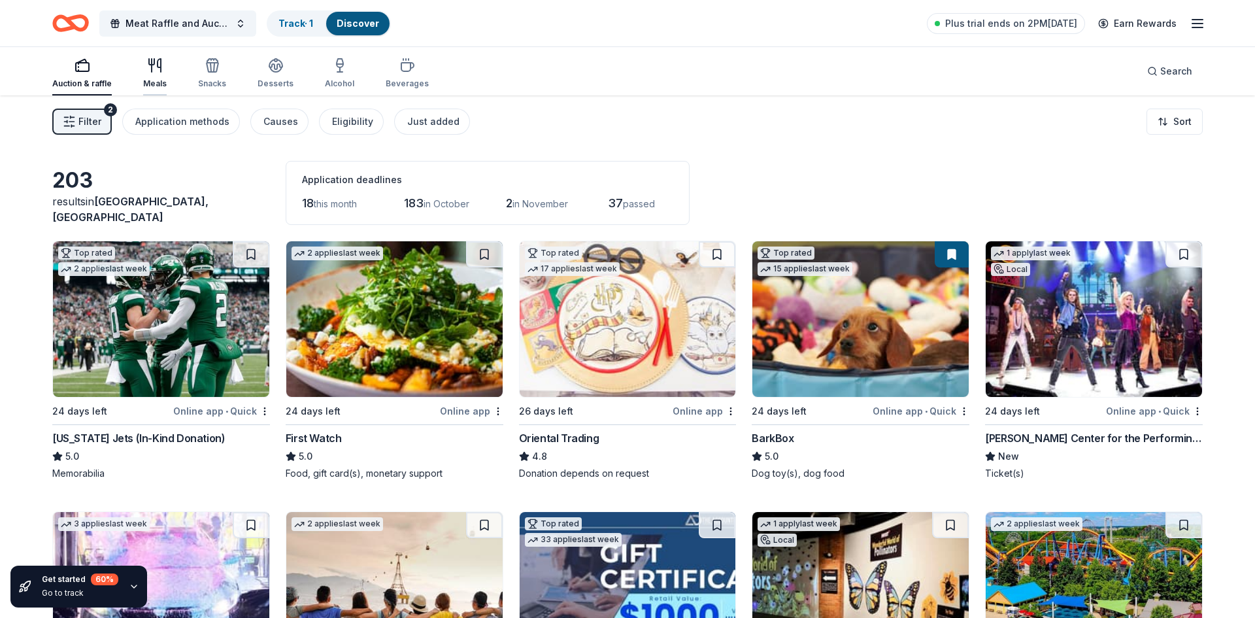
click at [147, 69] on icon "button" at bounding box center [155, 66] width 16 height 16
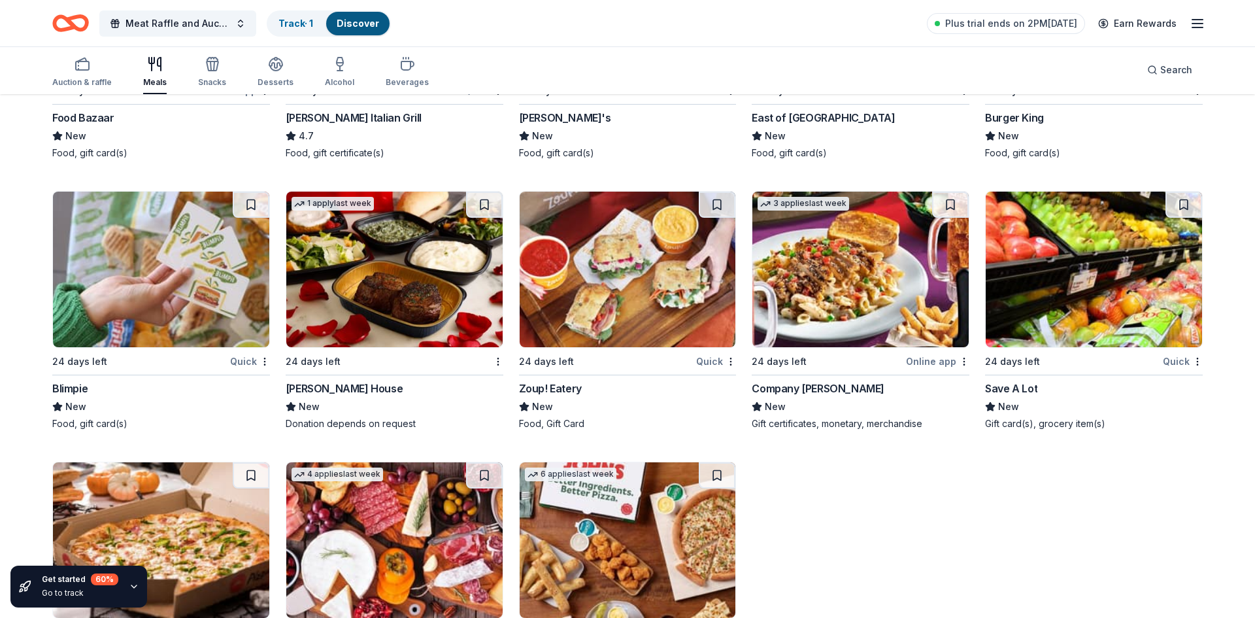
scroll to position [2092, 0]
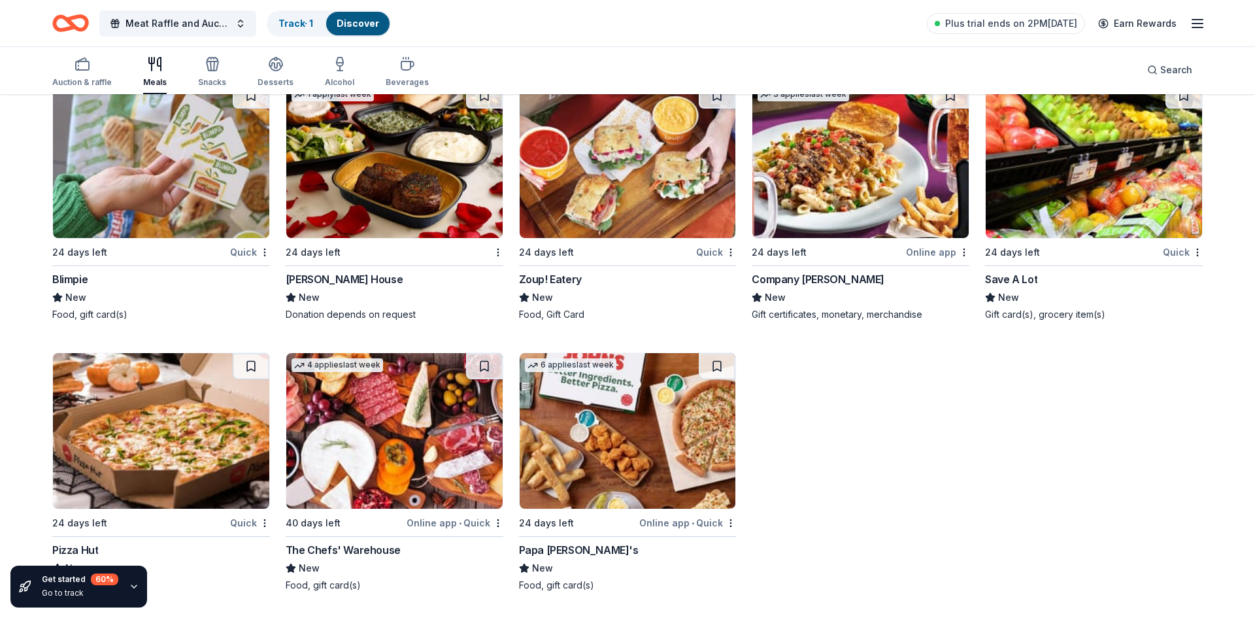
click at [374, 409] on img at bounding box center [394, 431] width 216 height 156
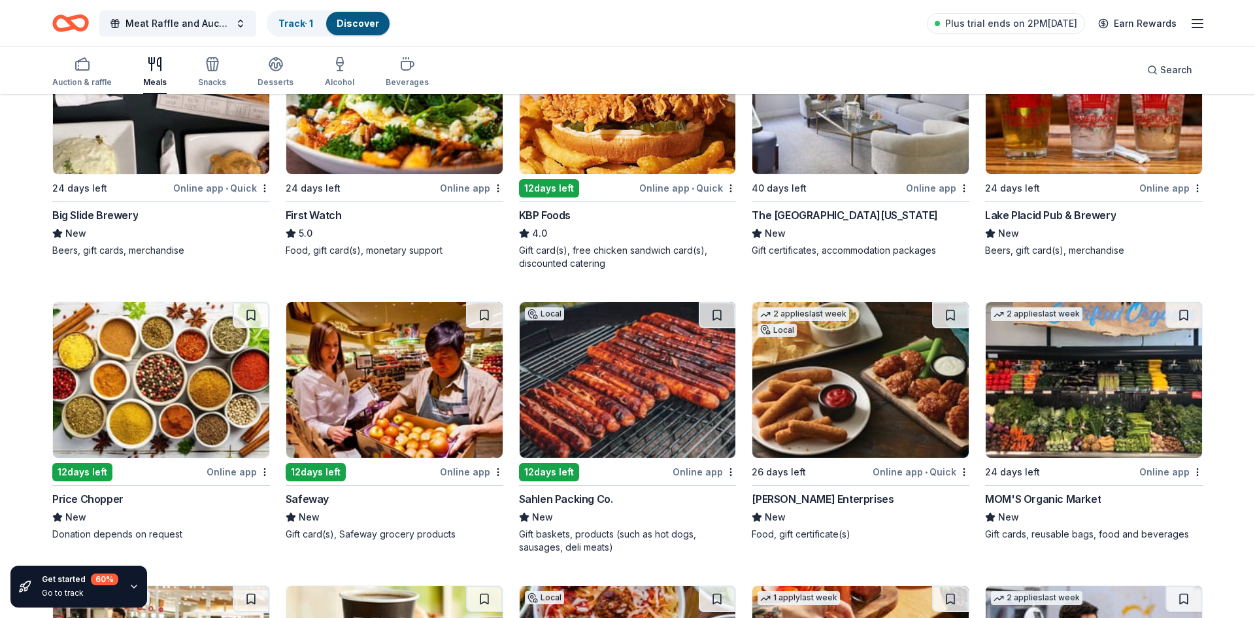
scroll to position [0, 0]
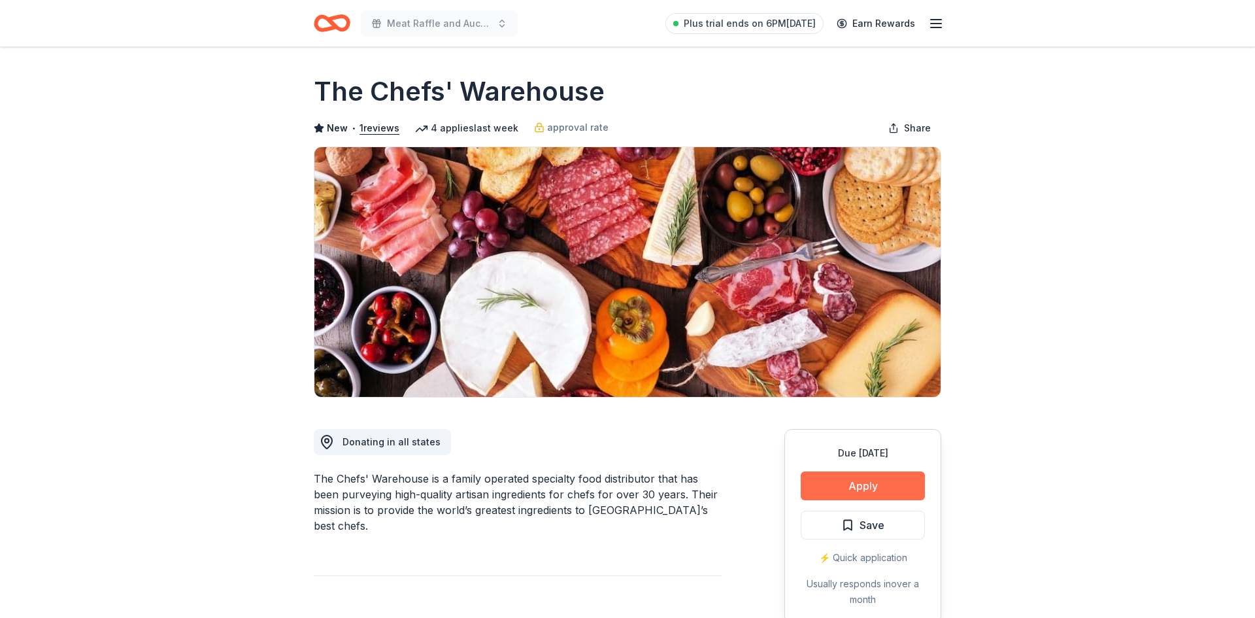
click at [859, 475] on button "Apply" at bounding box center [863, 485] width 124 height 29
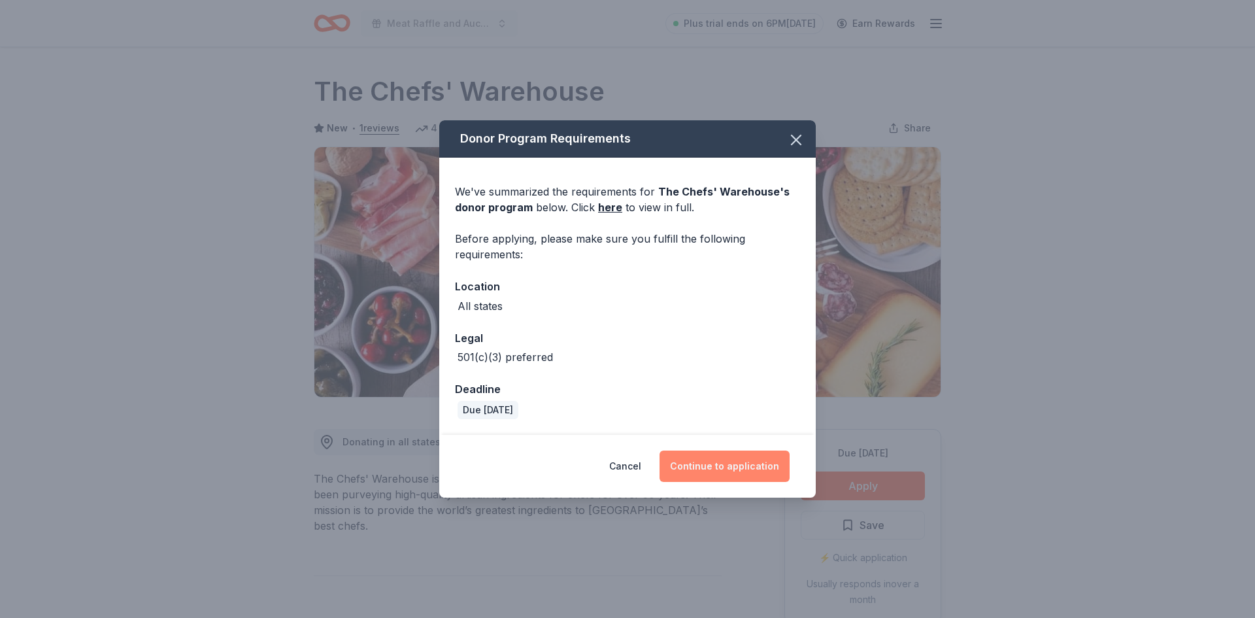
click at [746, 466] on button "Continue to application" at bounding box center [724, 465] width 130 height 31
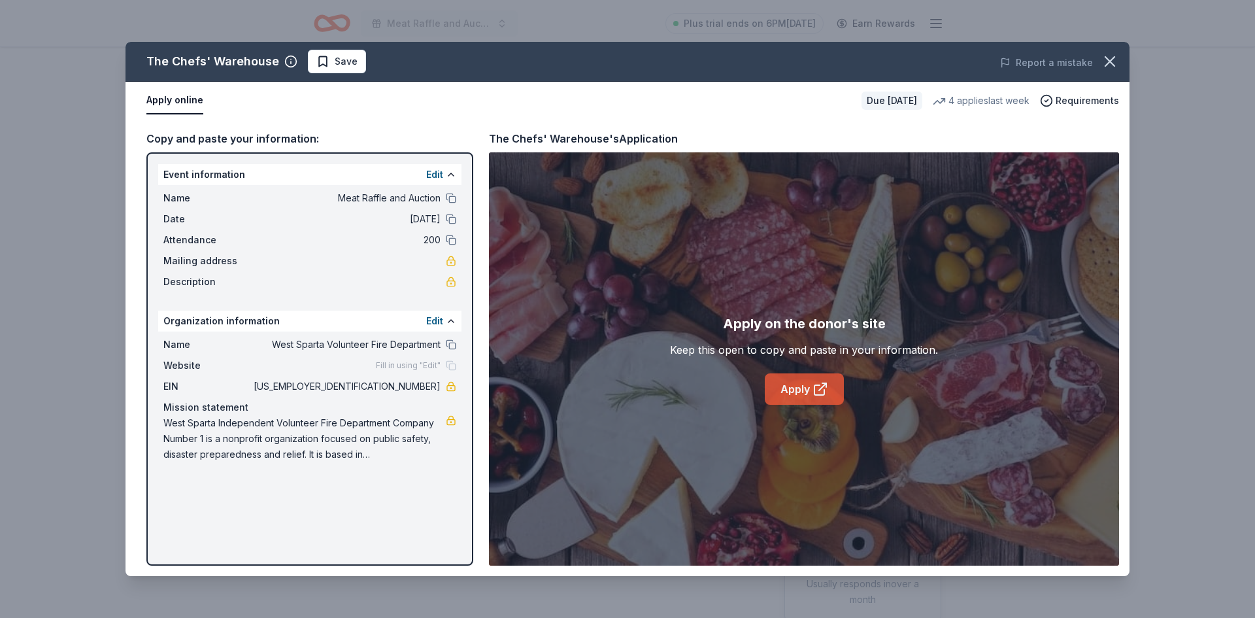
click at [827, 381] on icon at bounding box center [820, 389] width 16 height 16
